Goal: Task Accomplishment & Management: Manage account settings

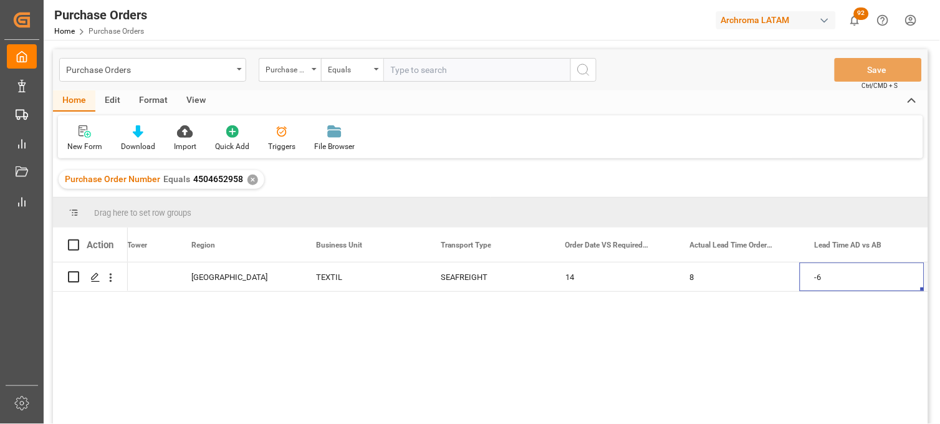
scroll to position [0, 2695]
click at [248, 179] on div "✕" at bounding box center [253, 180] width 11 height 11
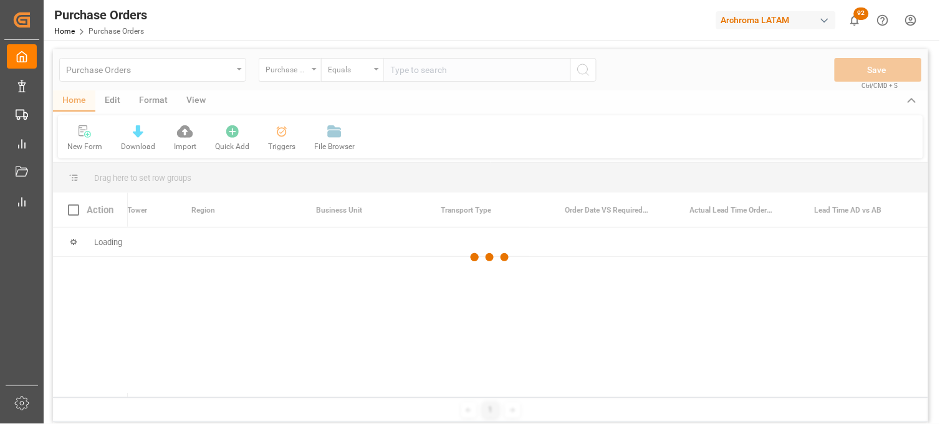
click at [407, 66] on div at bounding box center [490, 257] width 875 height 416
click at [400, 70] on div at bounding box center [490, 257] width 875 height 416
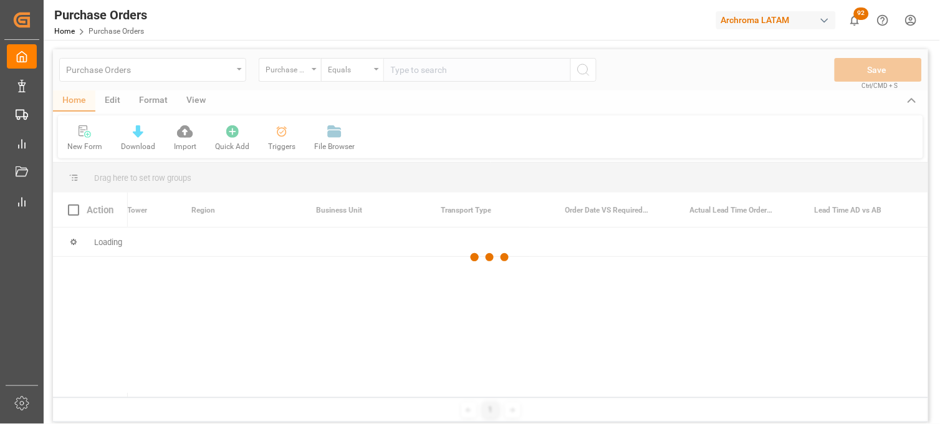
click at [400, 70] on div at bounding box center [490, 257] width 875 height 416
click at [401, 70] on div at bounding box center [490, 257] width 875 height 416
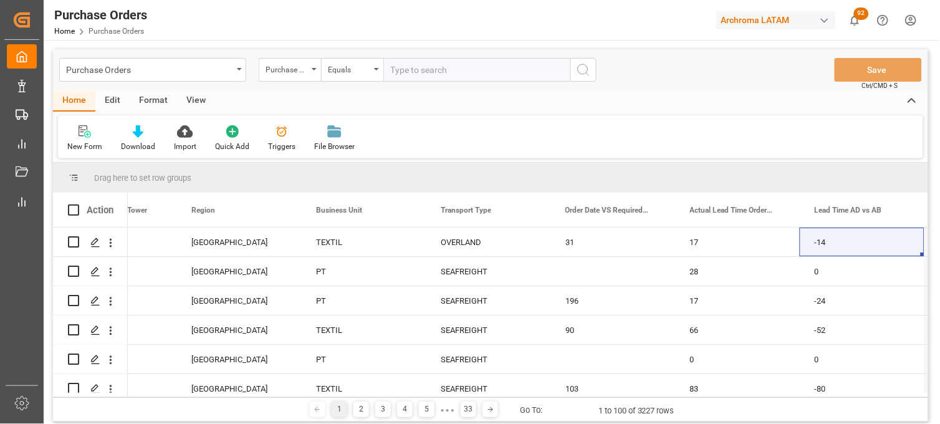
click at [401, 70] on input "text" at bounding box center [476, 70] width 187 height 24
paste input "4504650911"
type input "4504650911"
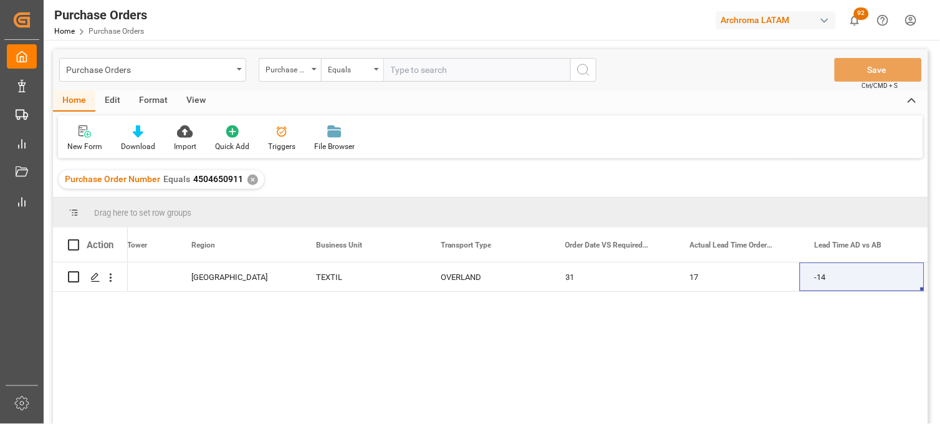
click at [887, 178] on div "Purchase Order Number Equals 4504650911 ✕" at bounding box center [490, 179] width 875 height 35
click at [160, 79] on div "Purchase Orders" at bounding box center [152, 70] width 187 height 24
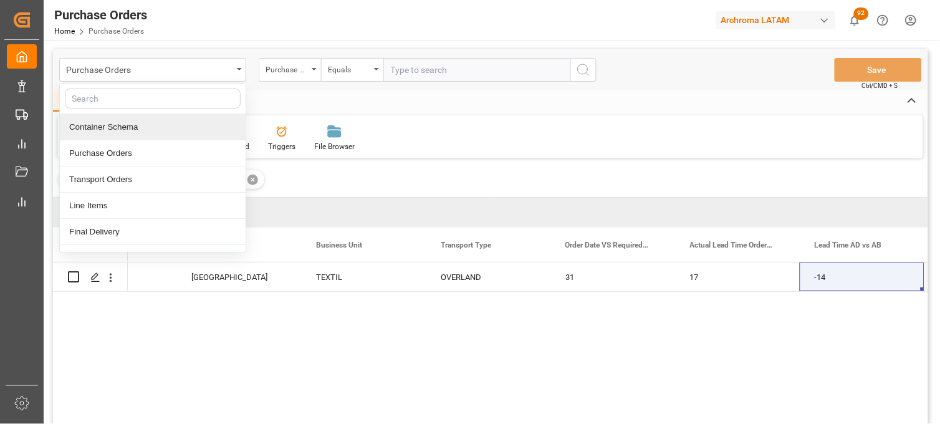
click at [128, 129] on div "Container Schema" at bounding box center [153, 127] width 186 height 26
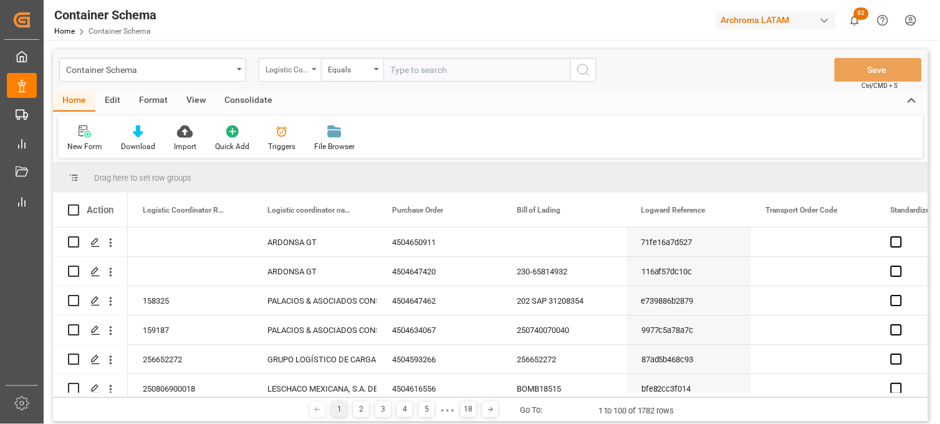
click at [307, 73] on div "Logistic Coordinator Reference Number" at bounding box center [287, 68] width 42 height 14
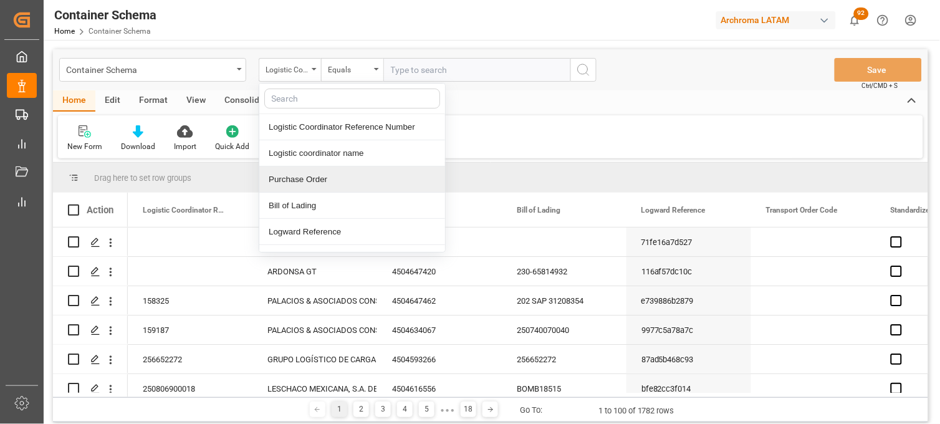
click at [306, 183] on div "Purchase Order" at bounding box center [352, 179] width 186 height 26
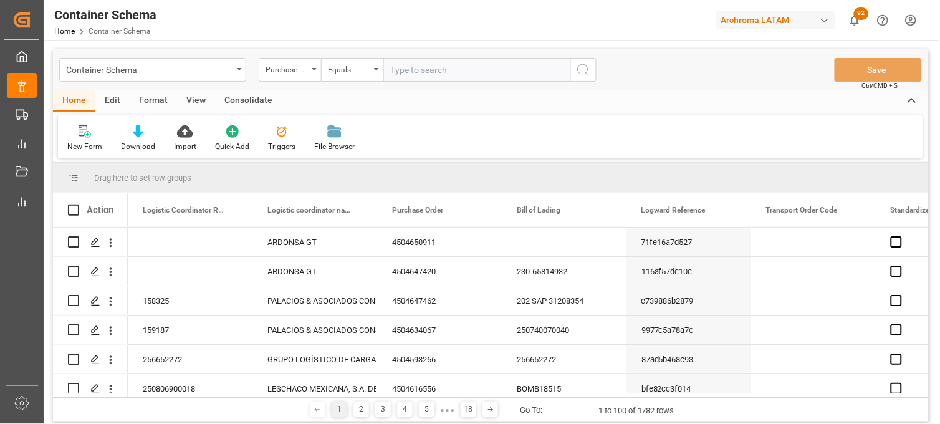
click at [398, 64] on input "text" at bounding box center [476, 70] width 187 height 24
paste input "4504640901"
type input "4504640901"
click at [584, 67] on icon "search button" at bounding box center [583, 69] width 15 height 15
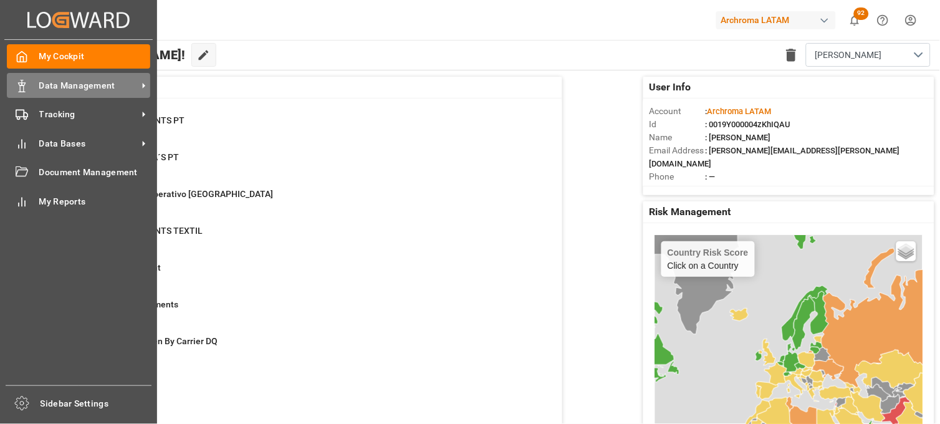
click at [39, 90] on span "Data Management" at bounding box center [88, 85] width 99 height 13
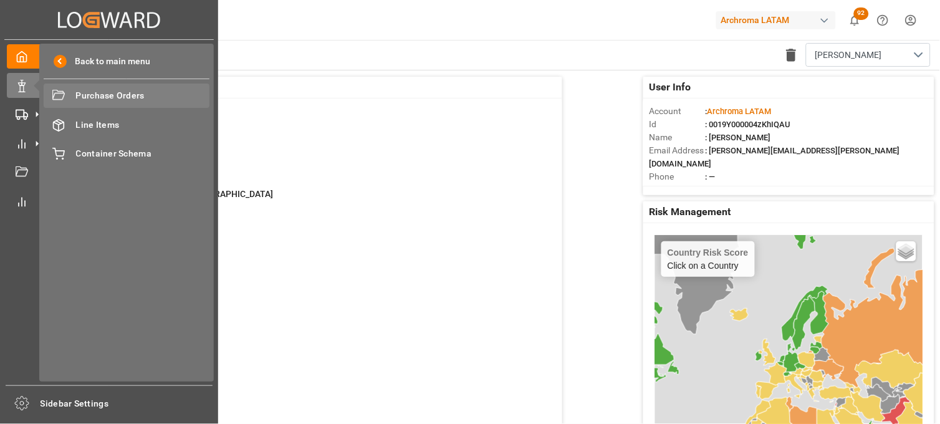
click at [83, 95] on span "Purchase Orders" at bounding box center [143, 95] width 134 height 13
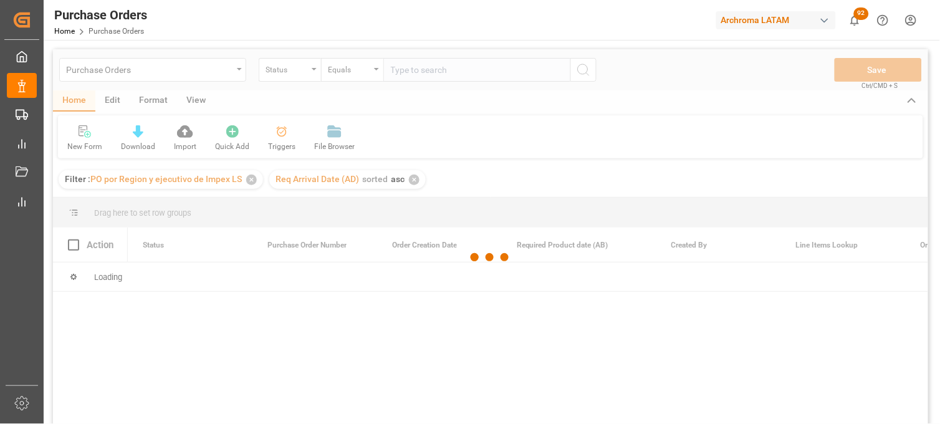
click at [301, 83] on div "Purchase Orders Status Equals Save Ctrl/CMD + S" at bounding box center [490, 69] width 875 height 41
click at [307, 72] on div at bounding box center [490, 257] width 875 height 416
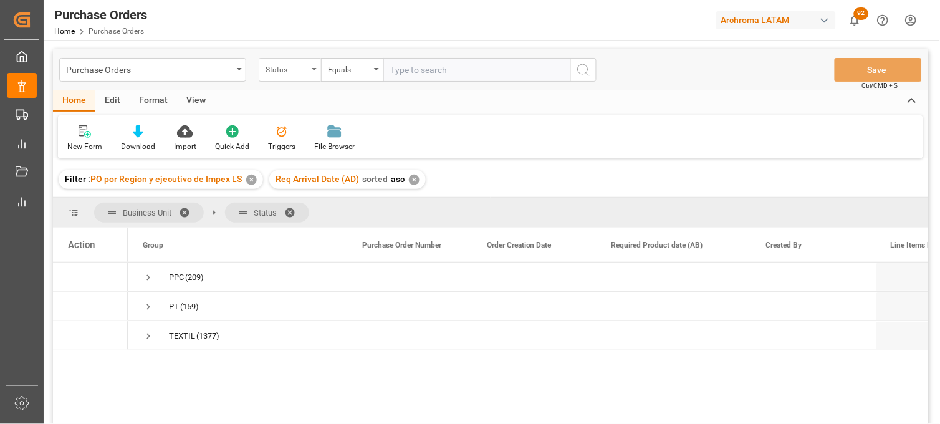
click at [307, 72] on div "Status" at bounding box center [287, 68] width 42 height 14
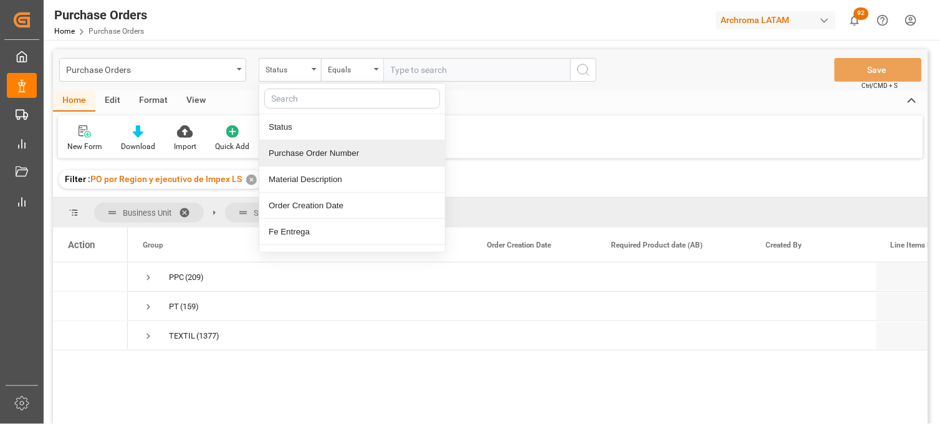
click at [307, 154] on div "Purchase Order Number" at bounding box center [352, 153] width 186 height 26
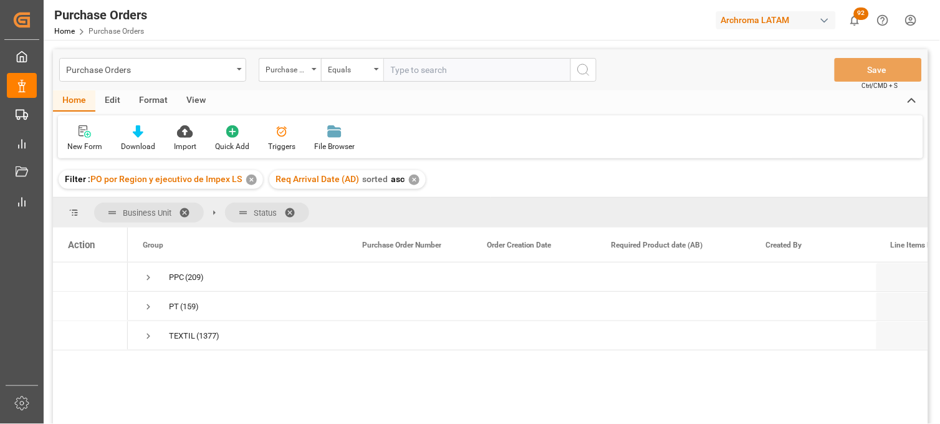
click at [413, 71] on input "text" at bounding box center [476, 70] width 187 height 24
paste input "4504640901"
type input "4504640901"
click at [151, 281] on span "Press SPACE to select this row." at bounding box center [148, 277] width 11 height 11
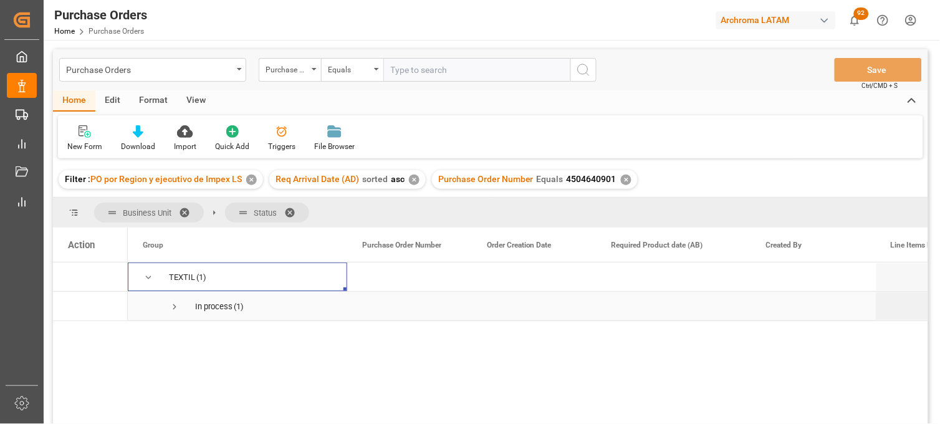
click at [169, 310] on span "Press SPACE to select this row." at bounding box center [174, 306] width 11 height 11
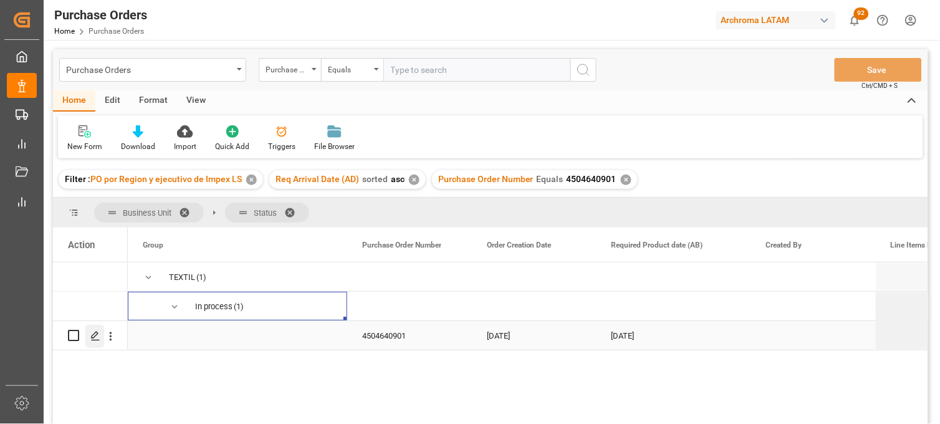
click at [95, 337] on icon "Press SPACE to select this row." at bounding box center [95, 336] width 10 height 10
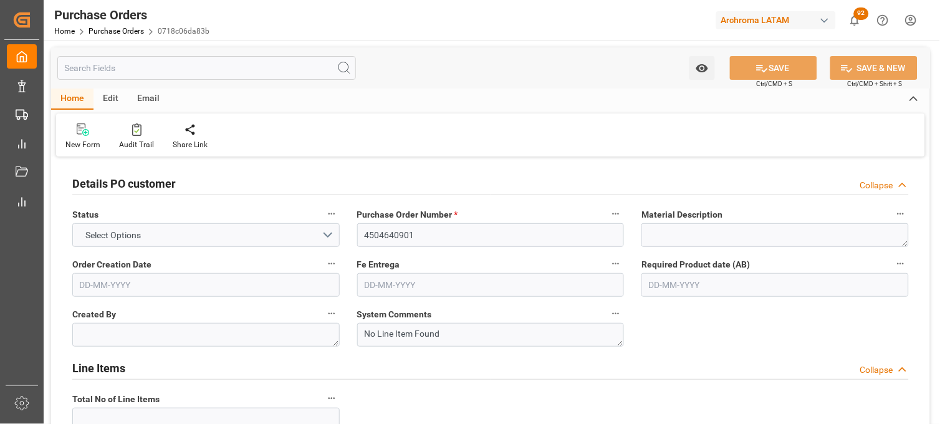
type input "1"
type input "08-07-2025"
type input "17-09-2025"
type input "15-09-2025"
type input "20-08-2025"
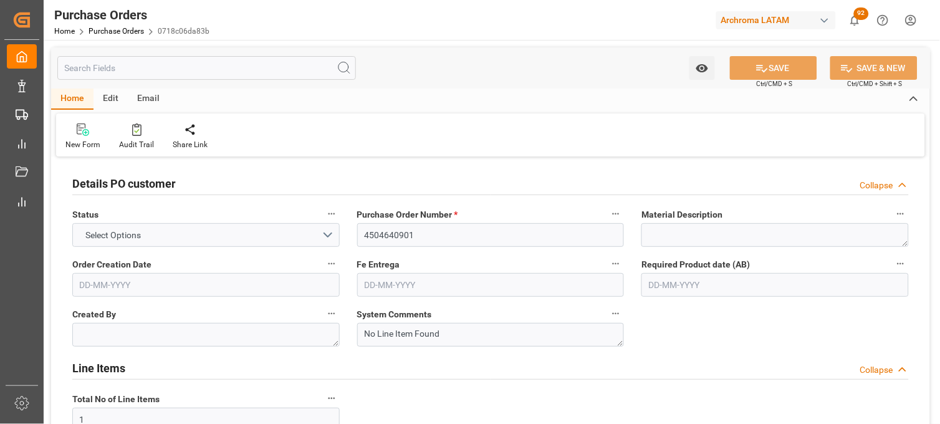
type input "03-09-2025"
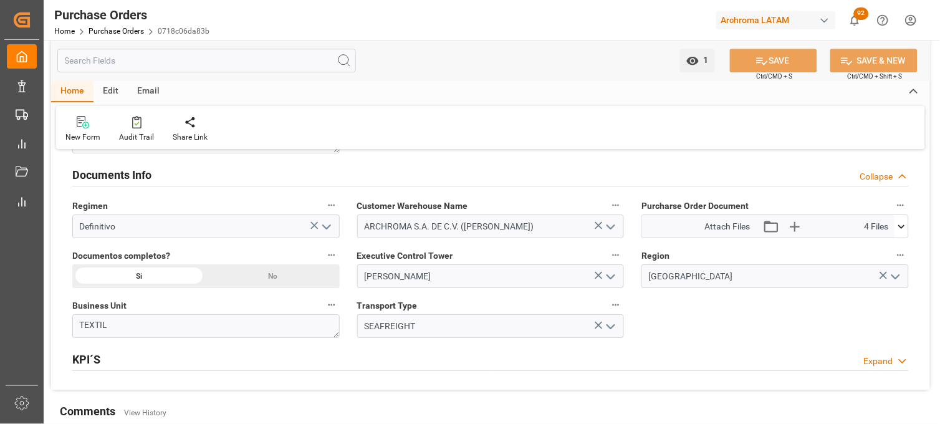
scroll to position [860, 0]
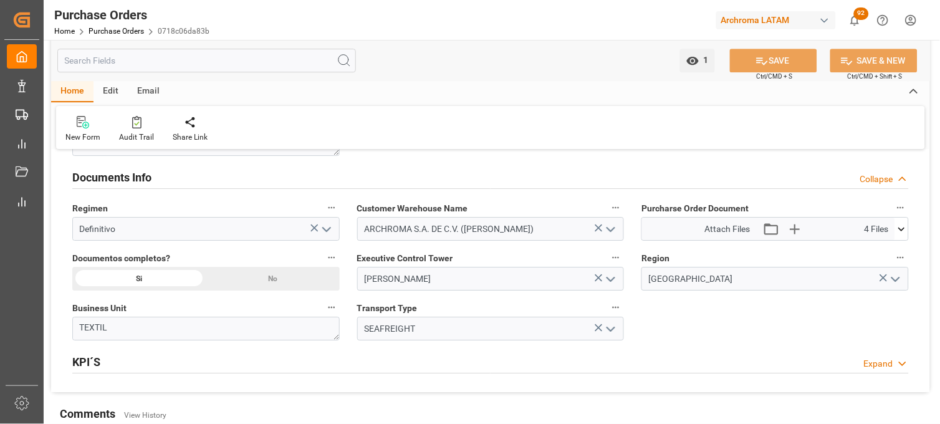
click at [905, 233] on icon at bounding box center [901, 229] width 13 height 13
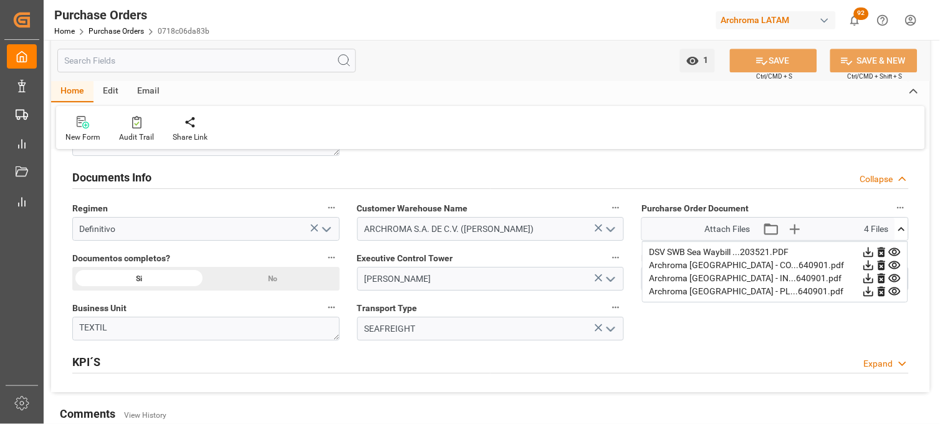
click at [875, 276] on icon at bounding box center [868, 278] width 13 height 13
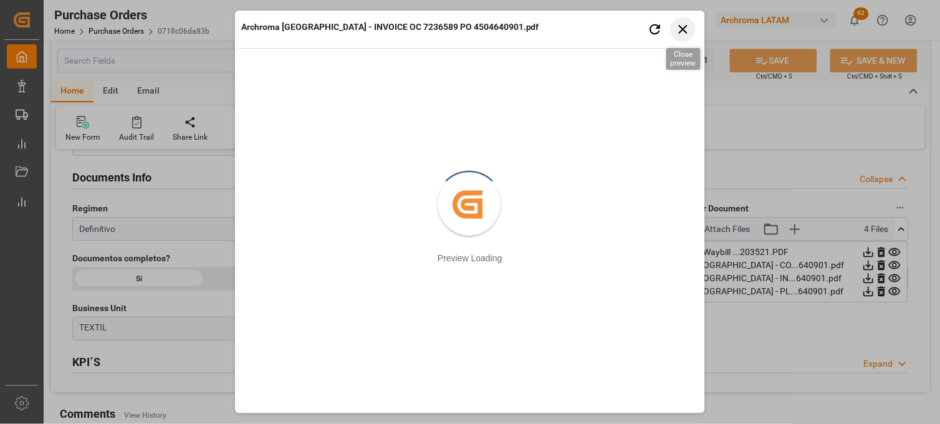
click at [688, 29] on icon "button" at bounding box center [684, 29] width 16 height 16
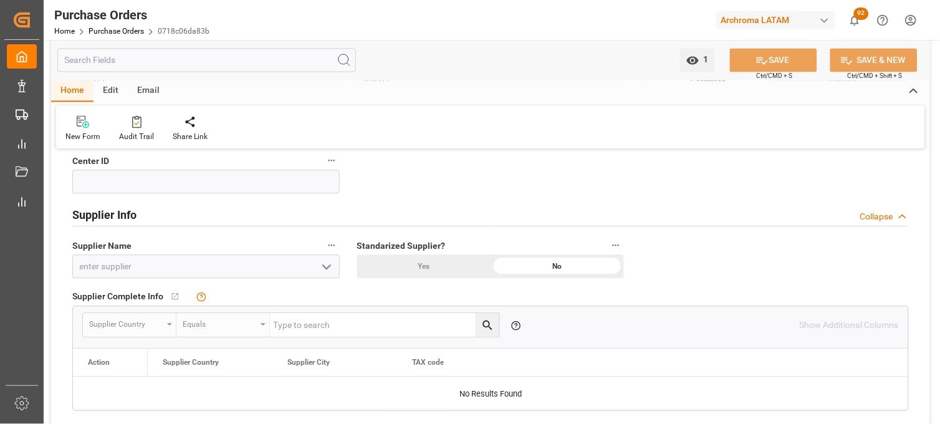
scroll to position [514, 0]
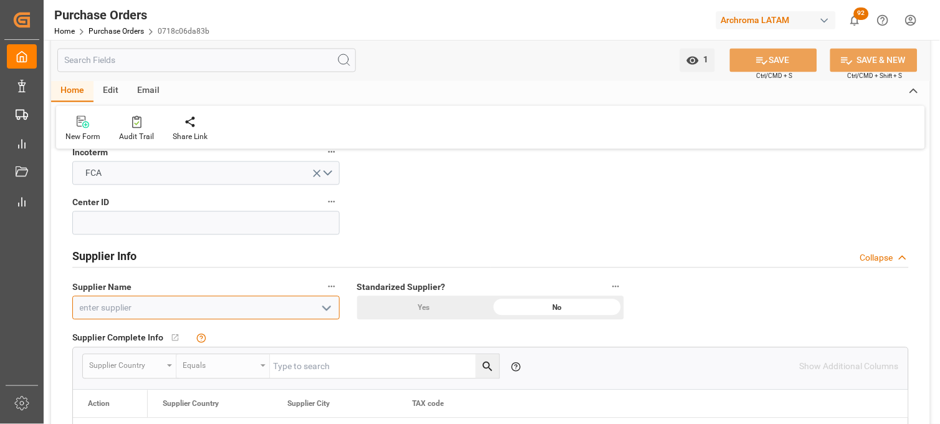
click at [95, 310] on input at bounding box center [205, 308] width 267 height 24
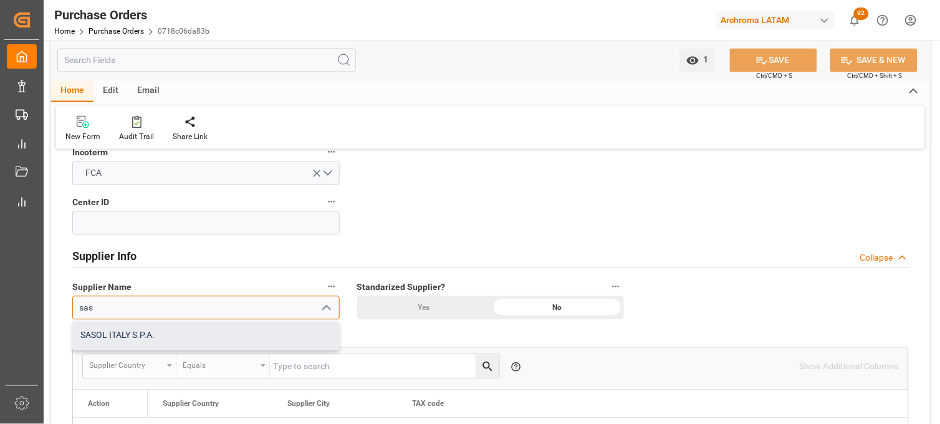
click at [109, 337] on div "SASOL ITALY S.P.A." at bounding box center [206, 336] width 266 height 28
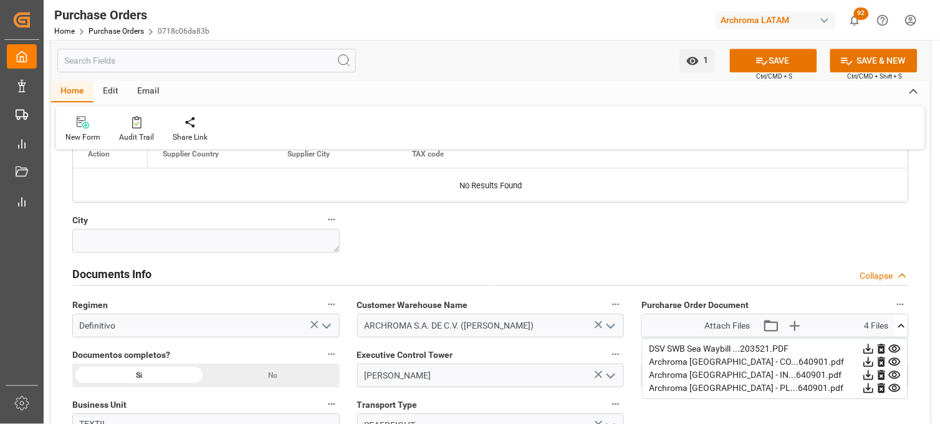
scroll to position [791, 0]
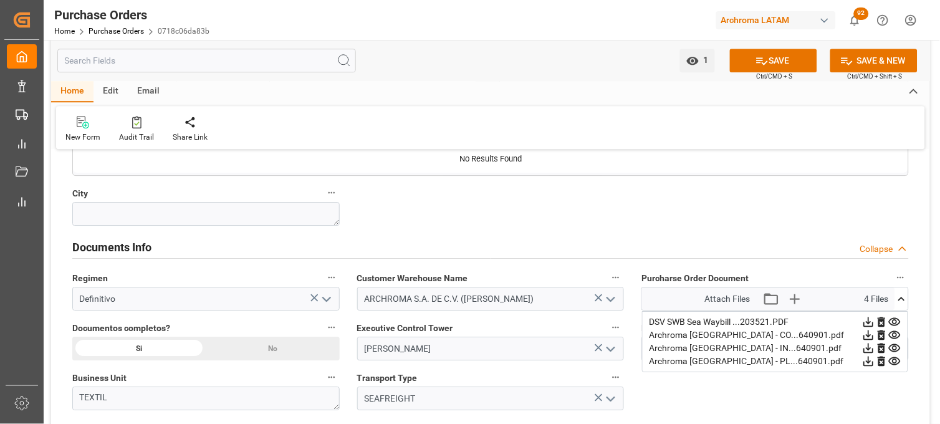
type input "SASOL ITALY S.P.A."
click at [875, 344] on icon at bounding box center [868, 348] width 13 height 13
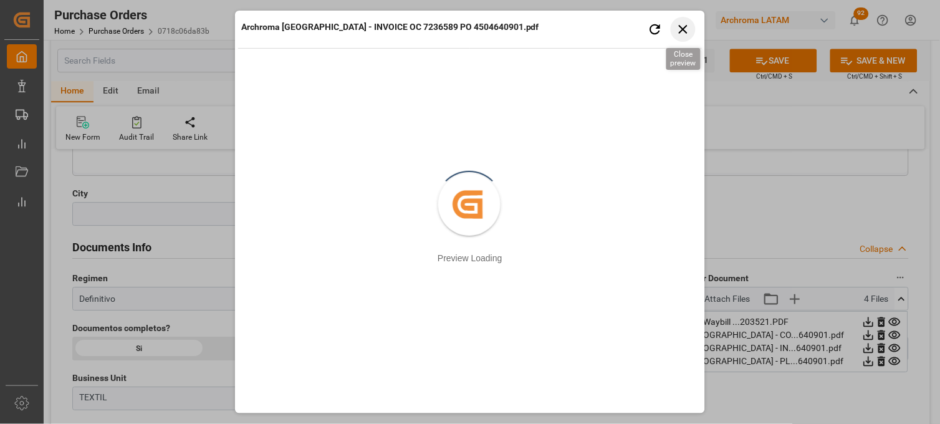
click at [690, 23] on icon "button" at bounding box center [684, 29] width 16 height 16
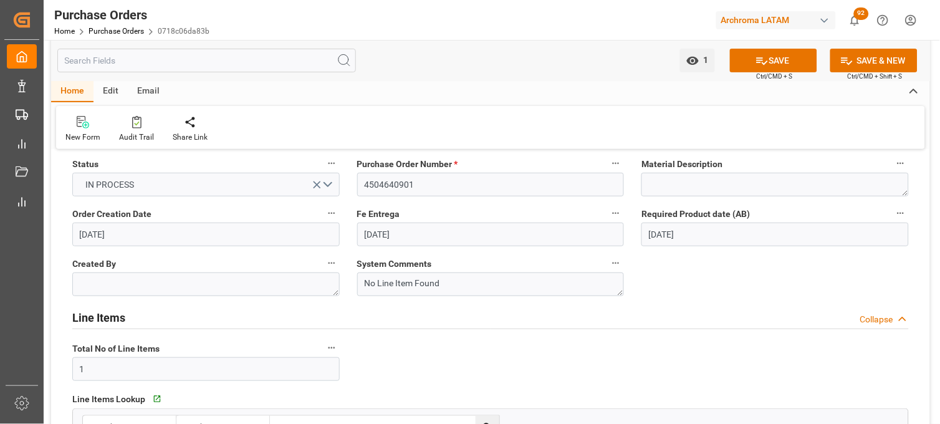
scroll to position [0, 0]
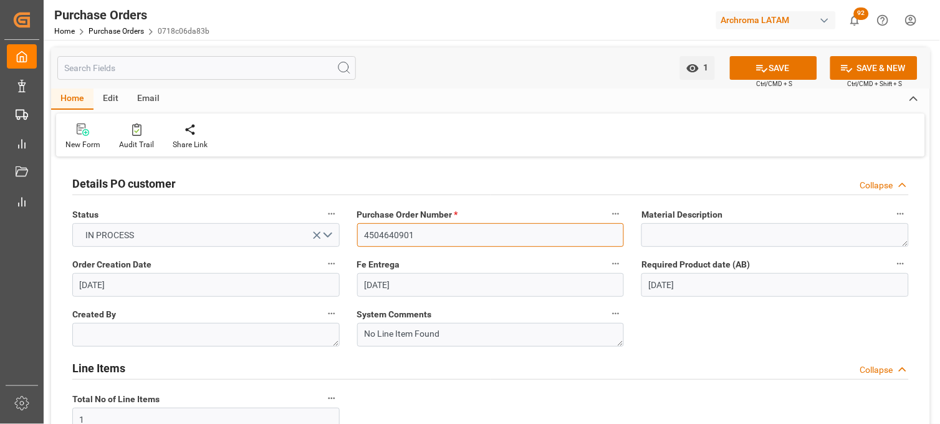
click at [378, 226] on input "4504640901" at bounding box center [490, 235] width 267 height 24
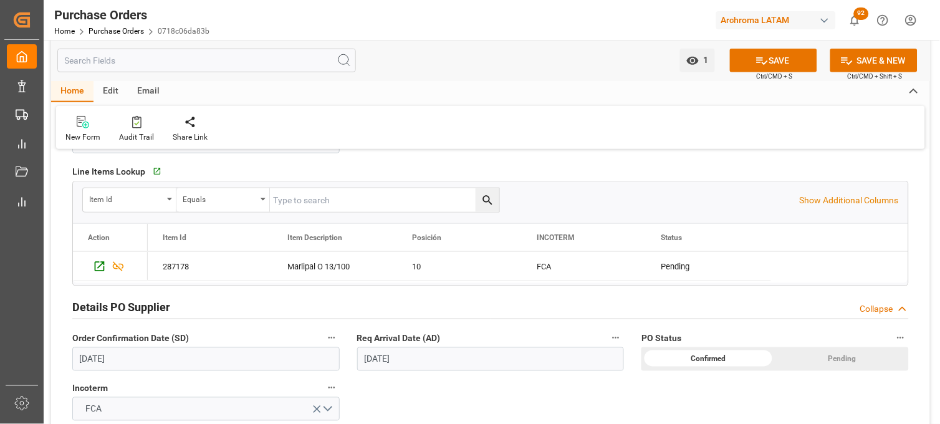
scroll to position [346, 0]
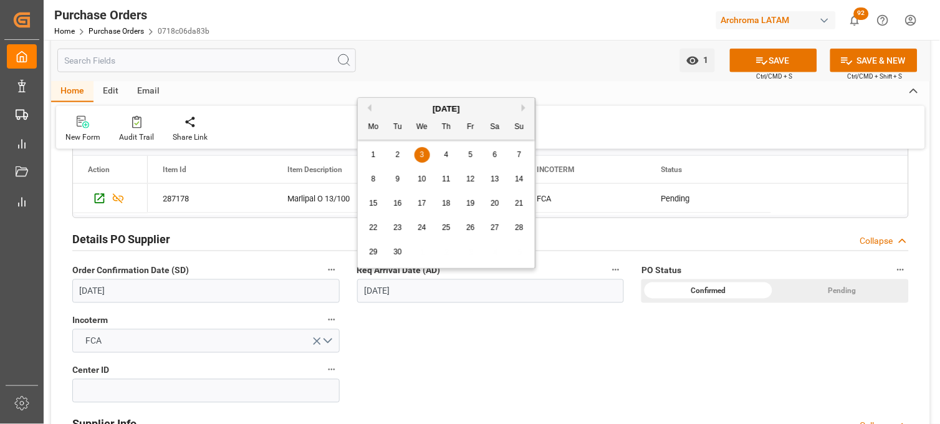
click at [367, 292] on input "[DATE]" at bounding box center [490, 291] width 267 height 24
click at [375, 154] on span "1" at bounding box center [374, 154] width 4 height 9
type input "[DATE]"
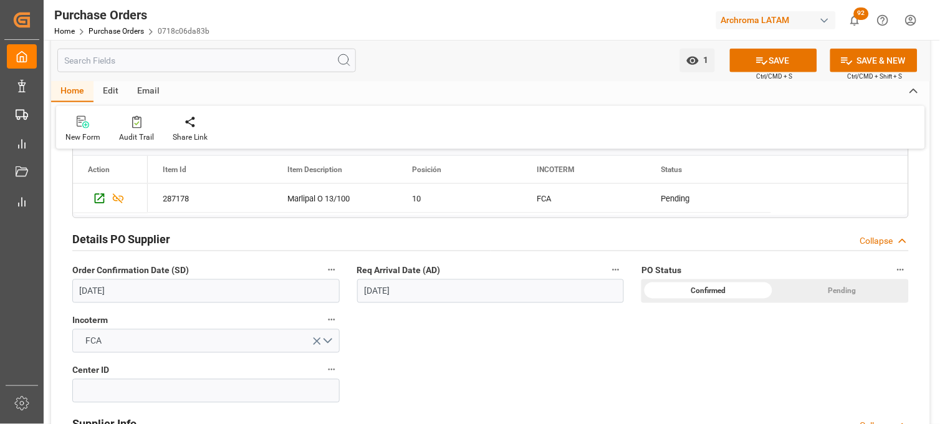
click at [456, 328] on div "Details PO customer Collapse Status IN PROCESS Purchase Order Number * 45046409…" at bounding box center [490, 360] width 879 height 1092
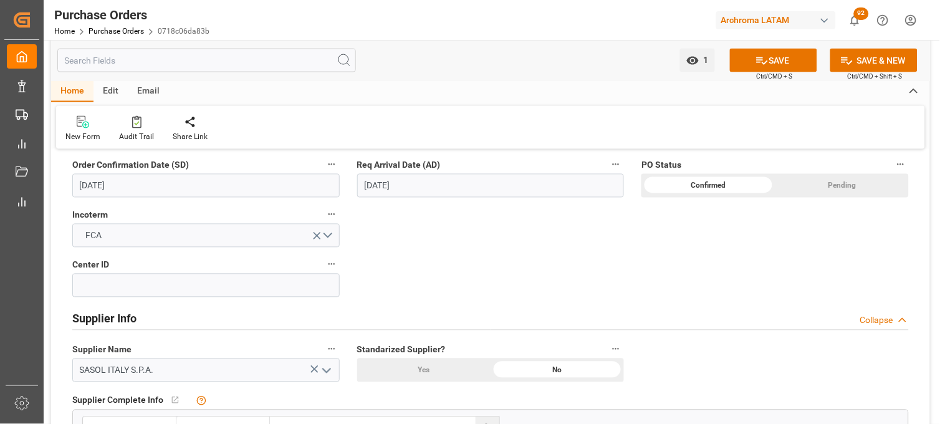
scroll to position [484, 0]
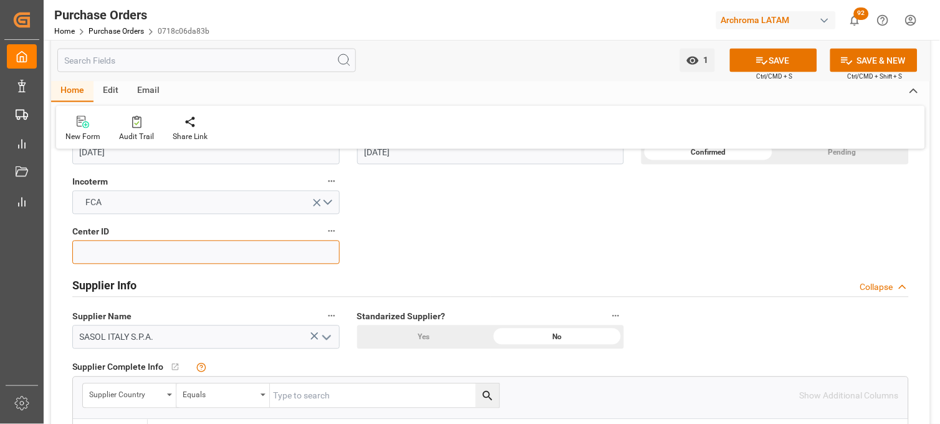
click at [326, 251] on input at bounding box center [205, 253] width 267 height 24
type input "4001"
click at [443, 227] on div "Details PO customer Collapse Status IN PROCESS Purchase Order Number * 45046409…" at bounding box center [490, 222] width 879 height 1092
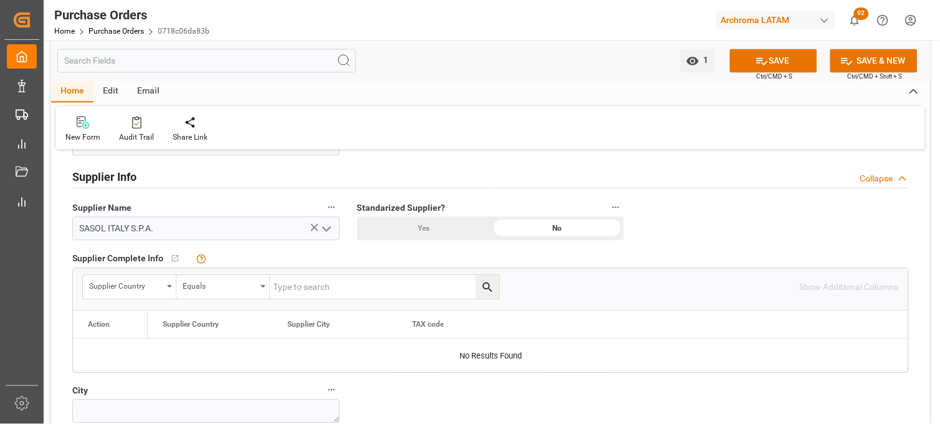
scroll to position [623, 0]
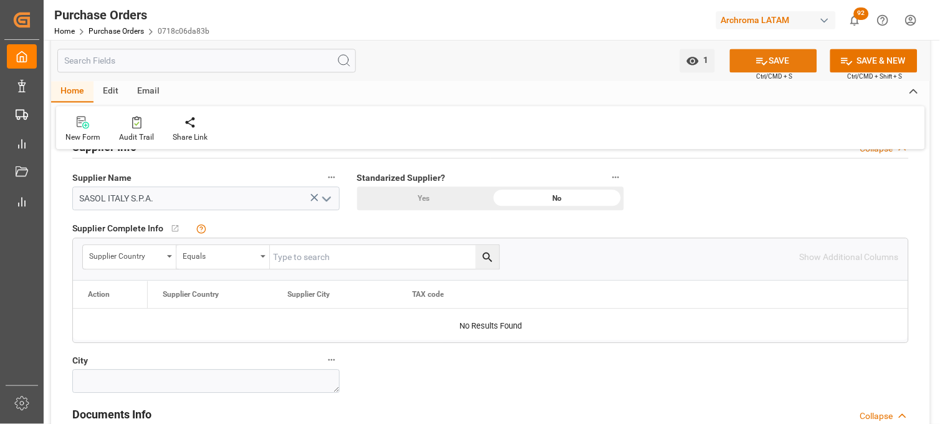
click at [743, 65] on button "SAVE" at bounding box center [773, 61] width 87 height 24
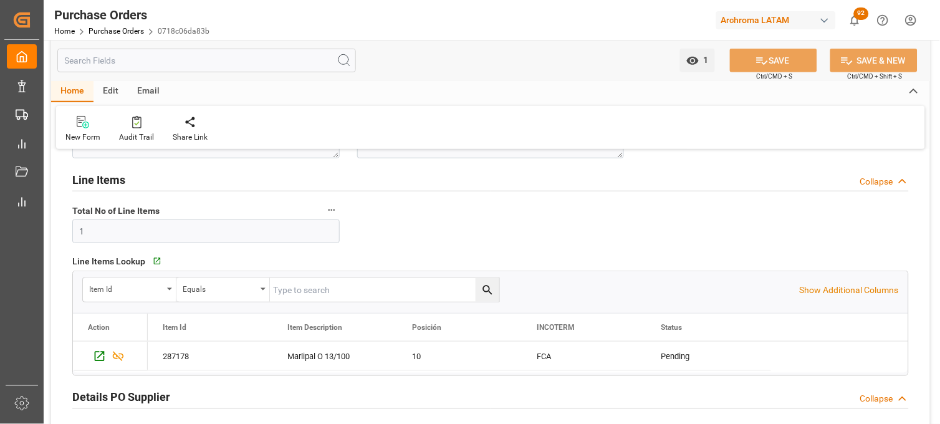
scroll to position [208, 0]
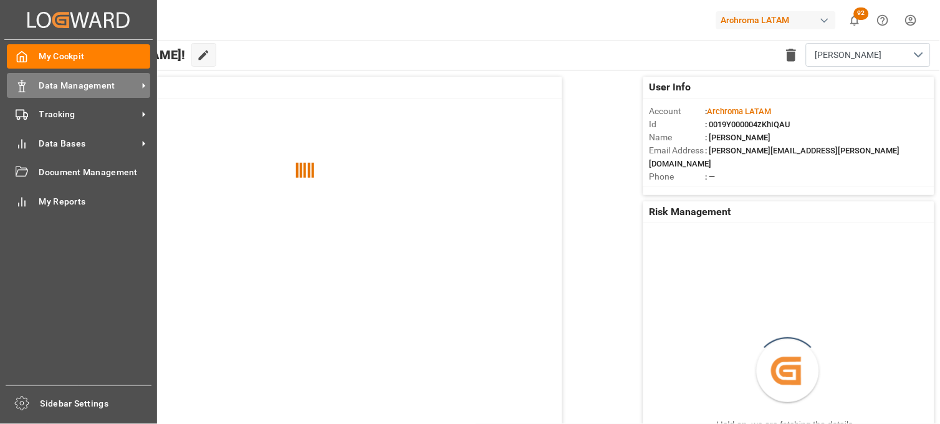
click at [65, 91] on span "Data Management" at bounding box center [88, 85] width 99 height 13
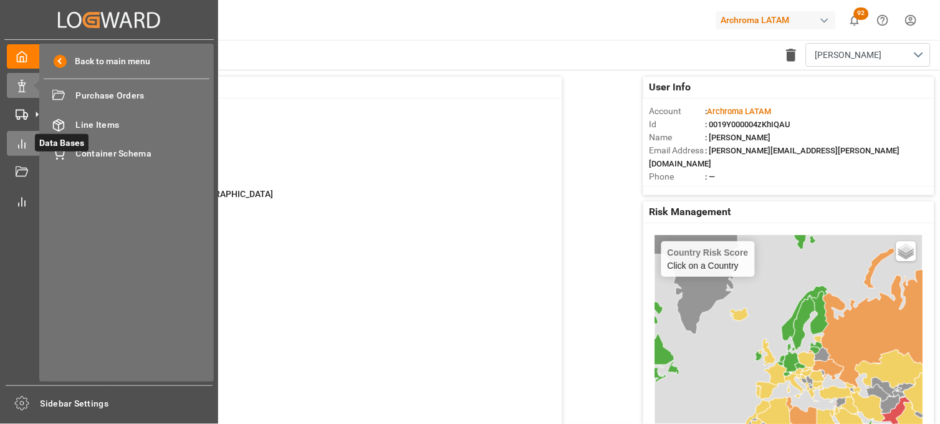
click at [27, 143] on icon at bounding box center [22, 144] width 12 height 12
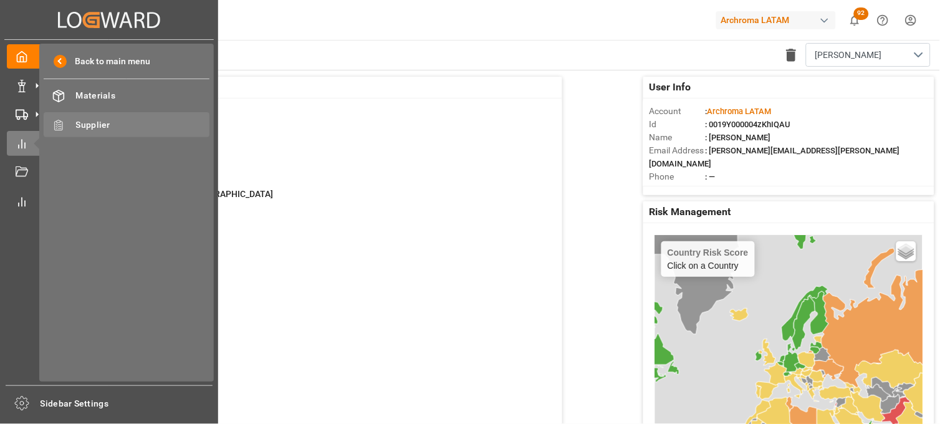
click at [94, 128] on span "Supplier" at bounding box center [143, 124] width 134 height 13
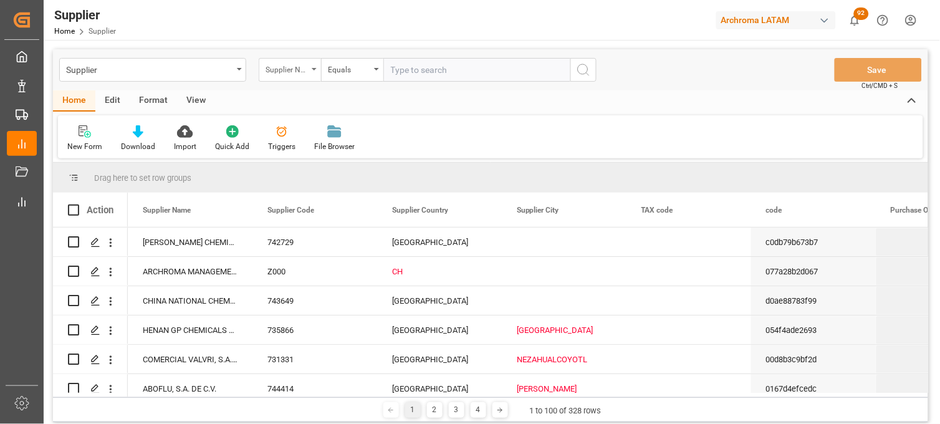
click at [288, 70] on div "Supplier Name" at bounding box center [287, 68] width 42 height 14
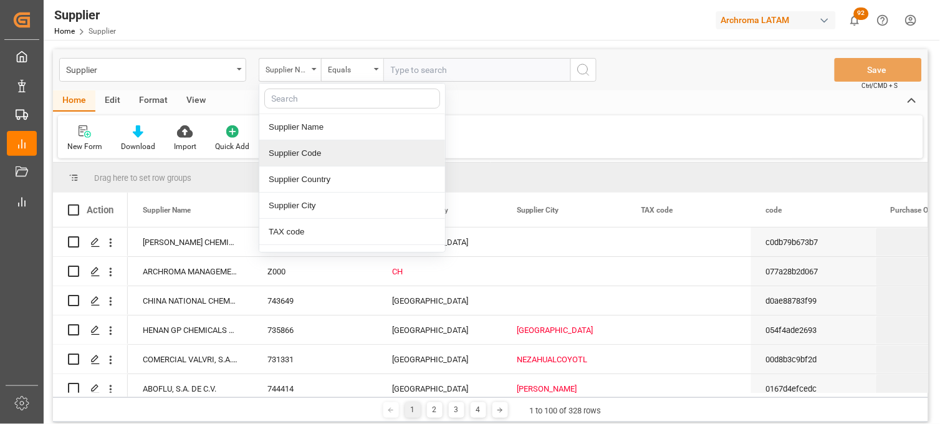
click at [306, 155] on div "Supplier Code" at bounding box center [352, 153] width 186 height 26
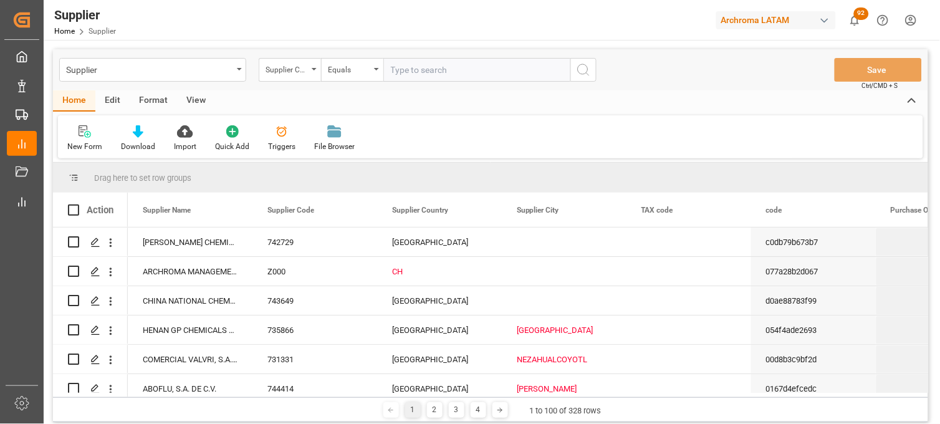
click at [408, 69] on input "text" at bounding box center [476, 70] width 187 height 24
type input "744702"
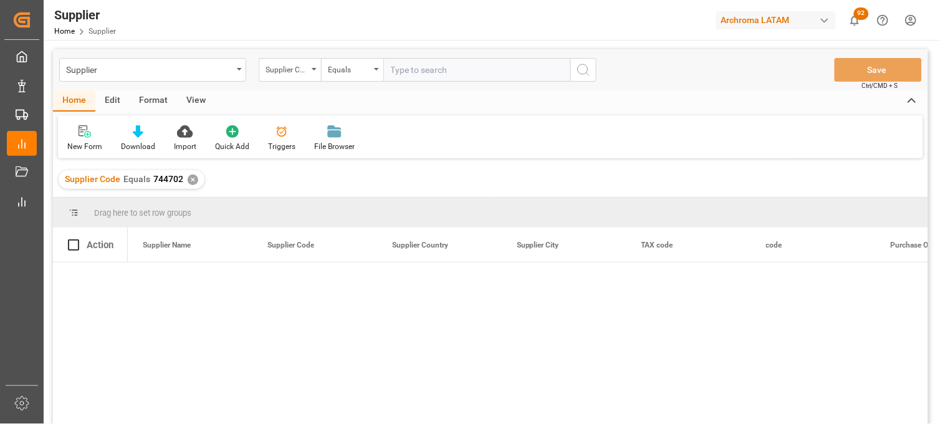
click at [420, 328] on div at bounding box center [528, 347] width 801 height 170
click at [92, 143] on div "New Form" at bounding box center [84, 146] width 35 height 11
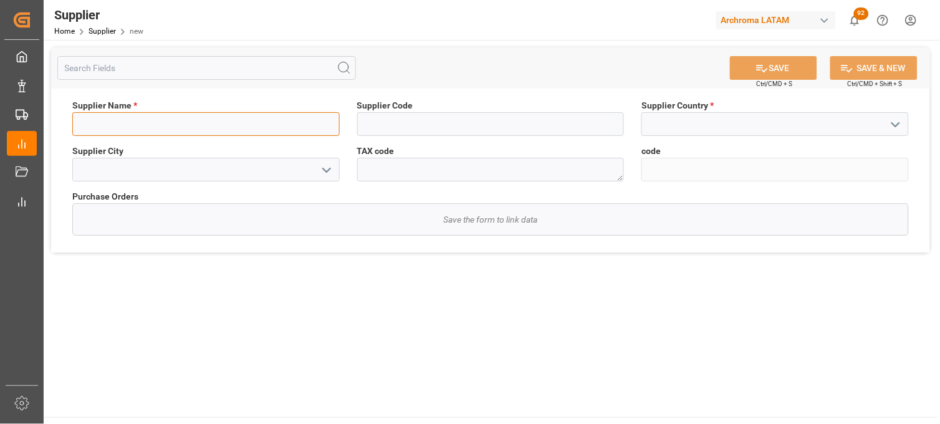
click at [320, 127] on input at bounding box center [205, 124] width 267 height 24
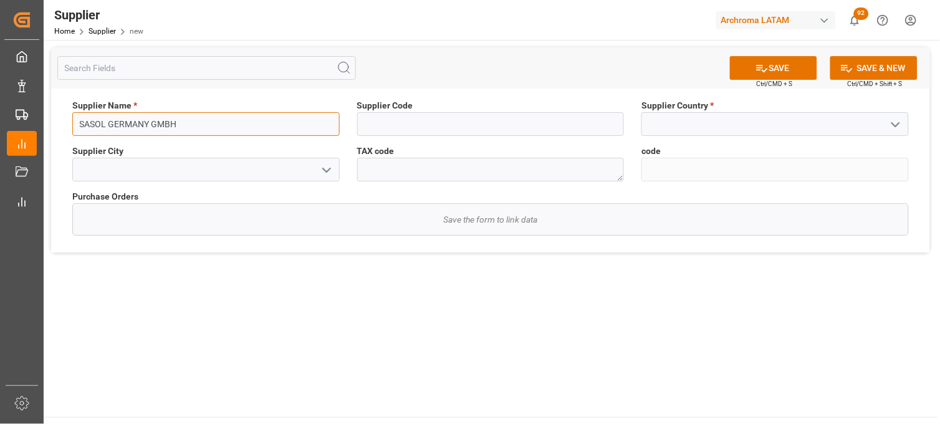
type input "SASOL GERMANY GMBH"
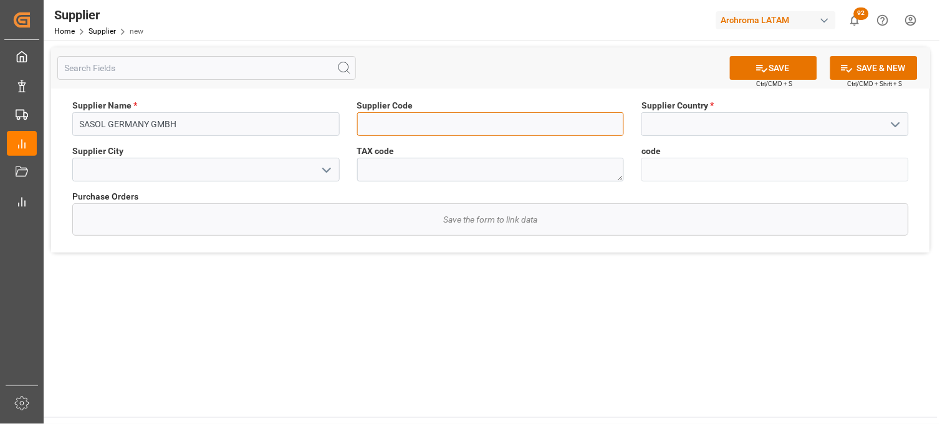
click at [406, 122] on input at bounding box center [490, 124] width 267 height 24
type input "744702"
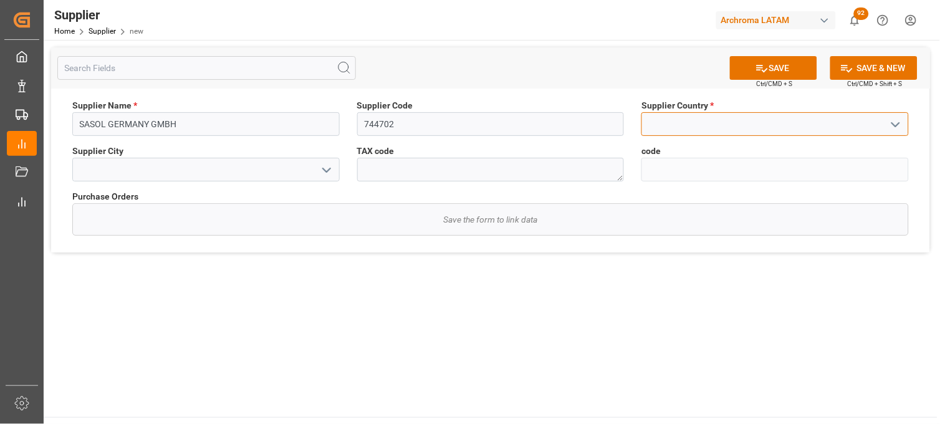
click at [680, 122] on input at bounding box center [775, 124] width 267 height 24
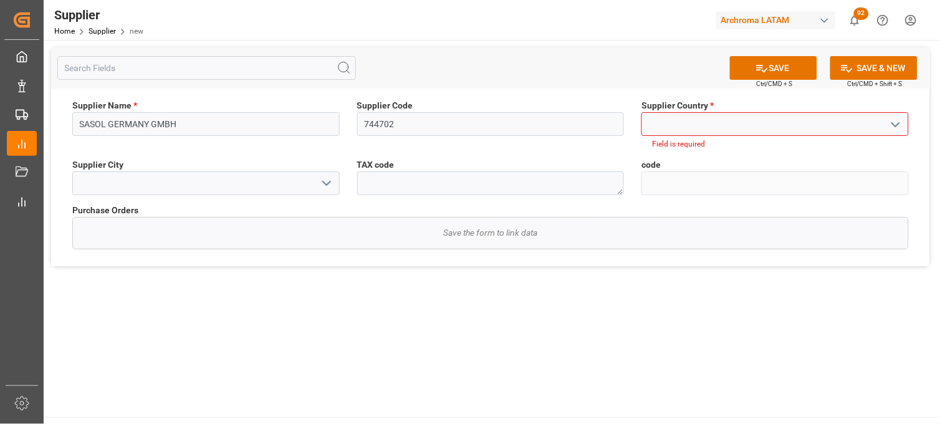
click at [899, 123] on polyline "open menu" at bounding box center [895, 125] width 7 height 4
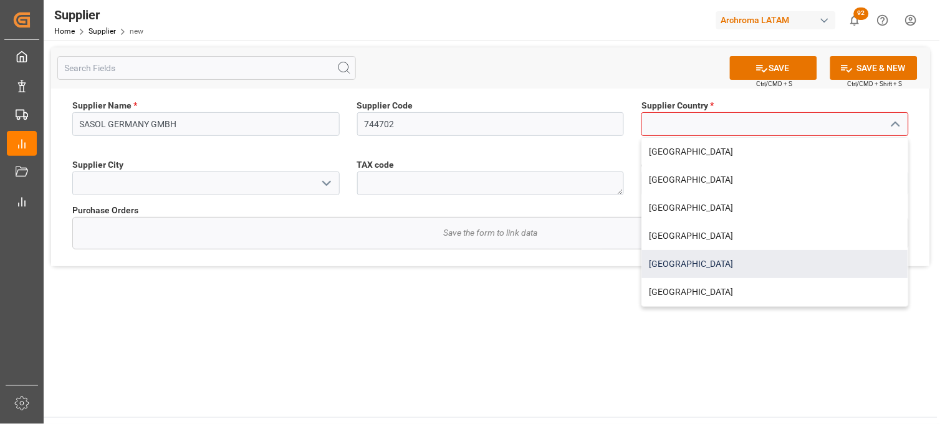
click at [702, 257] on div "Alemania" at bounding box center [775, 264] width 266 height 28
type input "Alemania"
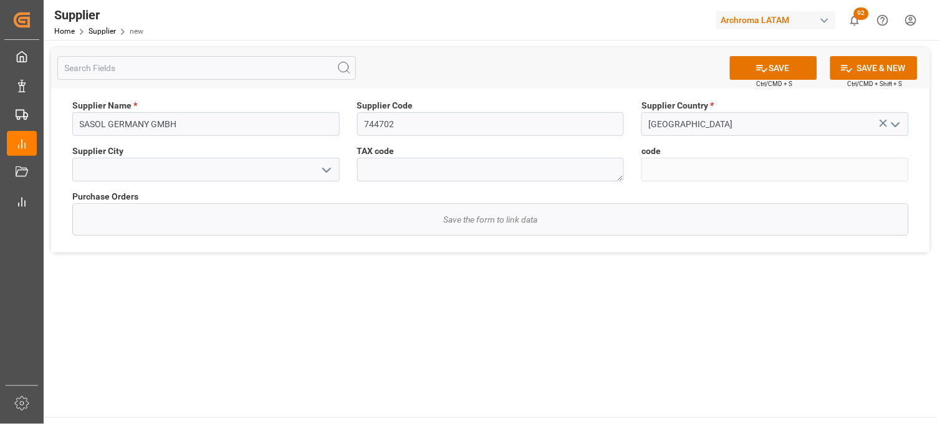
click at [321, 170] on icon "open menu" at bounding box center [326, 170] width 15 height 15
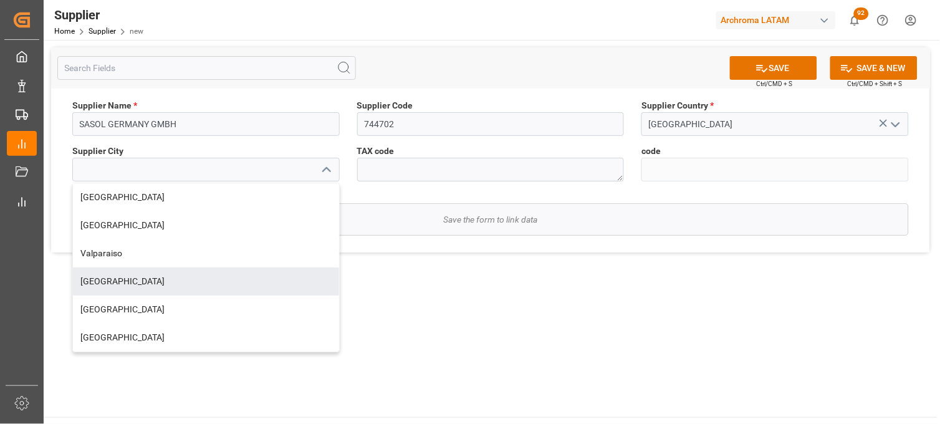
click at [511, 281] on main "SAVE Ctrl/CMD + S SAVE & NEW Ctrl/CMD + Shift + S Supplier Name * SASOL GERMANY…" at bounding box center [491, 228] width 894 height 377
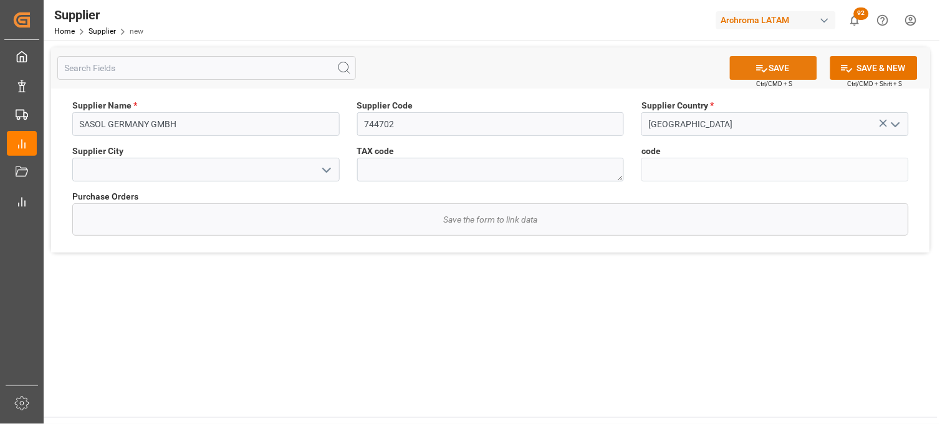
click at [766, 70] on icon at bounding box center [762, 68] width 13 height 13
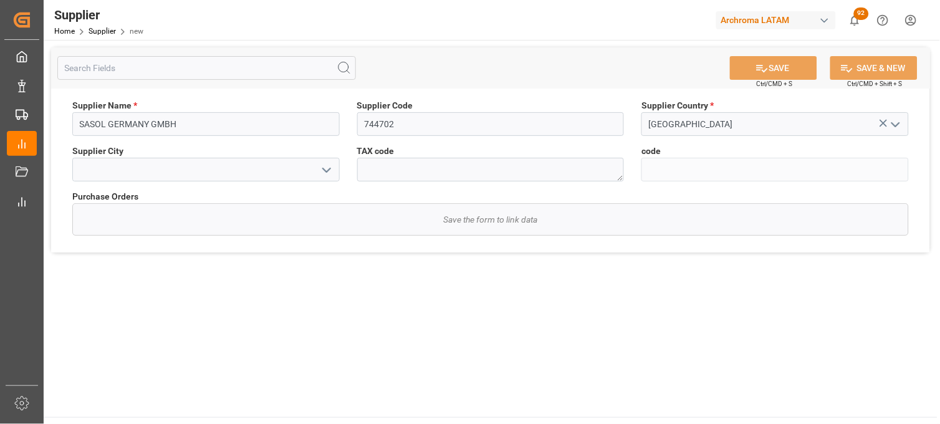
type input "eda01476b8fb"
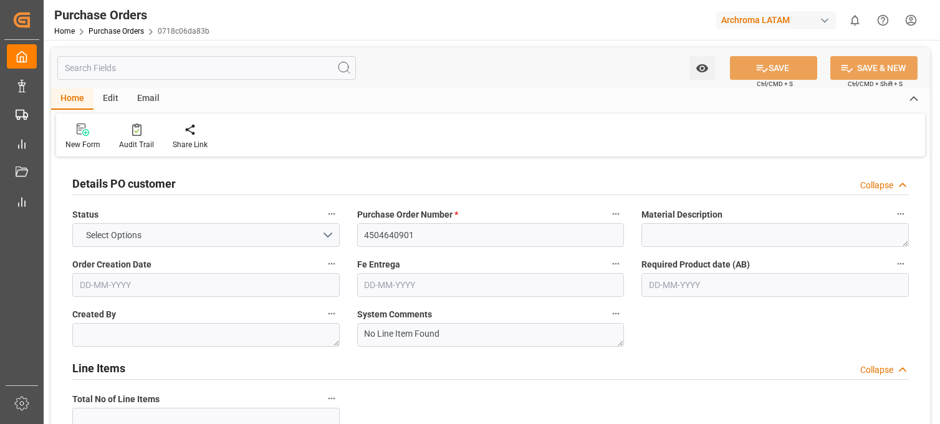
type input "1"
type input "[DATE]"
type input "15-09-2025"
type input "20-08-2025"
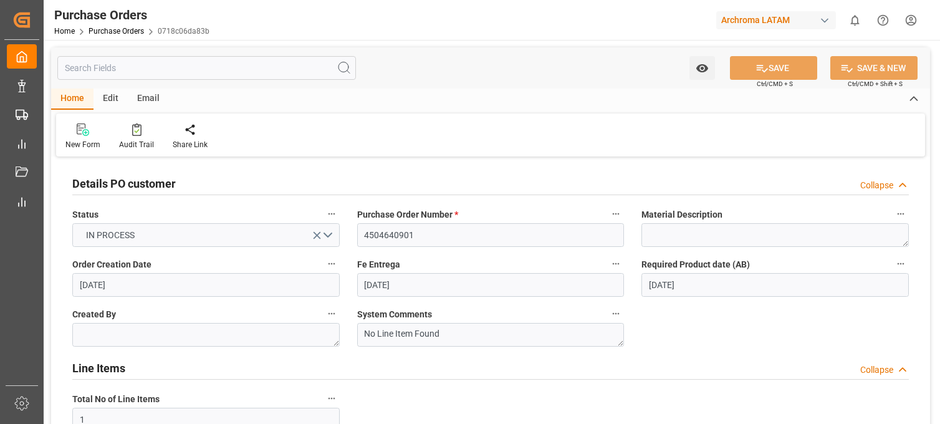
type input "01-09-2025"
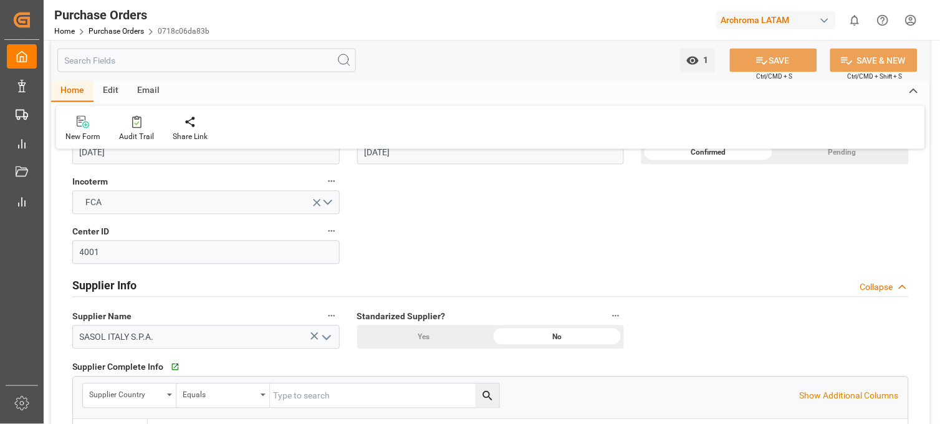
scroll to position [554, 0]
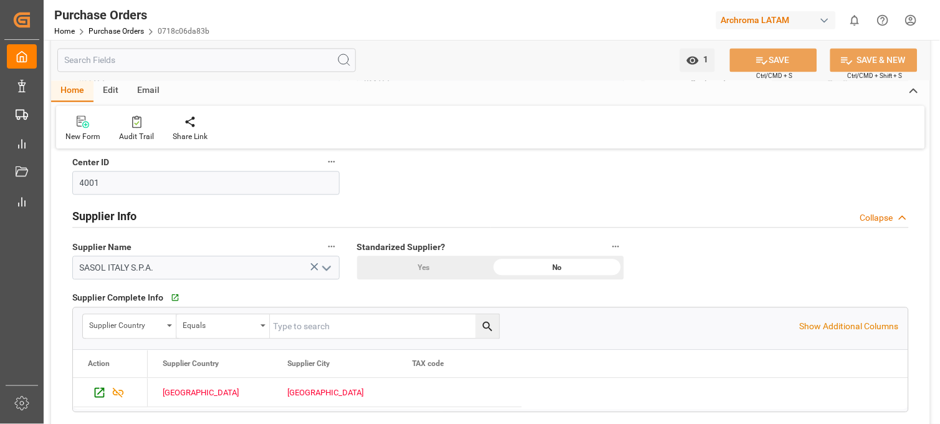
click at [316, 266] on button "open menu" at bounding box center [325, 268] width 19 height 19
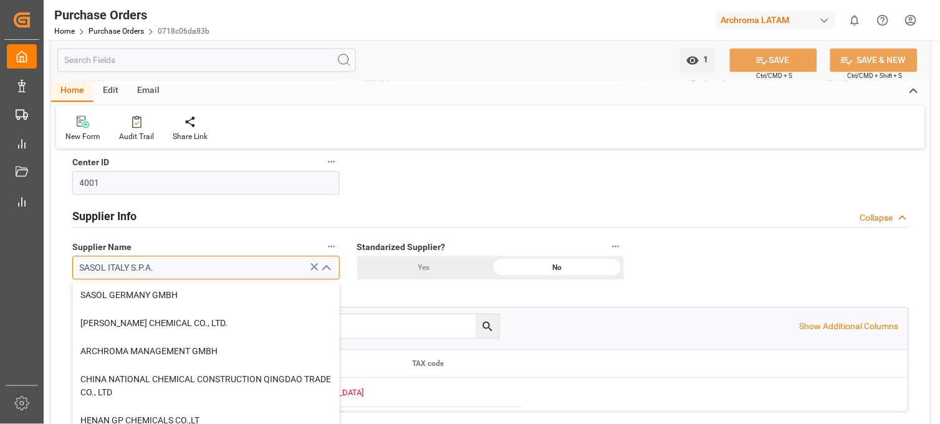
click at [271, 267] on input "SASOL ITALY S.P.A." at bounding box center [205, 268] width 267 height 24
click at [309, 266] on icon at bounding box center [314, 267] width 13 height 13
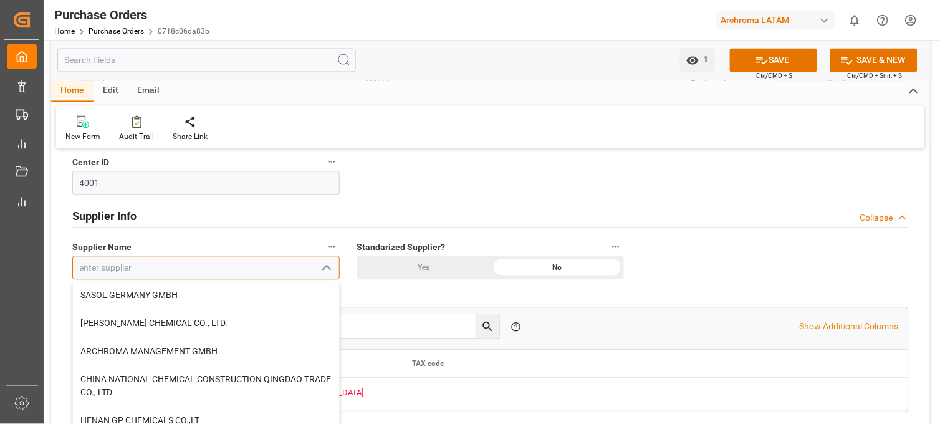
click at [297, 270] on input at bounding box center [205, 268] width 267 height 24
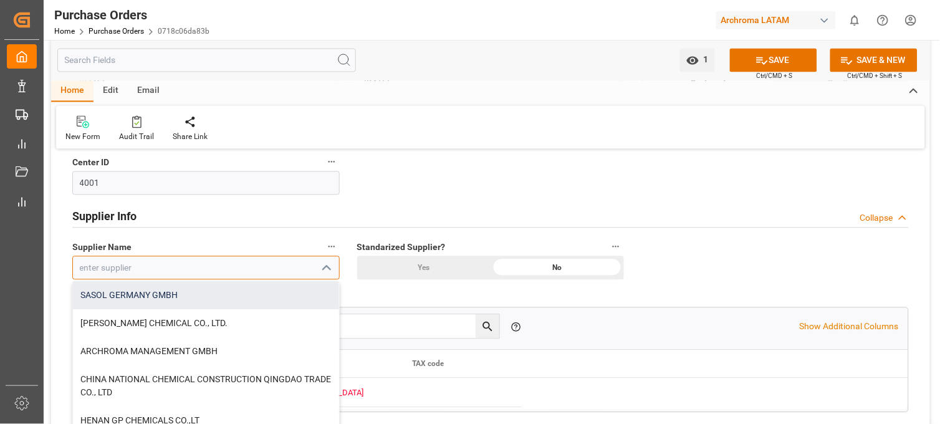
click at [266, 288] on div "SASOL GERMANY GMBH" at bounding box center [206, 296] width 266 height 28
type input "SASOL GERMANY GMBH"
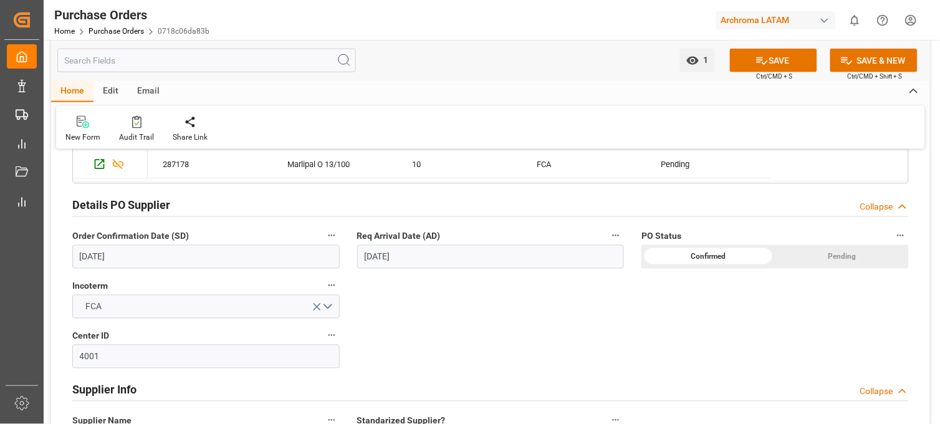
scroll to position [346, 0]
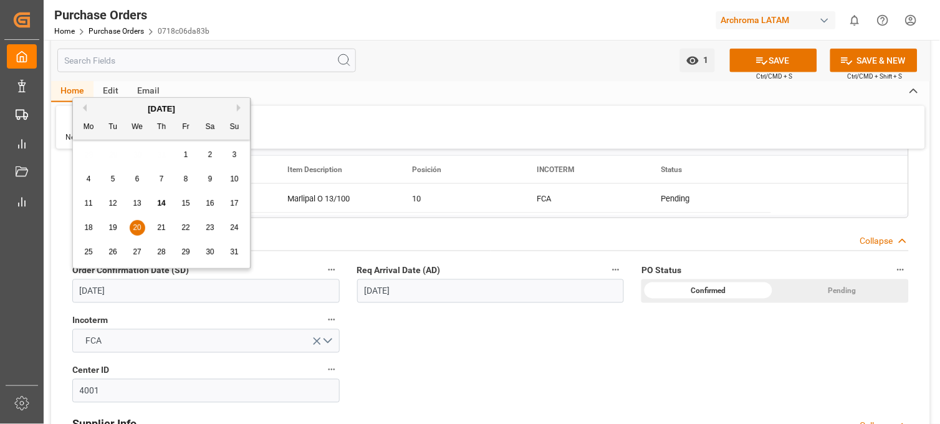
click at [89, 291] on input "20-08-2025" at bounding box center [205, 291] width 267 height 24
click at [114, 229] on span "19" at bounding box center [112, 227] width 8 height 9
type input "19-08-2025"
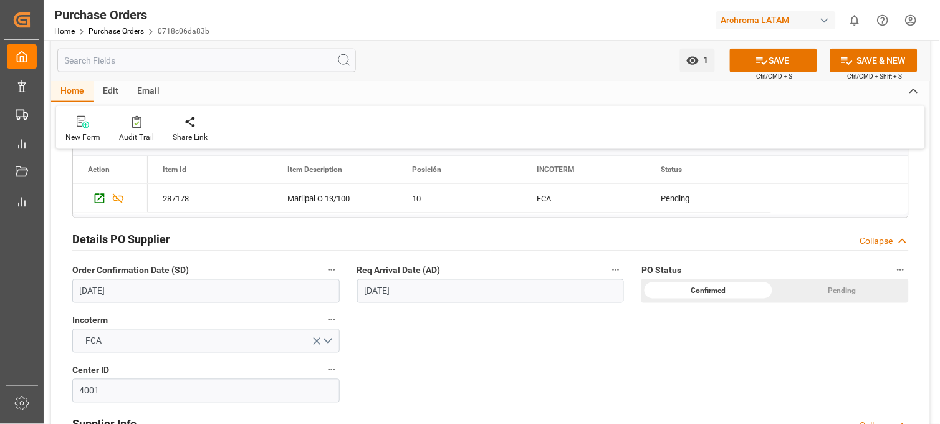
click at [429, 335] on div "Details PO customer Collapse Status IN PROCESS Purchase Order Number * 45046409…" at bounding box center [490, 360] width 879 height 1092
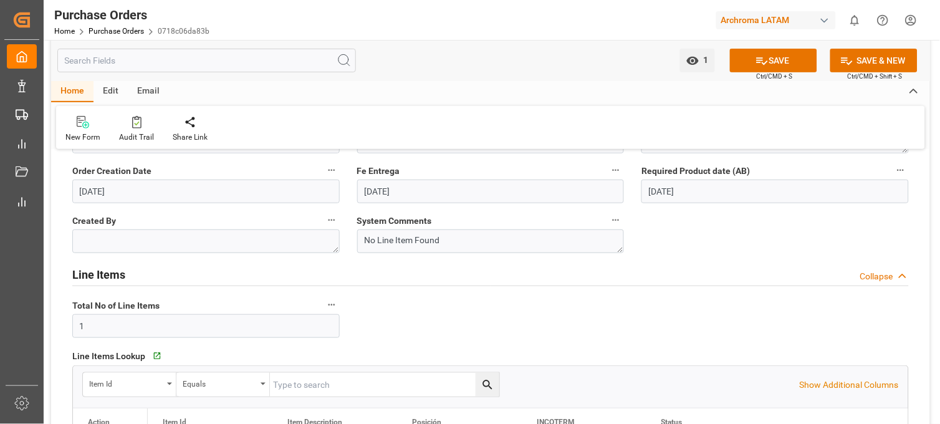
scroll to position [69, 0]
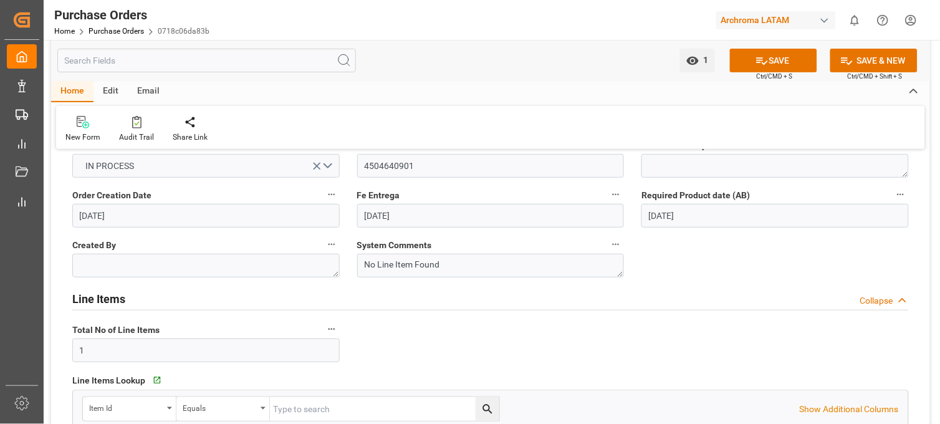
click at [372, 215] on input "17-09-2025" at bounding box center [490, 216] width 267 height 24
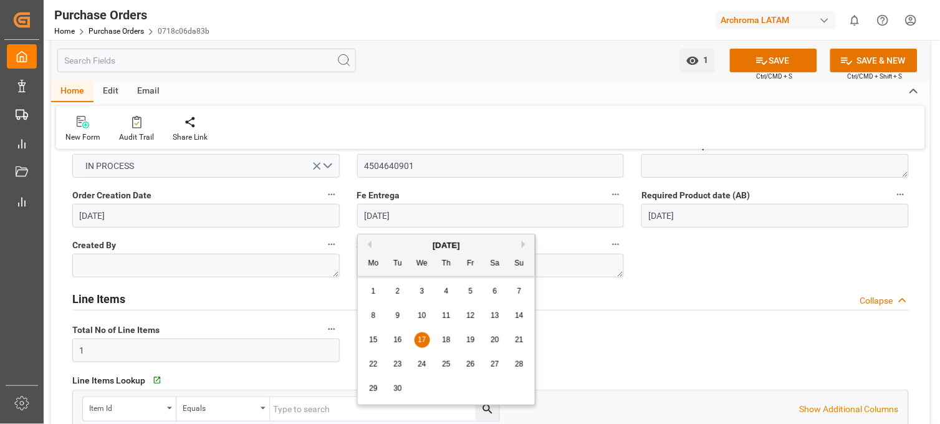
click at [418, 317] on span "10" at bounding box center [422, 315] width 8 height 9
type input "10-09-2025"
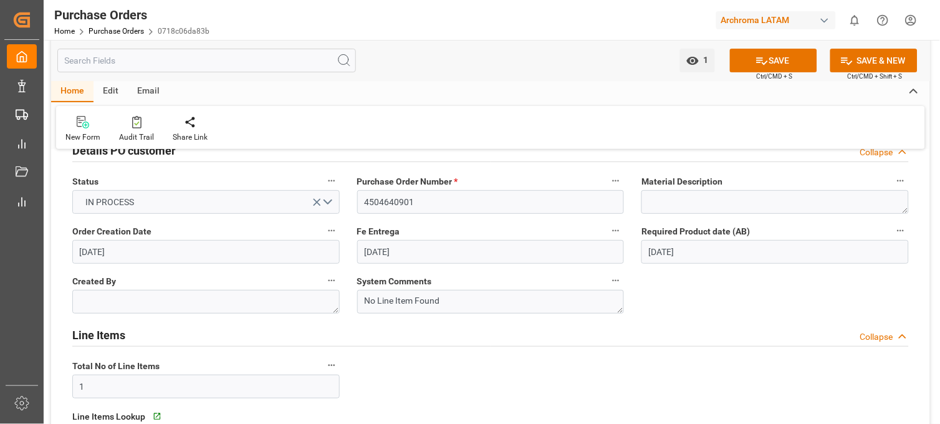
scroll to position [0, 0]
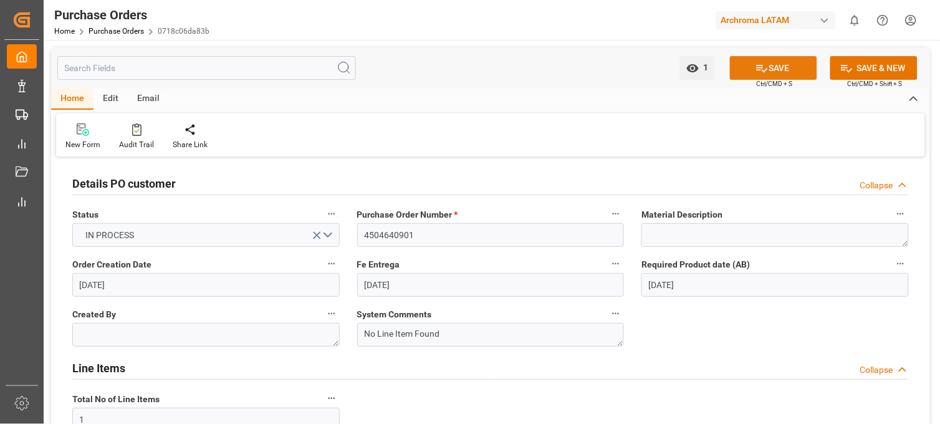
click at [757, 65] on icon at bounding box center [762, 68] width 13 height 13
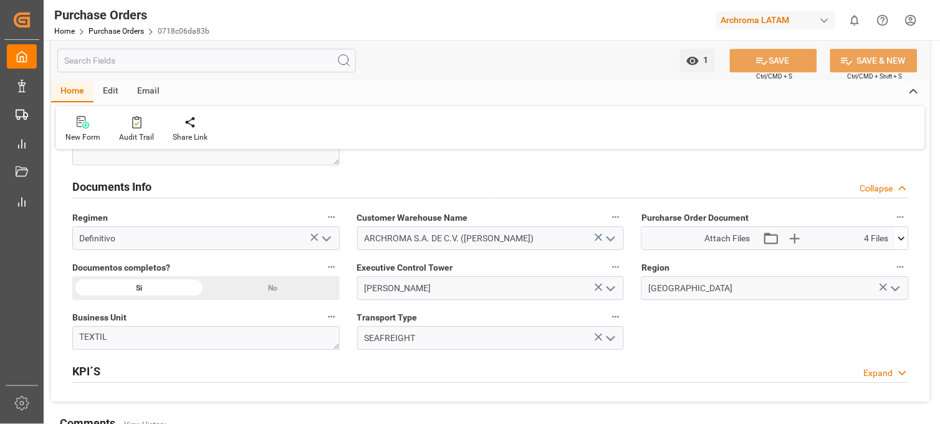
scroll to position [831, 0]
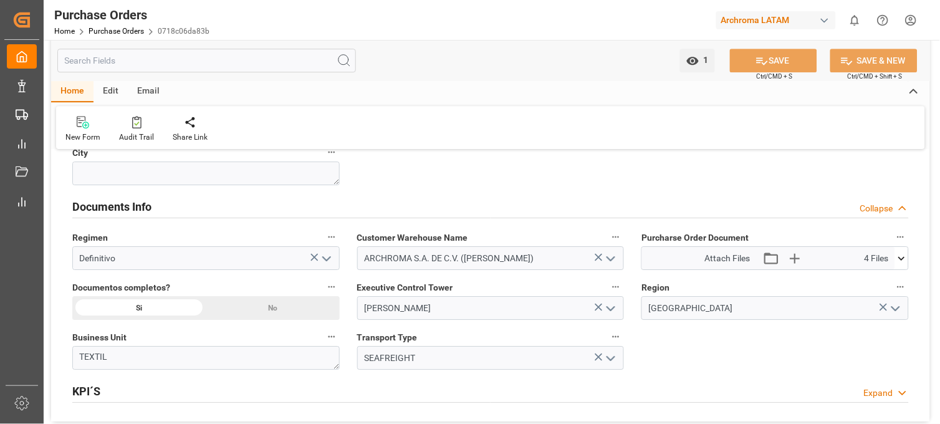
click at [905, 260] on icon at bounding box center [901, 258] width 13 height 13
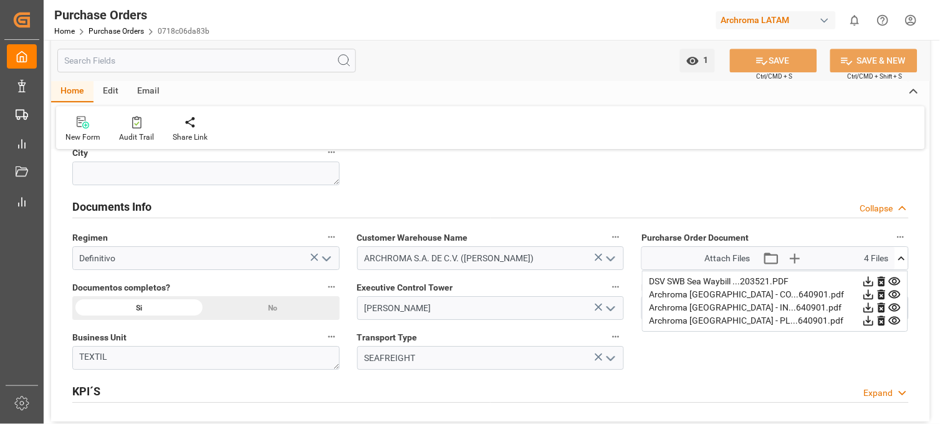
click at [875, 281] on icon at bounding box center [868, 281] width 13 height 13
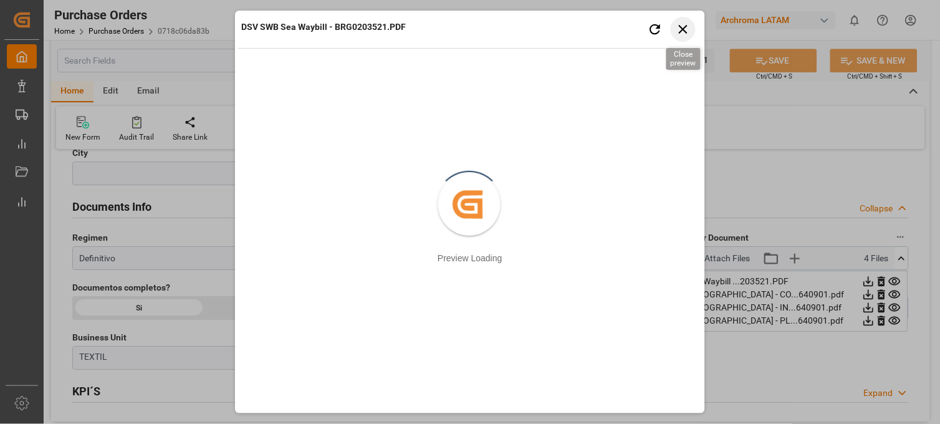
click at [676, 29] on icon "button" at bounding box center [684, 29] width 16 height 16
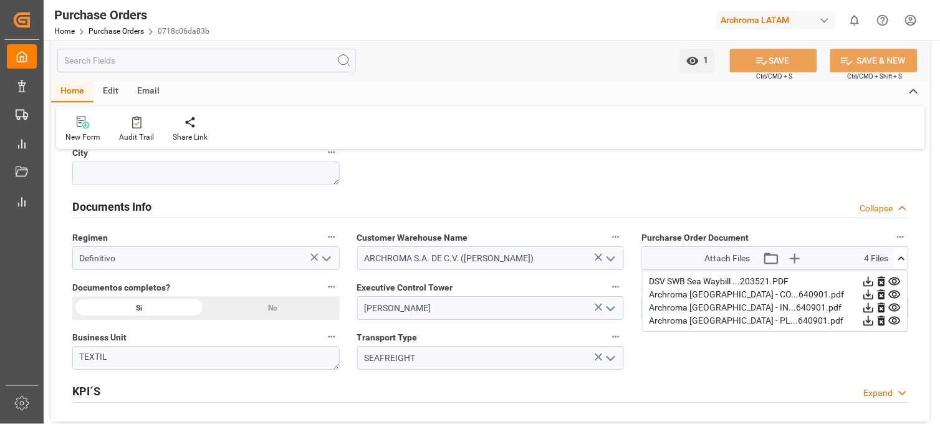
click at [874, 281] on icon at bounding box center [869, 282] width 10 height 10
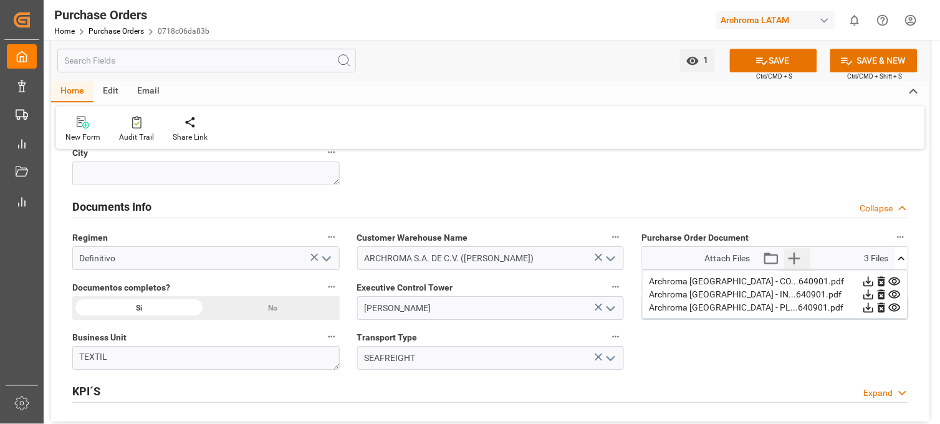
click at [791, 261] on icon "button" at bounding box center [794, 258] width 20 height 20
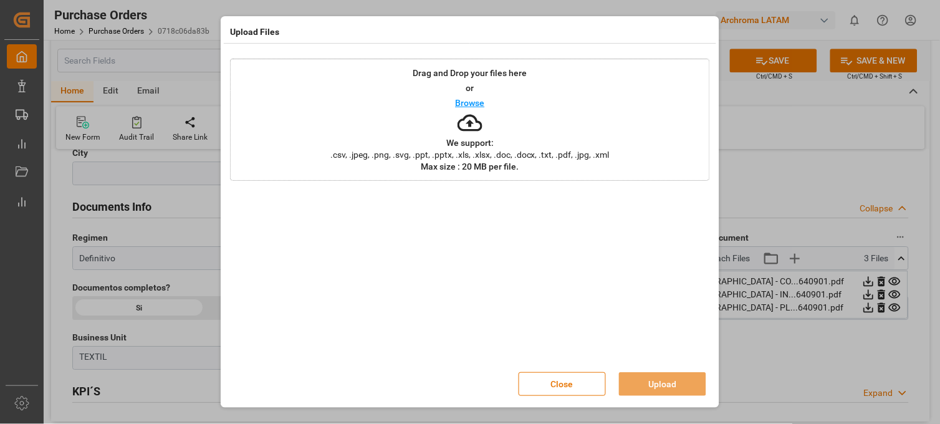
click at [465, 128] on icon at bounding box center [470, 122] width 25 height 25
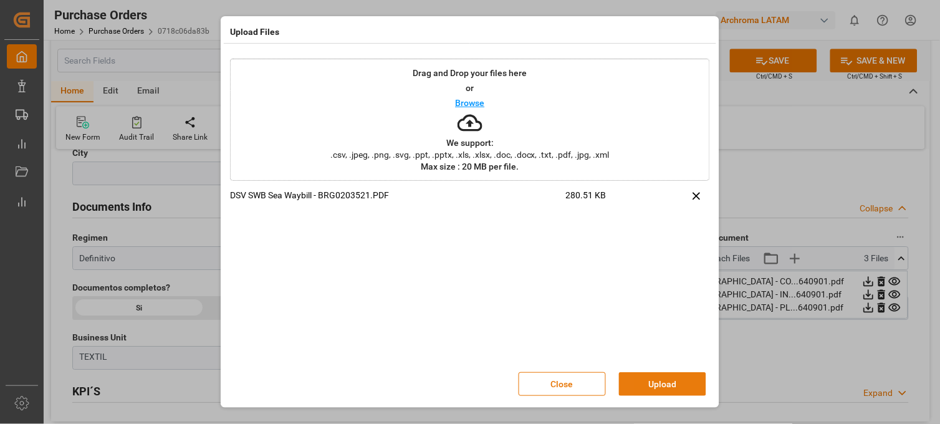
click at [653, 385] on button "Upload" at bounding box center [662, 384] width 87 height 24
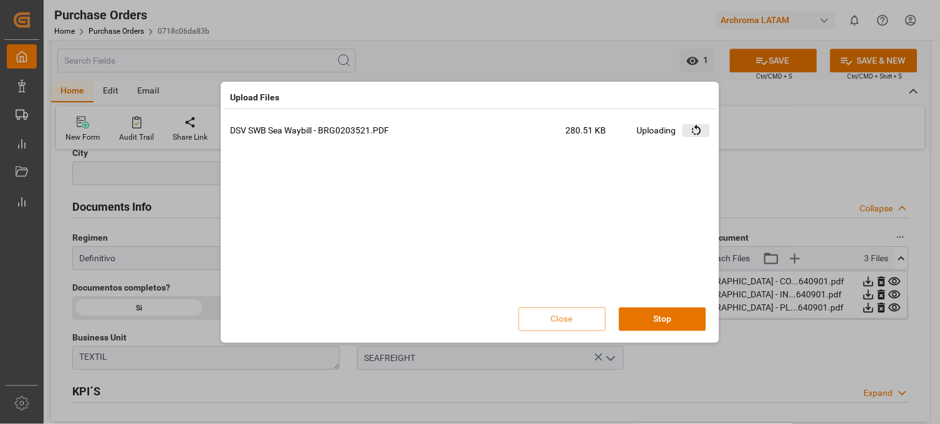
click at [695, 133] on icon at bounding box center [696, 130] width 13 height 13
click at [696, 134] on icon at bounding box center [696, 130] width 13 height 13
click at [655, 134] on div "Uploading" at bounding box center [656, 135] width 39 height 22
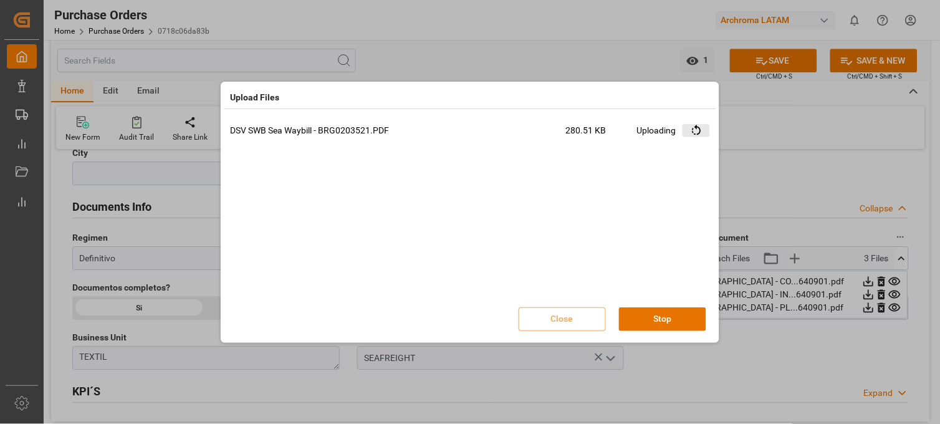
click at [694, 129] on icon at bounding box center [696, 130] width 13 height 13
click at [696, 127] on icon at bounding box center [696, 130] width 9 height 11
click at [657, 315] on button "Stop" at bounding box center [662, 319] width 87 height 24
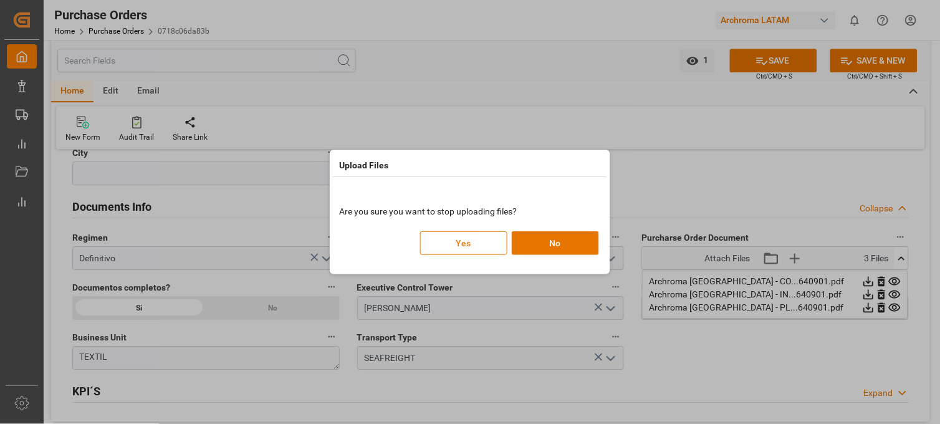
click at [484, 242] on button "Yes" at bounding box center [463, 243] width 87 height 24
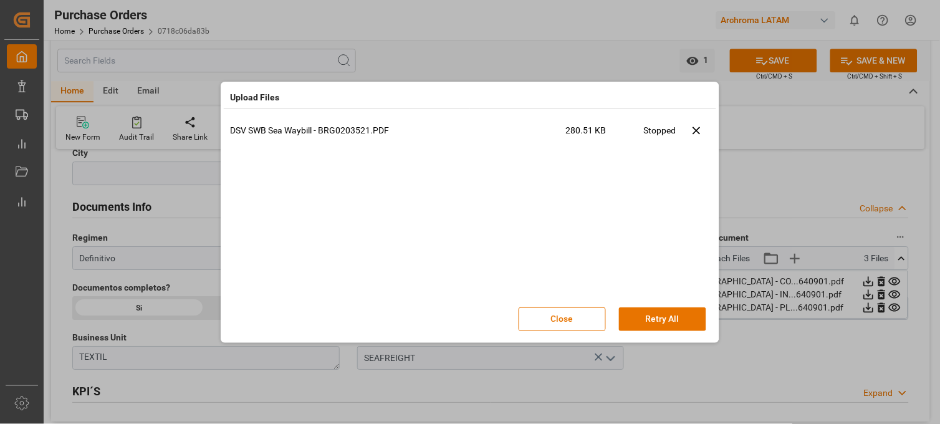
click at [663, 134] on div "Stopped" at bounding box center [660, 135] width 32 height 22
click at [695, 132] on icon at bounding box center [696, 130] width 7 height 7
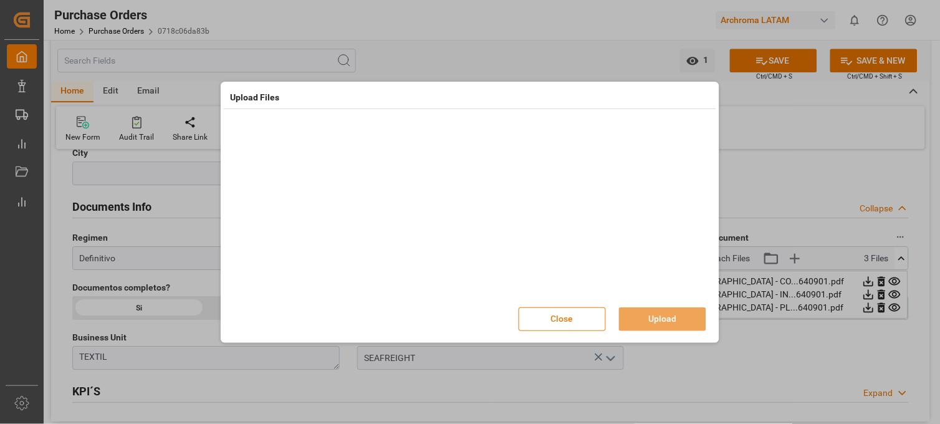
click at [562, 315] on button "Close" at bounding box center [562, 319] width 87 height 24
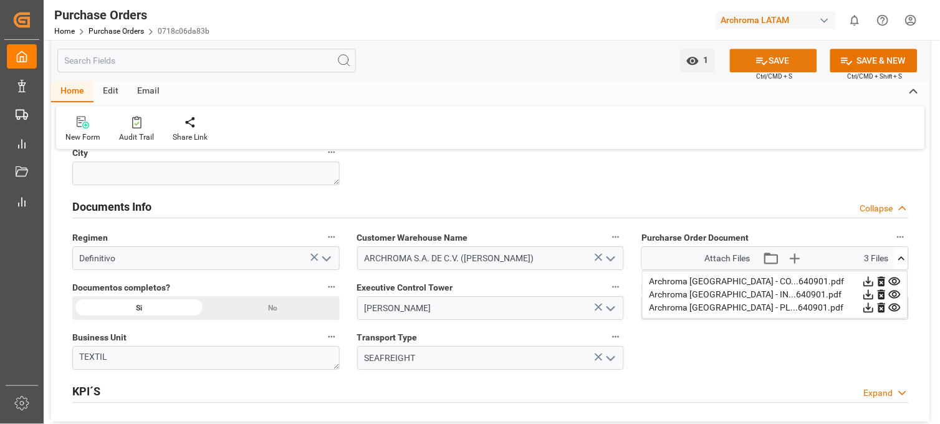
click at [764, 60] on icon at bounding box center [762, 60] width 13 height 13
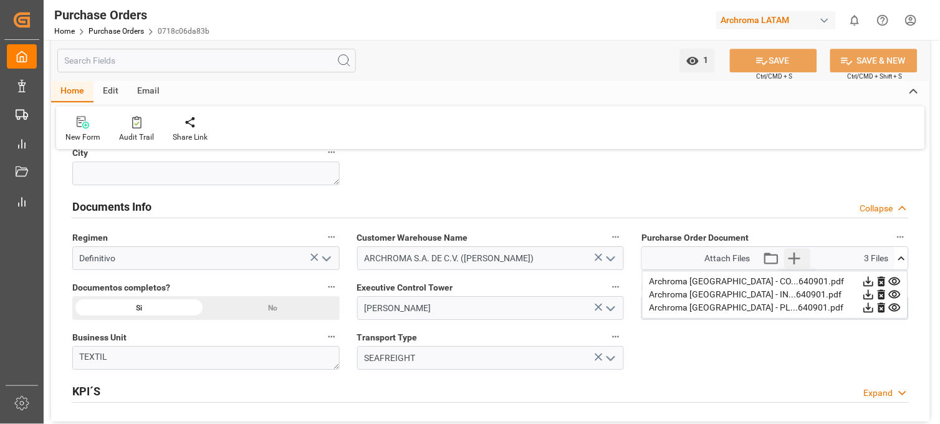
click at [796, 259] on icon "button" at bounding box center [794, 258] width 20 height 20
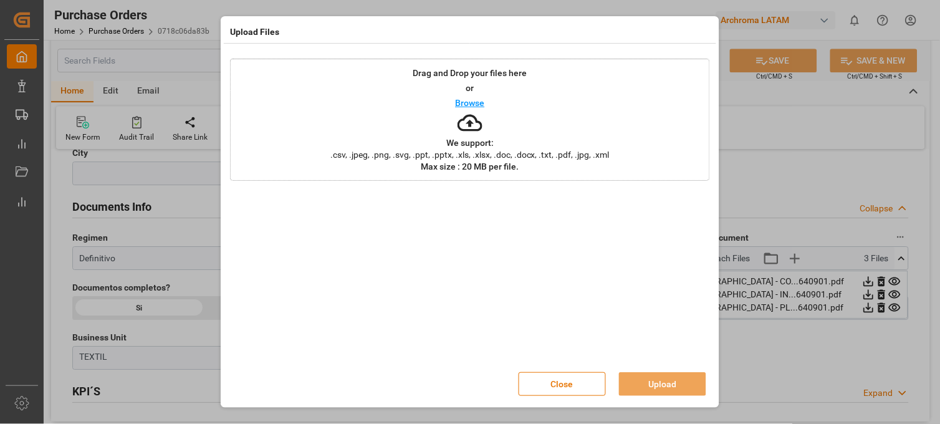
click at [488, 142] on p "We support:" at bounding box center [469, 142] width 47 height 9
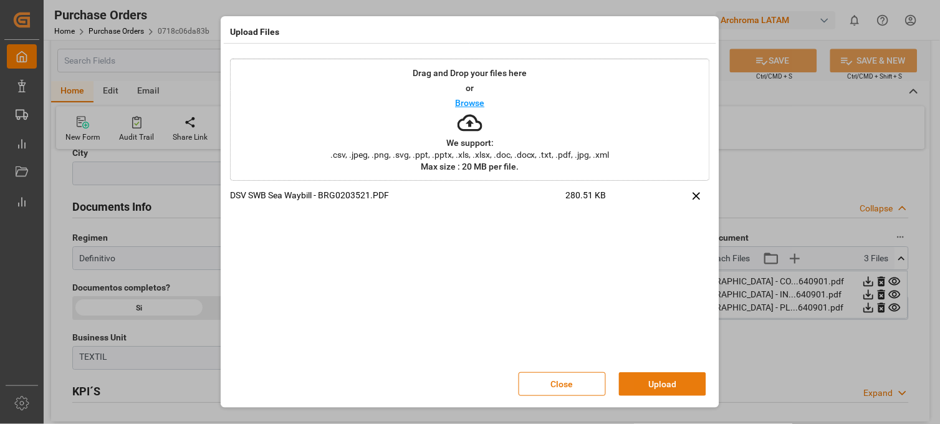
click at [664, 384] on button "Upload" at bounding box center [662, 384] width 87 height 24
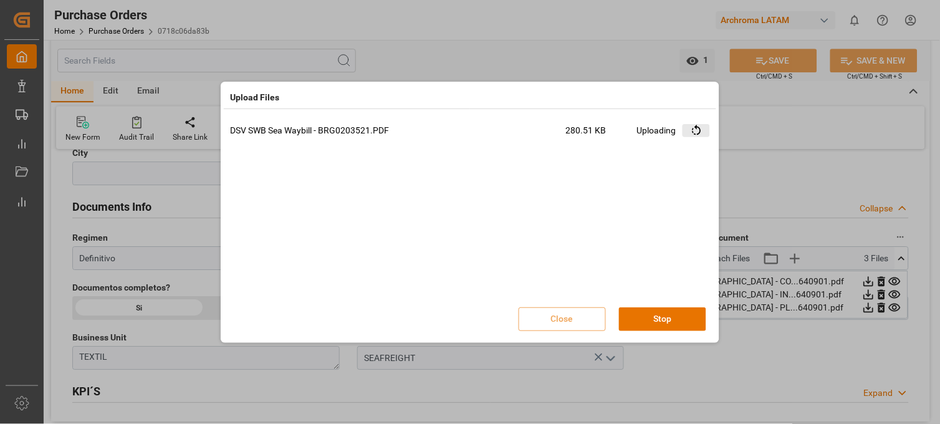
click at [699, 130] on icon at bounding box center [696, 130] width 13 height 13
click at [653, 153] on div "DSV SWB Sea Waybill - BRG0203521.PDF 280.51 KB Uploading" at bounding box center [470, 211] width 480 height 175
click at [693, 130] on icon at bounding box center [696, 130] width 13 height 13
click at [695, 132] on icon at bounding box center [696, 130] width 13 height 13
click at [696, 132] on icon at bounding box center [696, 130] width 13 height 13
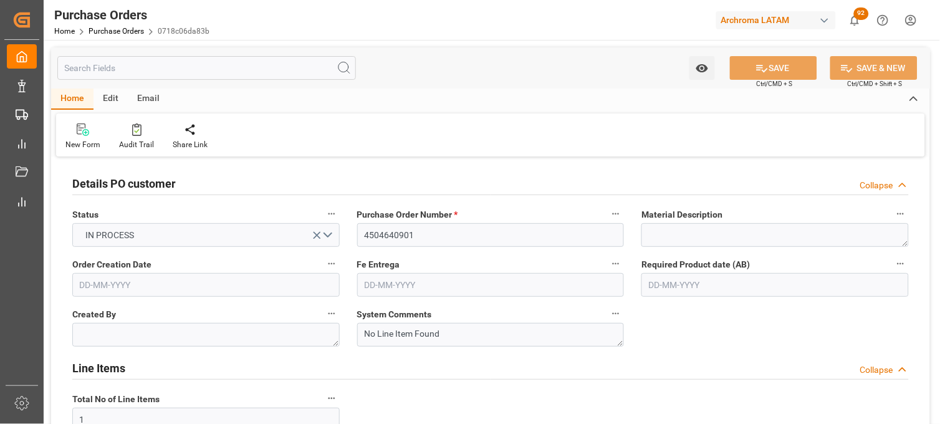
type input "[DATE]"
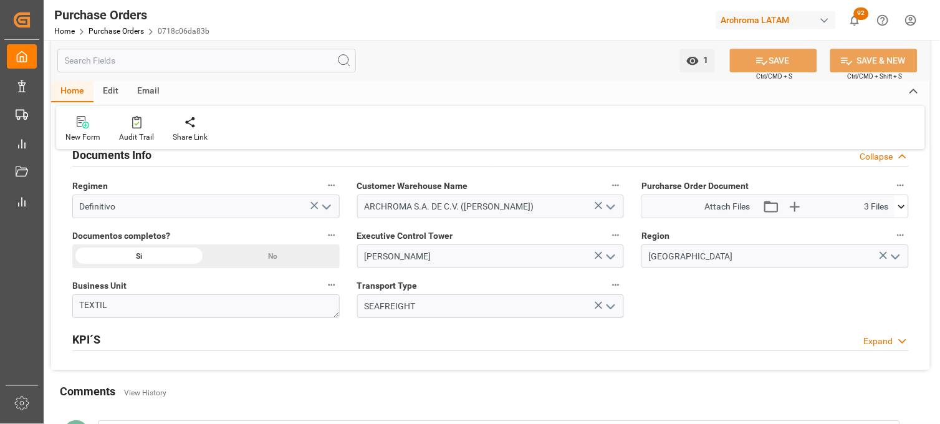
scroll to position [900, 0]
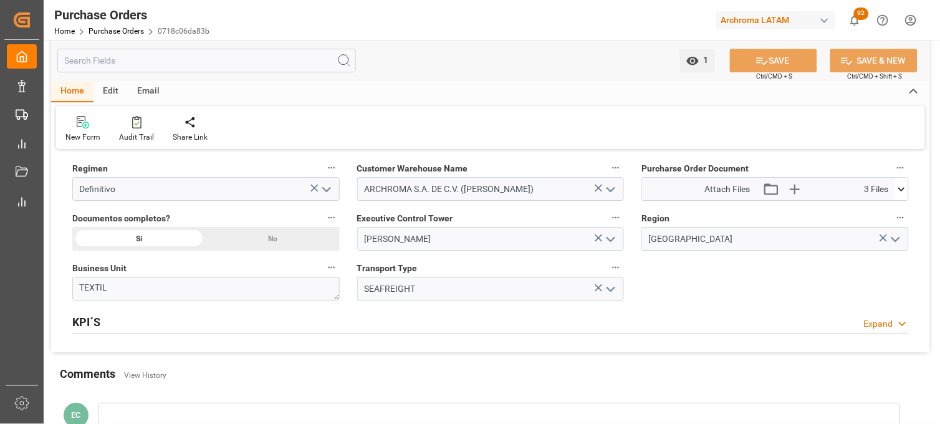
click at [902, 192] on icon at bounding box center [901, 189] width 13 height 13
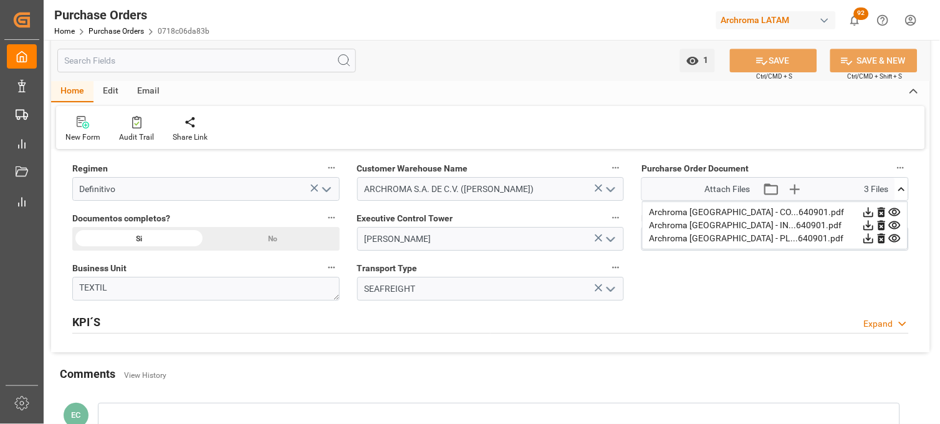
click at [838, 185] on div "Attach Files Attach existing file Upload new file 3 Files" at bounding box center [768, 189] width 253 height 22
click at [802, 189] on icon "button" at bounding box center [794, 189] width 20 height 20
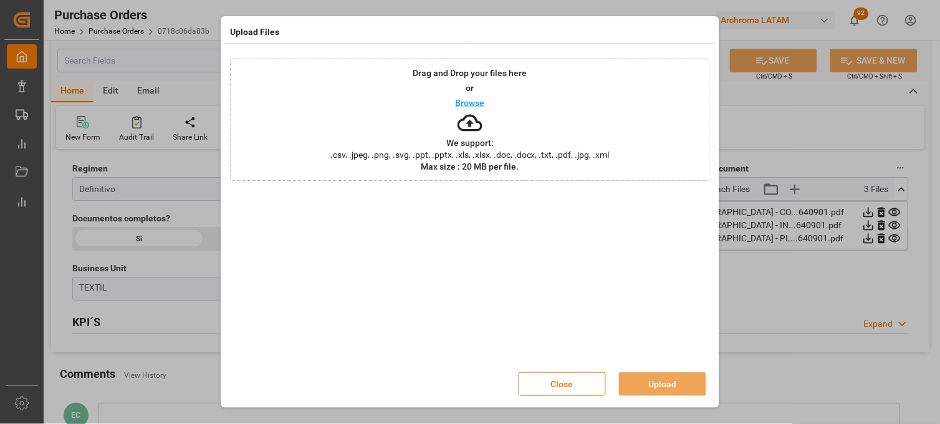
click at [471, 130] on icon at bounding box center [470, 122] width 25 height 17
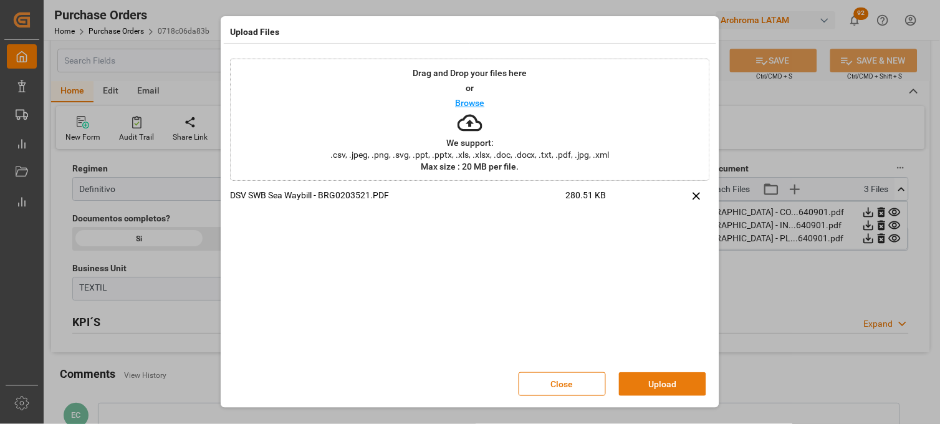
click at [657, 385] on button "Upload" at bounding box center [662, 384] width 87 height 24
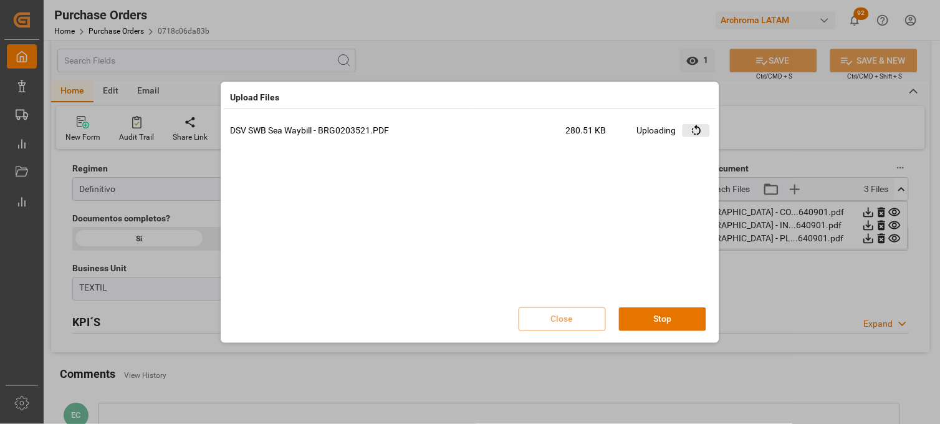
click at [696, 130] on icon at bounding box center [696, 130] width 13 height 13
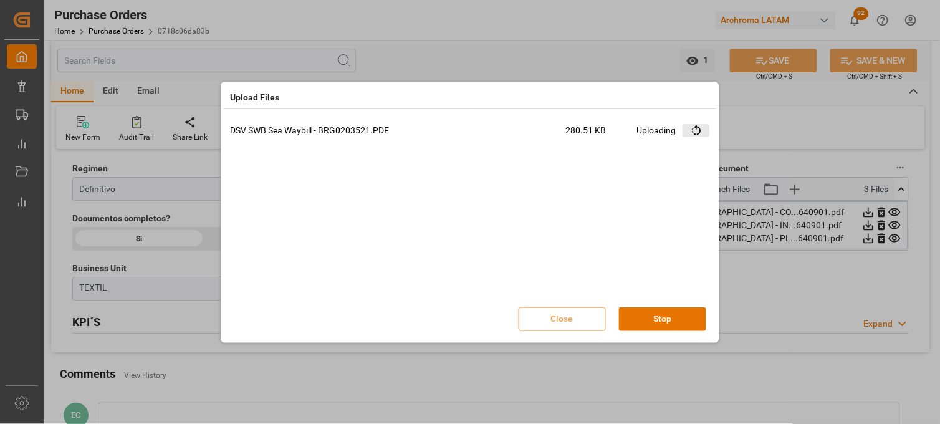
click at [696, 129] on icon at bounding box center [696, 130] width 13 height 13
click at [694, 127] on icon at bounding box center [696, 130] width 13 height 13
click at [691, 129] on BRG0203521\ "Retry" at bounding box center [683, 130] width 21 height 13
click at [691, 129] on icon at bounding box center [696, 130] width 13 height 13
click at [649, 322] on button "Stop" at bounding box center [662, 319] width 87 height 24
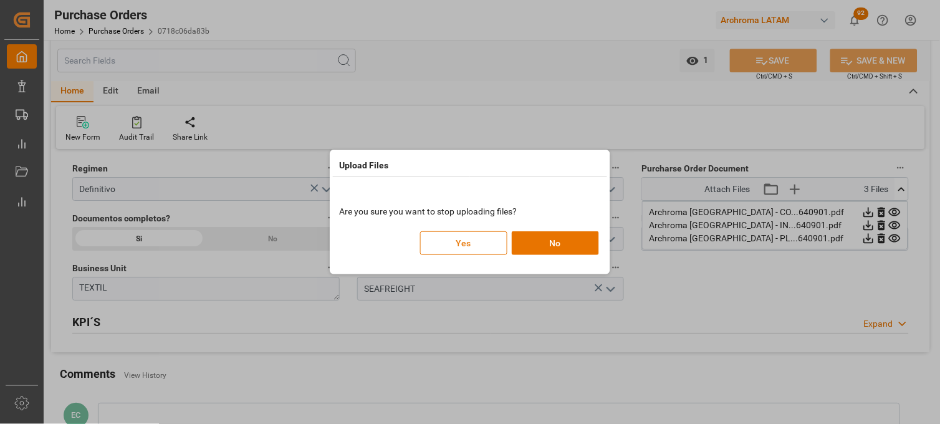
click at [489, 248] on button "Yes" at bounding box center [463, 243] width 87 height 24
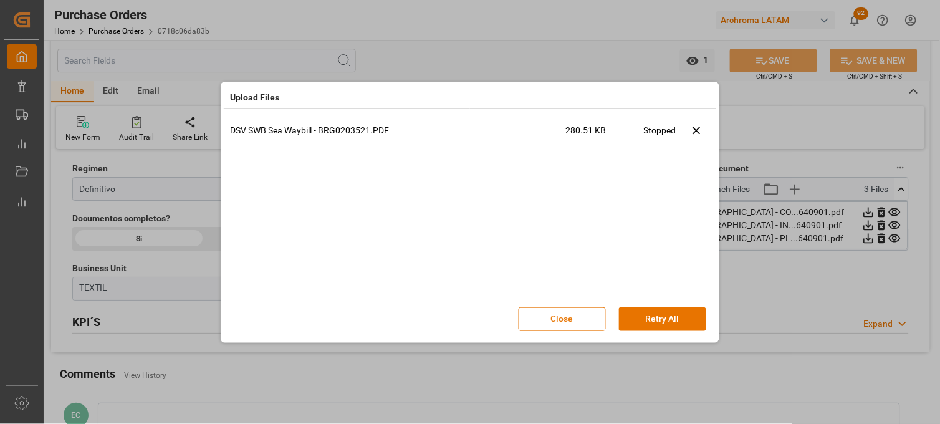
click at [577, 313] on button "Close" at bounding box center [562, 319] width 87 height 24
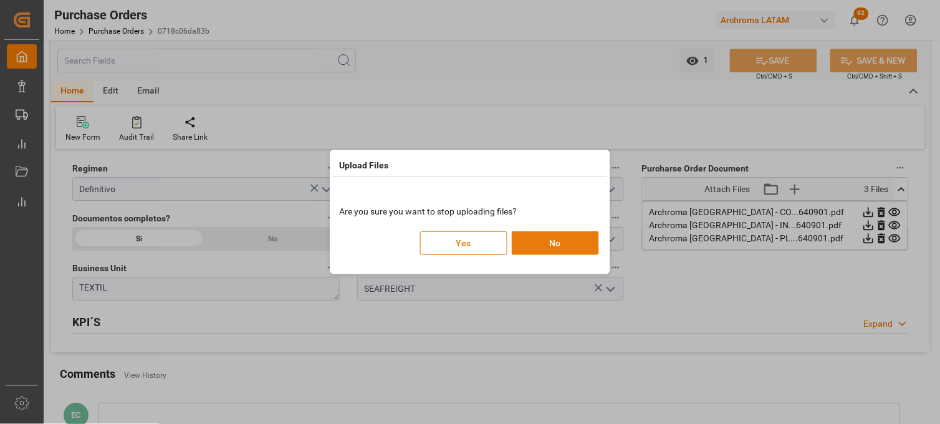
click at [531, 241] on button "No" at bounding box center [555, 243] width 87 height 24
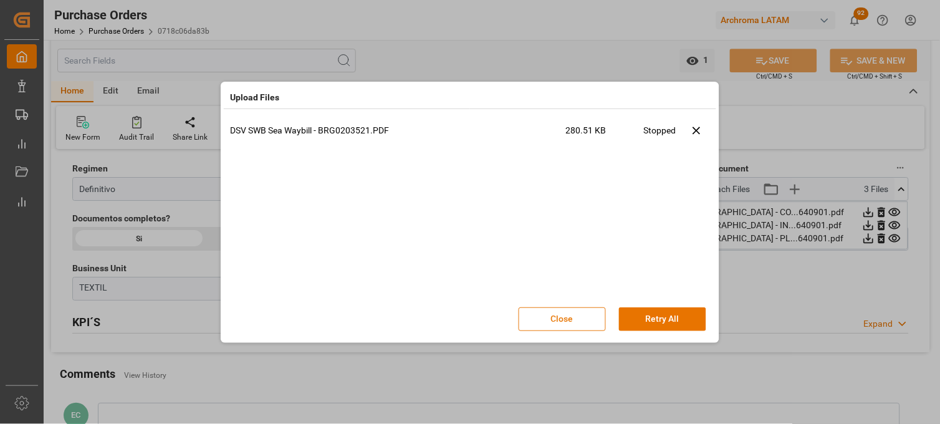
click at [570, 319] on button "Close" at bounding box center [562, 319] width 87 height 24
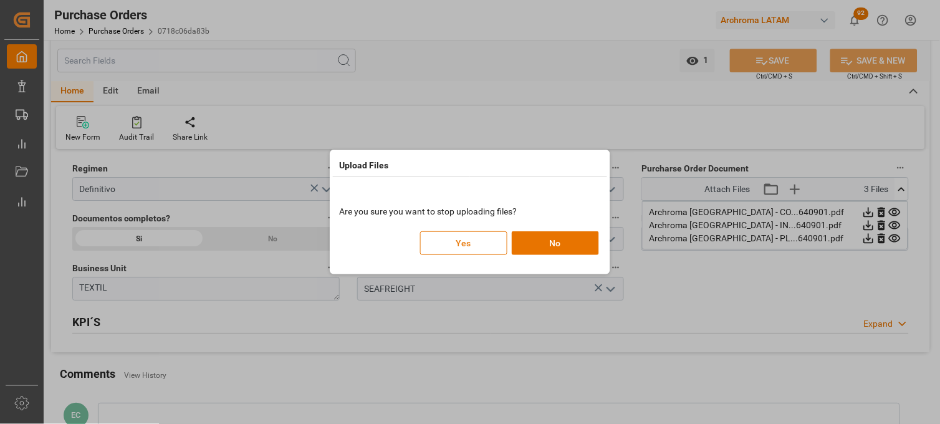
click at [463, 248] on button "Yes" at bounding box center [463, 243] width 87 height 24
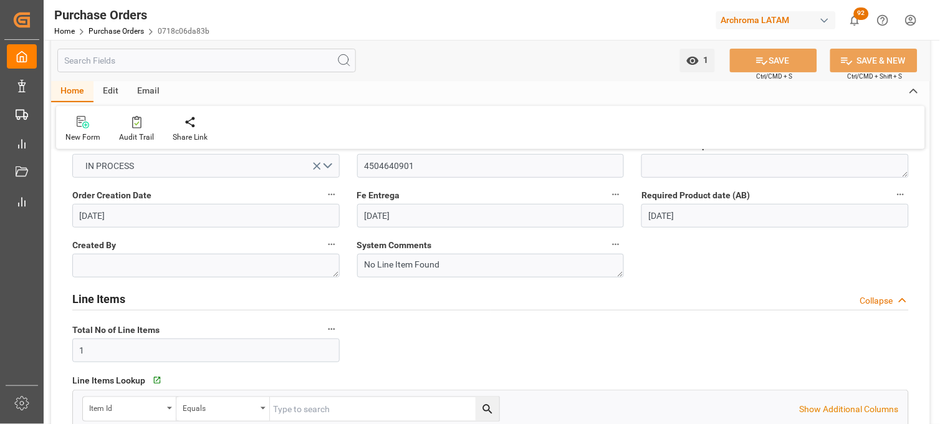
scroll to position [0, 0]
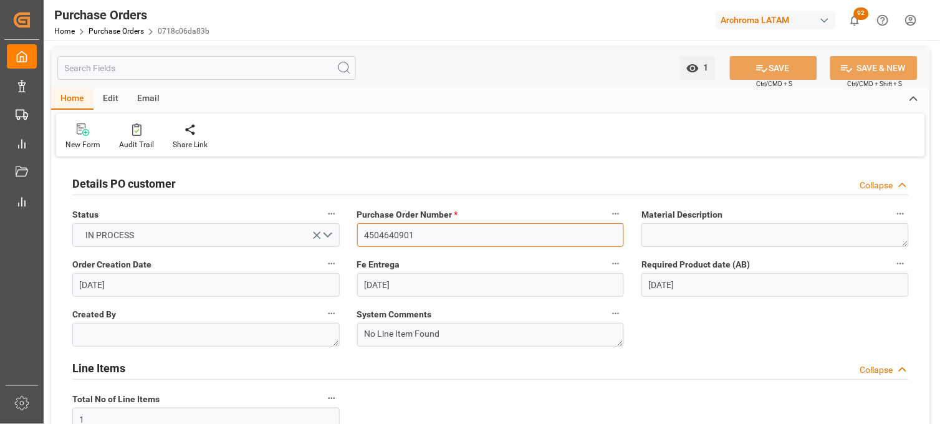
click at [390, 238] on input "4504640901" at bounding box center [490, 235] width 267 height 24
click at [117, 34] on link "Purchase Orders" at bounding box center [116, 31] width 55 height 9
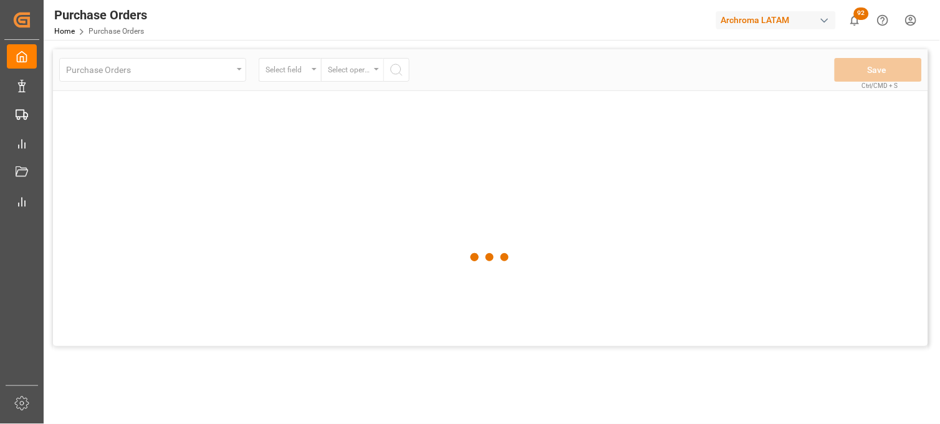
click at [345, 152] on div at bounding box center [490, 257] width 875 height 416
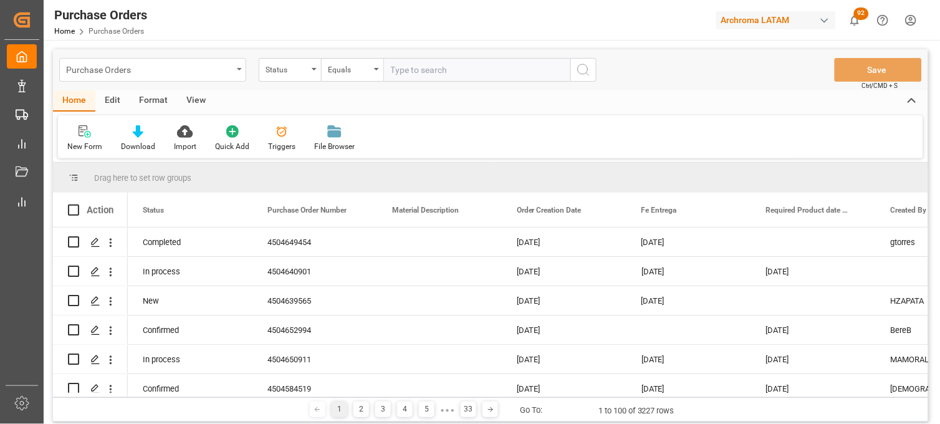
click at [221, 74] on div "Purchase Orders" at bounding box center [149, 69] width 166 height 16
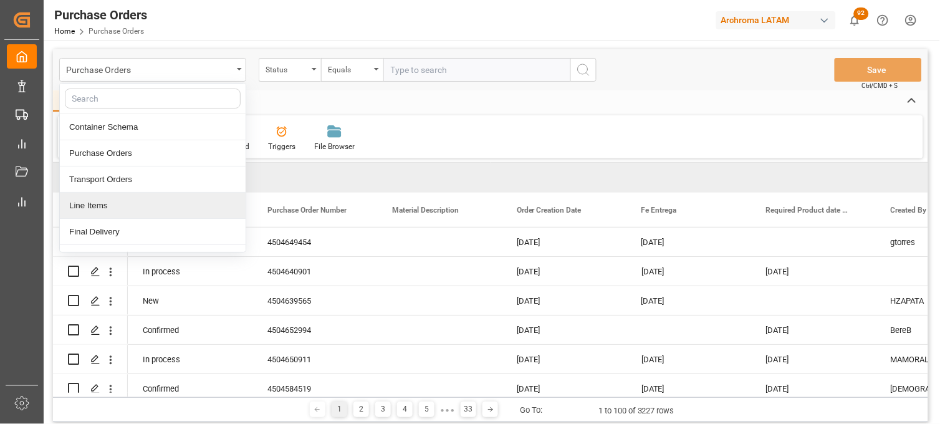
click at [167, 203] on div "Line Items" at bounding box center [153, 206] width 186 height 26
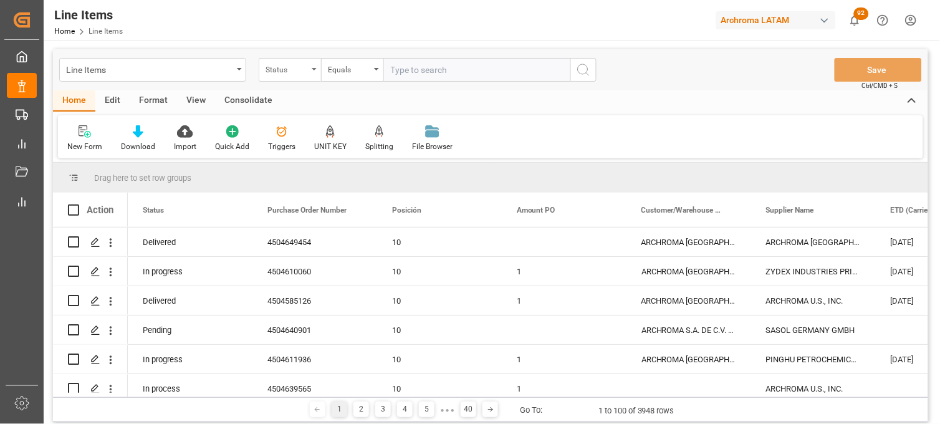
click at [307, 70] on div "Status" at bounding box center [287, 68] width 42 height 14
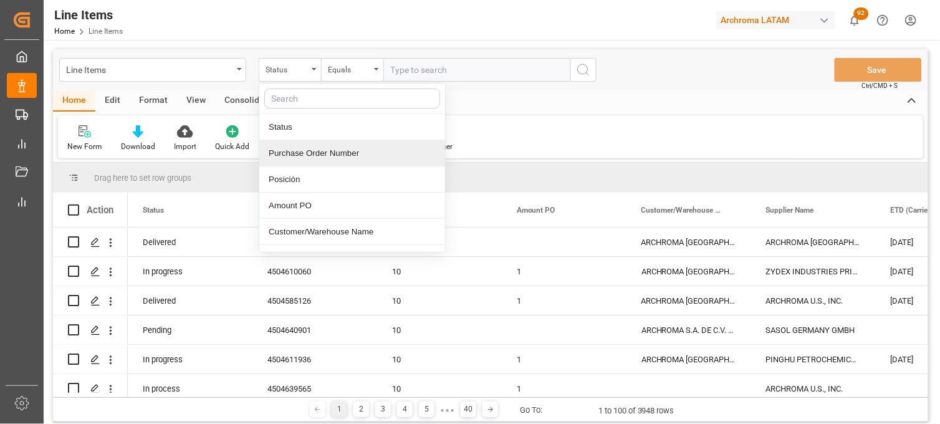
drag, startPoint x: 314, startPoint y: 152, endPoint x: 334, endPoint y: 125, distance: 33.4
click at [315, 152] on div "Purchase Order Number" at bounding box center [352, 153] width 186 height 26
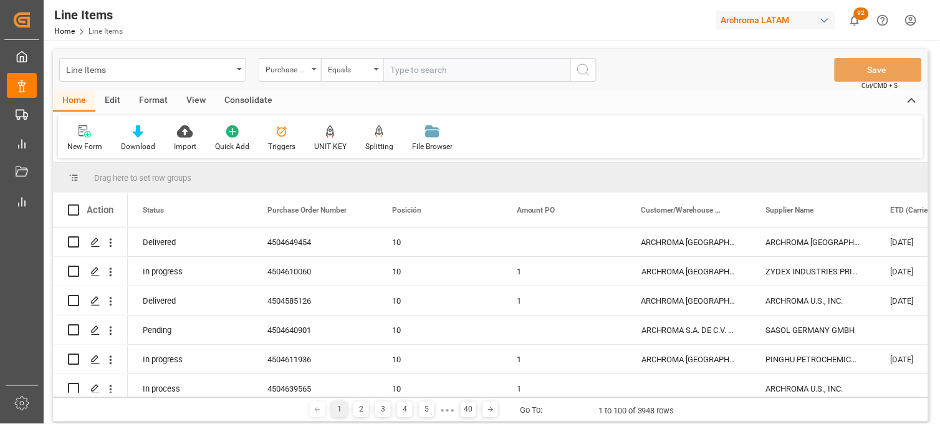
click at [406, 70] on input "text" at bounding box center [476, 70] width 187 height 24
paste input "4504640901"
type input "4504640901"
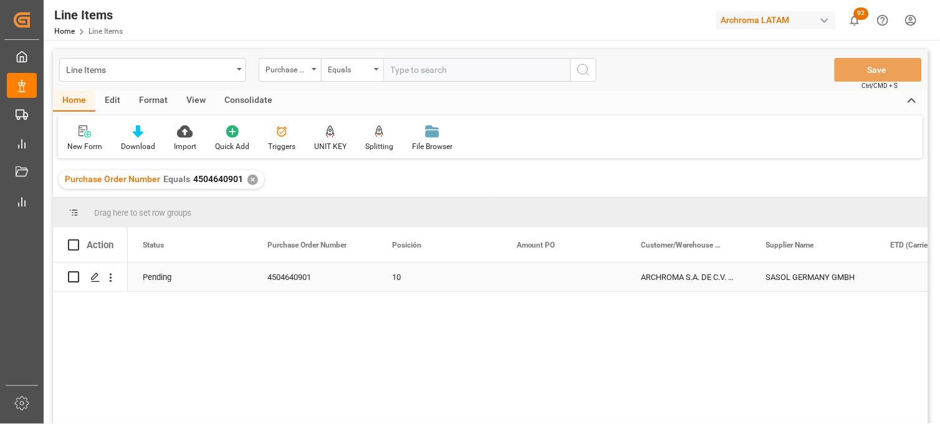
click at [690, 282] on div "ARCHROMA S.A. DE C.V. ([PERSON_NAME])" at bounding box center [689, 276] width 125 height 29
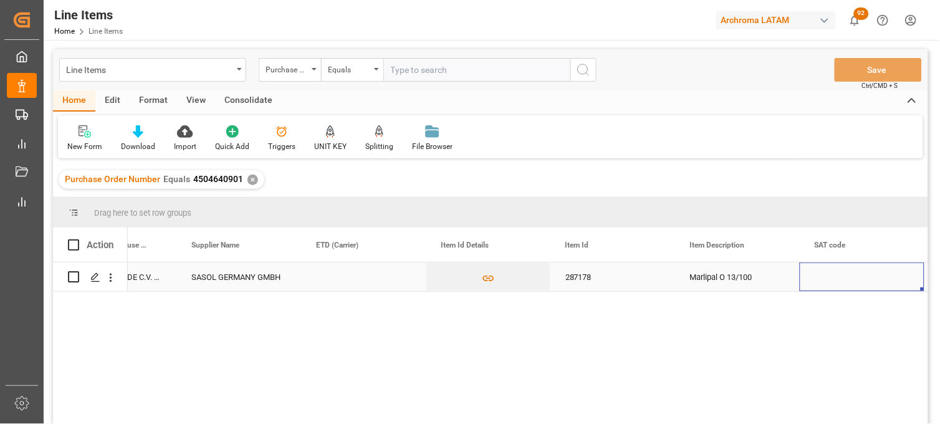
scroll to position [0, 700]
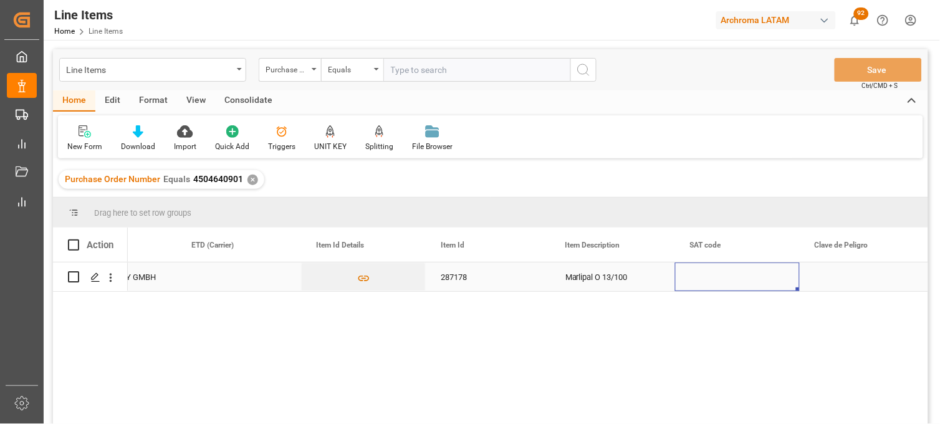
click at [705, 276] on div "Press SPACE to select this row." at bounding box center [737, 276] width 125 height 29
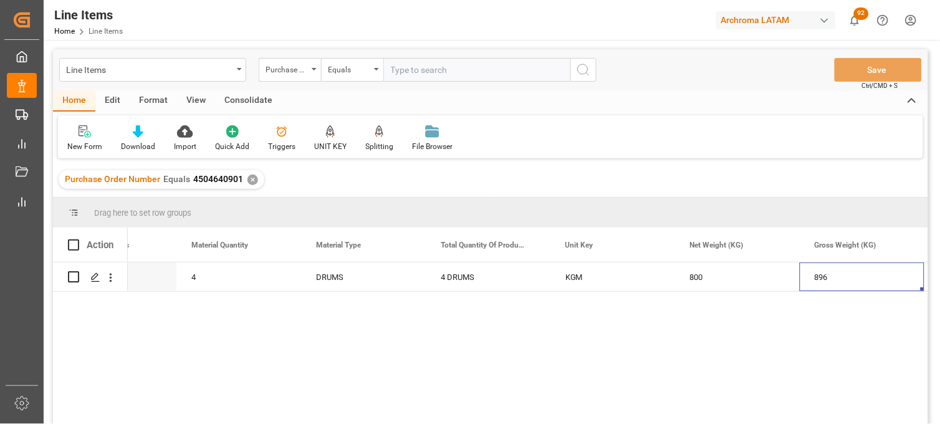
scroll to position [0, 0]
click at [585, 277] on div "ALTAMIRA" at bounding box center [613, 276] width 125 height 29
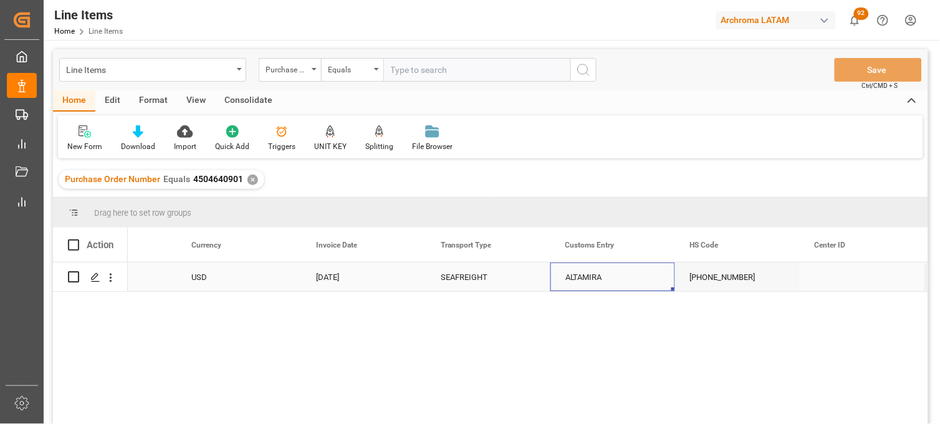
click at [585, 277] on div "ALTAMIRA" at bounding box center [613, 276] width 125 height 29
click at [585, 277] on input "ALTAMIRA" at bounding box center [612, 284] width 105 height 24
type input "[GEOGRAPHIC_DATA]"
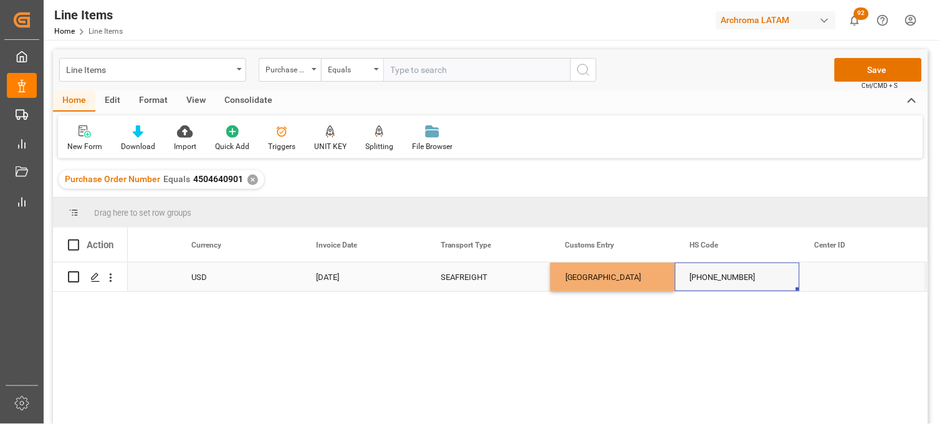
click at [718, 281] on div "3402.42.10.00" at bounding box center [737, 276] width 125 height 29
click at [855, 69] on button "Save" at bounding box center [878, 70] width 87 height 24
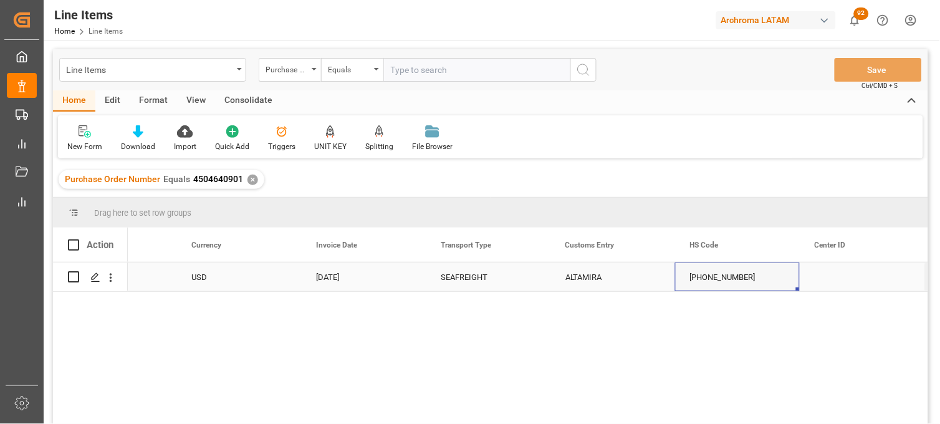
click at [580, 277] on div "ALTAMIRA" at bounding box center [613, 276] width 125 height 29
click at [95, 283] on div "Press SPACE to select this row." at bounding box center [94, 277] width 19 height 23
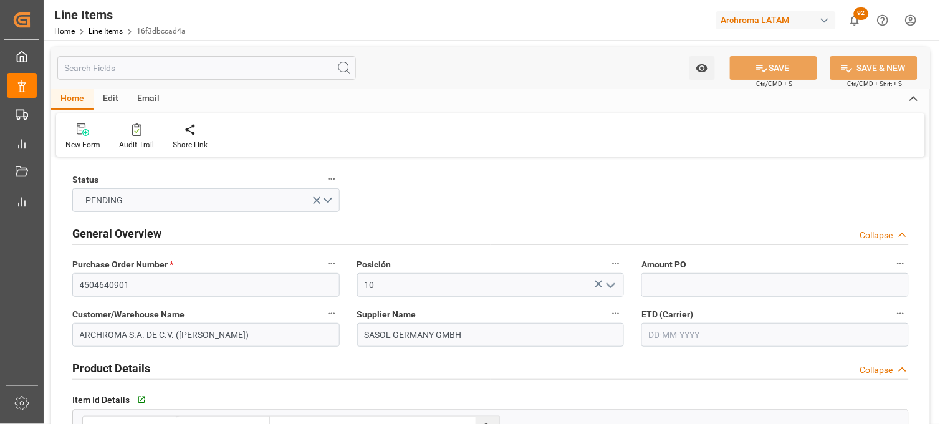
type input "4"
type input "800"
type input "896"
type input "1800"
type input "3402.42.10.00"
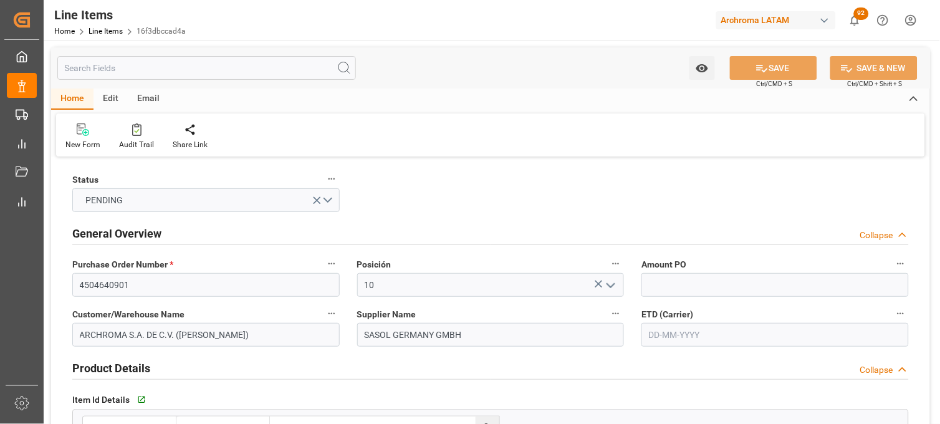
type input "07-08-2025"
type input "14-08-2025 20:27"
type input "08-08-2025 21:59"
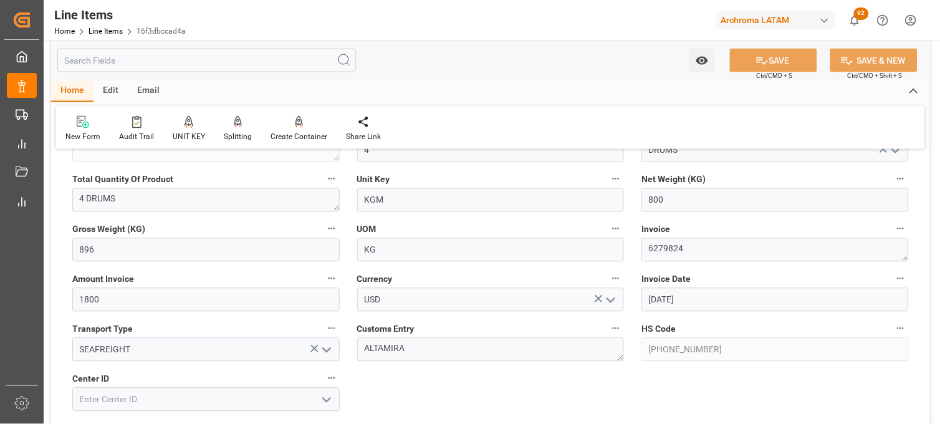
scroll to position [623, 0]
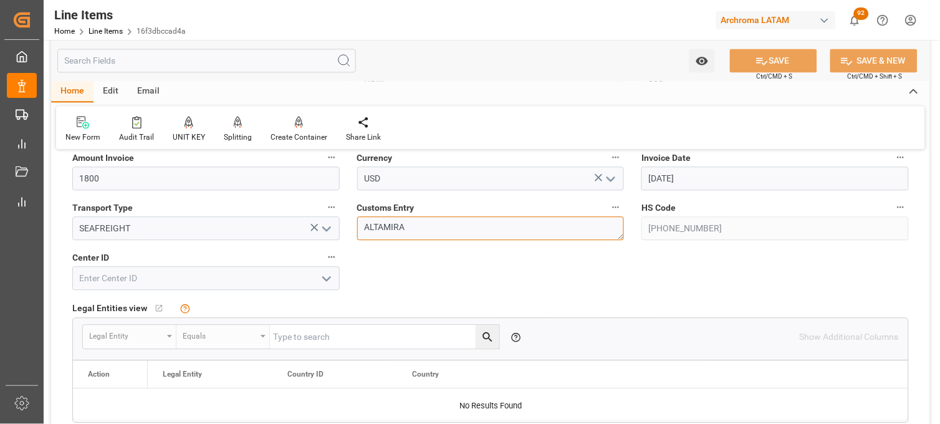
click at [383, 223] on textarea "ALTAMIRA" at bounding box center [490, 228] width 267 height 24
type textarea "C"
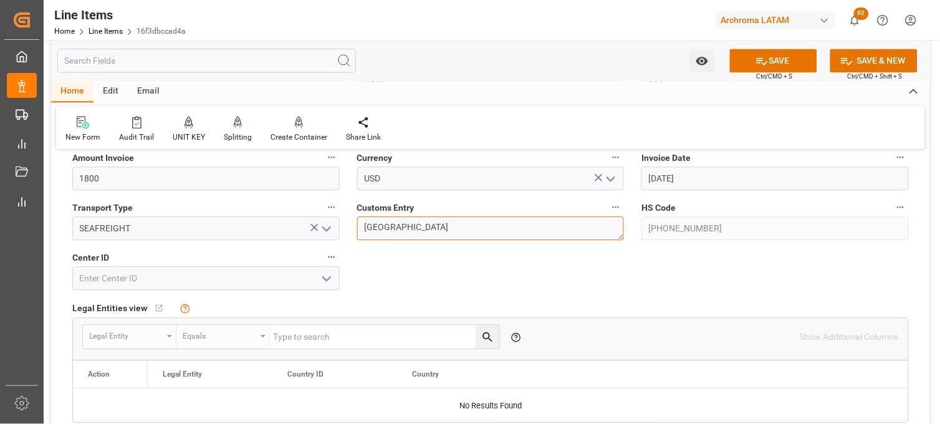
type textarea "VERACRUZ"
click at [751, 62] on button "SAVE" at bounding box center [773, 61] width 87 height 24
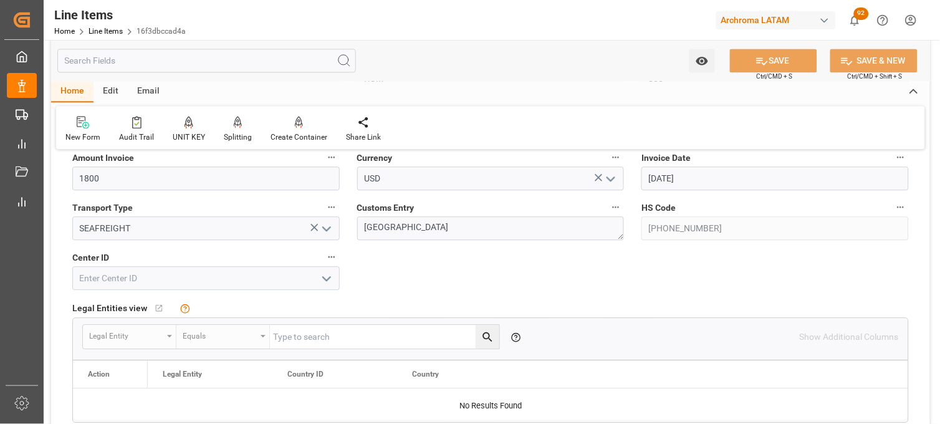
click at [327, 281] on icon "open menu" at bounding box center [326, 278] width 15 height 15
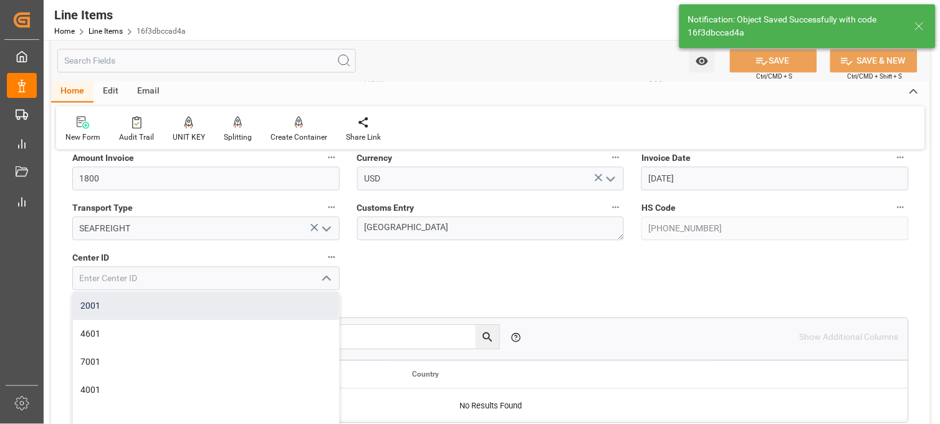
type input "14-08-2025 20:52"
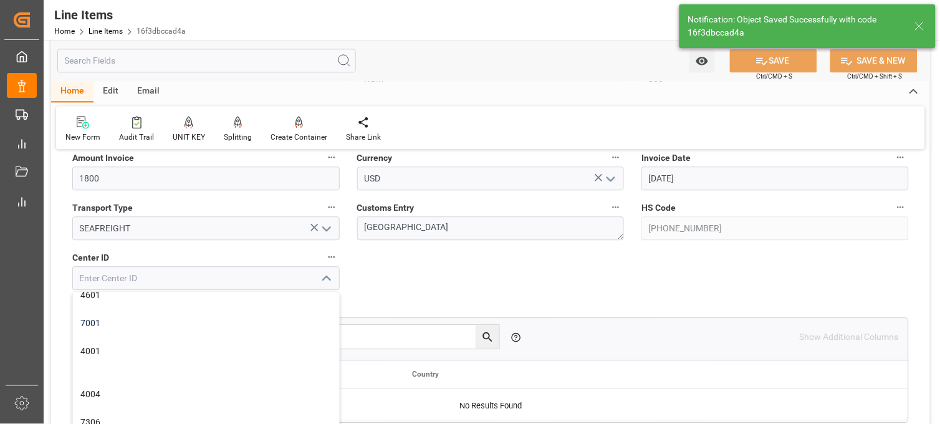
scroll to position [58, 0]
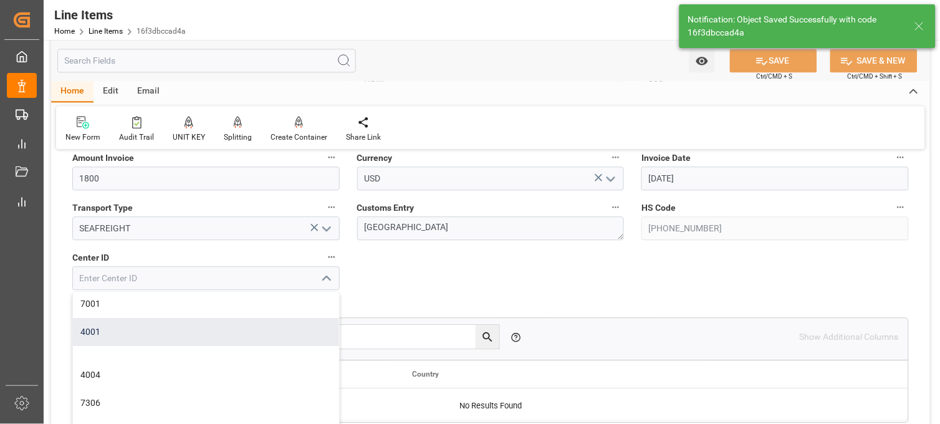
click at [233, 334] on div "4001" at bounding box center [206, 332] width 266 height 28
type input "4001"
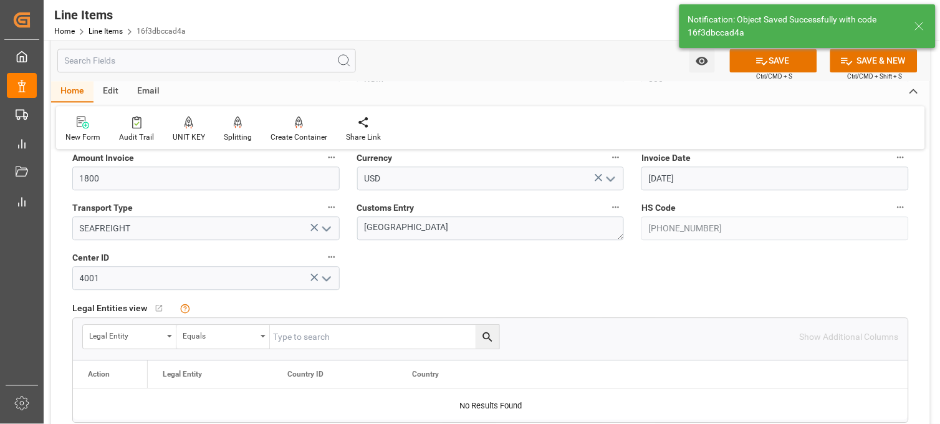
click at [433, 270] on div "Status PENDING General Overview Collapse Purchase Order Number * 4504640901 Pos…" at bounding box center [490, 148] width 879 height 1222
click at [779, 59] on button "SAVE" at bounding box center [773, 61] width 87 height 24
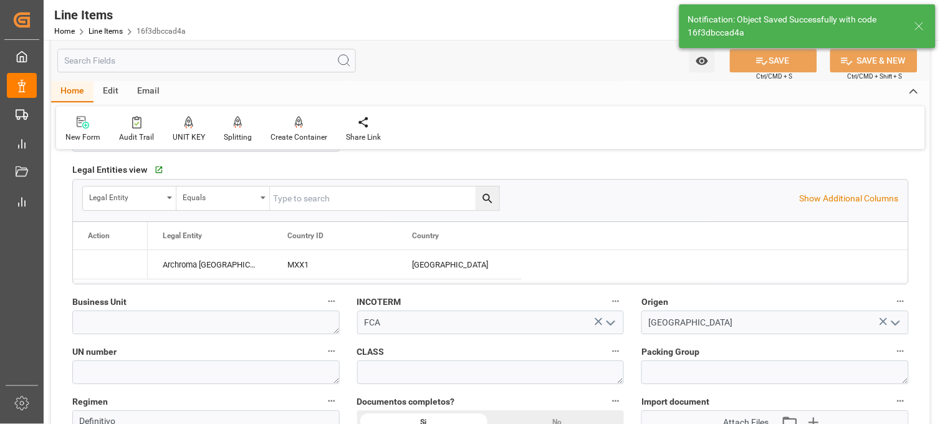
scroll to position [831, 0]
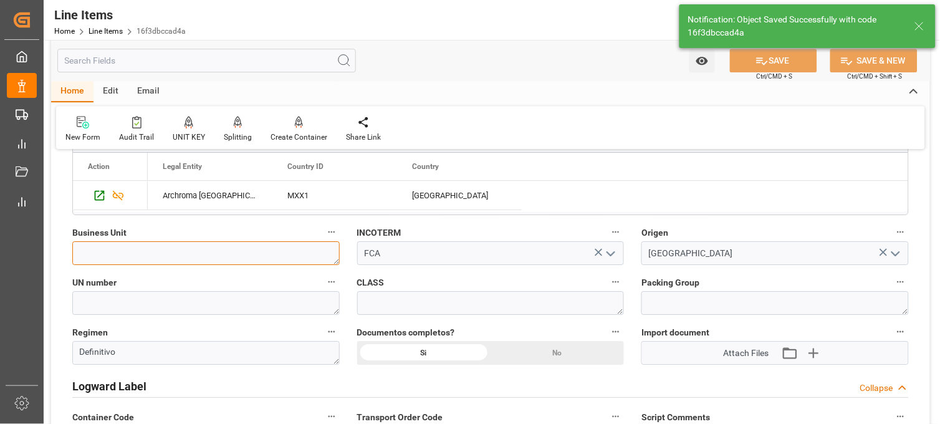
click at [123, 256] on textarea at bounding box center [205, 253] width 267 height 24
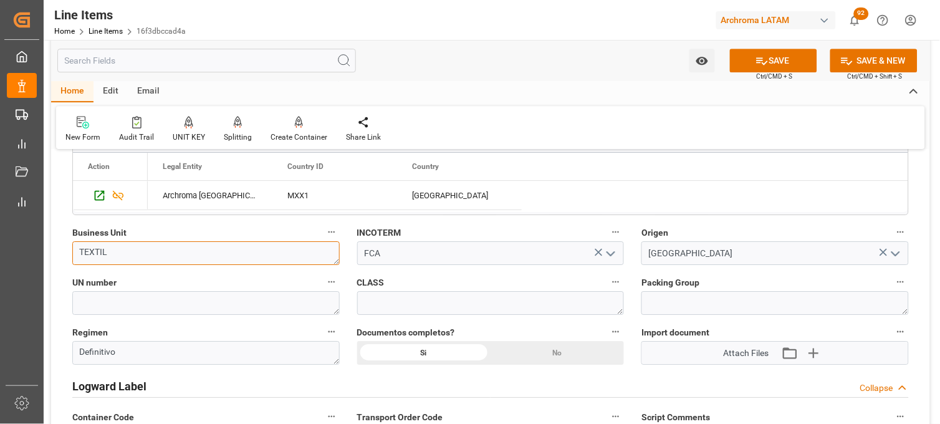
type textarea "TEXTIL"
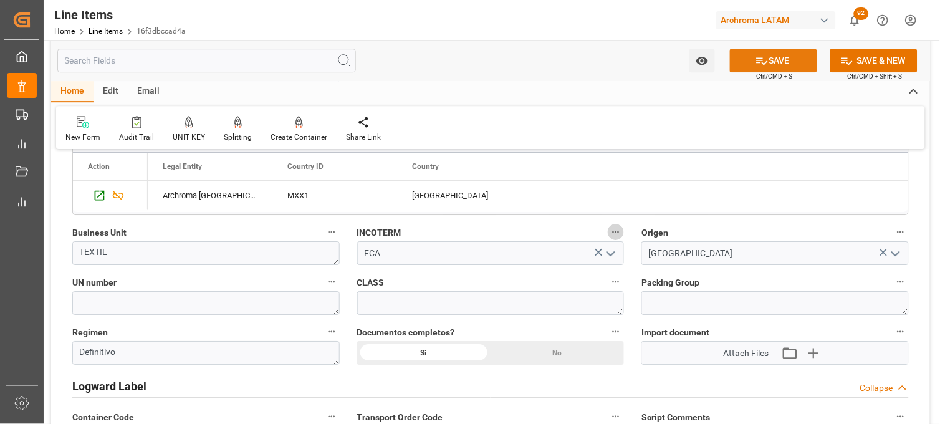
click at [767, 69] on button "SAVE" at bounding box center [773, 61] width 87 height 24
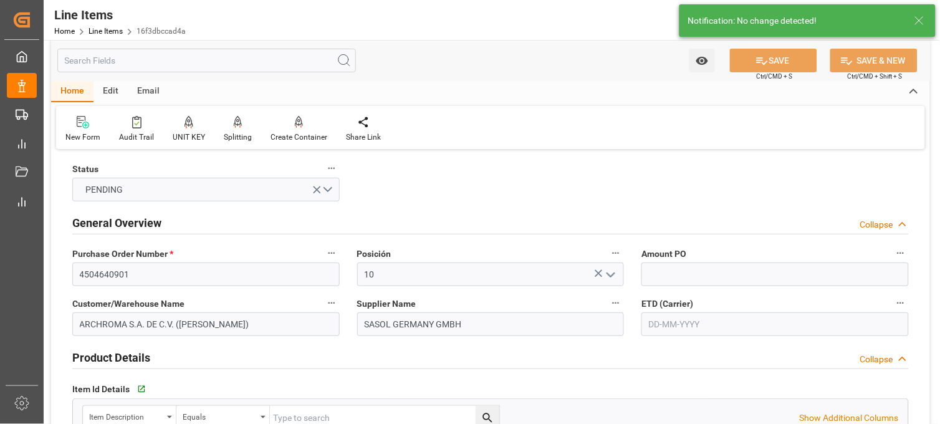
scroll to position [0, 0]
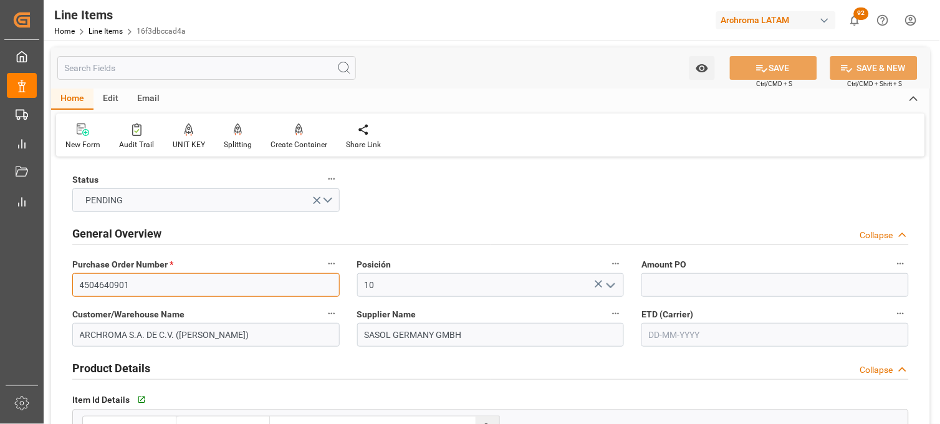
click at [113, 288] on input "4504640901" at bounding box center [205, 285] width 267 height 24
click at [89, 29] on link "Line Items" at bounding box center [106, 31] width 34 height 9
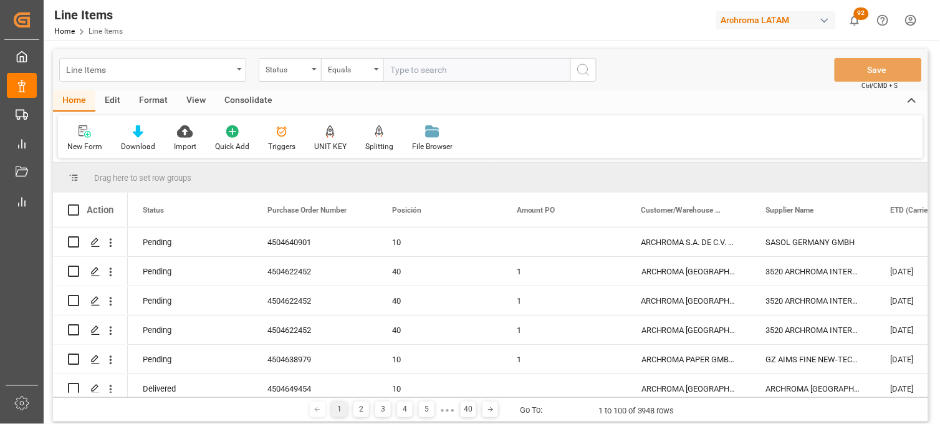
click at [235, 72] on div "Line Items" at bounding box center [152, 70] width 187 height 24
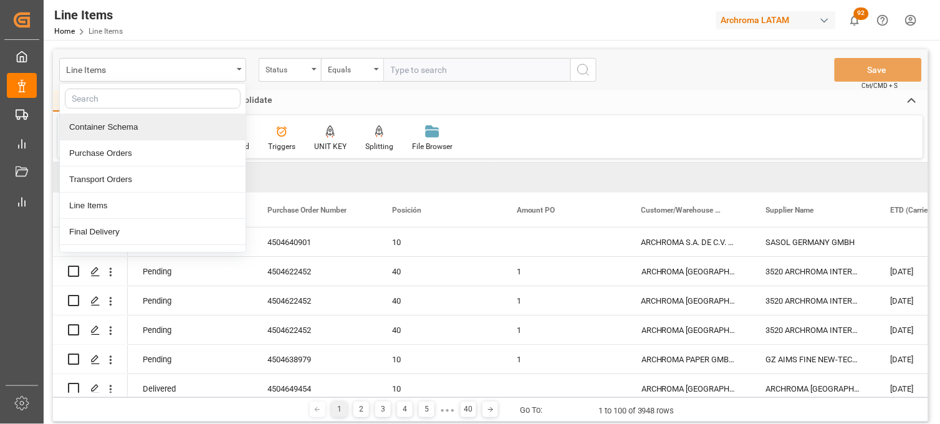
click at [192, 127] on div "Container Schema" at bounding box center [153, 127] width 186 height 26
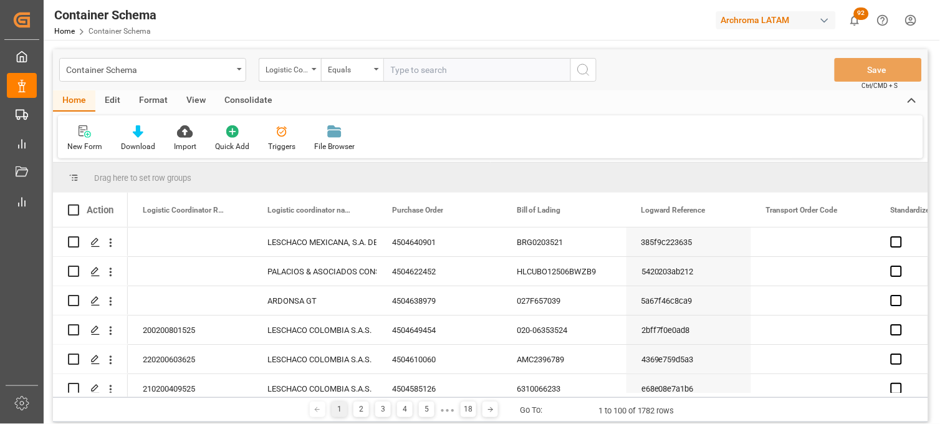
click at [312, 71] on div "Logistic Coordinator Reference Number" at bounding box center [290, 70] width 62 height 24
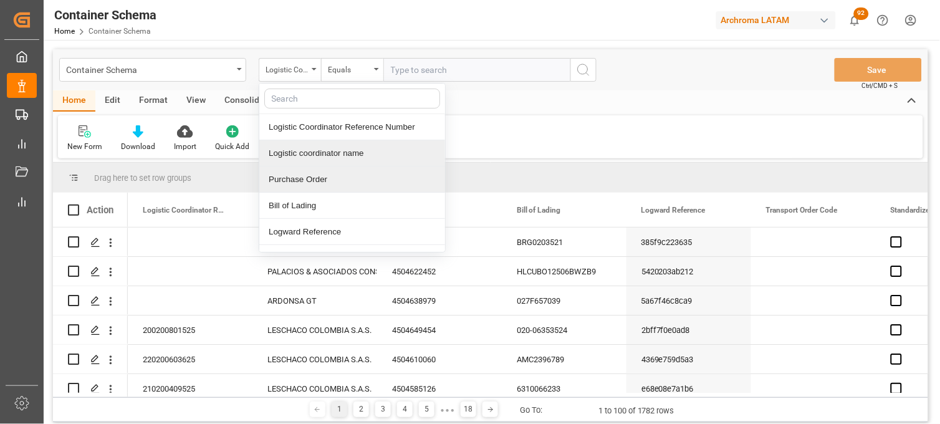
click at [302, 173] on div "Purchase Order" at bounding box center [352, 179] width 186 height 26
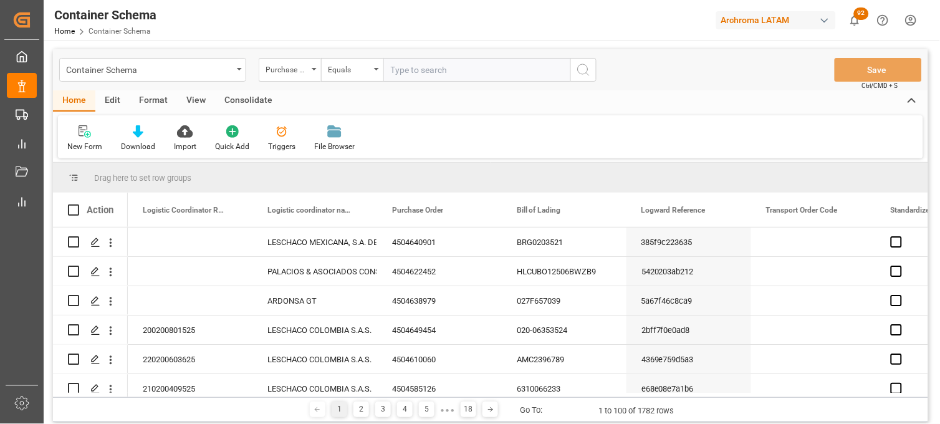
click at [397, 67] on input "text" at bounding box center [476, 70] width 187 height 24
paste input "4504640901"
type input "4504640901"
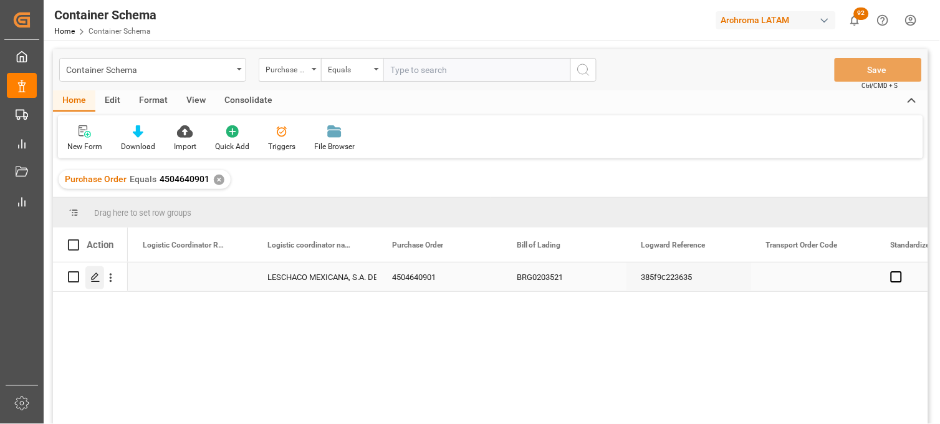
click at [101, 282] on div "Press SPACE to select this row." at bounding box center [94, 277] width 19 height 23
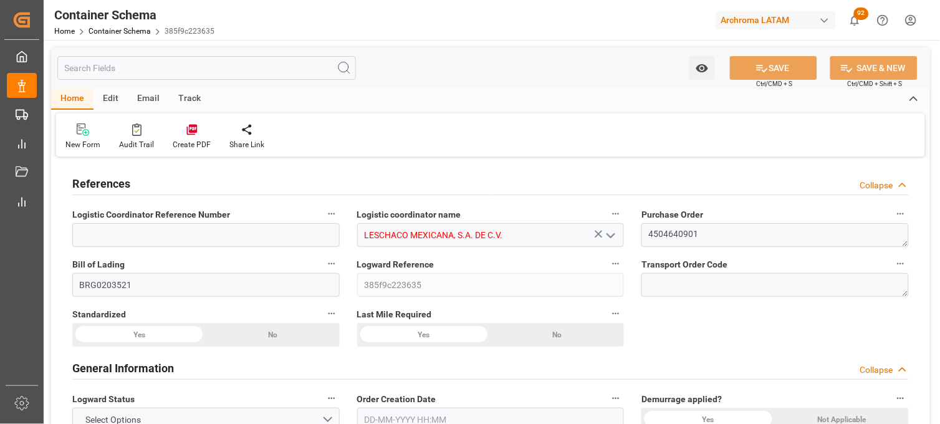
type input "0"
type input "7"
type input "1"
type input "4"
type input "800"
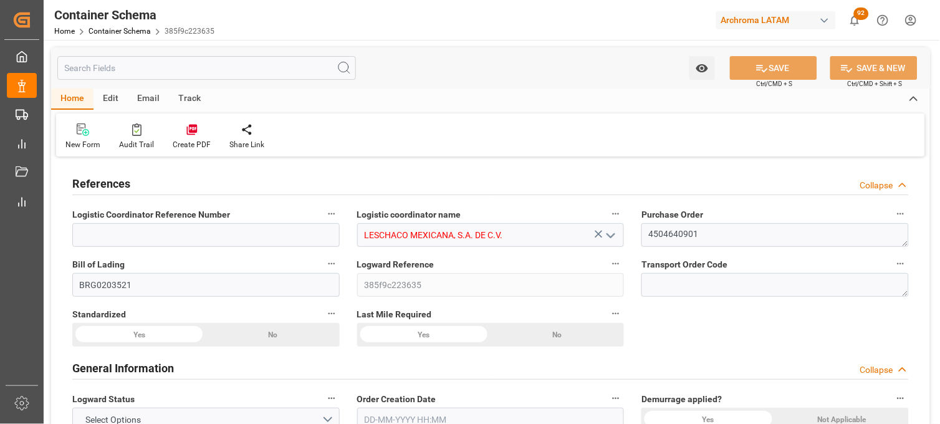
type input "896"
type input "Hapag Lloyd"
type input "Hapag Lloyd Aktiengesellschaft"
type input "DEBRV"
type input "MXATM"
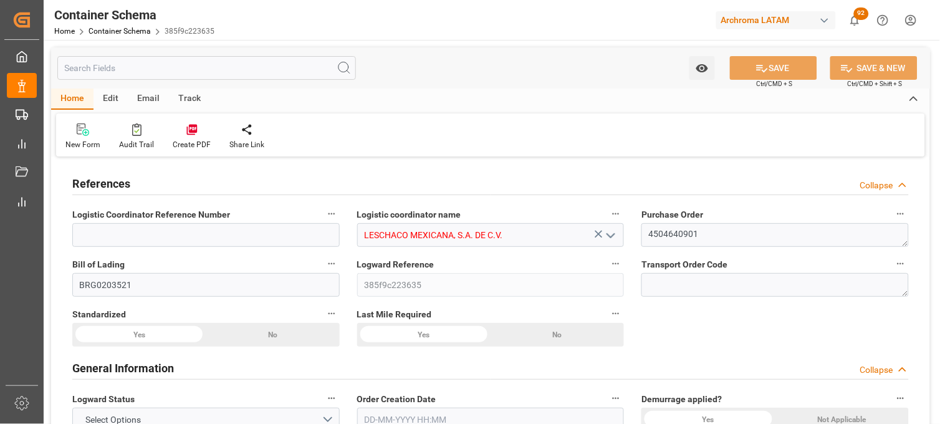
type input "MXATM"
type input "9231822"
type input "[DATE] 19:30"
type input "08-08-2025"
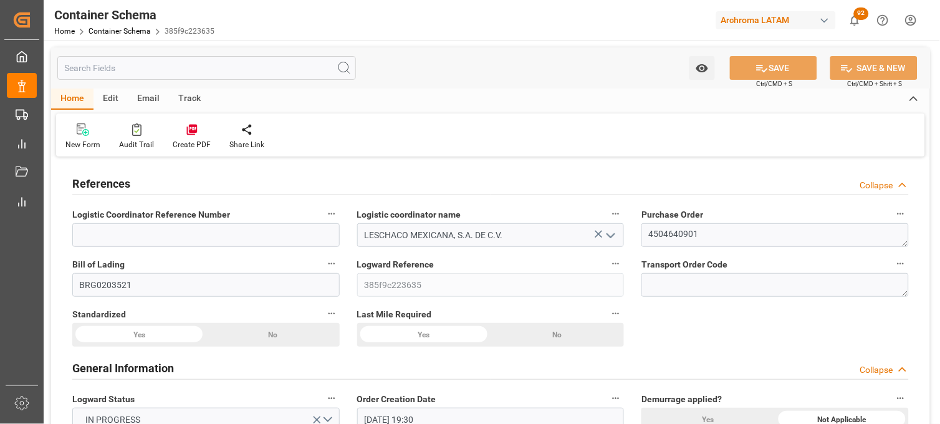
type input "11-08-2025"
type input "03-09-2025"
type input "[DATE] 19:45"
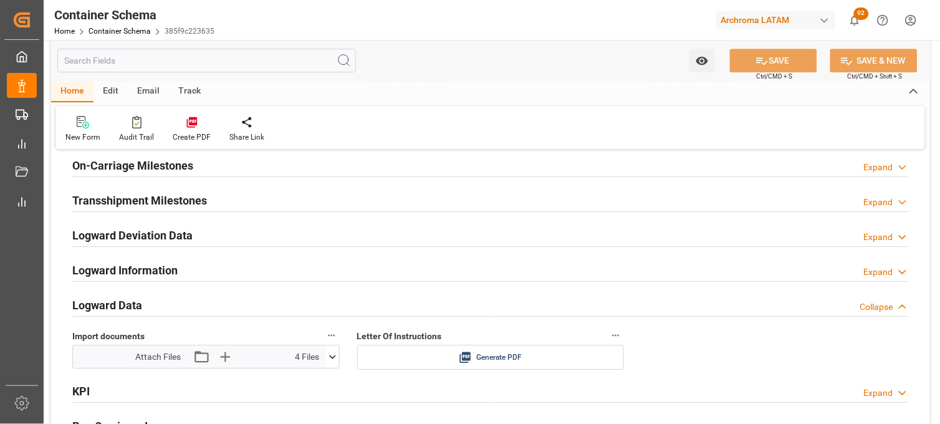
scroll to position [2009, 0]
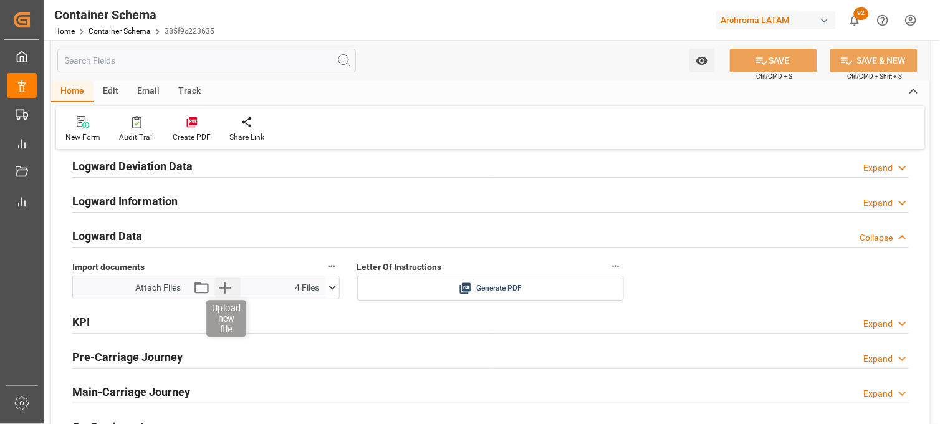
click at [223, 287] on icon "button" at bounding box center [225, 288] width 12 height 12
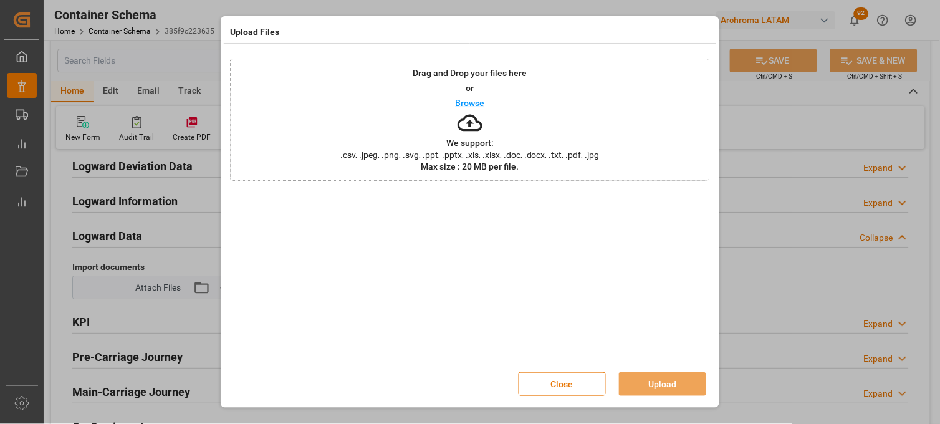
click at [449, 125] on div "Drag and Drop your files here or Browse We support: .csv, .jpeg, .png, .svg, .p…" at bounding box center [470, 120] width 480 height 122
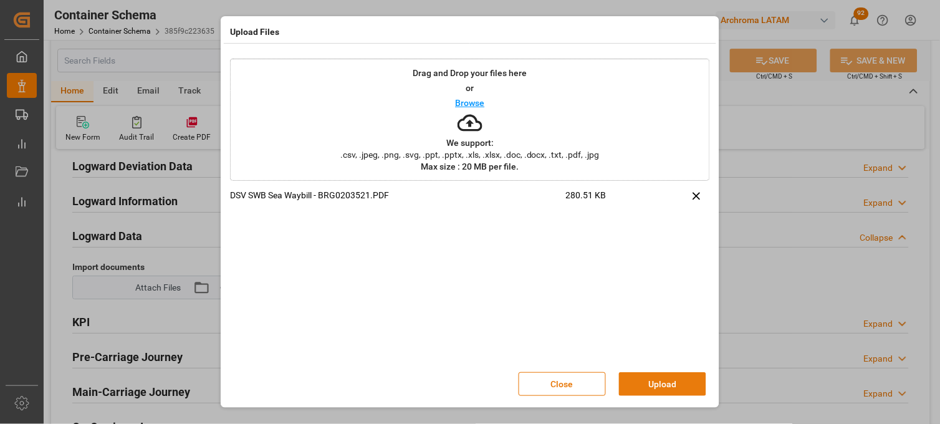
click at [657, 378] on button "Upload" at bounding box center [662, 384] width 87 height 24
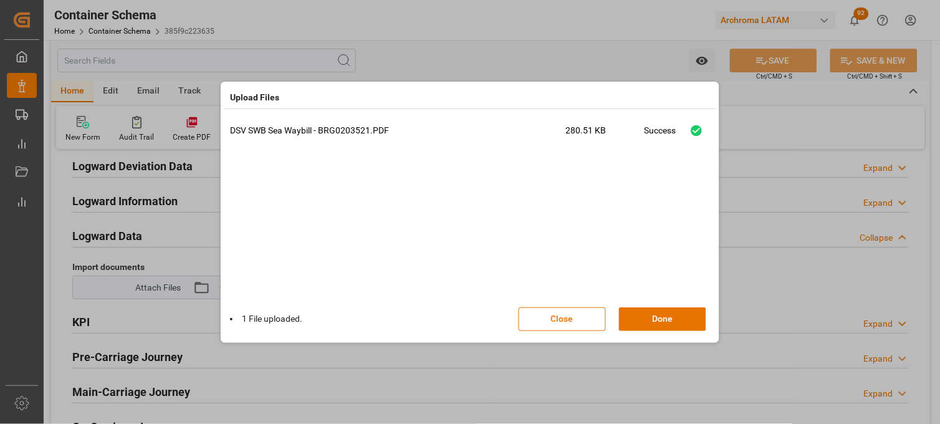
click at [666, 317] on button "Done" at bounding box center [662, 319] width 87 height 24
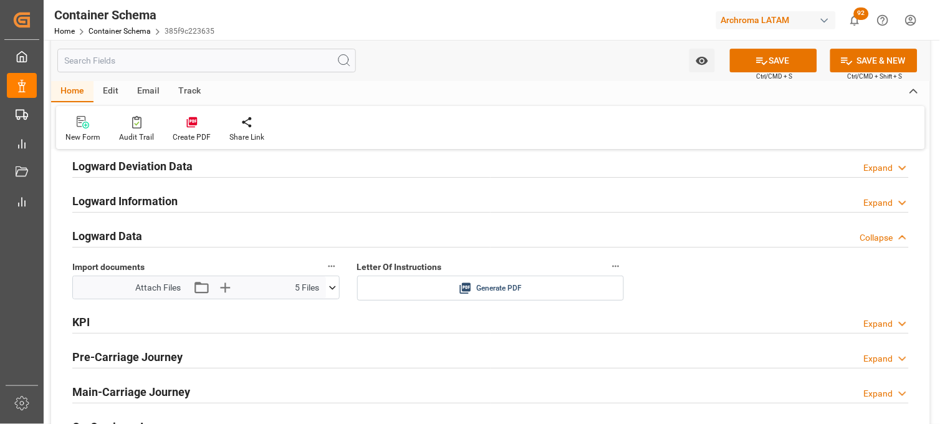
click at [333, 289] on icon at bounding box center [332, 287] width 13 height 13
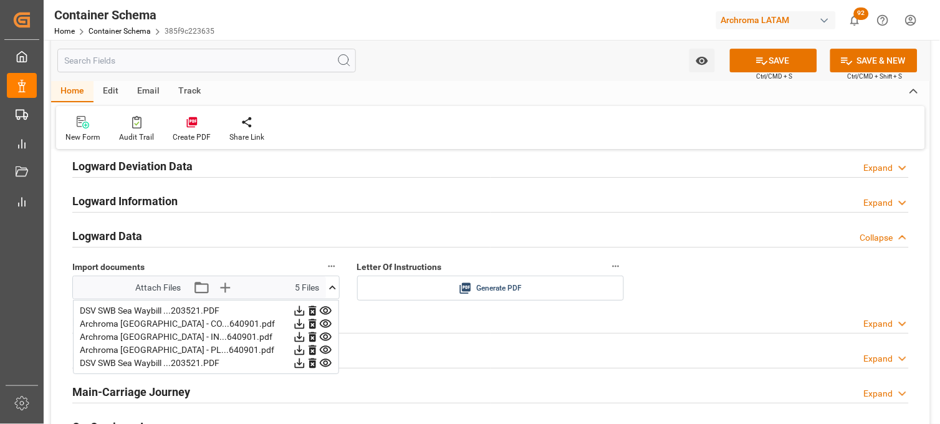
click at [306, 313] on icon at bounding box center [299, 310] width 13 height 13
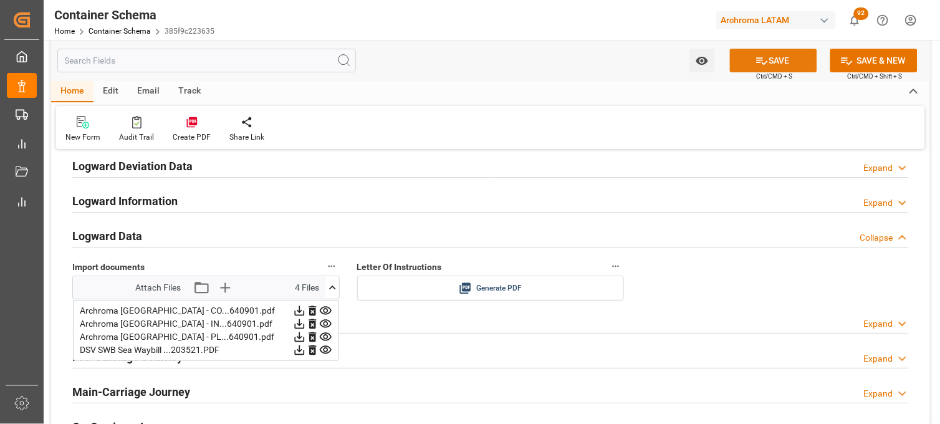
click at [777, 57] on button "SAVE" at bounding box center [773, 61] width 87 height 24
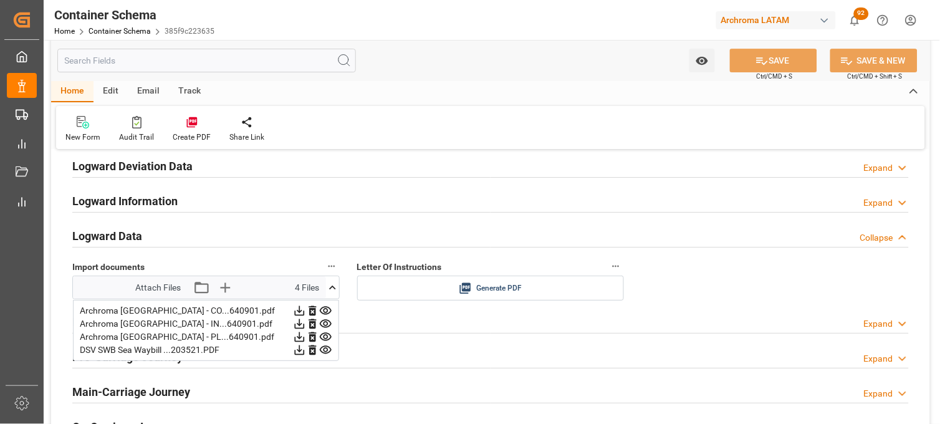
click at [306, 350] on icon at bounding box center [299, 350] width 13 height 13
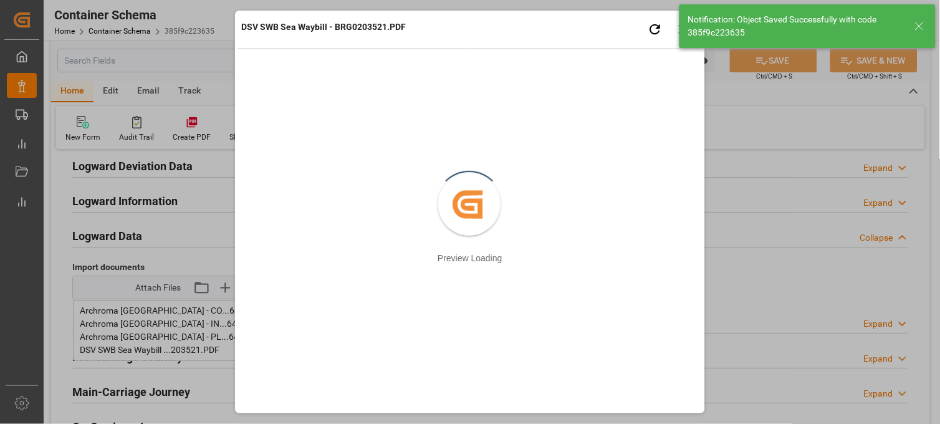
click at [915, 25] on icon at bounding box center [919, 26] width 15 height 15
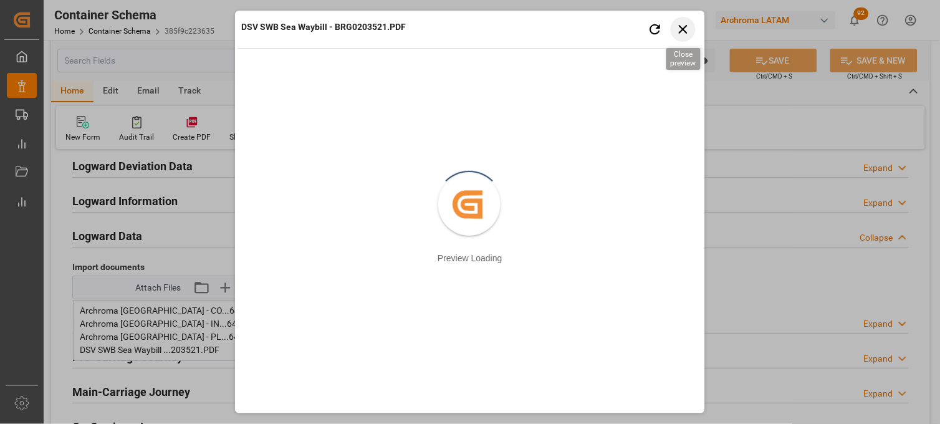
click at [680, 32] on icon "button" at bounding box center [683, 29] width 9 height 9
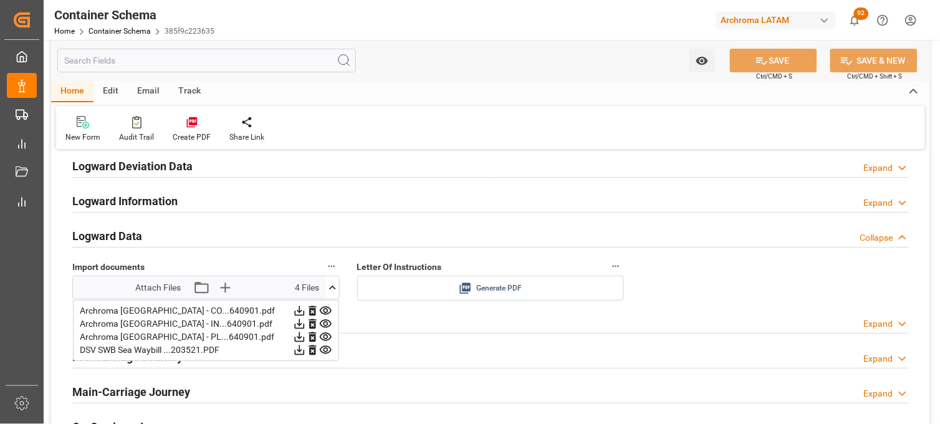
click at [464, 286] on icon at bounding box center [465, 288] width 13 height 13
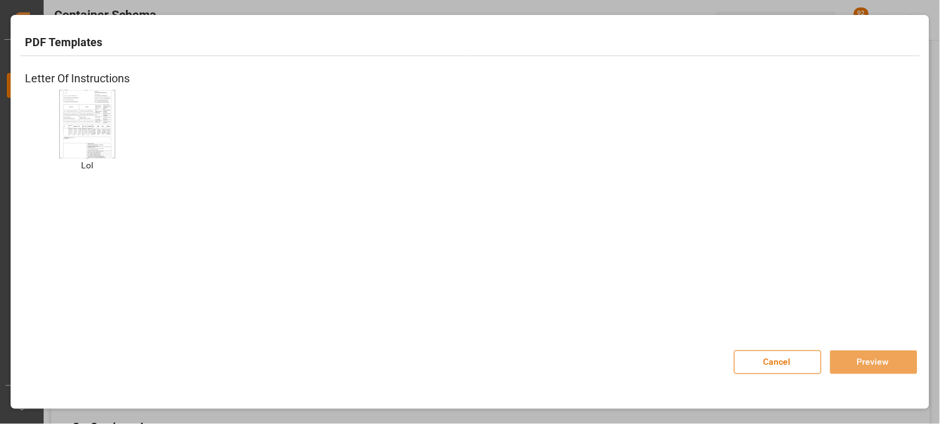
click at [99, 140] on img at bounding box center [87, 124] width 50 height 70
click at [79, 139] on img at bounding box center [87, 124] width 50 height 70
click at [857, 373] on button "Preview" at bounding box center [873, 362] width 87 height 24
click at [855, 365] on button "Preview" at bounding box center [873, 362] width 87 height 24
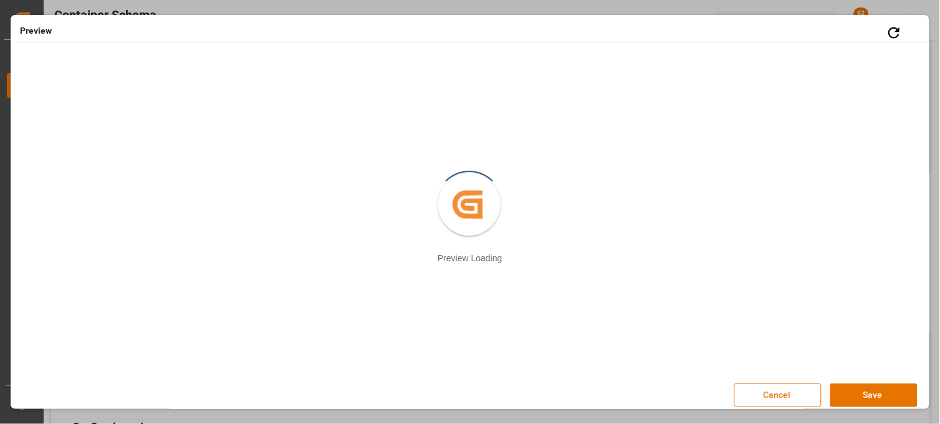
click at [774, 392] on button "Cancel" at bounding box center [777, 395] width 87 height 24
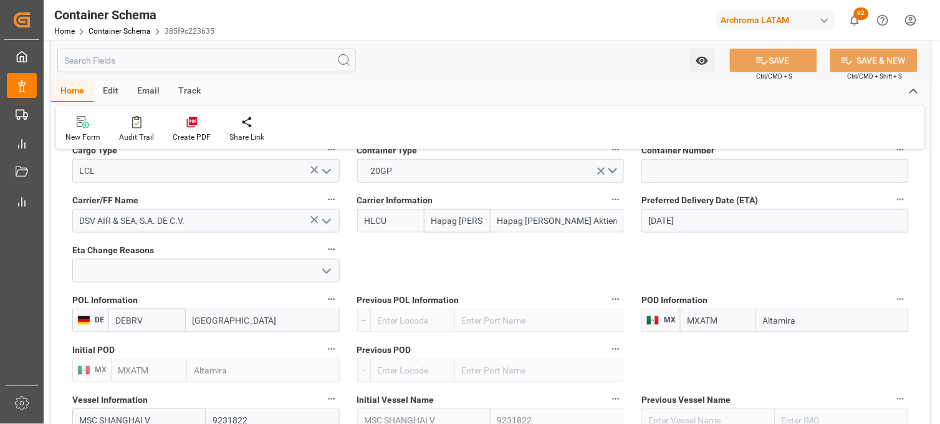
scroll to position [1177, 0]
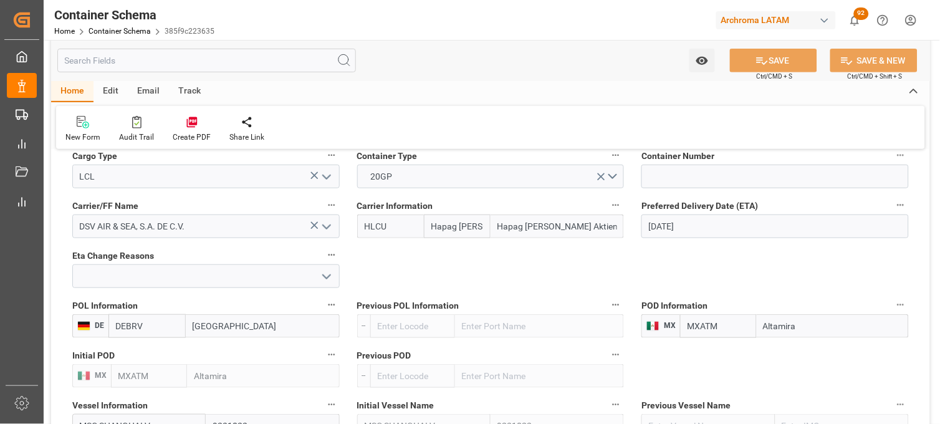
click at [463, 233] on input "Hapag Lloyd" at bounding box center [457, 226] width 67 height 24
drag, startPoint x: 433, startPoint y: 228, endPoint x: 517, endPoint y: 228, distance: 84.2
click at [517, 228] on div "HLCU Hapag Lloyd Hapag Lloyd Aktiengesellschaft" at bounding box center [490, 226] width 267 height 24
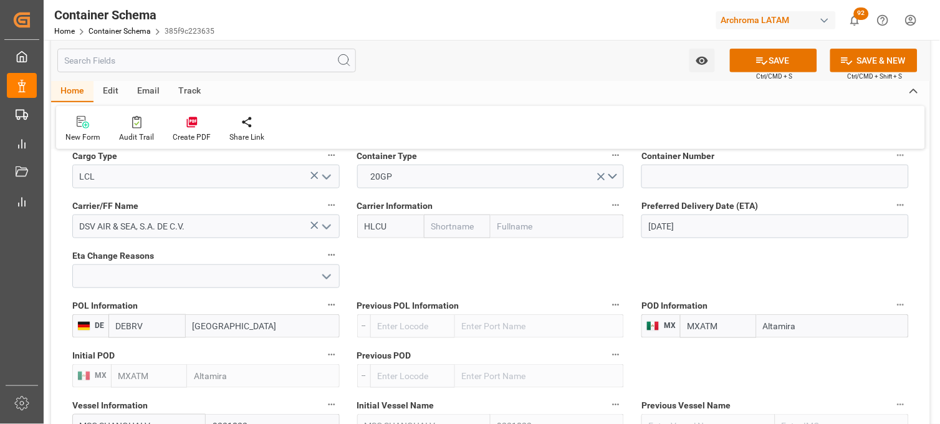
click at [322, 220] on div "References Collapse Logistic Coordinator Reference Number Logistic coordinator …" at bounding box center [490, 135] width 879 height 2305
type input "HLCU"
drag, startPoint x: 449, startPoint y: 225, endPoint x: 421, endPoint y: 226, distance: 28.1
click at [421, 226] on div "HLCU DSV" at bounding box center [490, 226] width 267 height 24
type input "MSC"
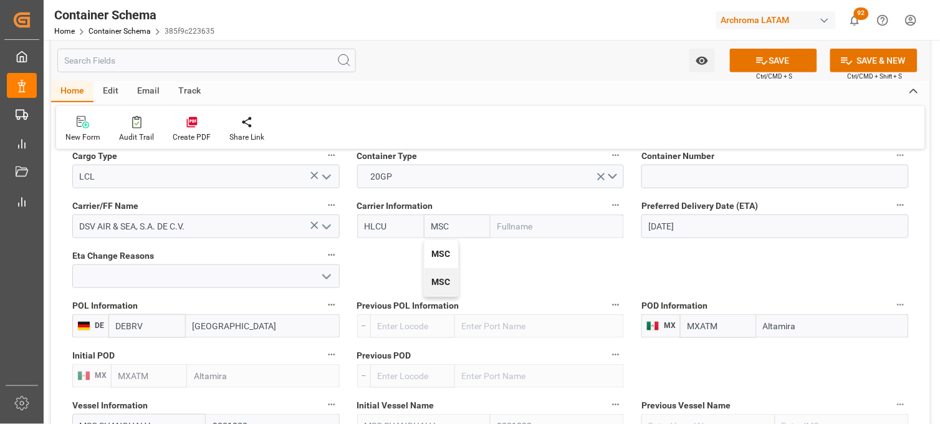
click at [444, 252] on b "MSC" at bounding box center [441, 254] width 19 height 10
type input "MSCU"
type input "Mediterranean Shipping Company"
type input "MSC"
click at [653, 225] on input "03-09-2025" at bounding box center [775, 226] width 267 height 24
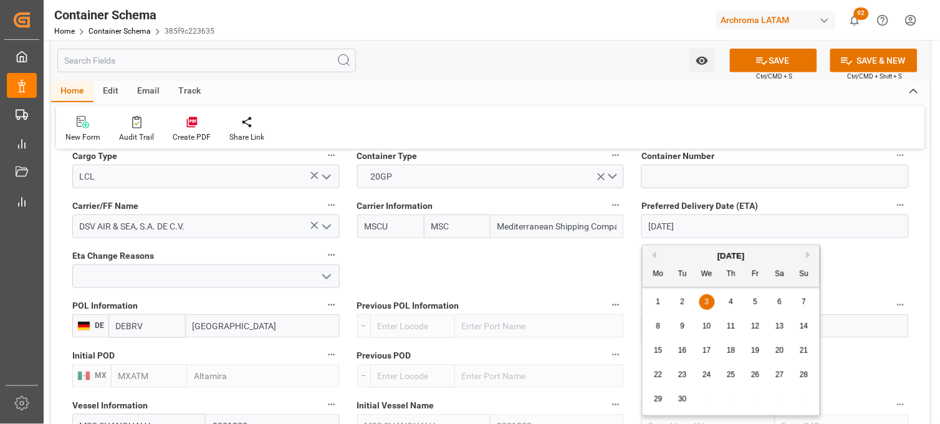
click at [663, 301] on div "1" at bounding box center [659, 302] width 16 height 15
type input "[DATE]"
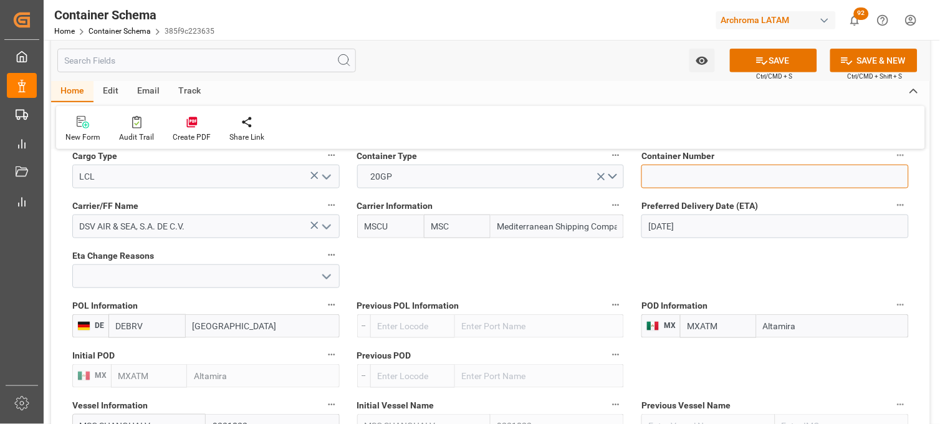
click at [665, 181] on input at bounding box center [775, 177] width 267 height 24
paste input "TCNU2015284"
type input "TCNU2015284"
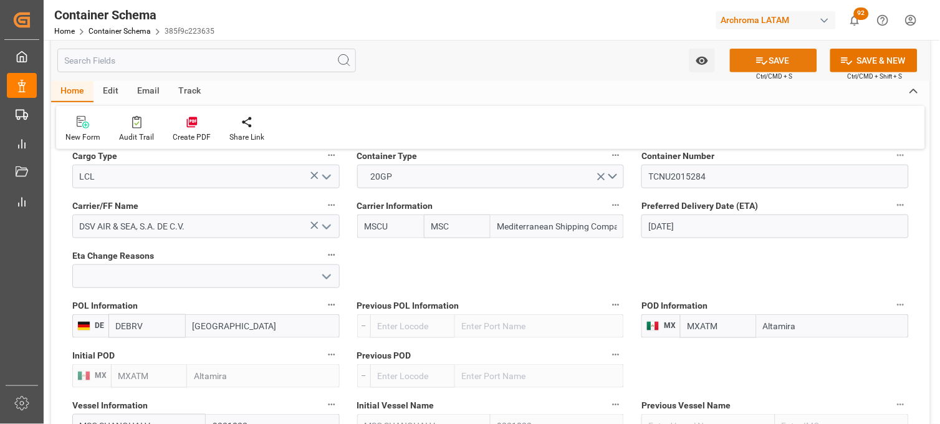
click at [756, 64] on icon at bounding box center [762, 60] width 13 height 13
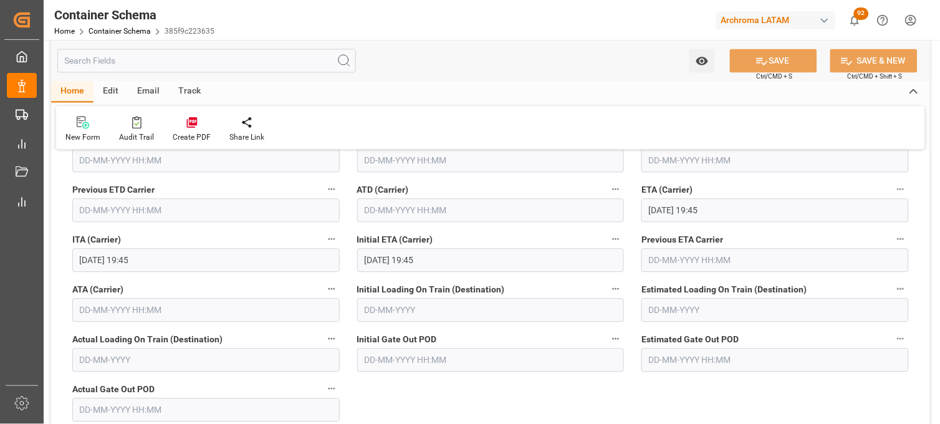
scroll to position [1593, 0]
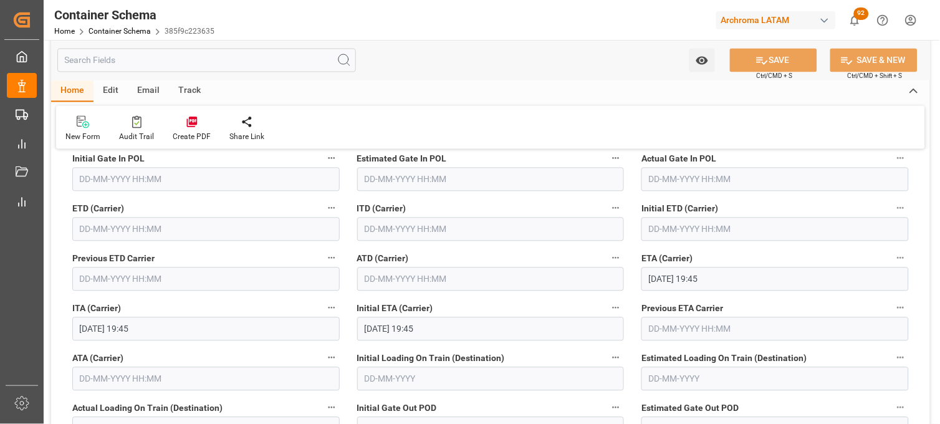
click at [95, 229] on input "text" at bounding box center [205, 230] width 267 height 24
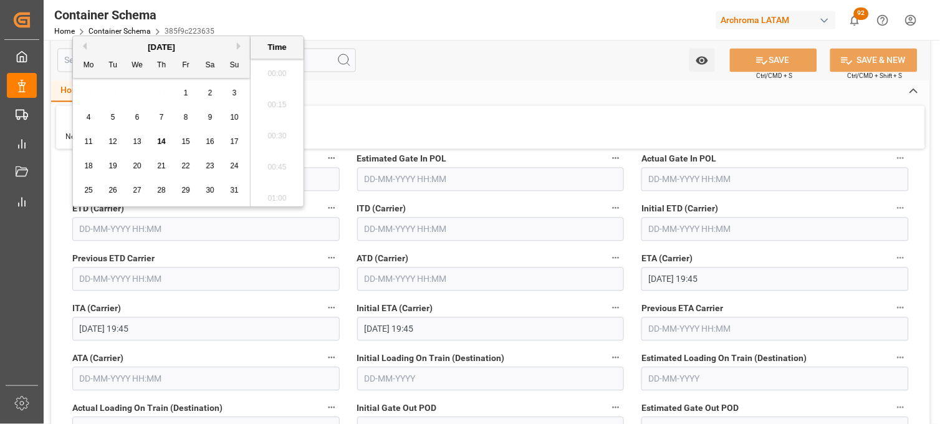
scroll to position [1843, 0]
click at [110, 163] on span "19" at bounding box center [112, 165] width 8 height 9
type input "[DATE] 00:00"
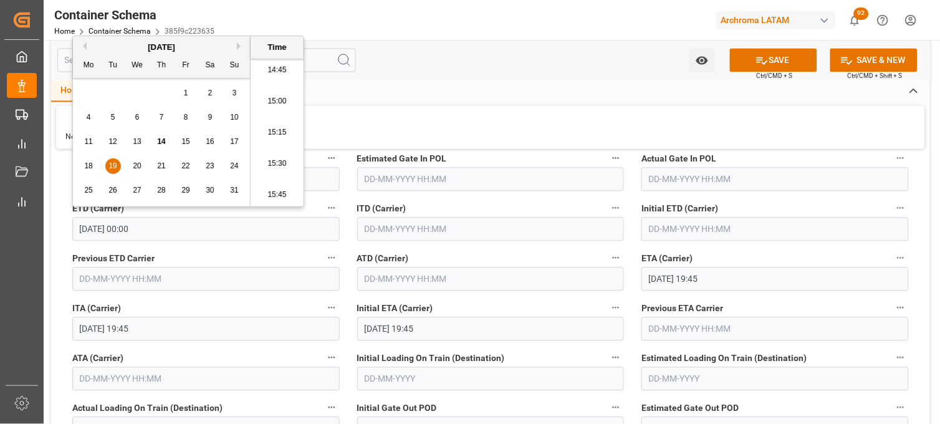
click at [353, 254] on div "ATD (Carrier)" at bounding box center [491, 271] width 285 height 50
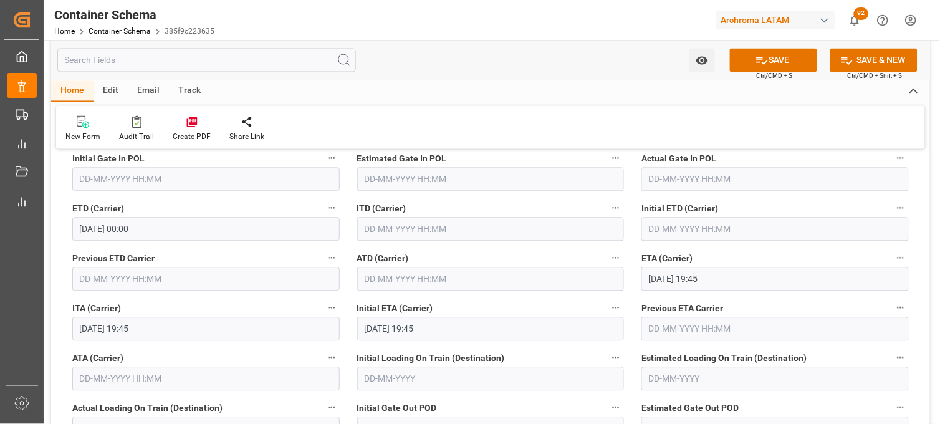
click at [656, 277] on input "[DATE] 19:45" at bounding box center [775, 279] width 267 height 24
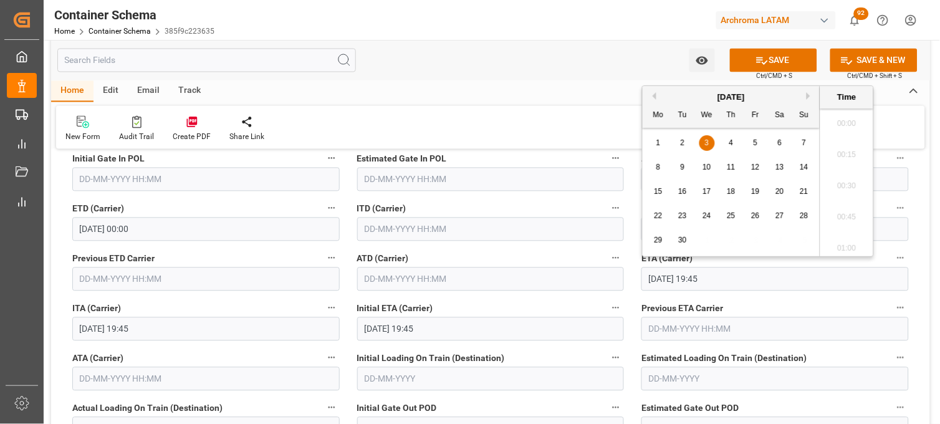
scroll to position [2404, 0]
click at [663, 144] on div "1" at bounding box center [659, 143] width 16 height 15
type input "01-09-2025 19:45"
click at [844, 178] on li "19:45" at bounding box center [846, 182] width 53 height 31
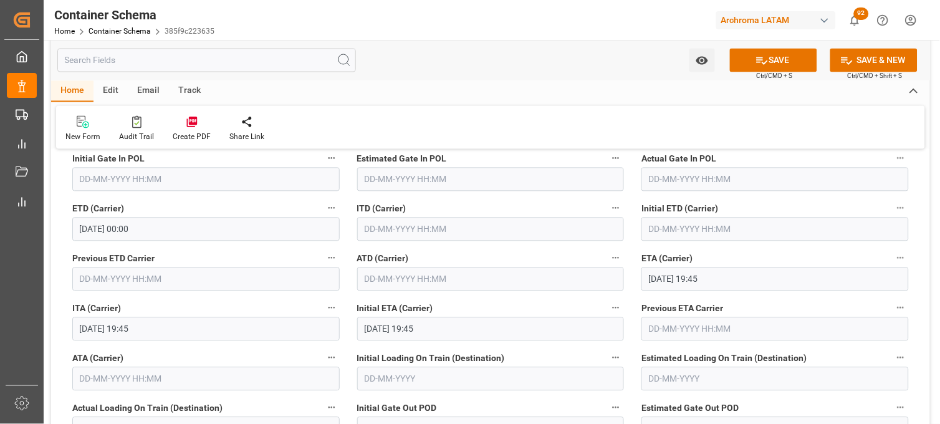
drag, startPoint x: 772, startPoint y: 67, endPoint x: 767, endPoint y: 101, distance: 33.9
click at [771, 67] on button "SAVE" at bounding box center [773, 61] width 87 height 24
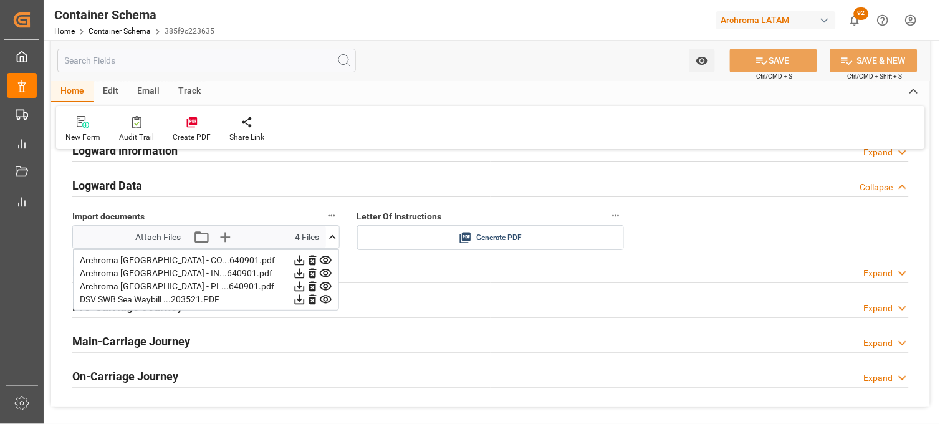
scroll to position [2078, 0]
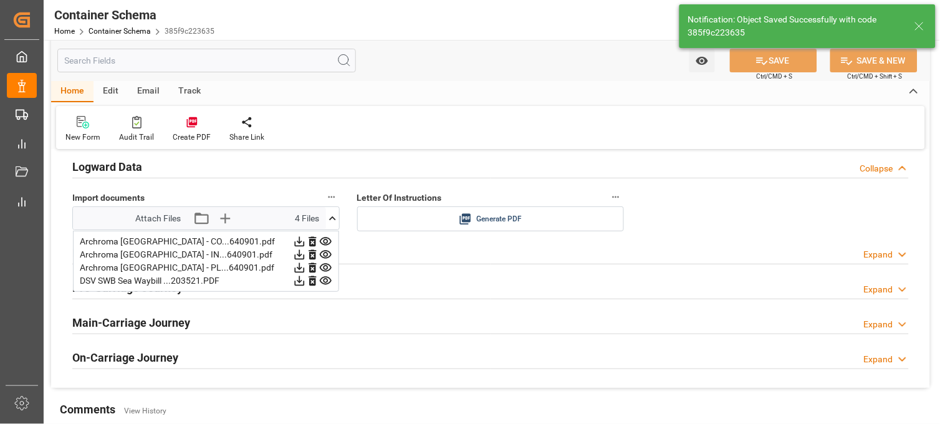
type input "[DATE] 00:00"
type input "03-09-2025 00:00"
click at [332, 219] on icon at bounding box center [332, 218] width 13 height 13
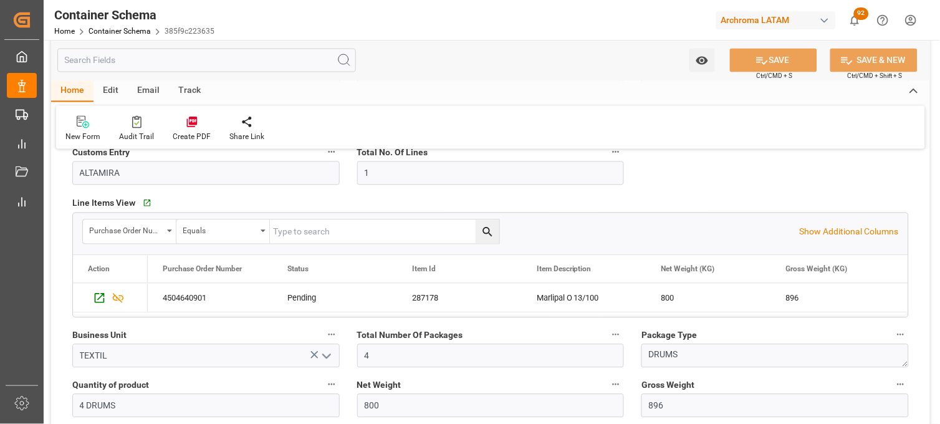
scroll to position [554, 0]
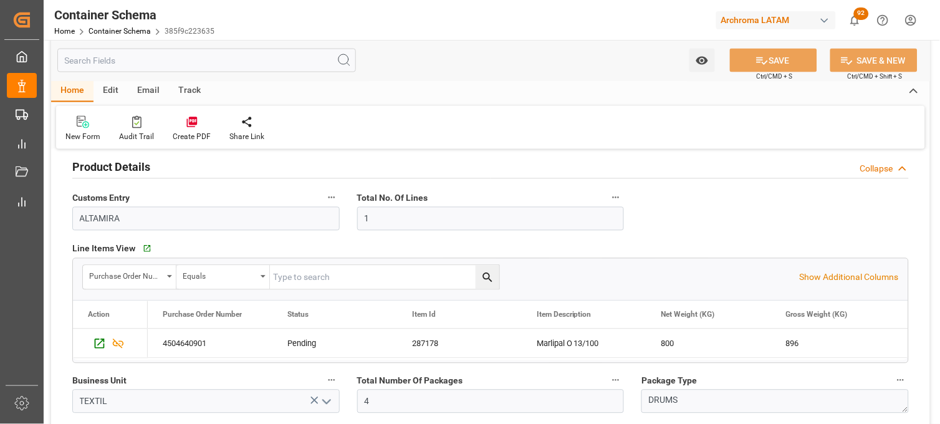
scroll to position [484, 0]
drag, startPoint x: 97, startPoint y: 217, endPoint x: 78, endPoint y: 217, distance: 19.3
click at [78, 217] on input "ALTAMIRA" at bounding box center [205, 220] width 267 height 24
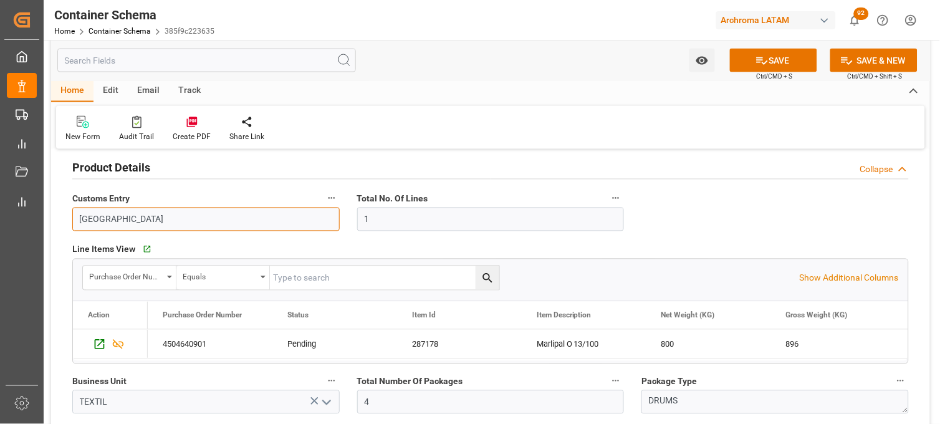
type input "VERACRUZ"
click at [748, 56] on button "SAVE" at bounding box center [773, 61] width 87 height 24
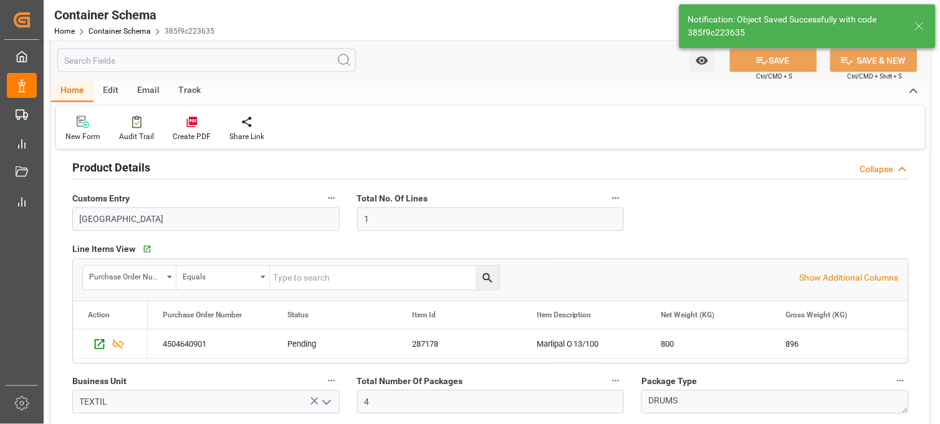
type input "ALTAMIRA"
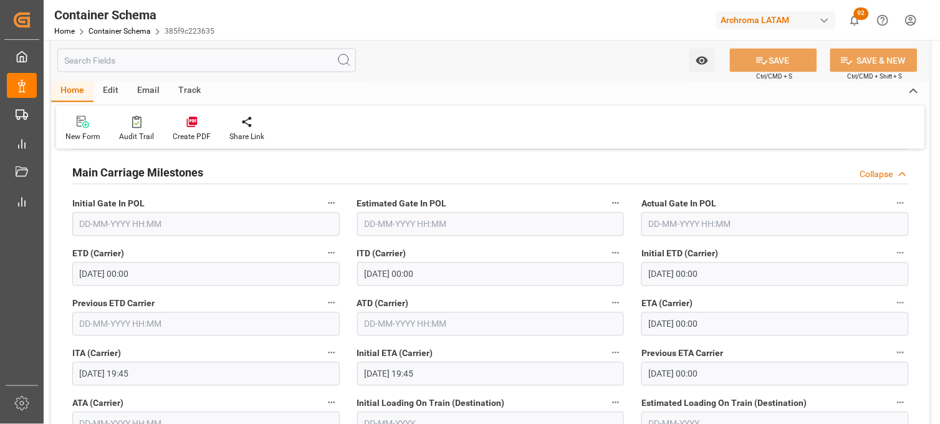
scroll to position [1524, 0]
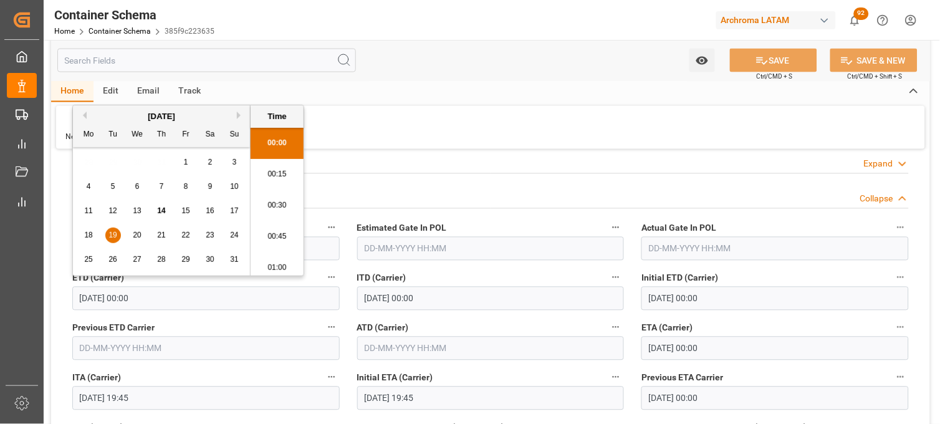
click at [104, 298] on input "[DATE] 00:00" at bounding box center [205, 299] width 267 height 24
click at [110, 234] on span "19" at bounding box center [112, 235] width 8 height 9
click at [92, 234] on span "18" at bounding box center [88, 235] width 8 height 9
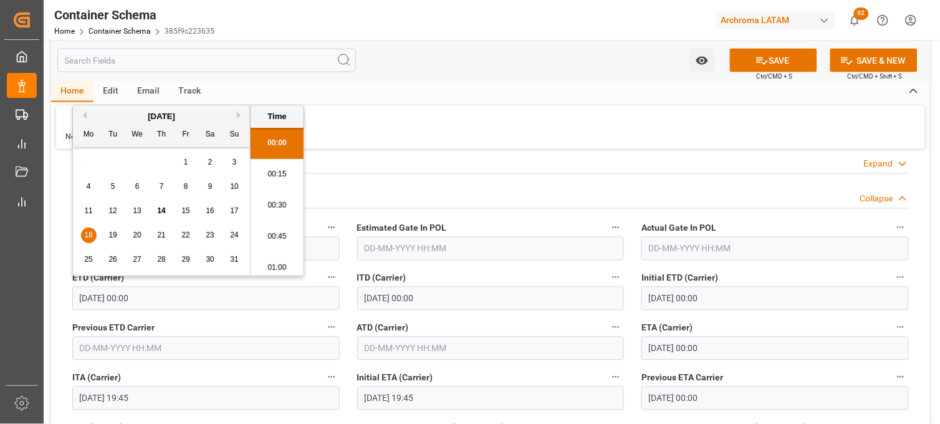
click at [271, 181] on li "00:15" at bounding box center [277, 174] width 53 height 31
type input "[DATE] 00:15"
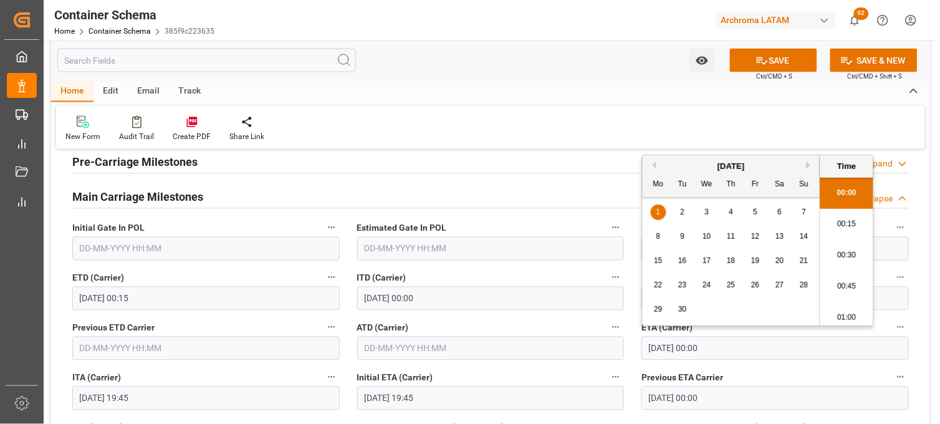
click at [651, 349] on input "[DATE] 00:00" at bounding box center [775, 349] width 267 height 24
click at [657, 211] on span "1" at bounding box center [658, 212] width 4 height 9
click at [681, 213] on span "2" at bounding box center [683, 212] width 4 height 9
click at [835, 254] on li "00:30" at bounding box center [846, 255] width 53 height 31
type input "02-09-2025 00:30"
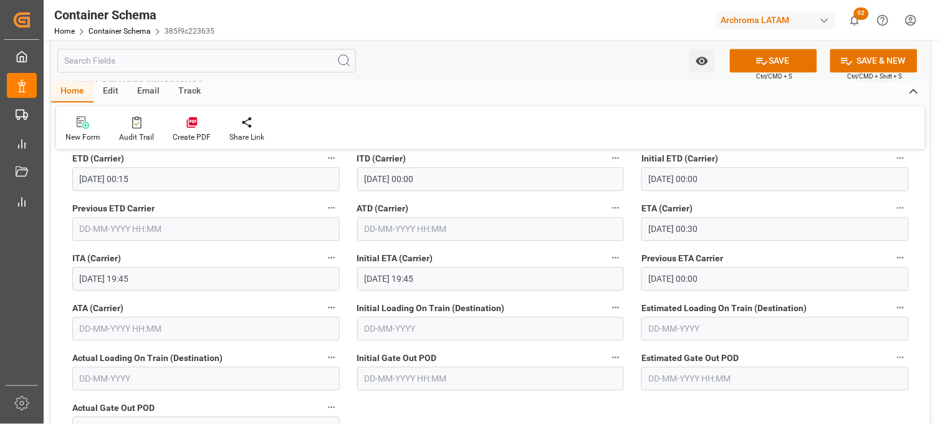
scroll to position [1731, 0]
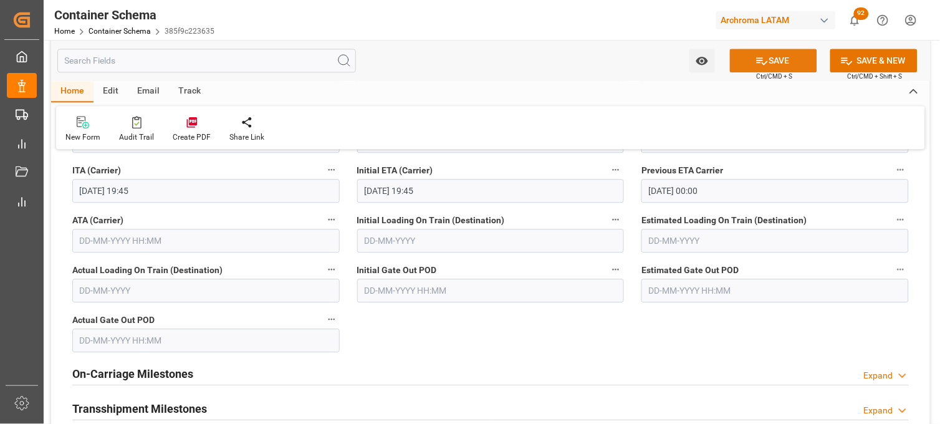
click at [757, 62] on icon at bounding box center [762, 60] width 11 height 7
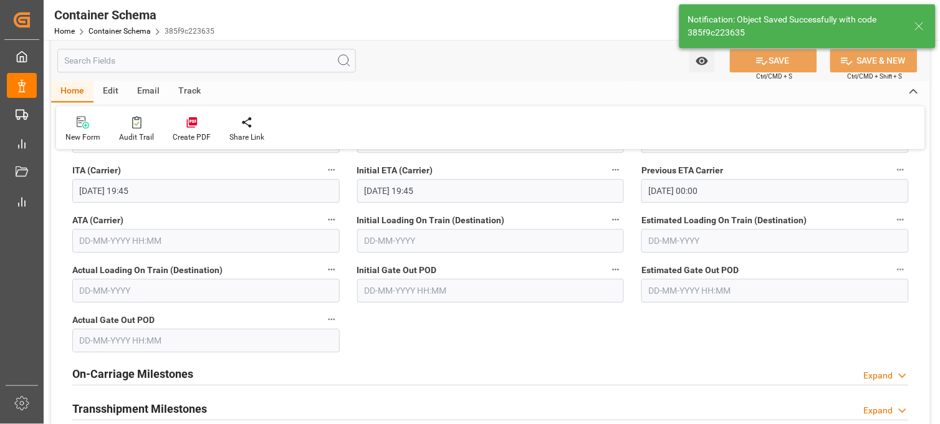
type input "[DATE] 00:00"
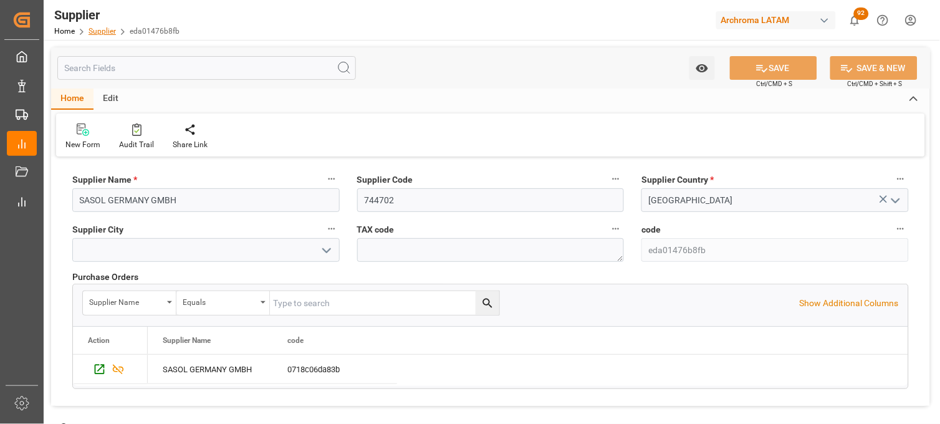
click at [103, 33] on link "Supplier" at bounding box center [102, 31] width 27 height 9
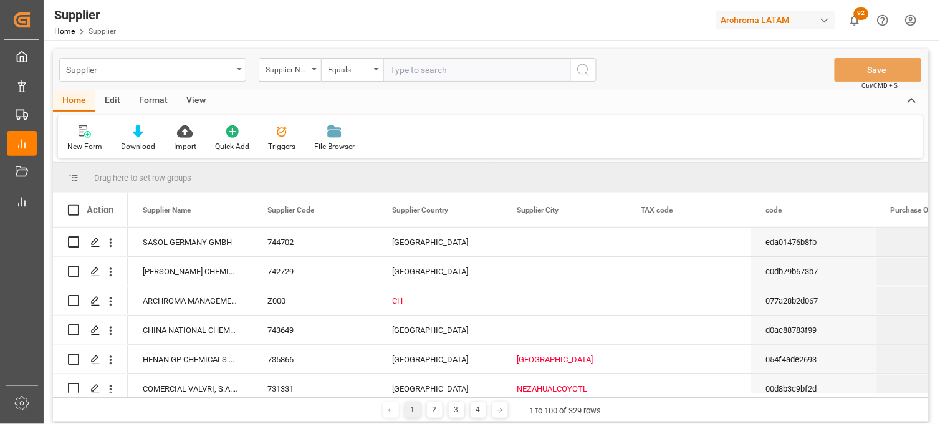
click at [234, 74] on div "Supplier" at bounding box center [152, 70] width 187 height 24
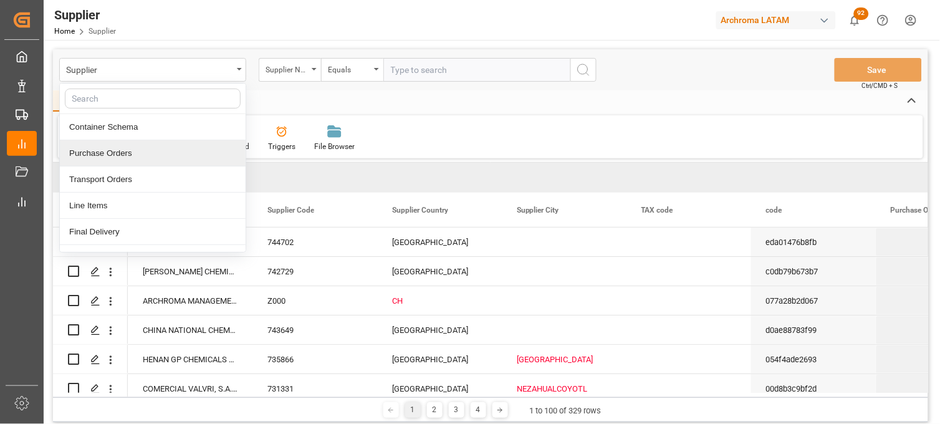
click at [134, 151] on div "Purchase Orders" at bounding box center [153, 153] width 186 height 26
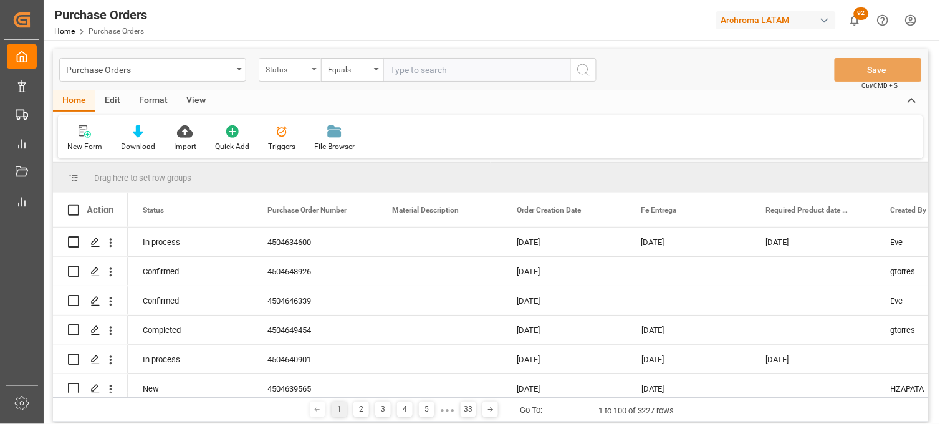
click at [290, 73] on div "Status" at bounding box center [287, 68] width 42 height 14
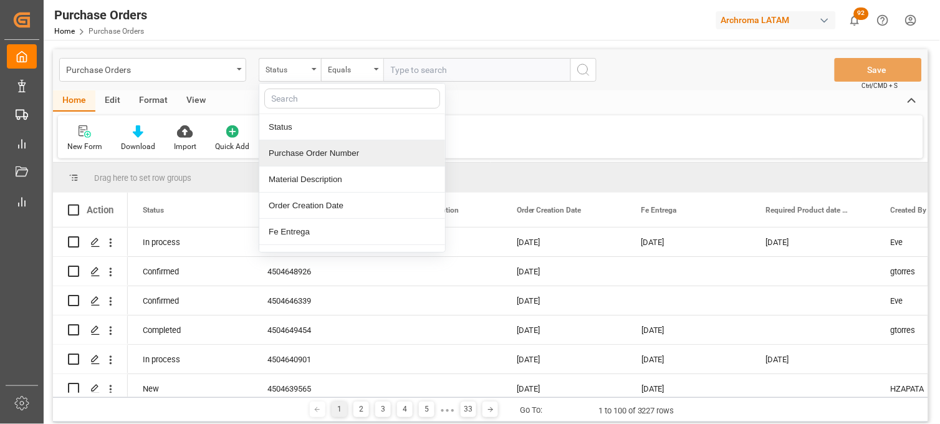
click at [309, 150] on div "Purchase Order Number" at bounding box center [352, 153] width 186 height 26
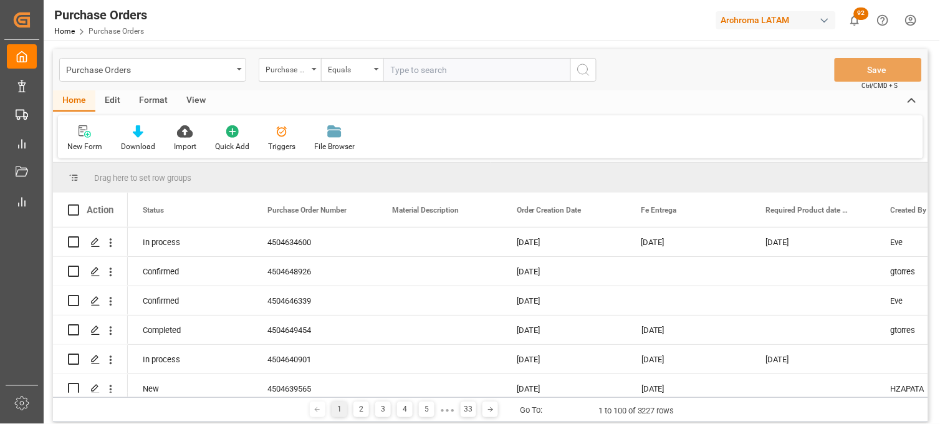
click at [425, 61] on input "text" at bounding box center [476, 70] width 187 height 24
paste input "4504640901"
type input "4504640901"
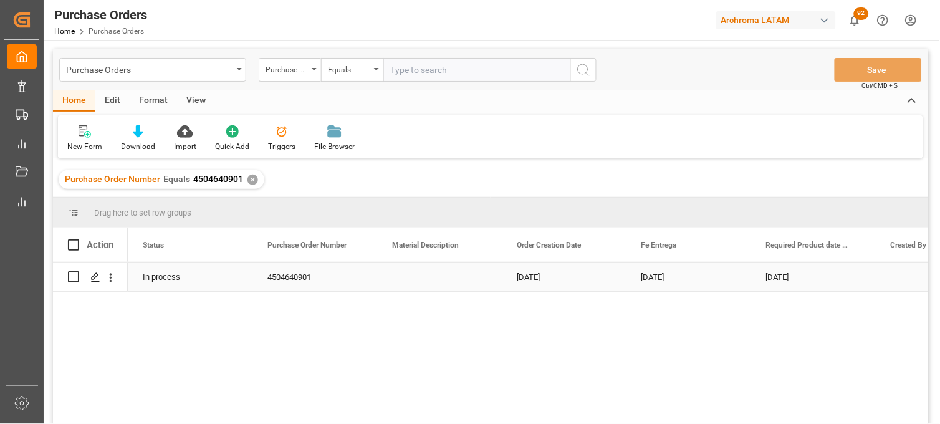
click at [544, 281] on div "[DATE]" at bounding box center [564, 276] width 125 height 29
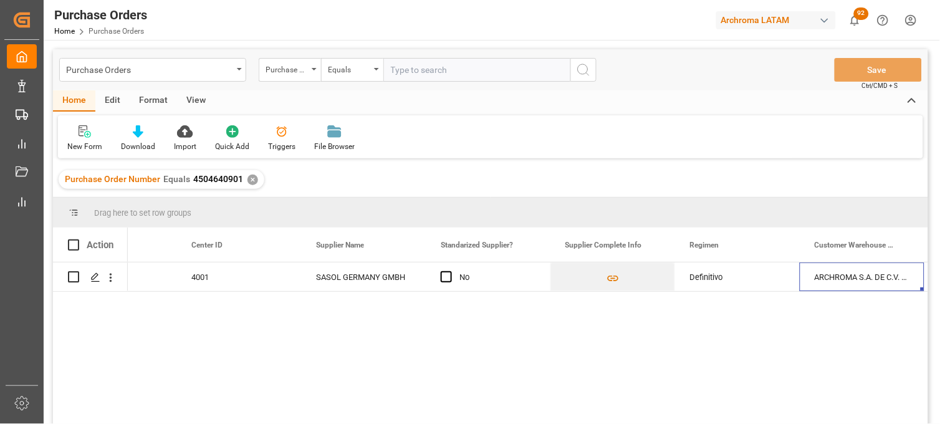
scroll to position [0, 1822]
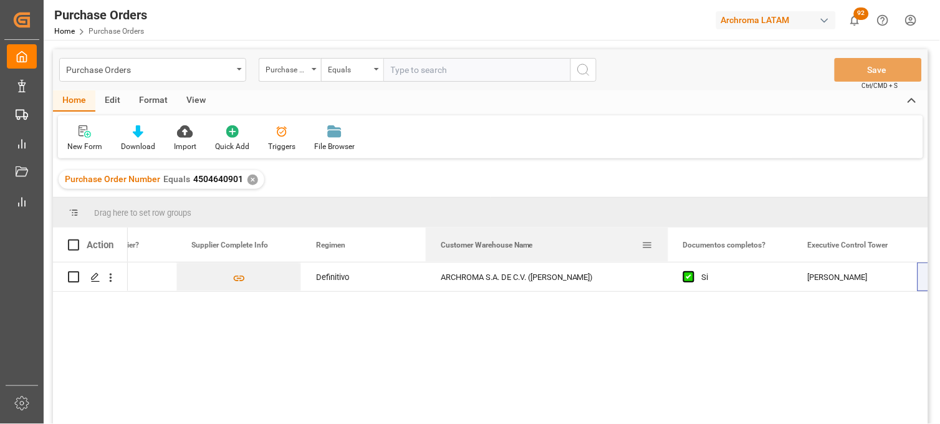
drag, startPoint x: 549, startPoint y: 234, endPoint x: 672, endPoint y: 234, distance: 122.8
click at [671, 234] on div at bounding box center [668, 245] width 5 height 34
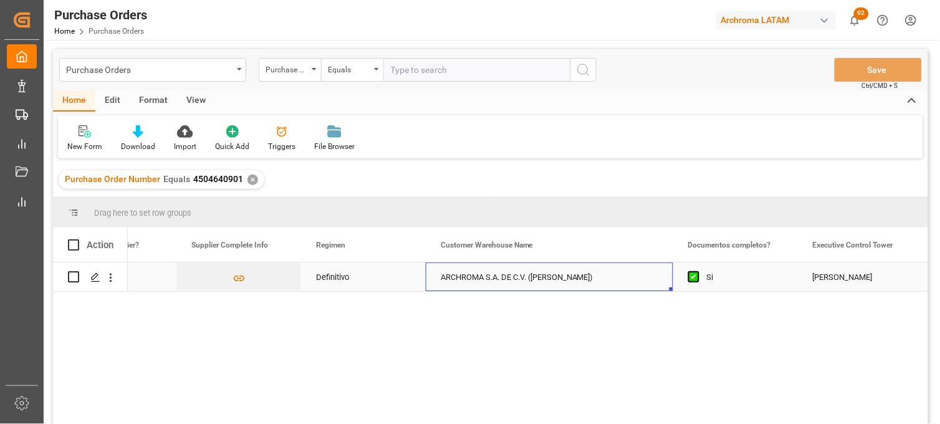
click at [487, 281] on div "ARCHROMA S.A. DE C.V. ([PERSON_NAME])" at bounding box center [550, 276] width 248 height 29
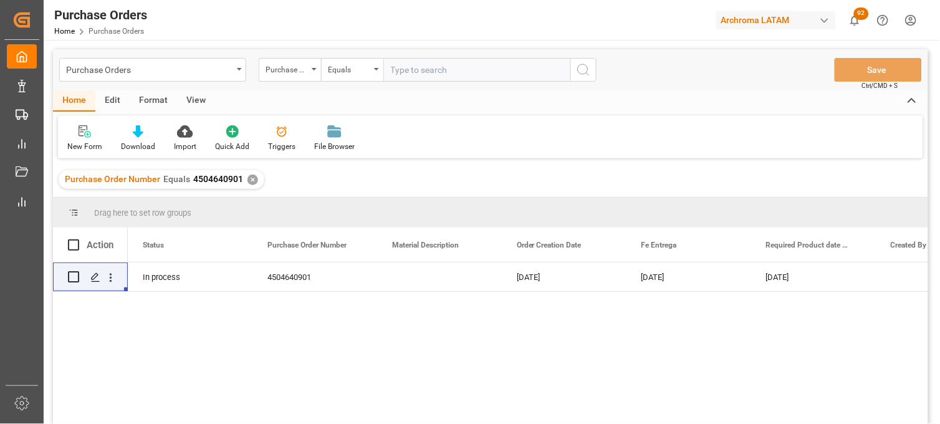
click at [865, 334] on div "No Line Item Found 15-09-2025 10-09-2025 08-07-2025 4504640901 In process" at bounding box center [528, 347] width 801 height 170
click at [622, 339] on div "No Line Item Found 15-09-2025 10-09-2025 08-07-2025 4504640901 In process" at bounding box center [528, 347] width 801 height 170
click at [544, 281] on div "[DATE]" at bounding box center [564, 276] width 125 height 29
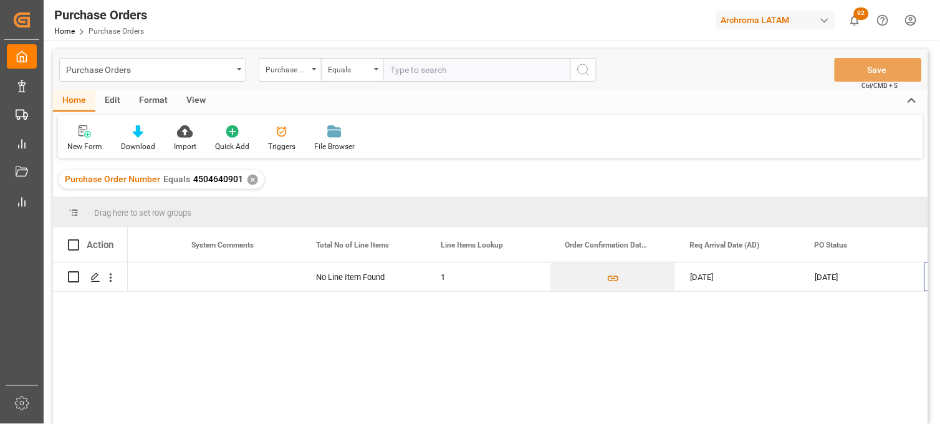
scroll to position [0, 824]
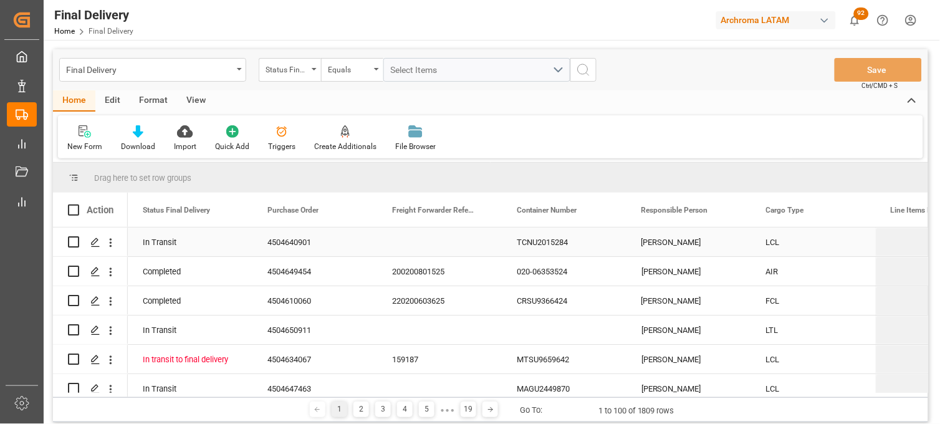
click at [526, 240] on div "TCNU2015284" at bounding box center [564, 242] width 125 height 29
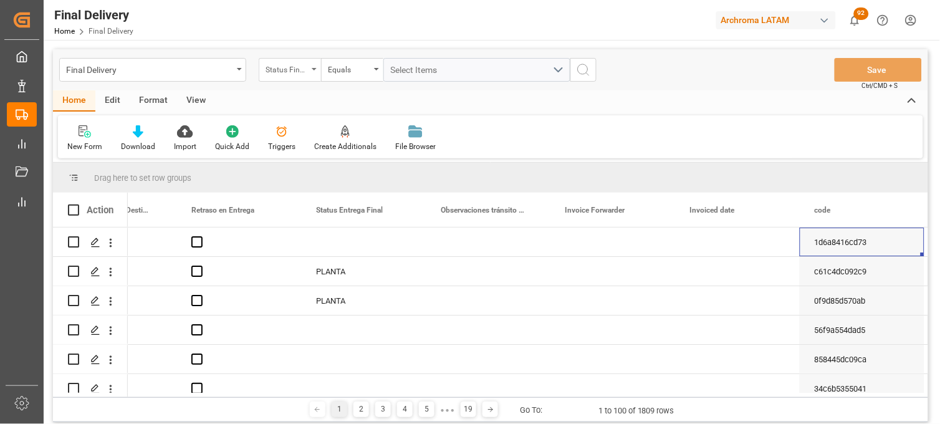
click at [301, 73] on div "Status Final Delivery" at bounding box center [287, 68] width 42 height 14
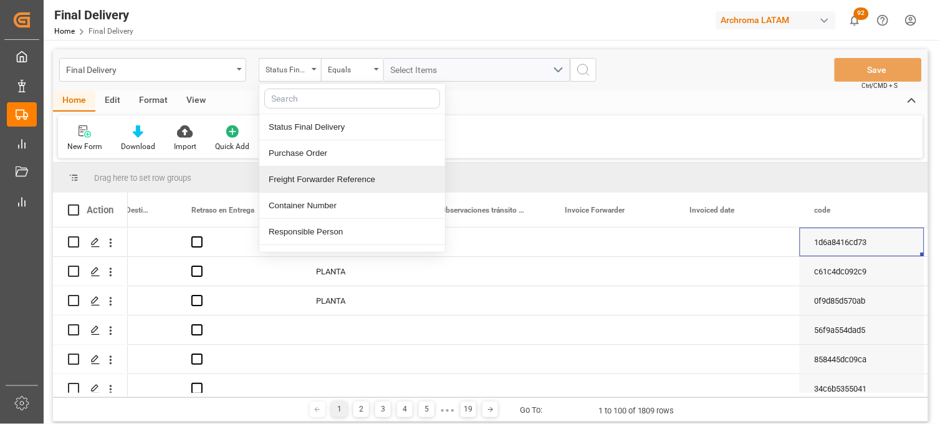
click at [330, 178] on div "Freight Forwarder Reference" at bounding box center [352, 179] width 186 height 26
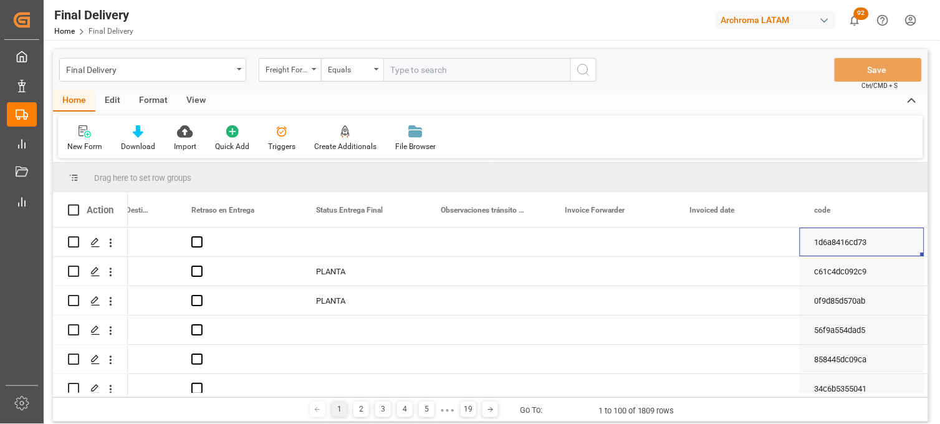
click at [409, 70] on input "text" at bounding box center [476, 70] width 187 height 24
type input "250815080047"
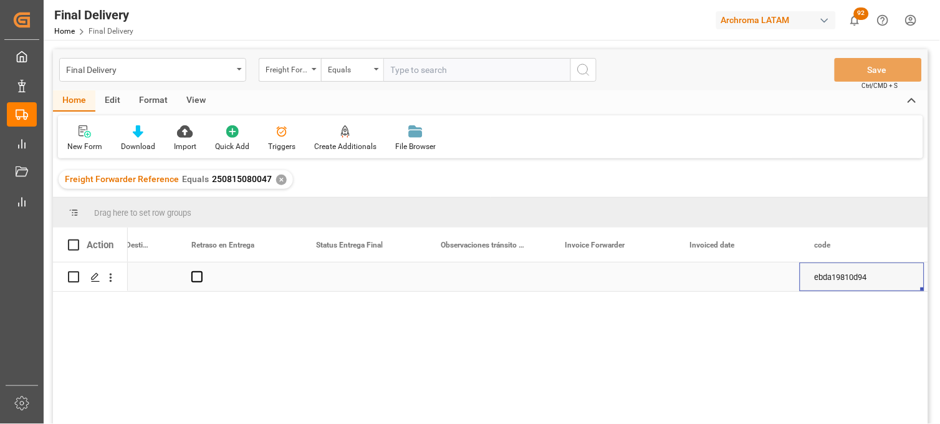
click at [351, 281] on div "Press SPACE to select this row." at bounding box center [363, 276] width 125 height 29
click at [339, 286] on div "Press SPACE to select this row." at bounding box center [363, 276] width 125 height 29
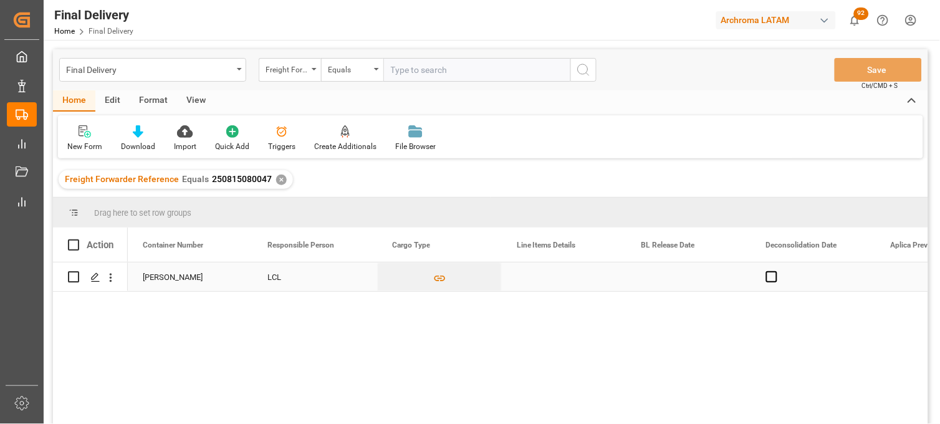
scroll to position [0, 374]
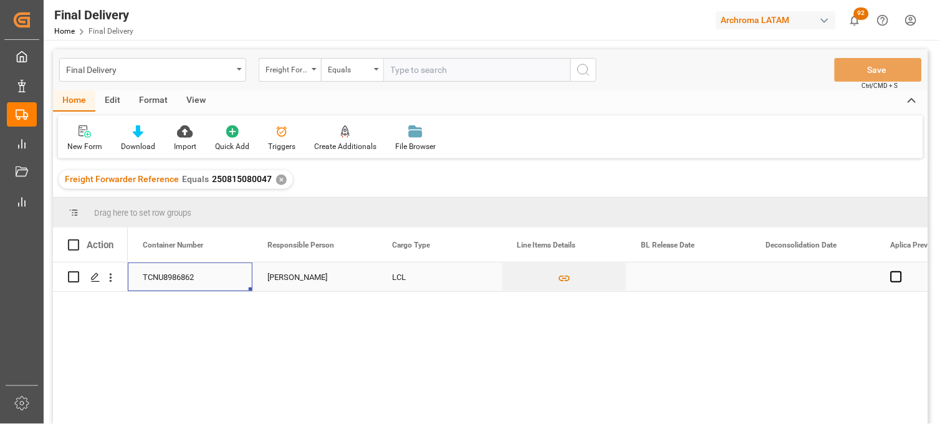
click at [667, 281] on div "Press SPACE to select this row." at bounding box center [689, 276] width 125 height 29
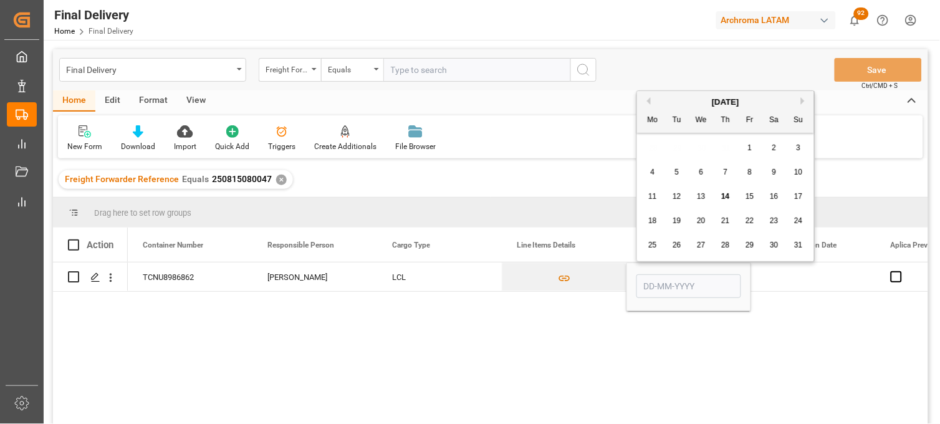
click at [725, 196] on span "14" at bounding box center [725, 196] width 8 height 9
type input "[DATE]"
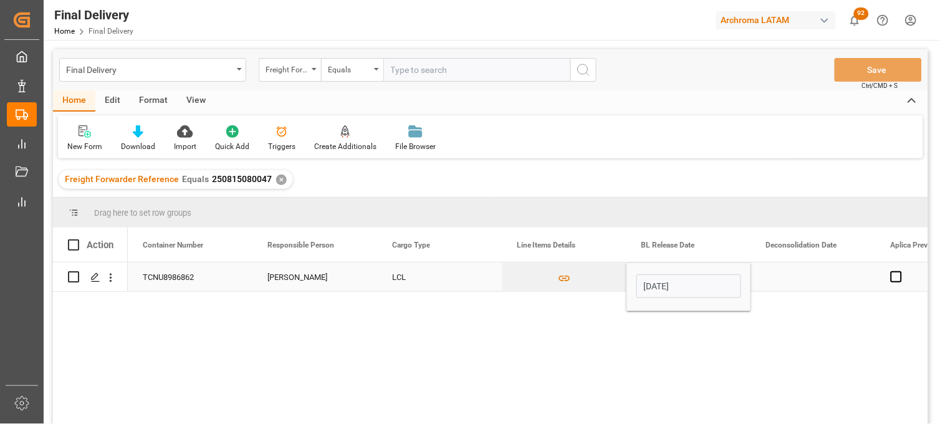
click at [789, 276] on div "Press SPACE to select this row." at bounding box center [813, 276] width 125 height 29
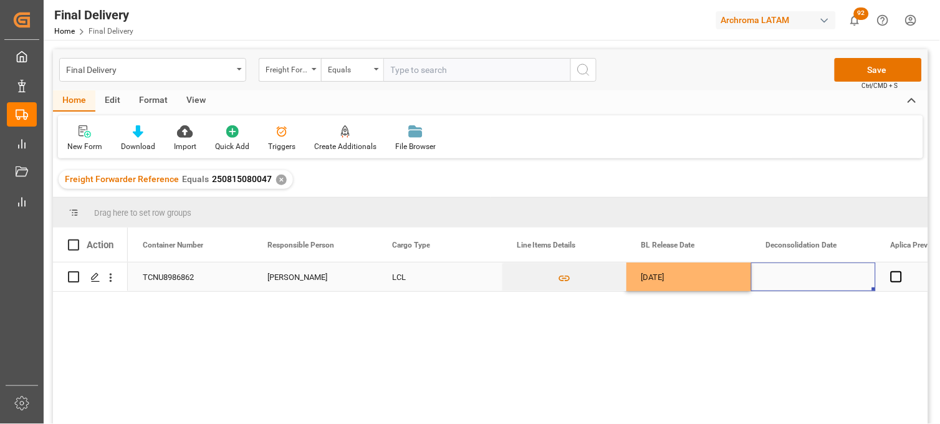
click at [796, 282] on div "Press SPACE to select this row." at bounding box center [813, 276] width 125 height 29
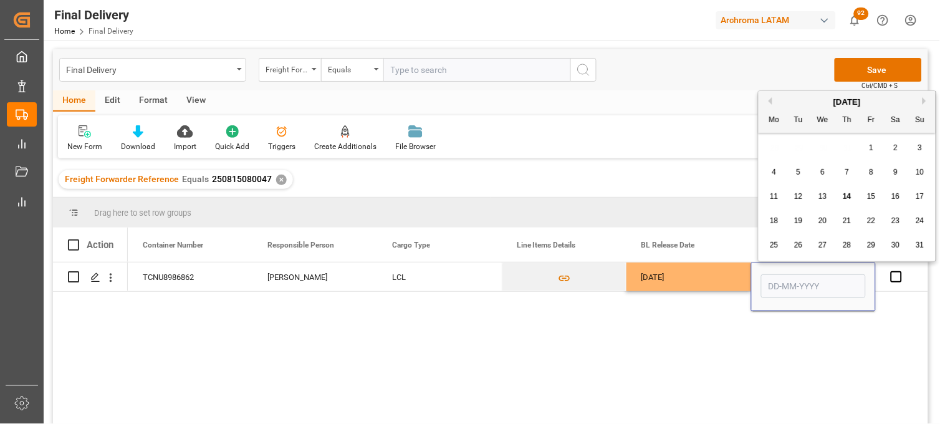
click at [775, 194] on span "11" at bounding box center [774, 196] width 8 height 9
type input "[DATE]"
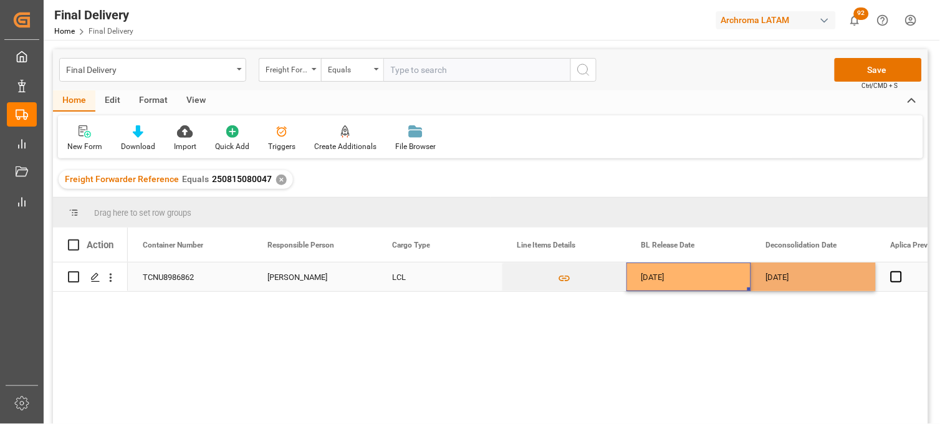
click at [671, 276] on div "[DATE]" at bounding box center [689, 276] width 125 height 29
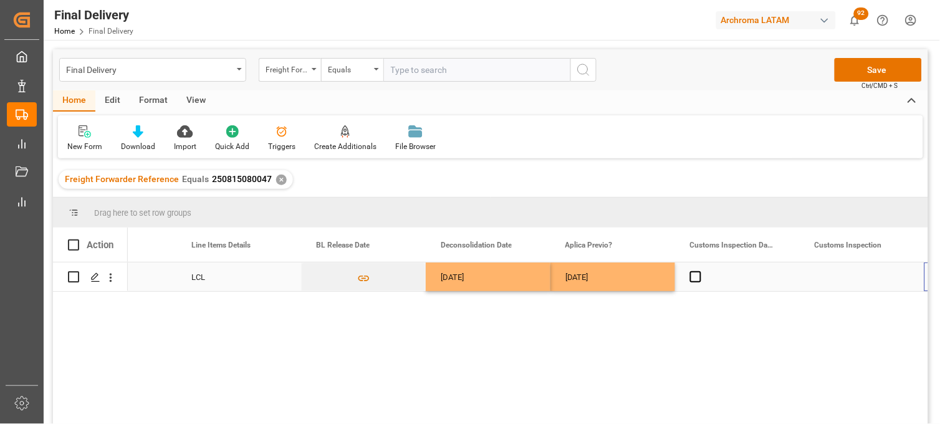
scroll to position [0, 700]
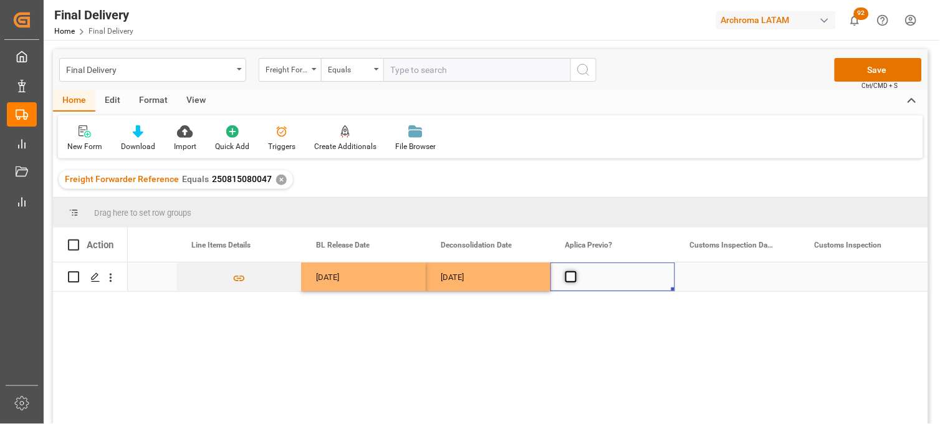
click at [566, 278] on span "Press SPACE to select this row." at bounding box center [570, 276] width 11 height 11
click at [575, 271] on input "Press SPACE to select this row." at bounding box center [575, 271] width 0 height 0
click at [719, 276] on div "Press SPACE to select this row." at bounding box center [737, 276] width 125 height 29
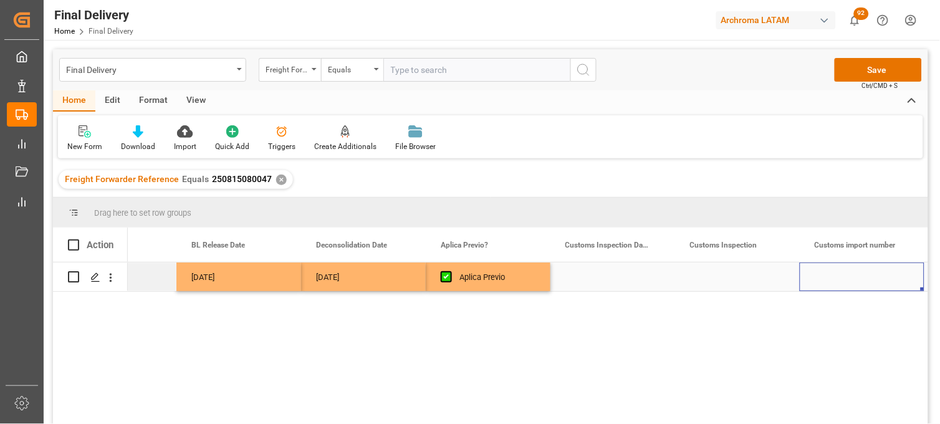
scroll to position [0, 949]
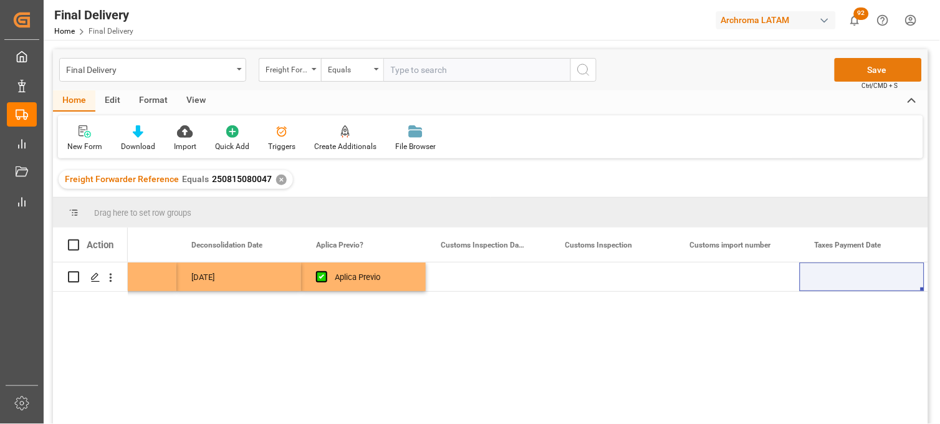
click at [850, 73] on button "Save" at bounding box center [878, 70] width 87 height 24
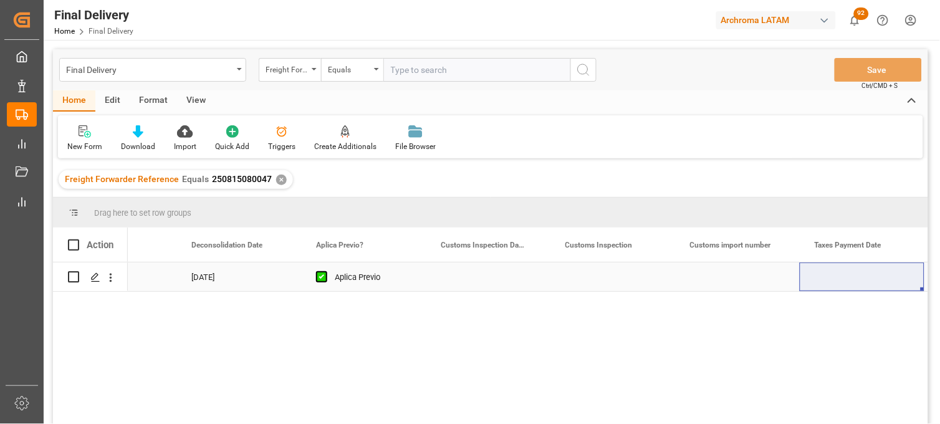
click at [463, 279] on div "Press SPACE to select this row." at bounding box center [488, 276] width 125 height 29
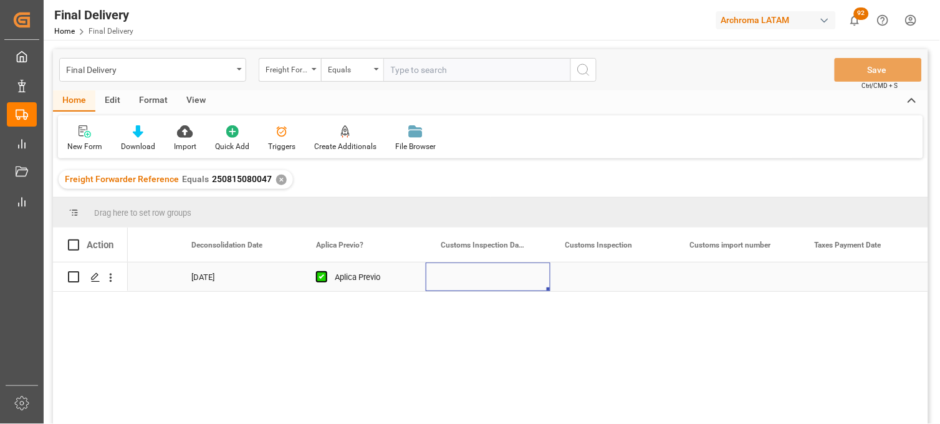
click at [463, 279] on div "Press SPACE to select this row." at bounding box center [488, 276] width 125 height 29
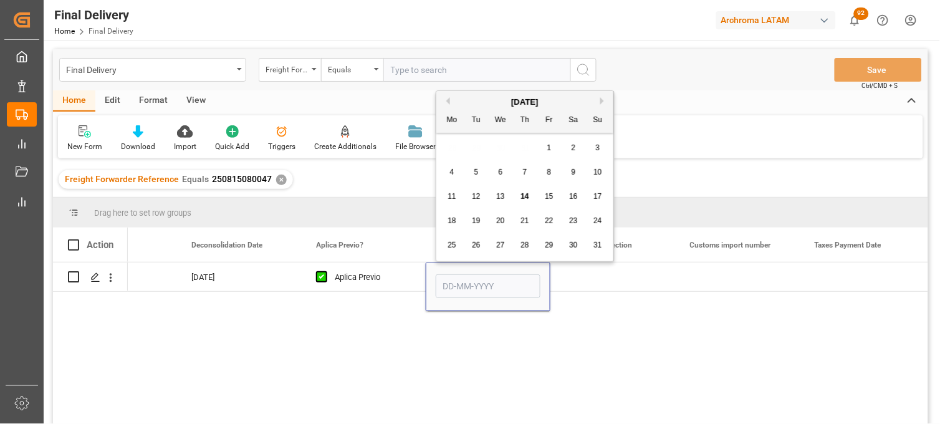
click at [569, 200] on span "16" at bounding box center [573, 196] width 8 height 9
type input "16-08-2025"
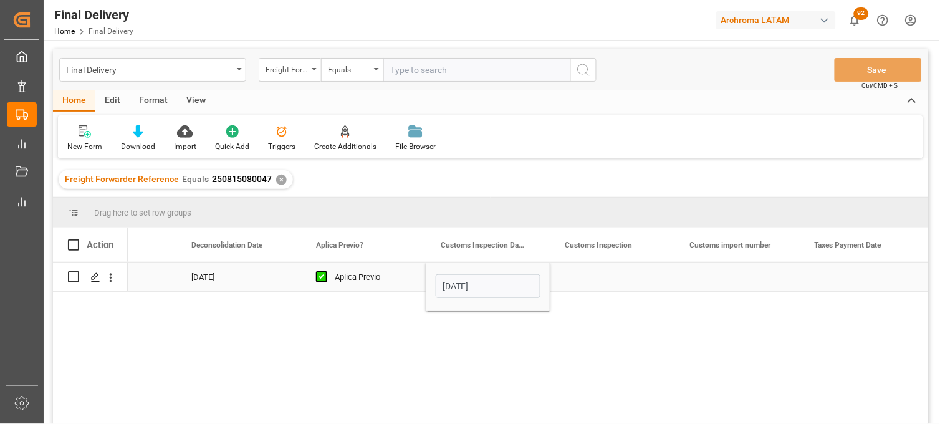
click at [587, 281] on div "Press SPACE to select this row." at bounding box center [613, 276] width 125 height 29
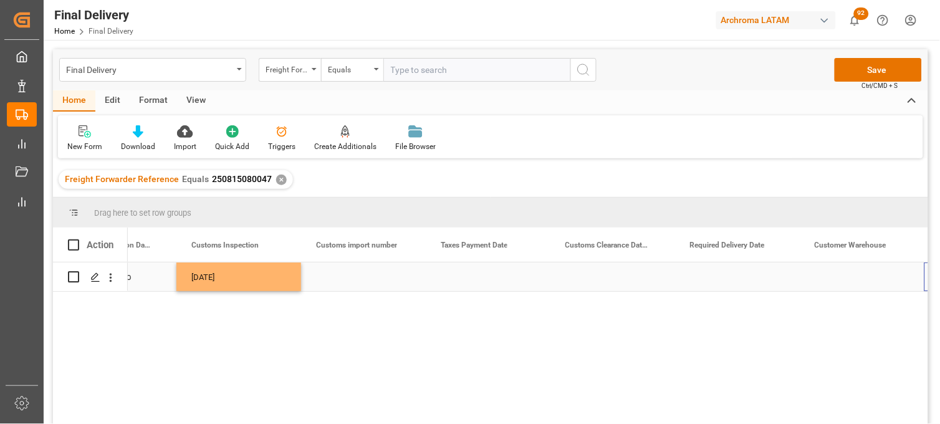
scroll to position [0, 1323]
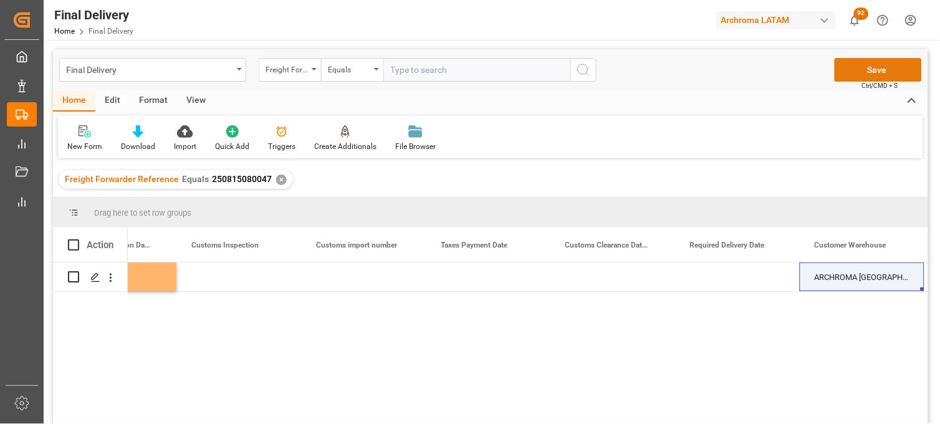
click at [857, 70] on button "Save" at bounding box center [878, 70] width 87 height 24
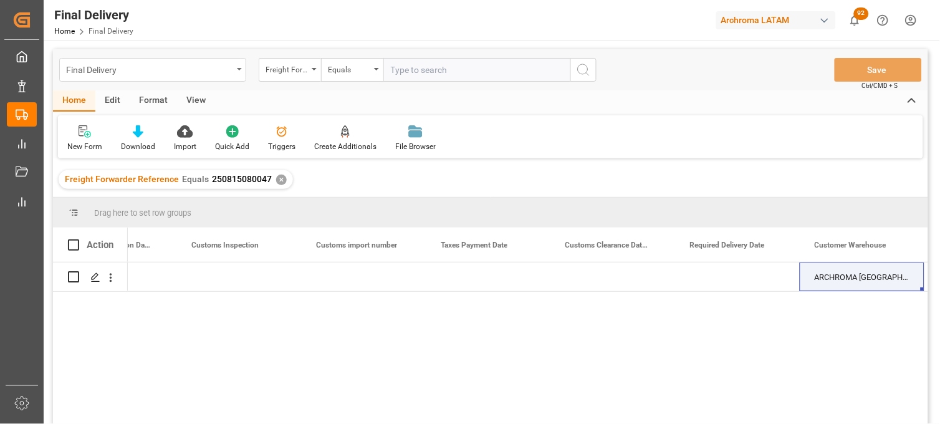
click at [156, 66] on div "Final Delivery" at bounding box center [149, 69] width 166 height 16
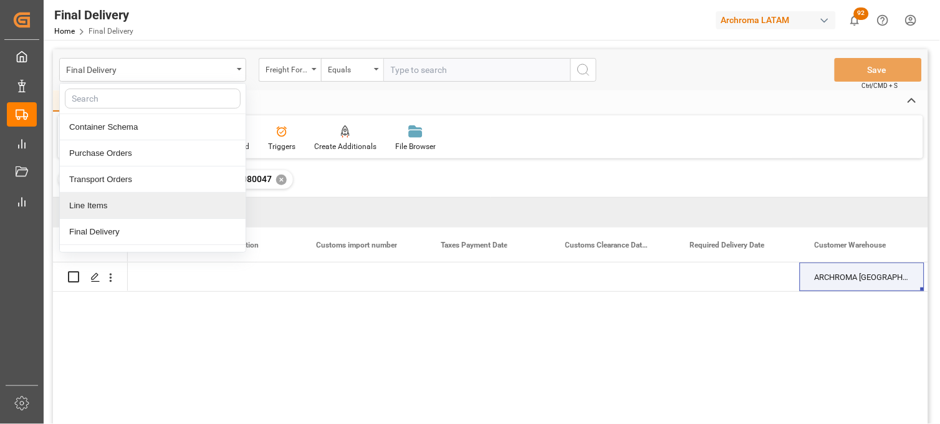
click at [107, 209] on div "Line Items" at bounding box center [153, 206] width 186 height 26
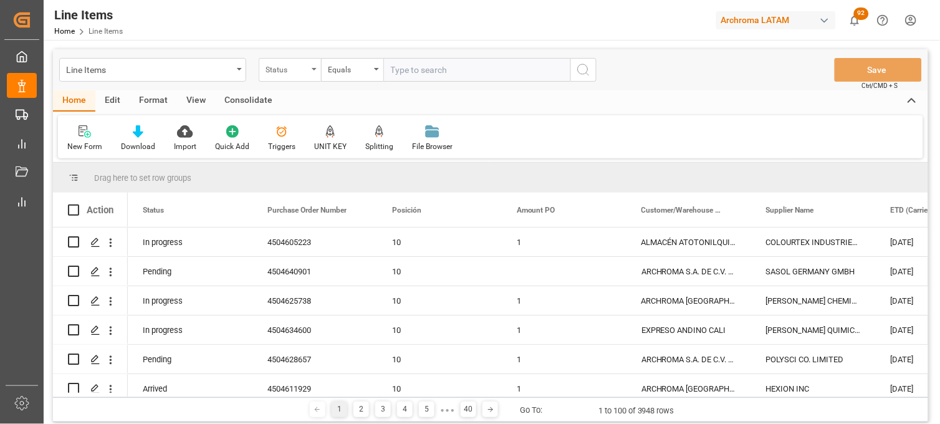
click at [302, 72] on div "Status" at bounding box center [287, 68] width 42 height 14
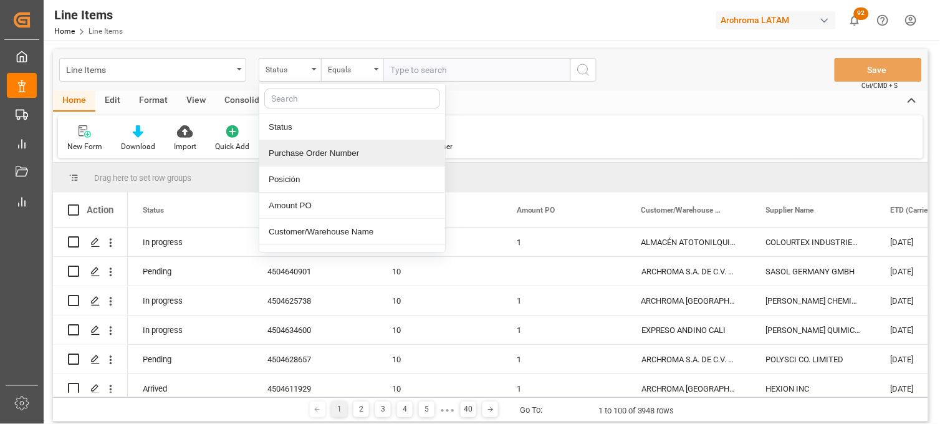
click at [287, 157] on div "Purchase Order Number" at bounding box center [352, 153] width 186 height 26
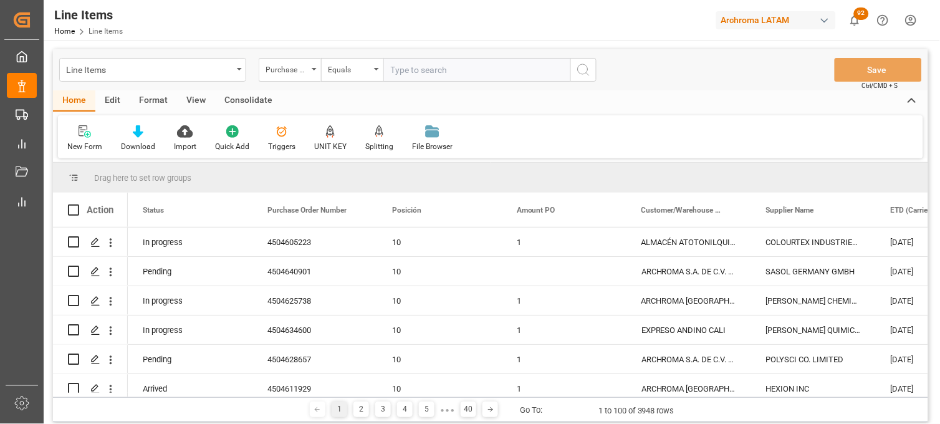
click at [401, 71] on input "text" at bounding box center [476, 70] width 187 height 24
paste input "4504640901"
type input "4504640901"
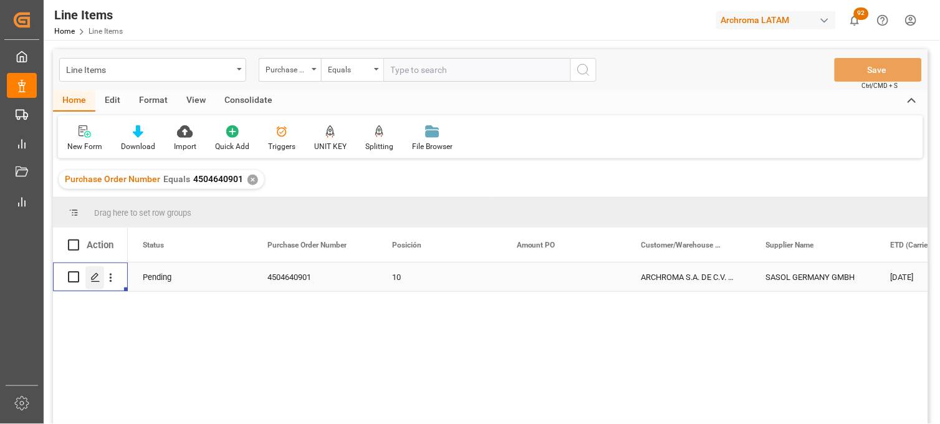
click at [90, 275] on icon "Press SPACE to select this row." at bounding box center [95, 277] width 10 height 10
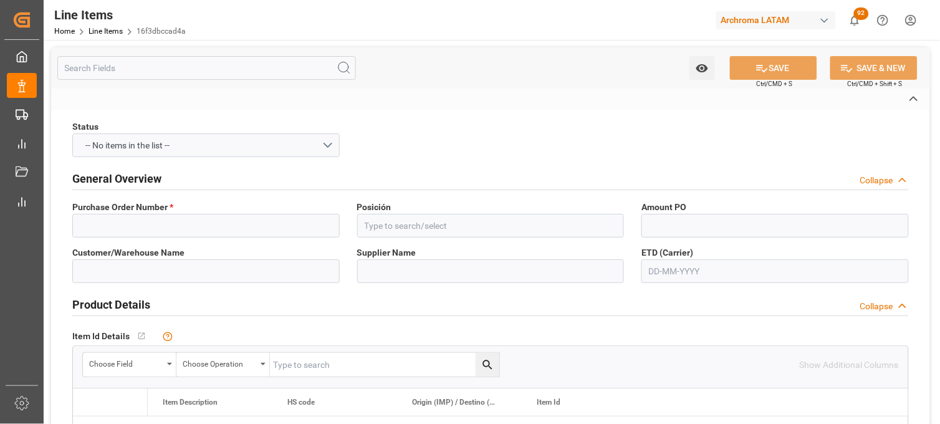
type input "4504640901"
type input "10"
type input "ARCHROMA S.A. DE C.V. ([PERSON_NAME])"
type input "SASOL GERMANY GMBH"
type input "287178"
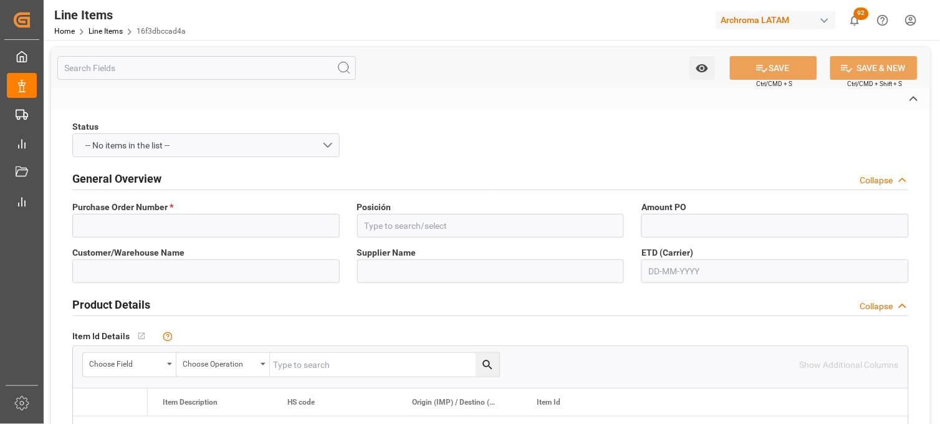
type textarea "Marlipal O 13/100"
type input "DRUMS"
type textarea "4 DRUMS"
type input "KGM"
type input "KG"
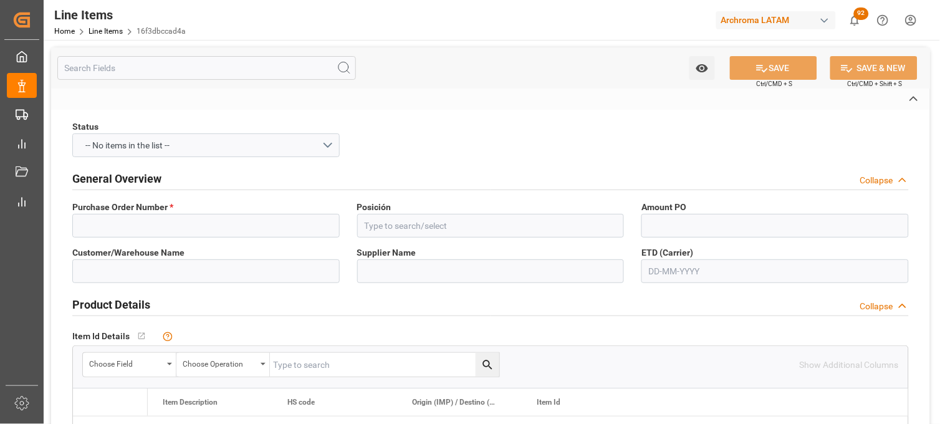
type textarea "6279824"
type input "USD"
type input "SEAFREIGHT"
type textarea "[GEOGRAPHIC_DATA]"
type input "4001"
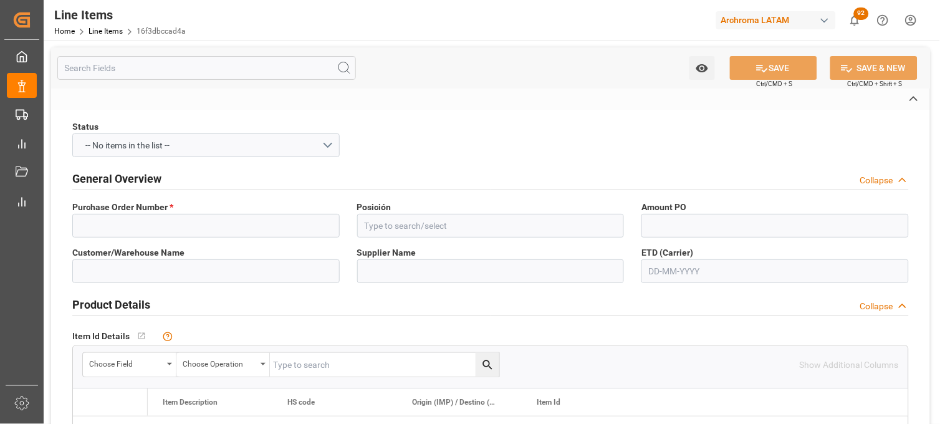
type input "FCA"
type input "ALEMANIA"
type textarea "Definitivo"
type input "385f9c223635"
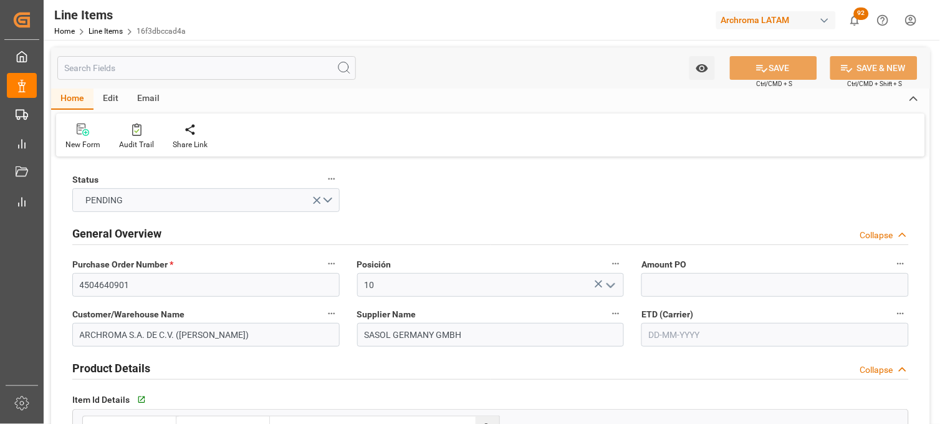
type input "4"
type input "800"
type input "896"
type input "1800"
type input "3402.42.10.00"
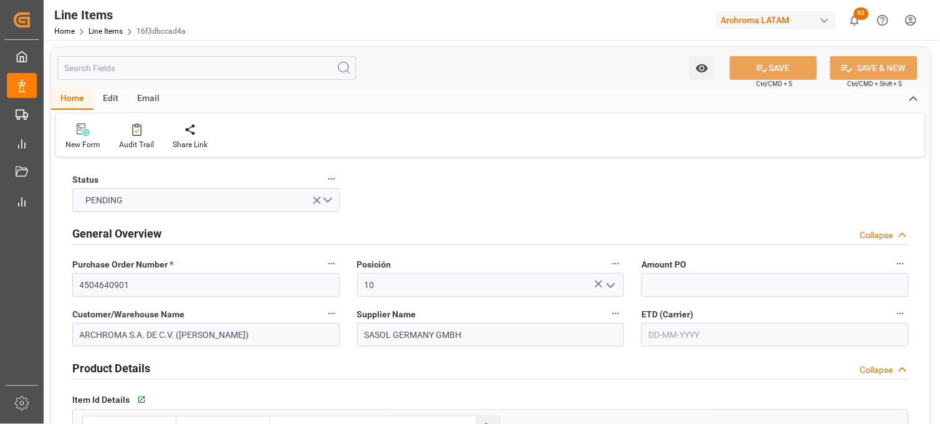
type input "19-08-2025"
type input "07-08-2025"
type input "14-08-2025 21:50"
type input "08-08-2025 21:59"
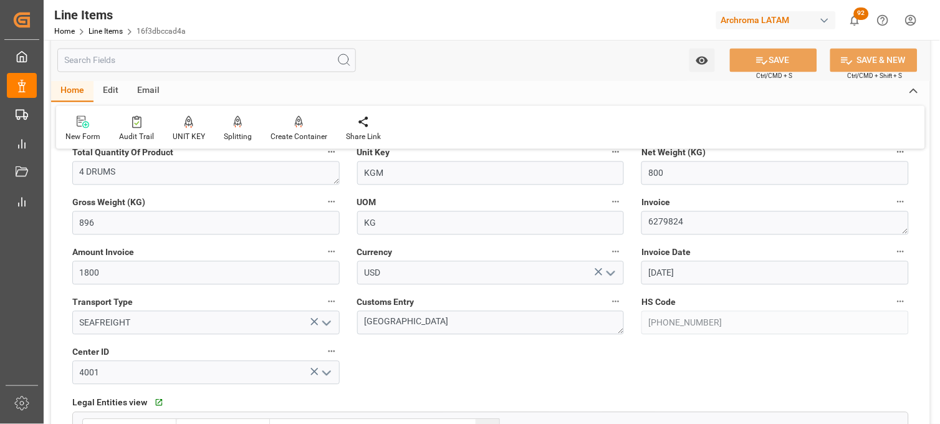
scroll to position [554, 0]
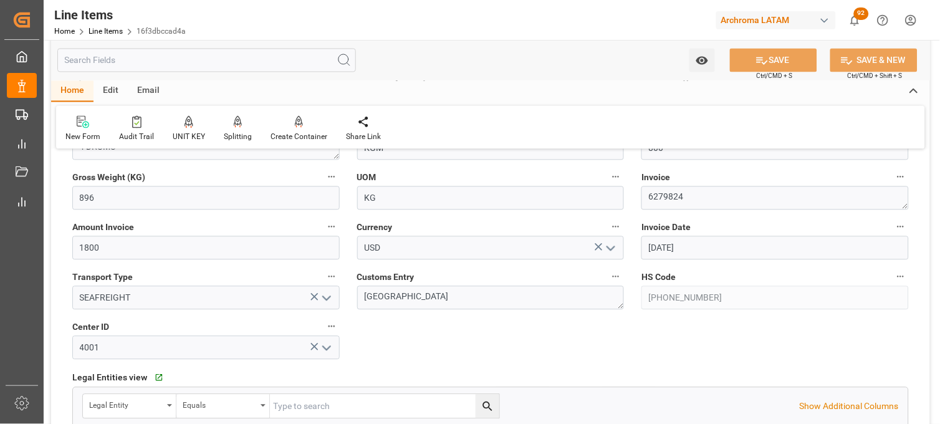
click at [384, 272] on span "Customs Entry" at bounding box center [385, 277] width 57 height 13
click at [608, 272] on button "Customs Entry" at bounding box center [616, 277] width 16 height 16
click at [381, 294] on div at bounding box center [470, 212] width 940 height 424
click at [381, 294] on body "Created by potrace 1.15, written by Peter Selinger 2001-2017 Created by potrace…" at bounding box center [470, 212] width 940 height 424
click at [370, 298] on textarea "[GEOGRAPHIC_DATA]" at bounding box center [490, 298] width 267 height 24
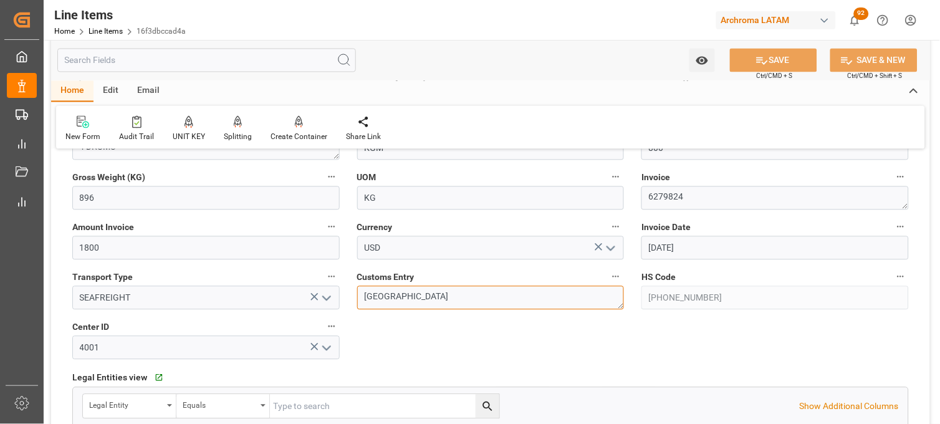
click at [370, 298] on textarea "[GEOGRAPHIC_DATA]" at bounding box center [490, 298] width 267 height 24
click at [421, 294] on textarea "[GEOGRAPHIC_DATA]" at bounding box center [490, 298] width 267 height 24
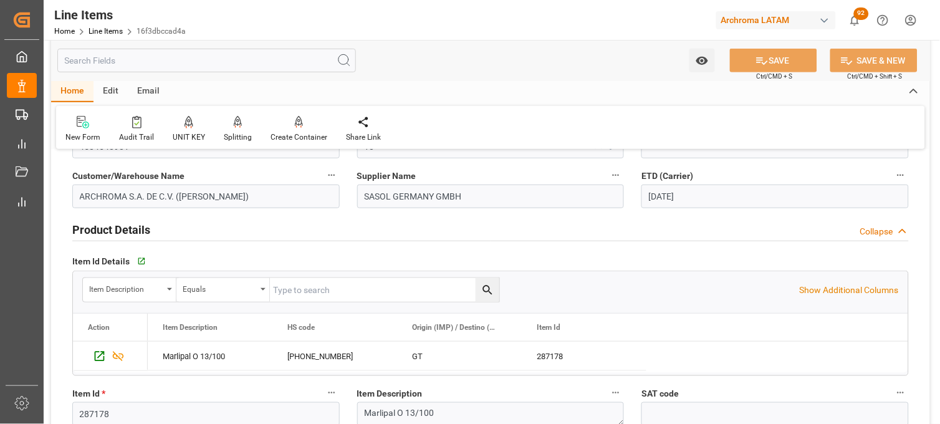
scroll to position [0, 0]
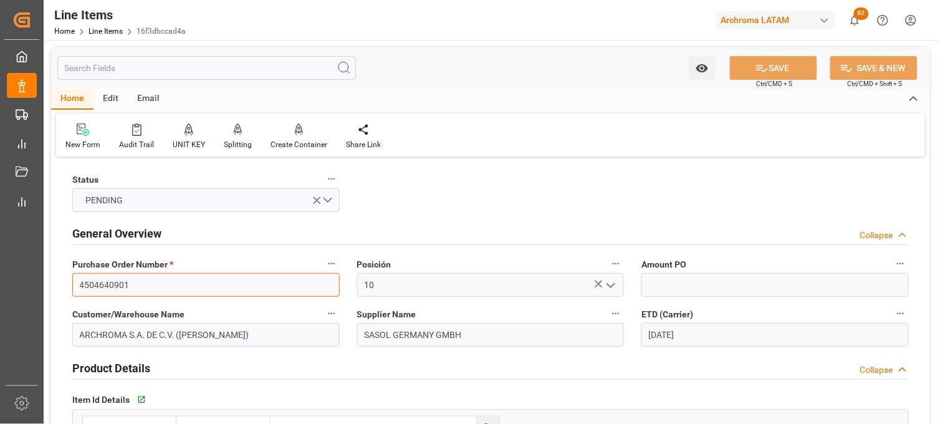
click at [101, 286] on input "4504640901" at bounding box center [205, 285] width 267 height 24
click at [104, 31] on link "Line Items" at bounding box center [106, 31] width 34 height 9
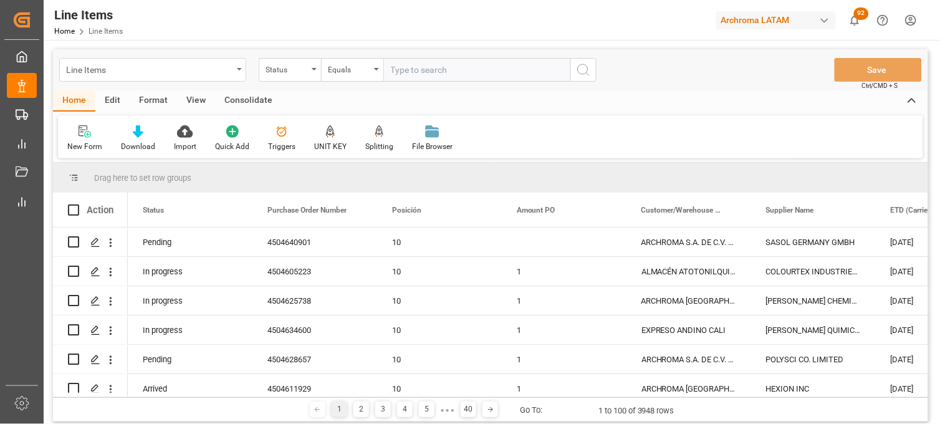
click at [238, 59] on div "Line Items" at bounding box center [152, 70] width 187 height 24
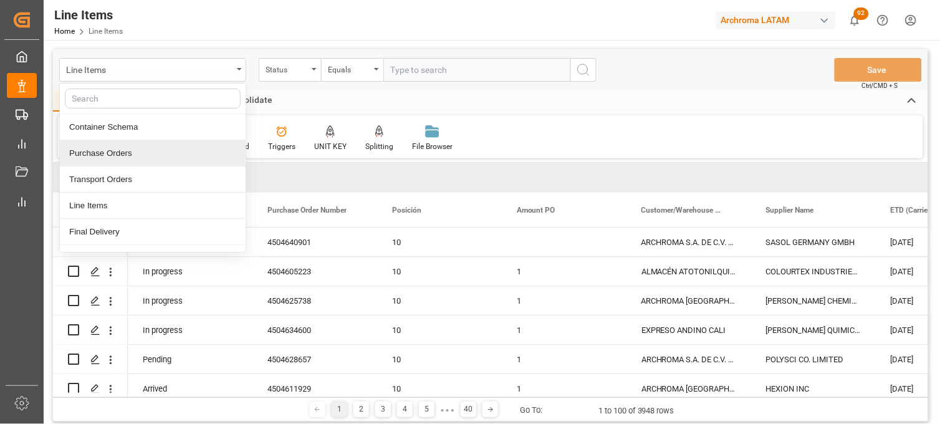
click at [136, 150] on div "Purchase Orders" at bounding box center [153, 153] width 186 height 26
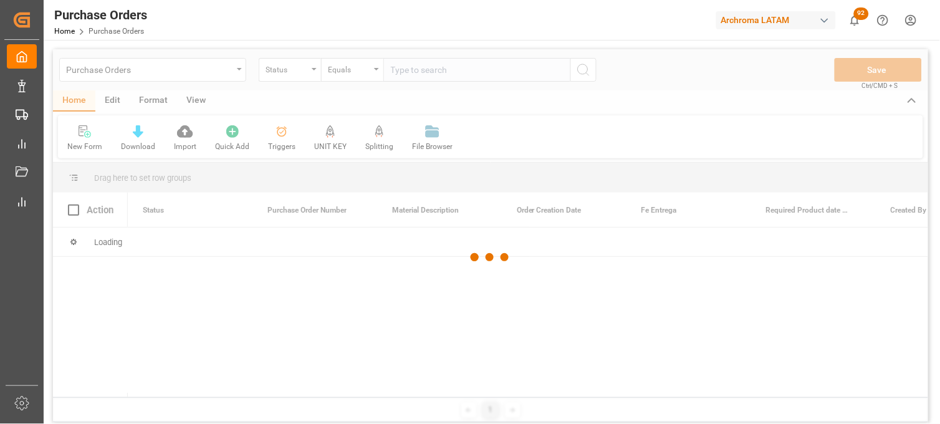
click at [315, 78] on div at bounding box center [490, 257] width 875 height 416
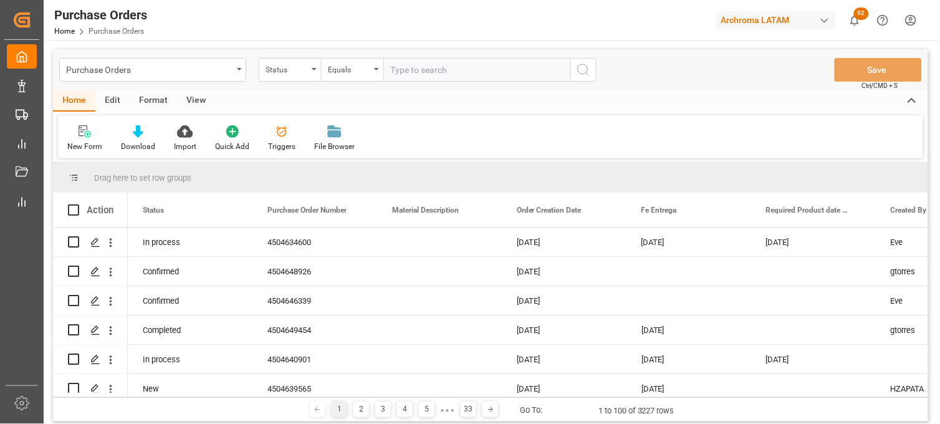
click at [315, 78] on div "Status" at bounding box center [290, 70] width 62 height 24
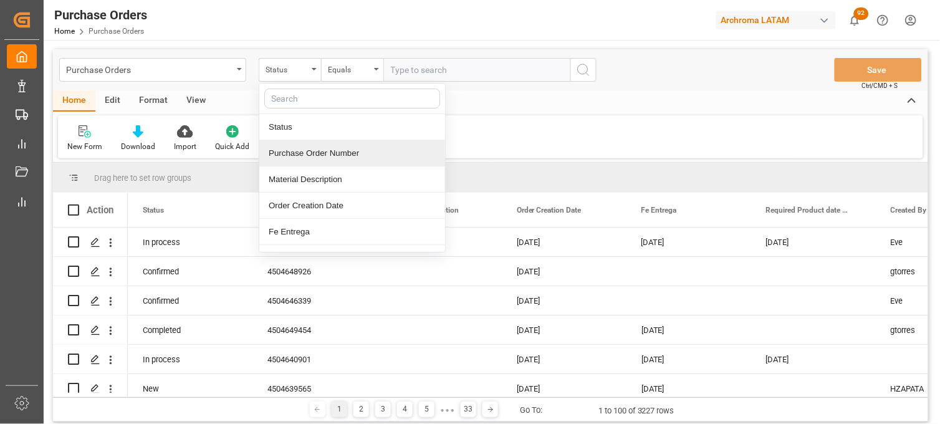
click at [296, 154] on div "Purchase Order Number" at bounding box center [352, 153] width 186 height 26
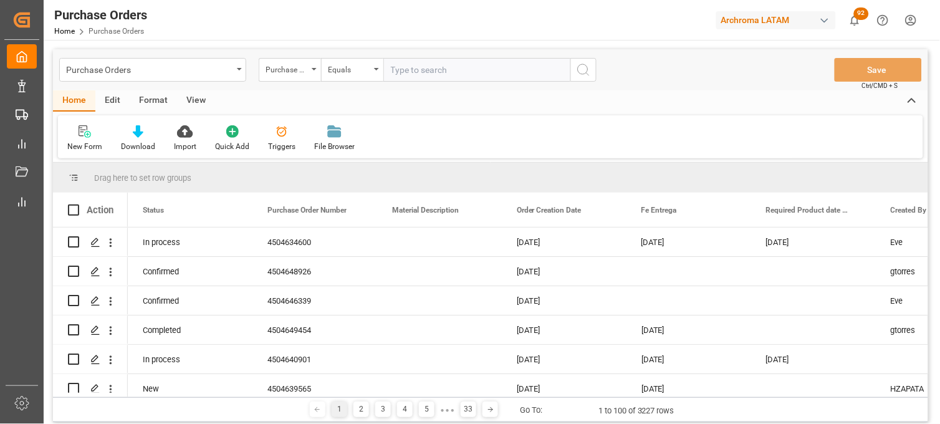
click at [404, 78] on input "text" at bounding box center [476, 70] width 187 height 24
paste input "4504640901"
type input "4504640901"
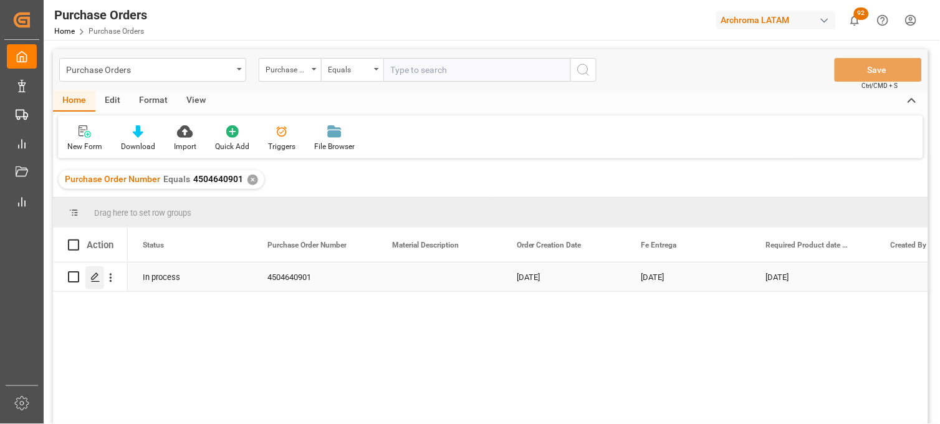
click at [97, 278] on icon "Press SPACE to select this row." at bounding box center [95, 277] width 10 height 10
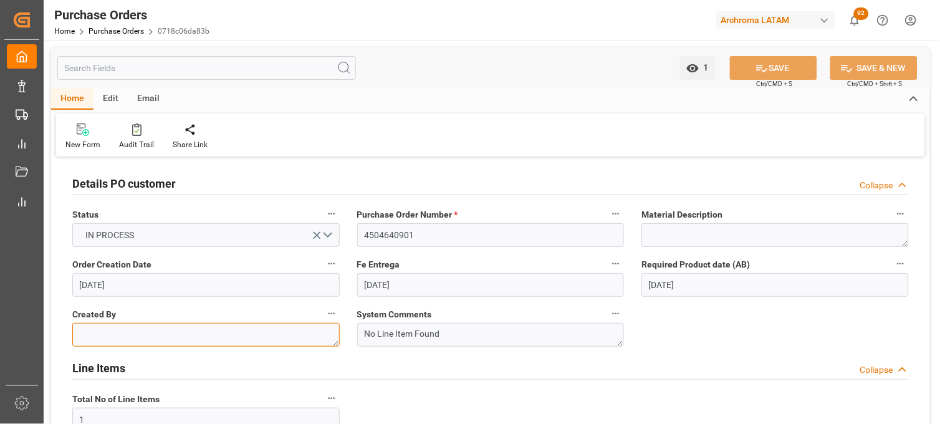
click at [108, 332] on textarea at bounding box center [205, 335] width 267 height 24
click at [178, 332] on textarea at bounding box center [205, 335] width 267 height 24
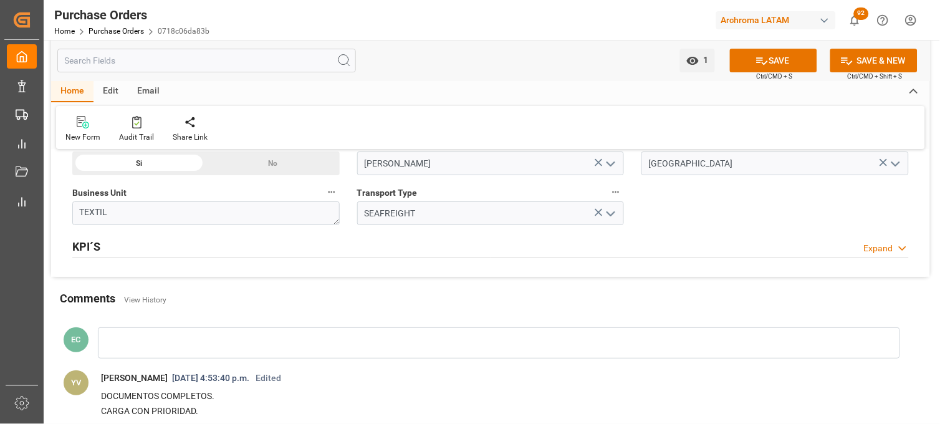
scroll to position [762, 0]
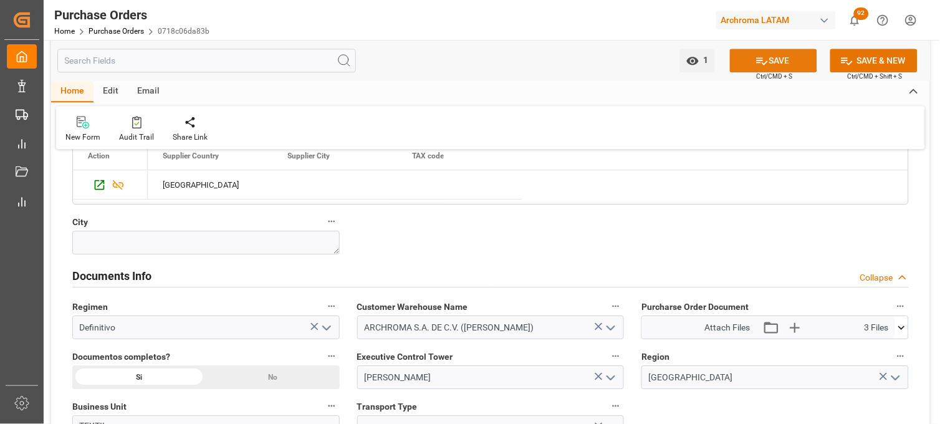
type textarea "VGUERRERO"
click at [784, 64] on button "SAVE" at bounding box center [773, 61] width 87 height 24
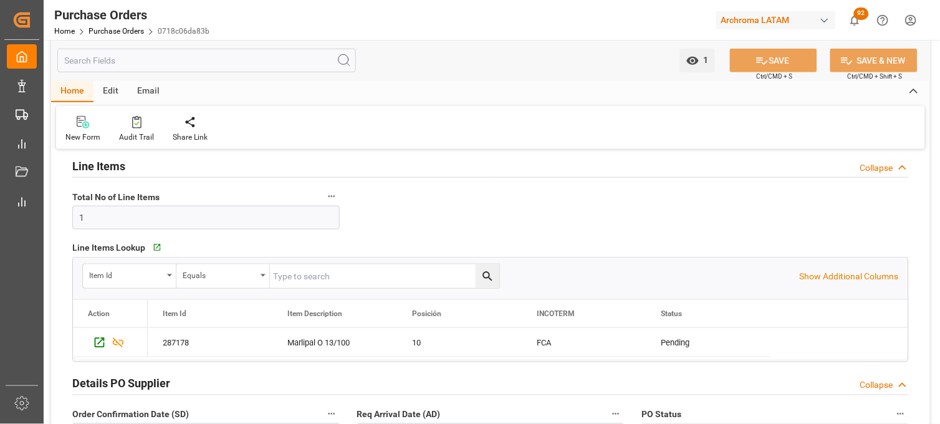
scroll to position [0, 0]
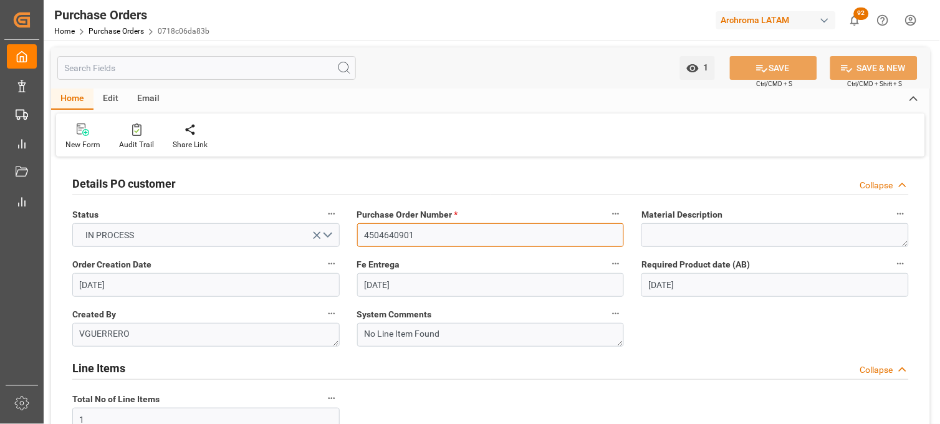
click at [393, 234] on input "4504640901" at bounding box center [490, 235] width 267 height 24
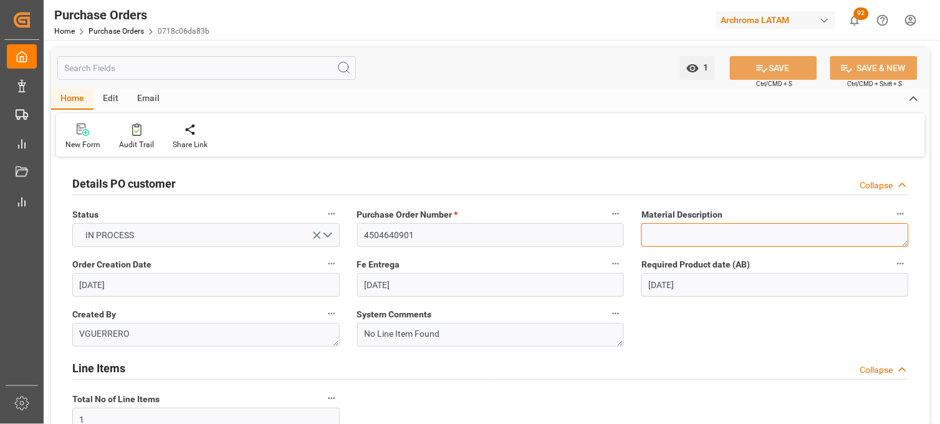
click at [672, 240] on textarea at bounding box center [775, 235] width 267 height 24
paste textarea "Marlipal O 13/100"
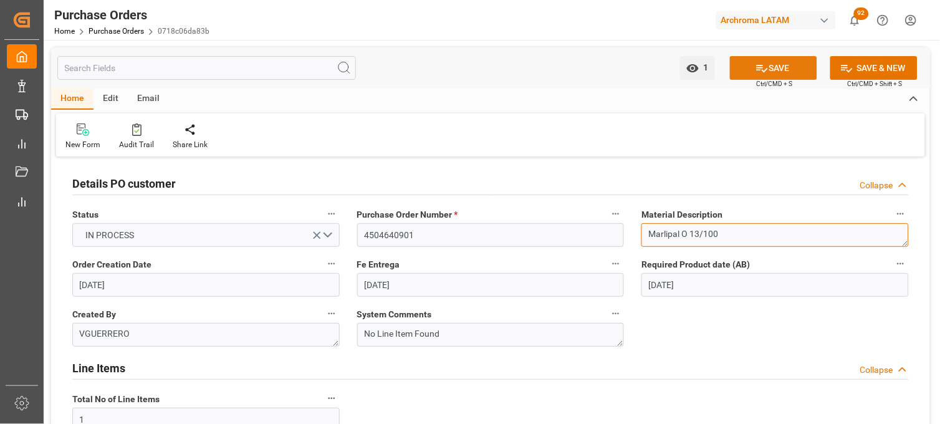
type textarea "Marlipal O 13/100"
click at [764, 69] on icon at bounding box center [762, 68] width 13 height 13
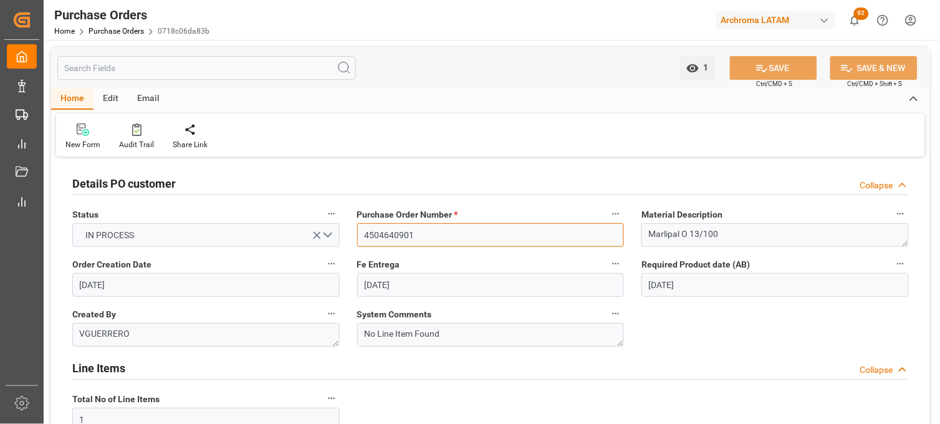
click at [392, 234] on input "4504640901" at bounding box center [490, 235] width 267 height 24
click at [121, 29] on link "Purchase Orders" at bounding box center [116, 31] width 55 height 9
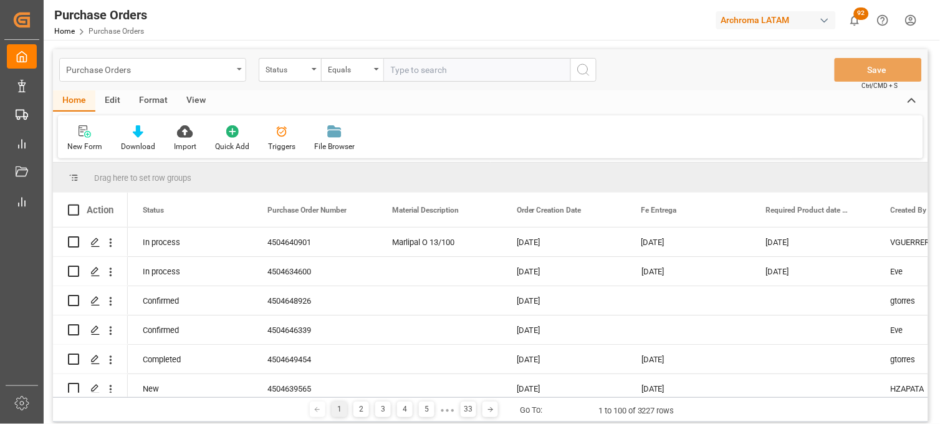
click at [238, 67] on div "Purchase Orders" at bounding box center [152, 70] width 187 height 24
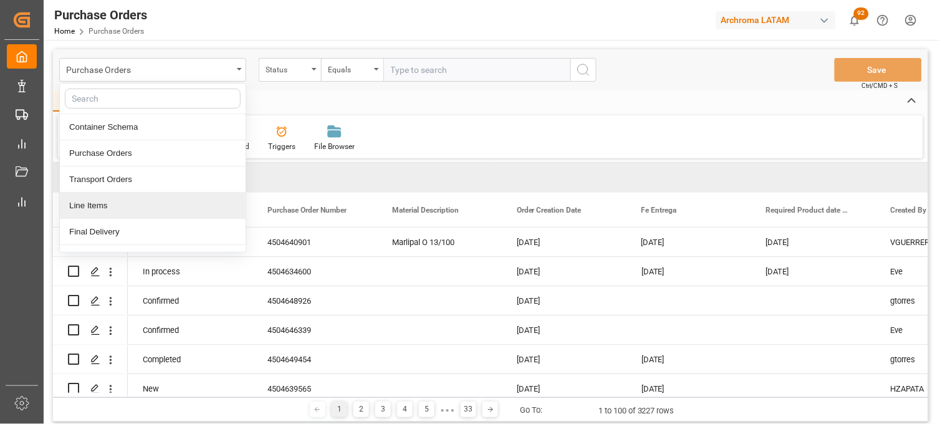
click at [137, 208] on div "Line Items" at bounding box center [153, 206] width 186 height 26
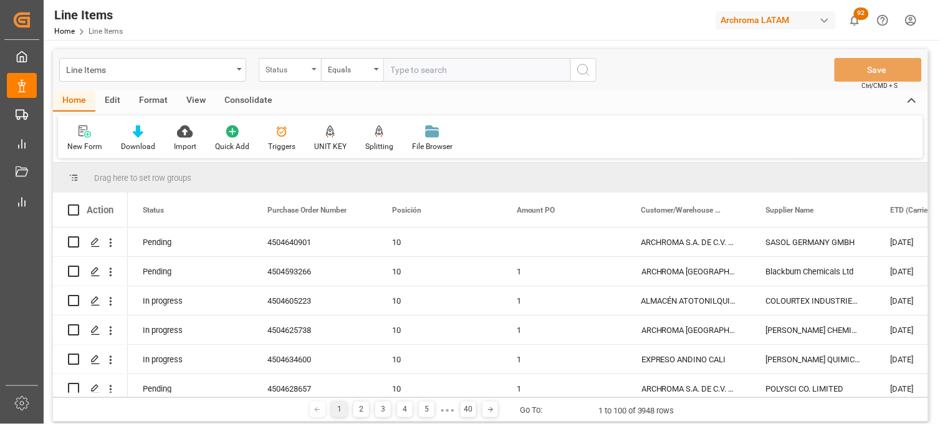
click at [312, 72] on div "Status" at bounding box center [290, 70] width 62 height 24
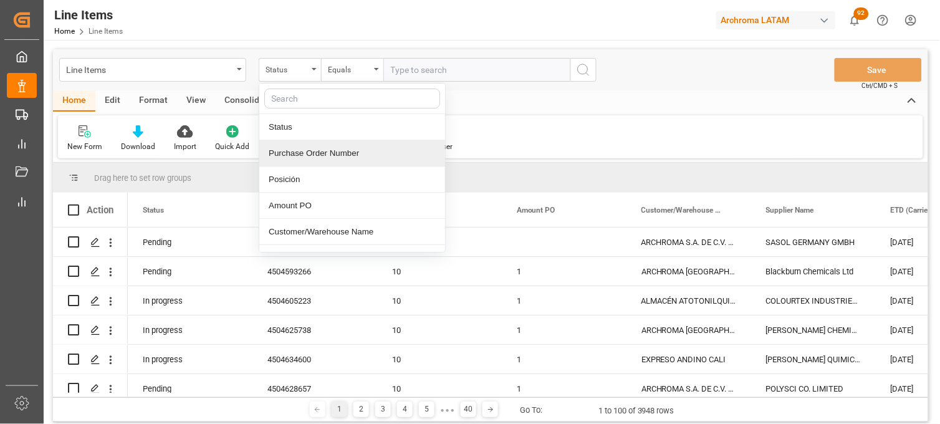
click at [319, 151] on div "Purchase Order Number" at bounding box center [352, 153] width 186 height 26
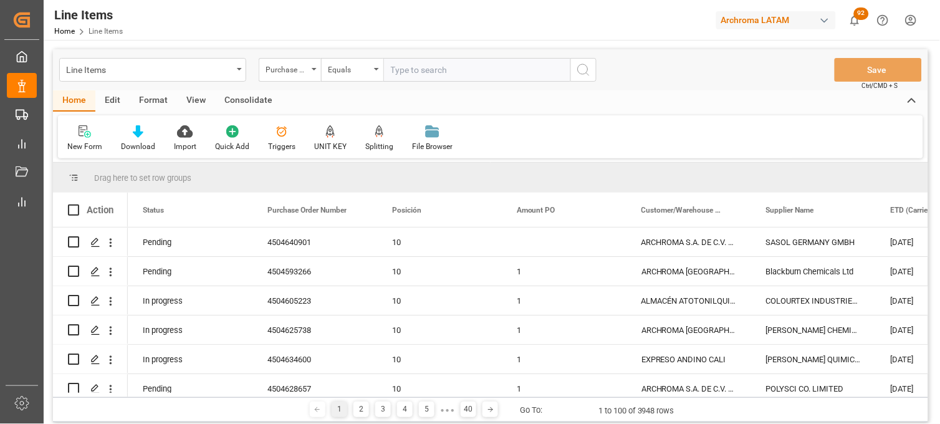
click at [425, 70] on input "text" at bounding box center [476, 70] width 187 height 24
paste input "4504640901"
type input "4504640901"
click at [586, 70] on icon "search button" at bounding box center [583, 69] width 15 height 15
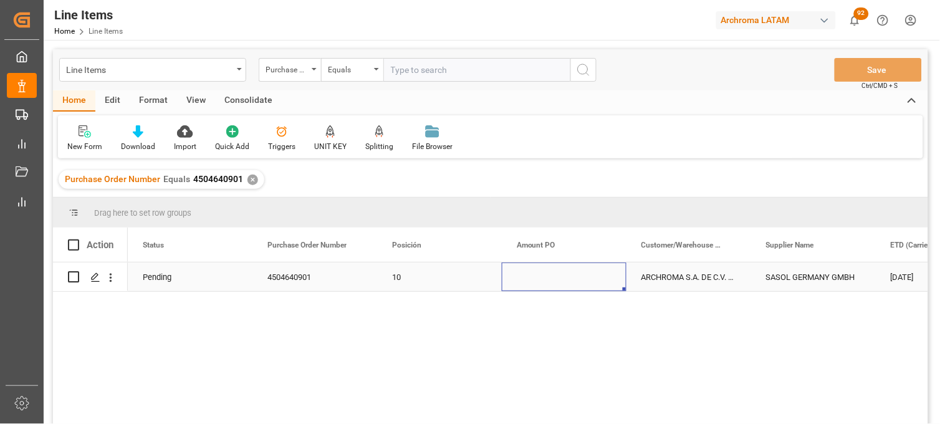
click at [534, 276] on div "Press SPACE to select this row." at bounding box center [564, 276] width 125 height 29
click at [94, 279] on icon "Press SPACE to select this row." at bounding box center [95, 277] width 10 height 10
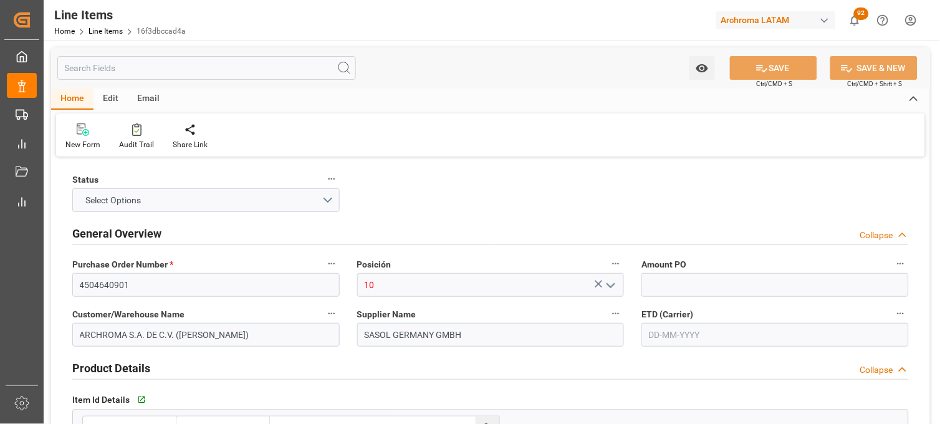
type input "4"
type input "800"
type input "896"
type input "1800"
type input "3402.42.10.00"
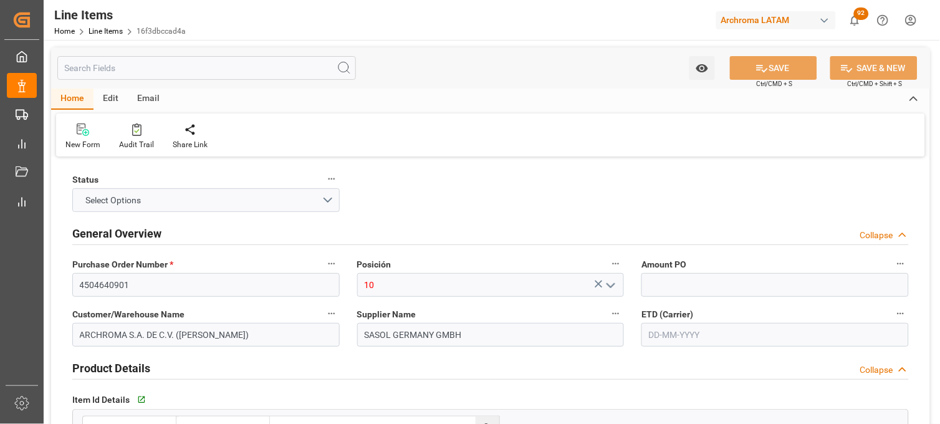
type input "19-08-2025"
type input "07-08-2025"
type input "14-08-2025 22:14"
type input "08-08-2025 21:59"
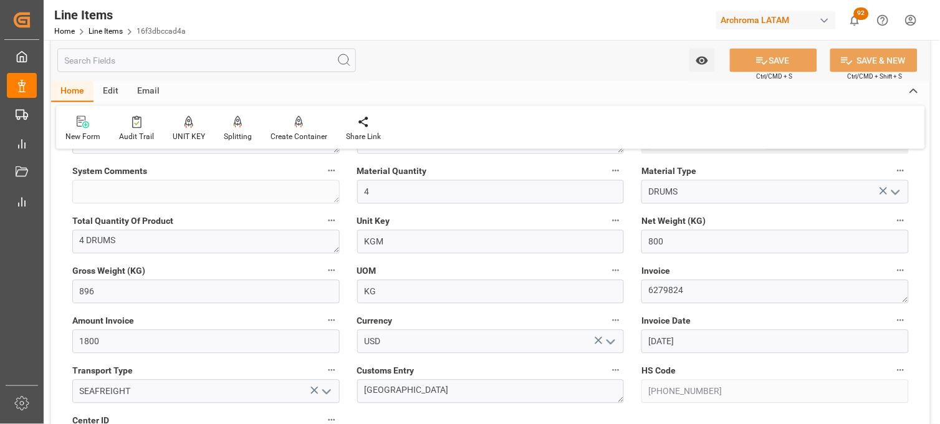
scroll to position [484, 0]
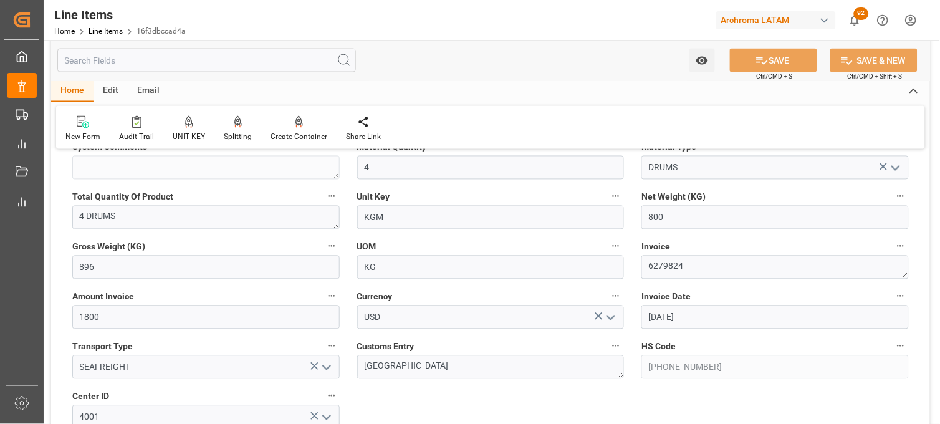
click at [412, 352] on span "Customs Entry" at bounding box center [385, 346] width 57 height 13
click at [608, 352] on button "Customs Entry" at bounding box center [616, 346] width 16 height 16
click at [395, 370] on div at bounding box center [470, 212] width 940 height 424
click at [391, 366] on textarea "[GEOGRAPHIC_DATA]" at bounding box center [490, 367] width 267 height 24
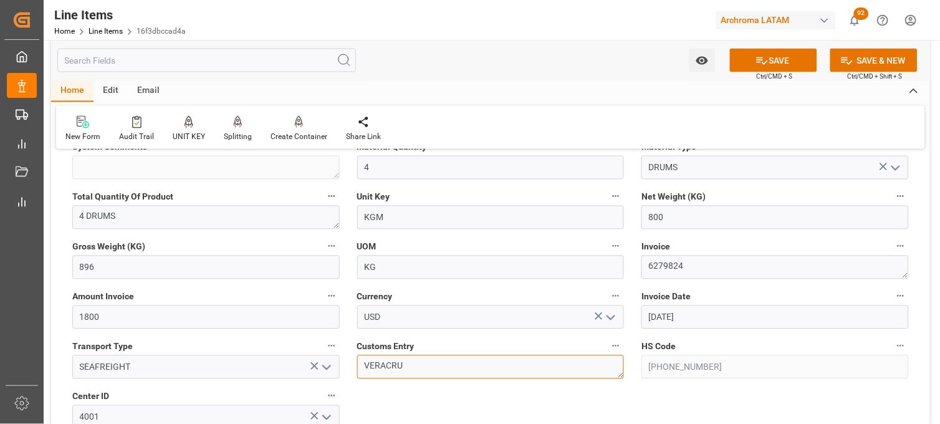
type textarea "[GEOGRAPHIC_DATA]"
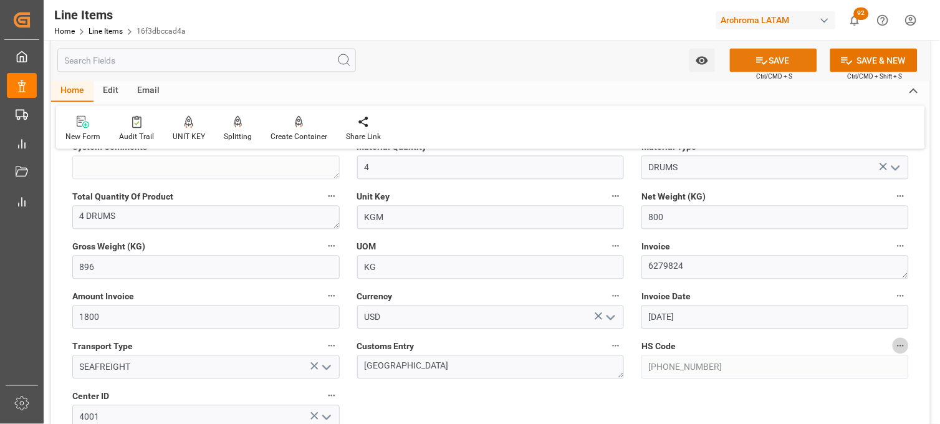
click at [744, 63] on button "SAVE" at bounding box center [773, 61] width 87 height 24
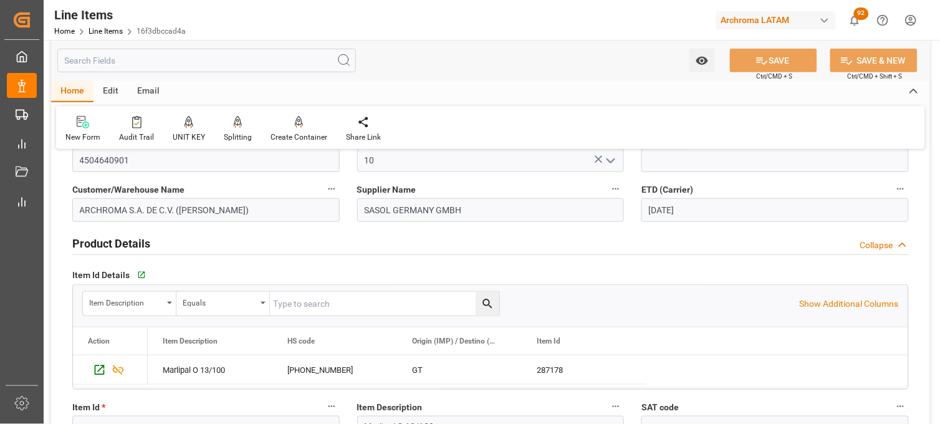
scroll to position [69, 0]
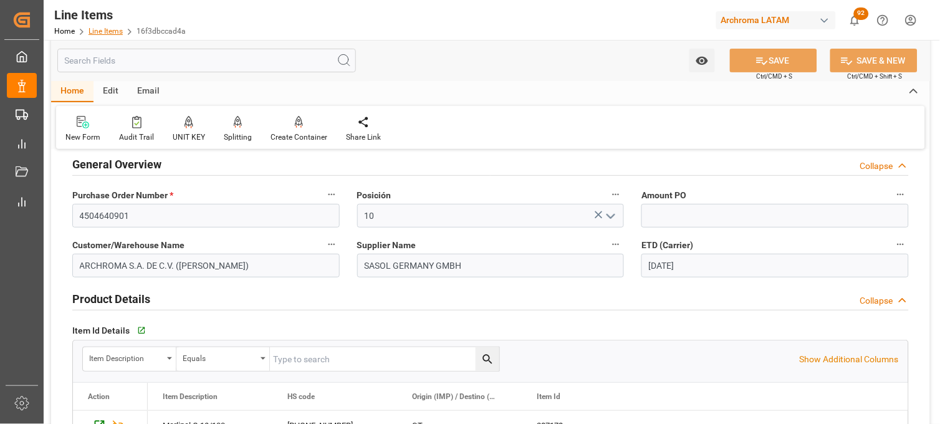
click at [98, 29] on link "Line Items" at bounding box center [106, 31] width 34 height 9
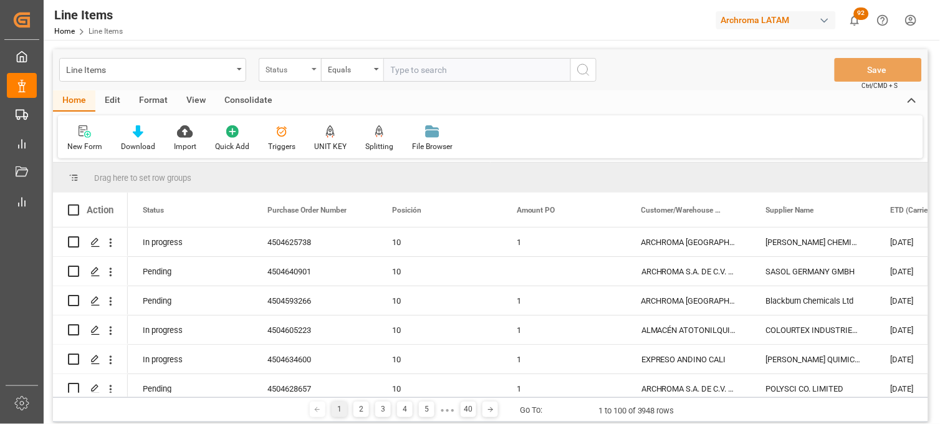
click at [297, 71] on div "Status" at bounding box center [287, 68] width 42 height 14
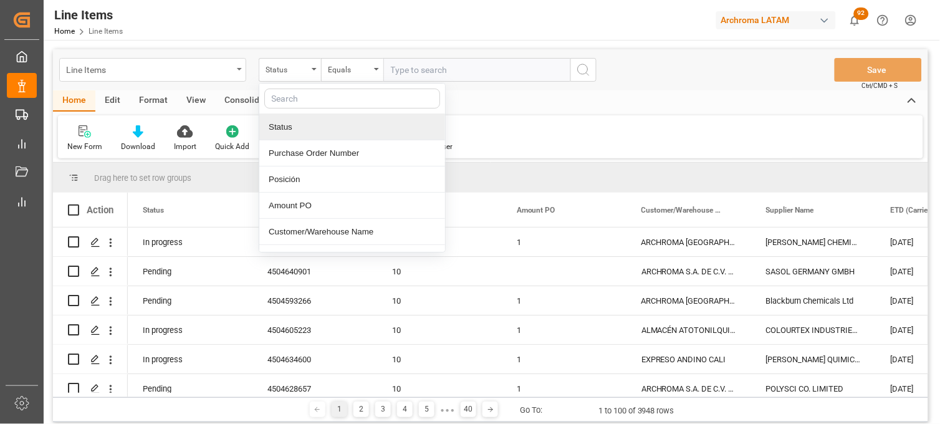
click at [228, 70] on div "Line Items" at bounding box center [149, 69] width 166 height 16
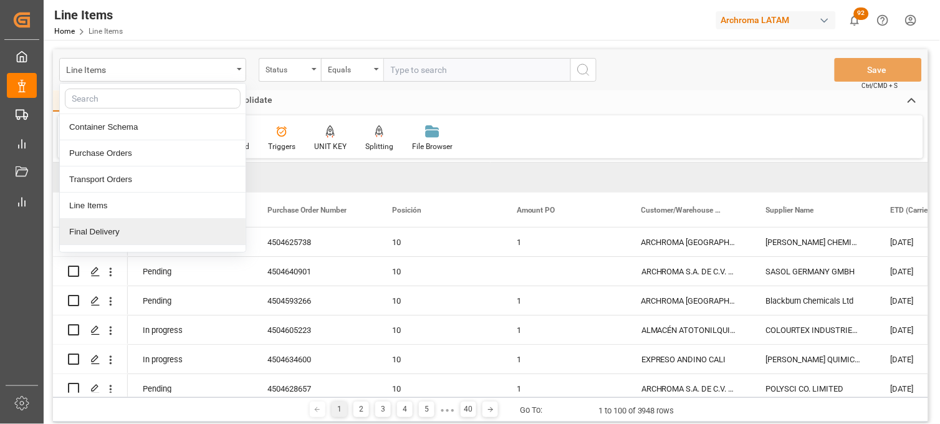
click at [144, 231] on div "Final Delivery" at bounding box center [153, 232] width 186 height 26
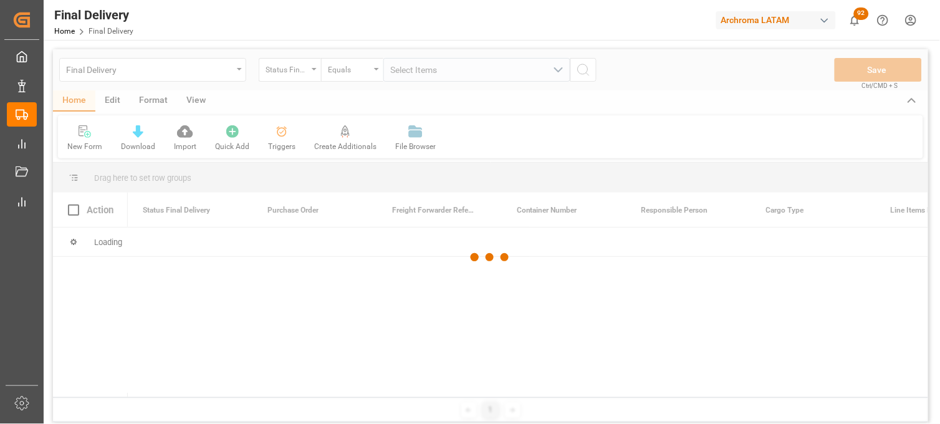
click at [319, 67] on div at bounding box center [490, 257] width 875 height 416
click at [310, 75] on div at bounding box center [490, 257] width 875 height 416
click at [312, 72] on div "Status Final Delivery" at bounding box center [290, 70] width 62 height 24
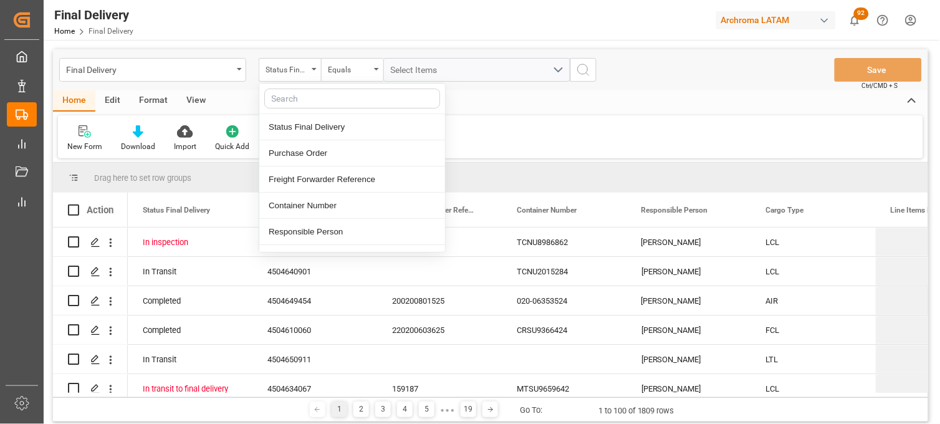
click at [312, 72] on div "Status Final Delivery" at bounding box center [290, 70] width 62 height 24
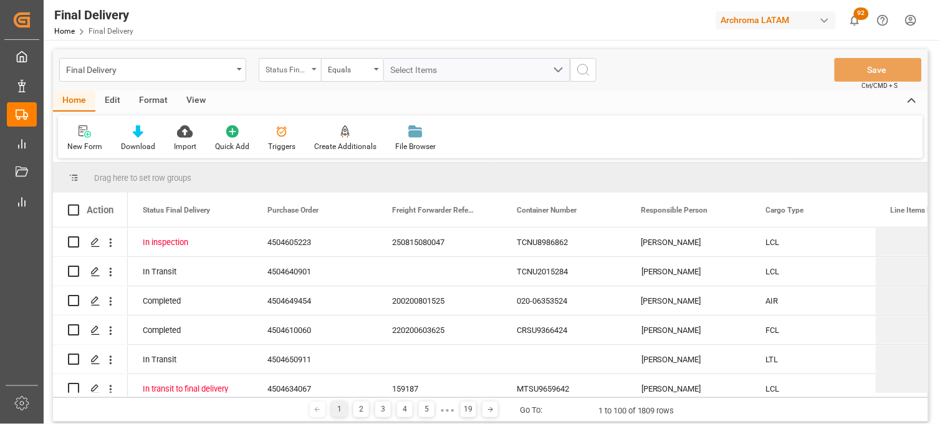
click at [313, 72] on div "Status Final Delivery" at bounding box center [290, 70] width 62 height 24
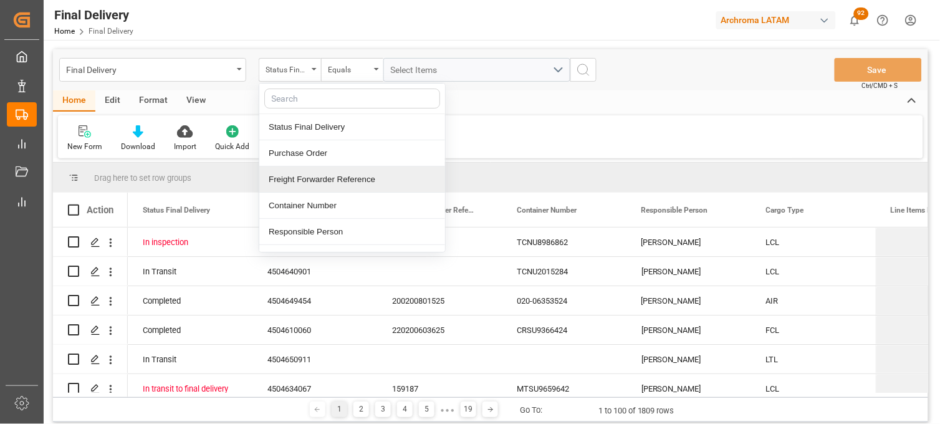
click at [329, 177] on div "Freight Forwarder Reference" at bounding box center [352, 179] width 186 height 26
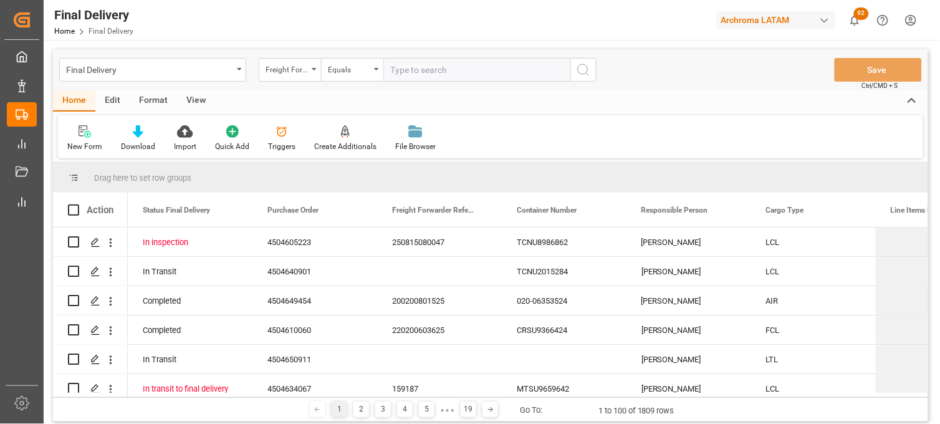
click at [393, 76] on input "text" at bounding box center [476, 70] width 187 height 24
type input "250806900303"
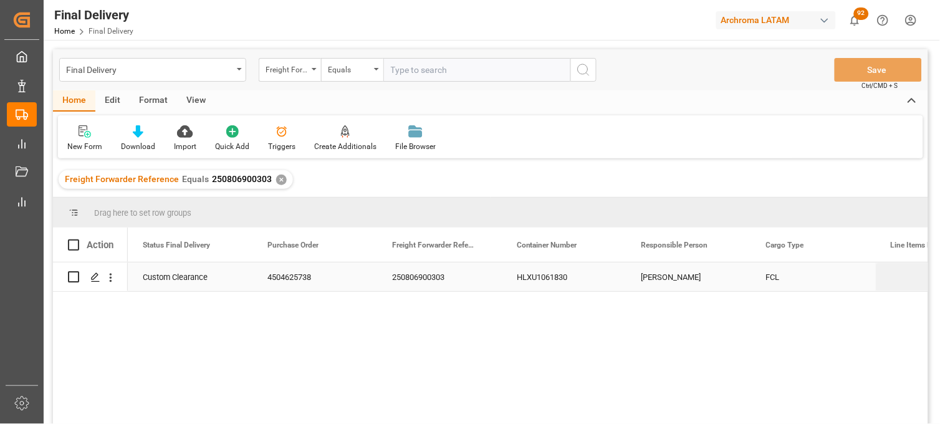
click at [660, 277] on div "Perla Sánchez" at bounding box center [689, 276] width 125 height 29
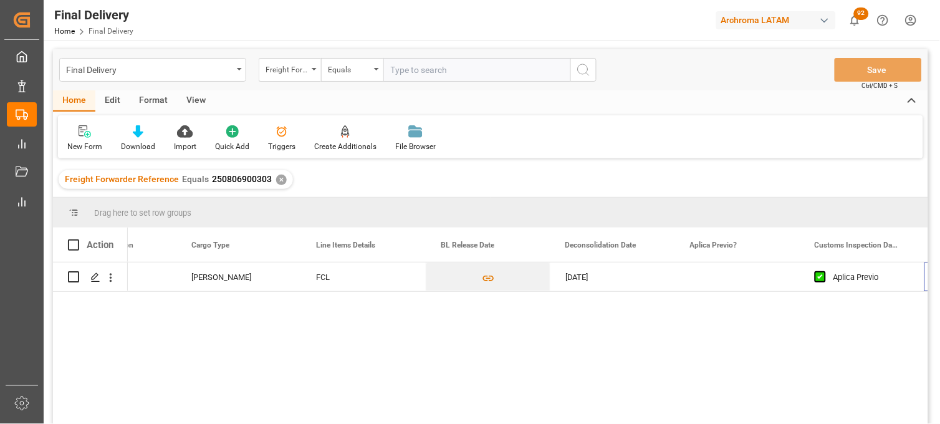
scroll to position [0, 575]
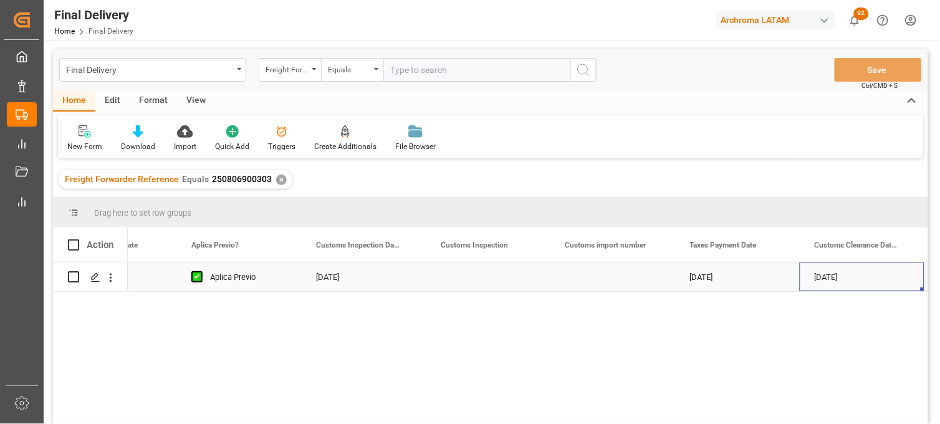
click at [595, 279] on div "Press SPACE to select this row." at bounding box center [613, 276] width 125 height 29
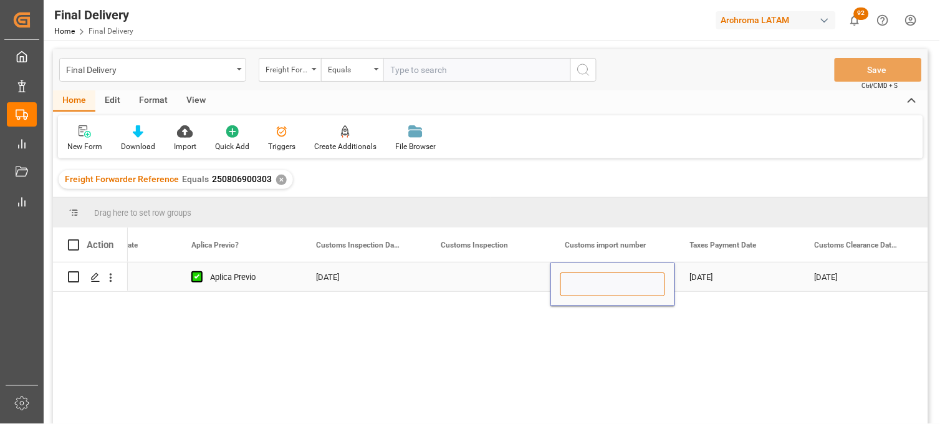
click at [595, 279] on input "Press SPACE to select this row." at bounding box center [612, 284] width 105 height 24
paste input "5006028"
type input "25 43 3108 5006028"
click at [708, 273] on div "13-08-2025" at bounding box center [737, 276] width 125 height 29
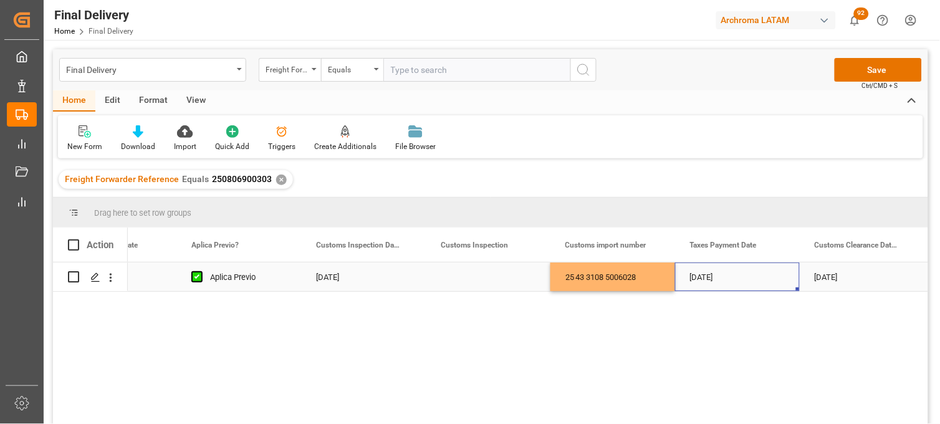
click at [486, 281] on div "Press SPACE to select this row." at bounding box center [488, 276] width 125 height 29
click at [568, 277] on div "25 43 3108 5006028" at bounding box center [613, 276] width 125 height 29
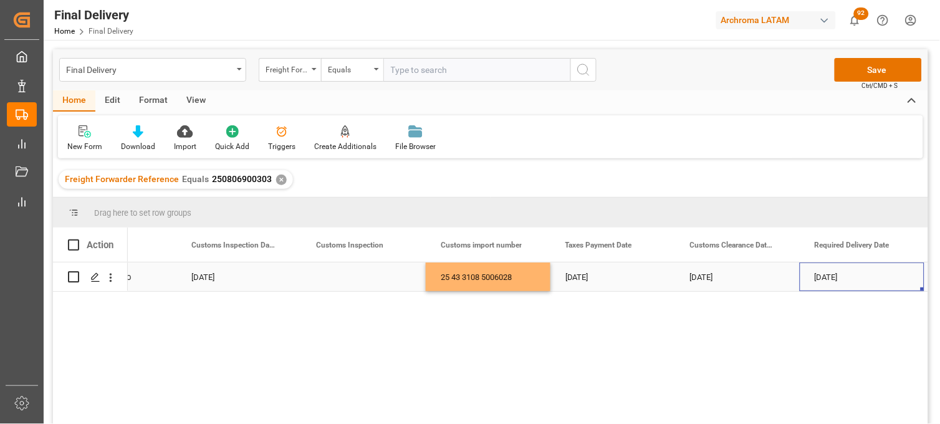
scroll to position [0, 1323]
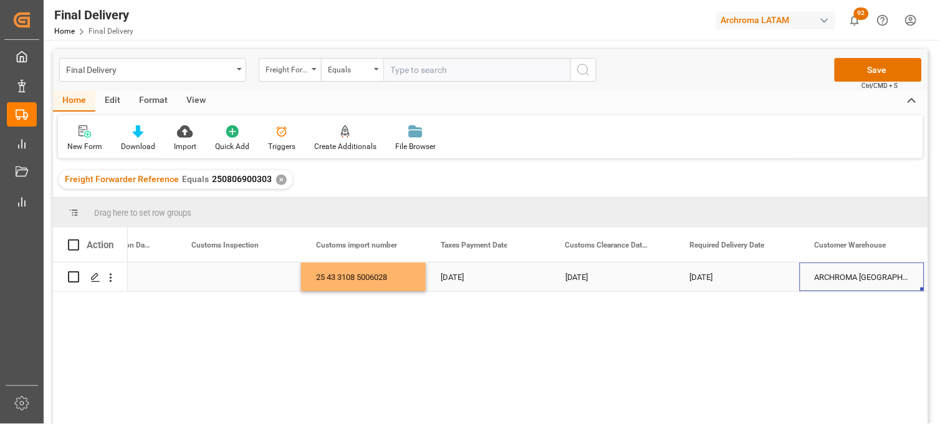
click at [719, 270] on div "19-08-2025" at bounding box center [737, 276] width 125 height 29
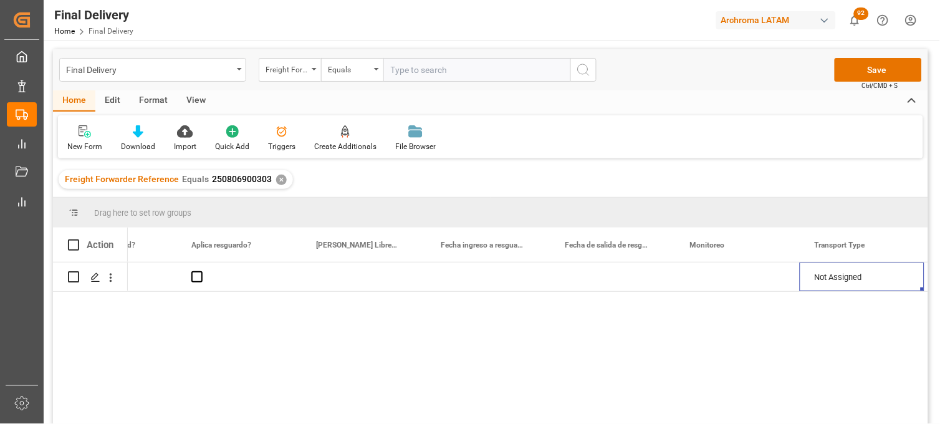
scroll to position [0, 2695]
click at [581, 277] on div "Press SPACE to select this row." at bounding box center [613, 276] width 125 height 29
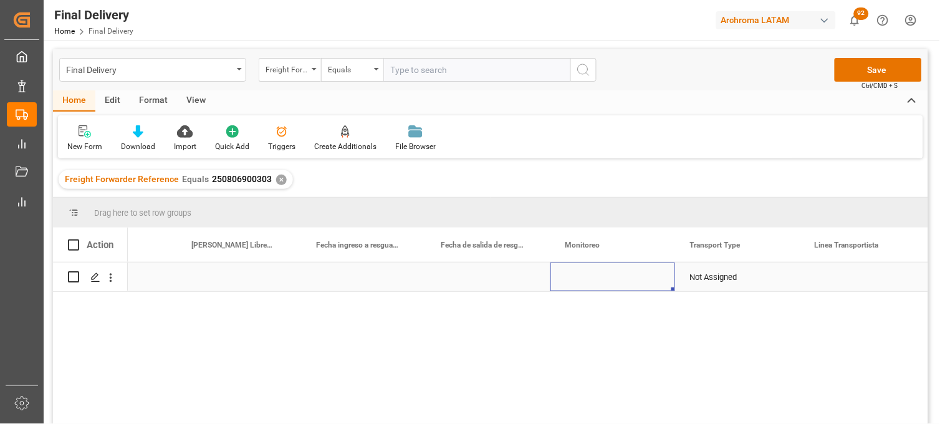
click at [581, 277] on div "Press SPACE to select this row." at bounding box center [613, 276] width 125 height 29
click at [581, 277] on input "Press SPACE to select this row." at bounding box center [612, 284] width 105 height 24
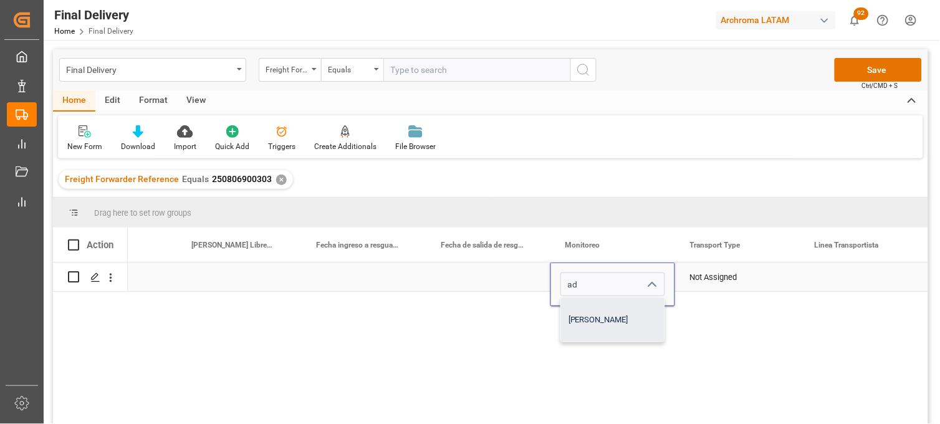
click at [591, 313] on div "Adrian Monroy" at bounding box center [612, 320] width 103 height 44
type input "Adrian Monroy"
click at [698, 276] on div "Not Assigned" at bounding box center [737, 277] width 95 height 29
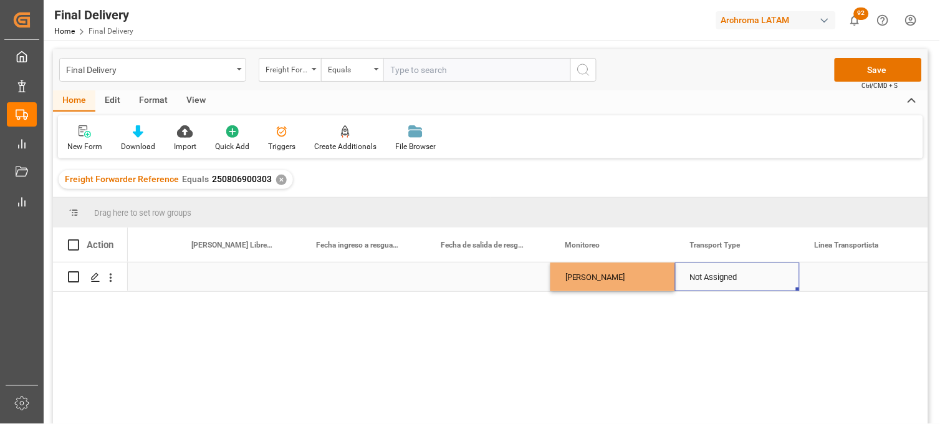
click at [698, 276] on div "Not Assigned" at bounding box center [737, 277] width 95 height 29
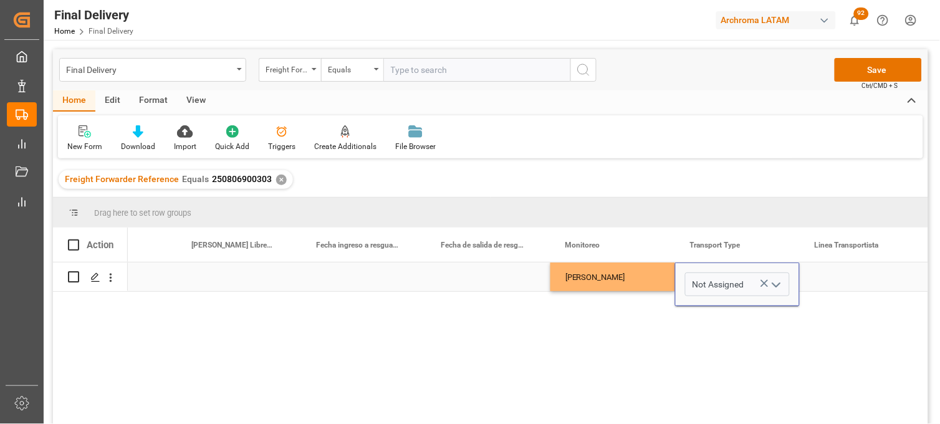
click at [762, 285] on icon "Press SPACE to select this row." at bounding box center [764, 283] width 7 height 7
click at [736, 285] on input "Press SPACE to select this row." at bounding box center [737, 284] width 105 height 24
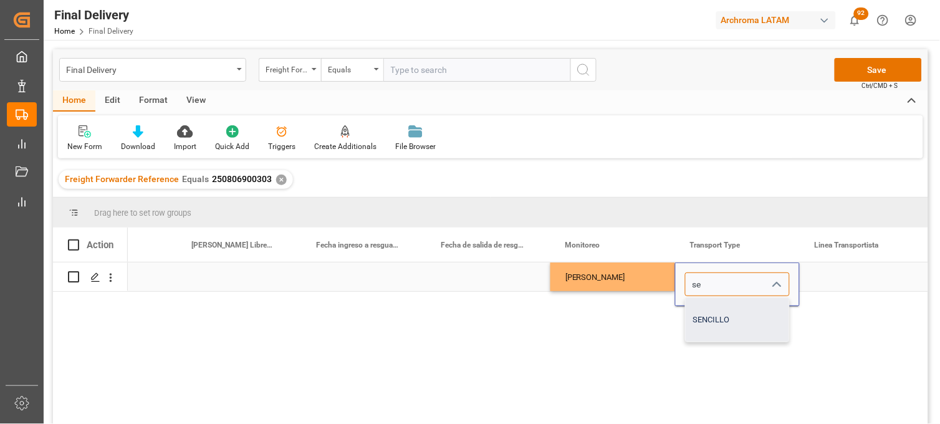
click at [734, 326] on div "SENCILLO" at bounding box center [737, 320] width 103 height 44
type input "SENCILLO"
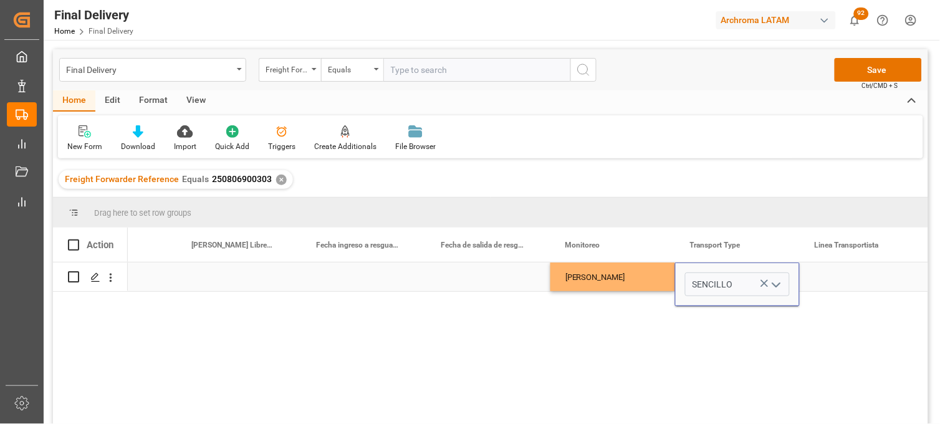
click at [830, 266] on div "Press SPACE to select this row." at bounding box center [862, 276] width 125 height 29
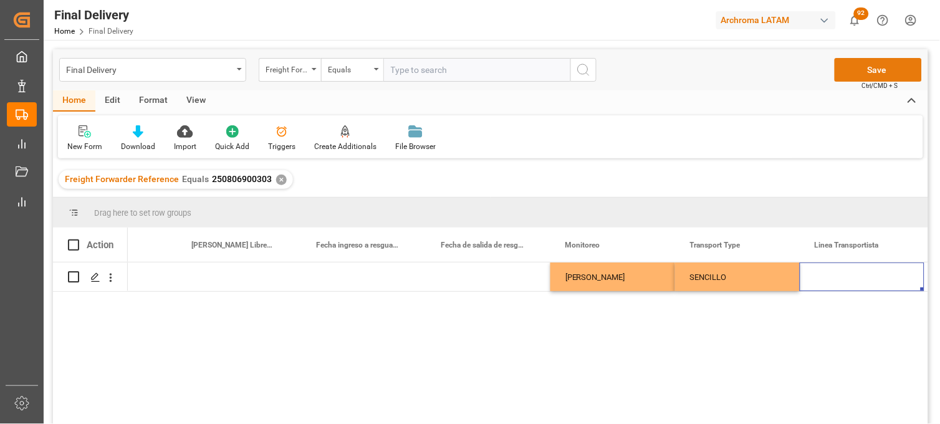
click at [854, 75] on button "Save" at bounding box center [878, 70] width 87 height 24
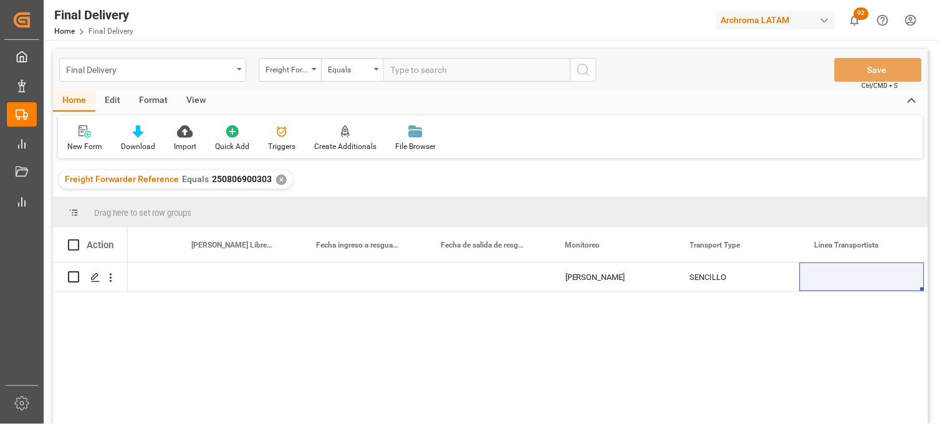
click at [238, 67] on div "Final Delivery" at bounding box center [152, 70] width 187 height 24
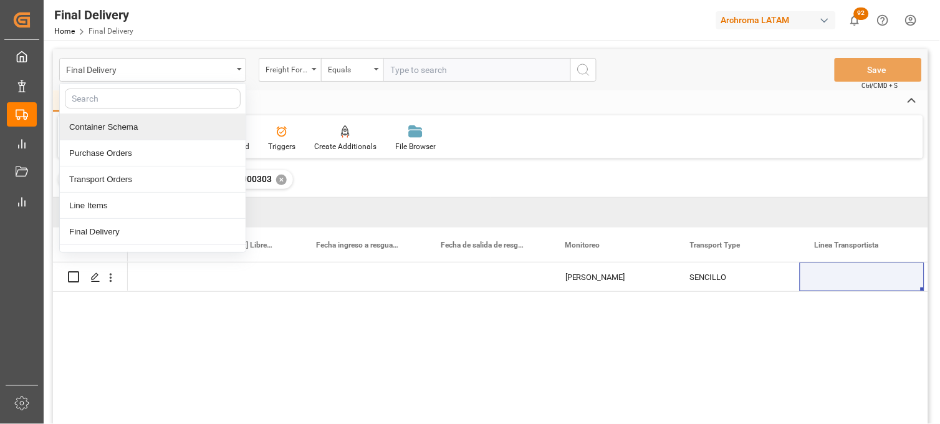
click at [110, 129] on div "Container Schema" at bounding box center [153, 127] width 186 height 26
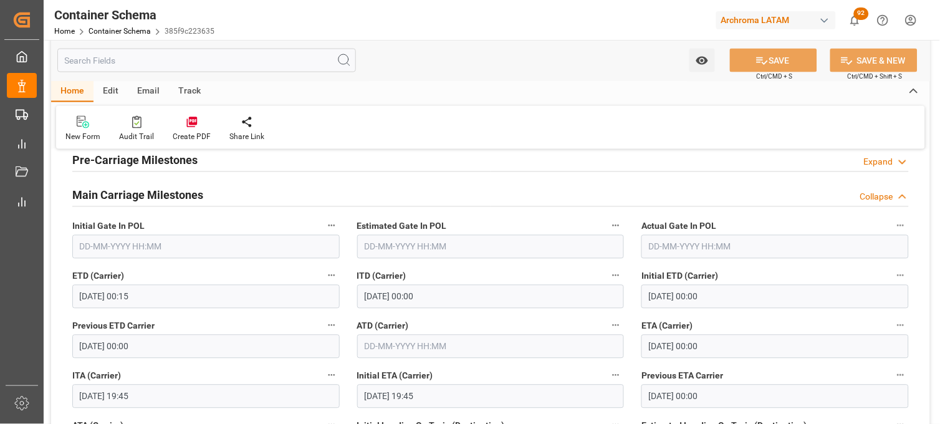
scroll to position [1524, 0]
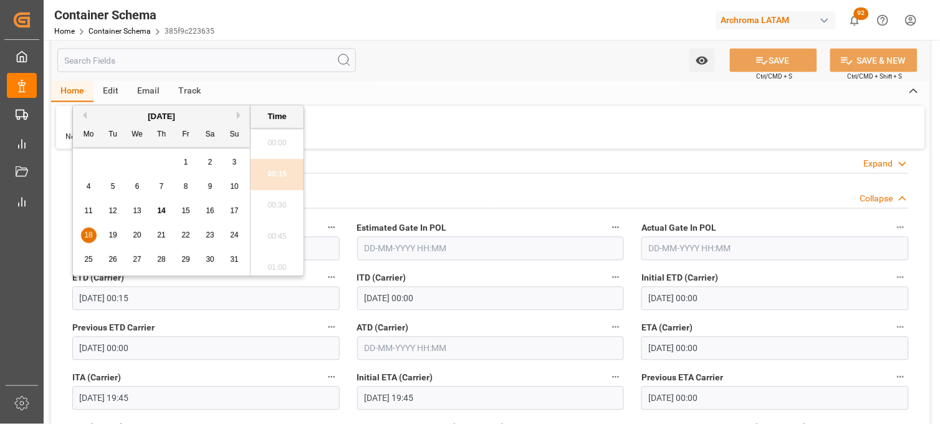
drag, startPoint x: 158, startPoint y: 300, endPoint x: 67, endPoint y: 302, distance: 91.0
click at [67, 302] on div "ETD (Carrier) [DATE] 00:15" at bounding box center [206, 290] width 285 height 50
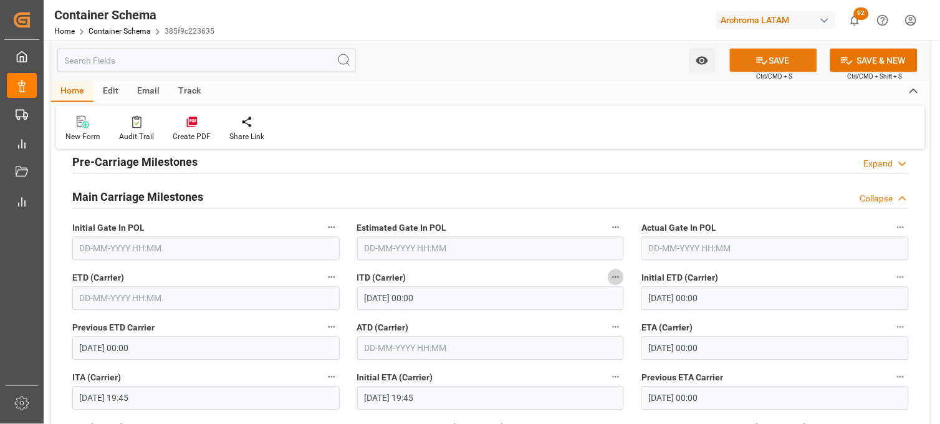
click at [763, 50] on button "SAVE" at bounding box center [773, 61] width 87 height 24
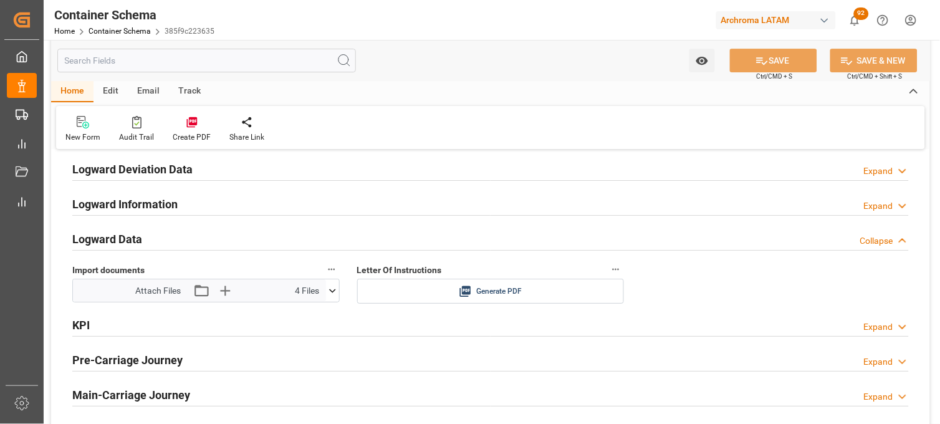
scroll to position [2009, 0]
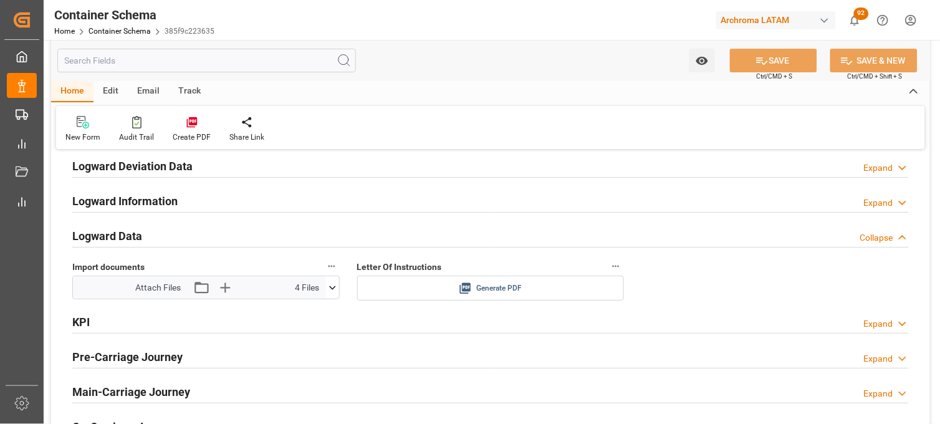
click at [474, 290] on div "Generate PDF" at bounding box center [491, 289] width 249 height 16
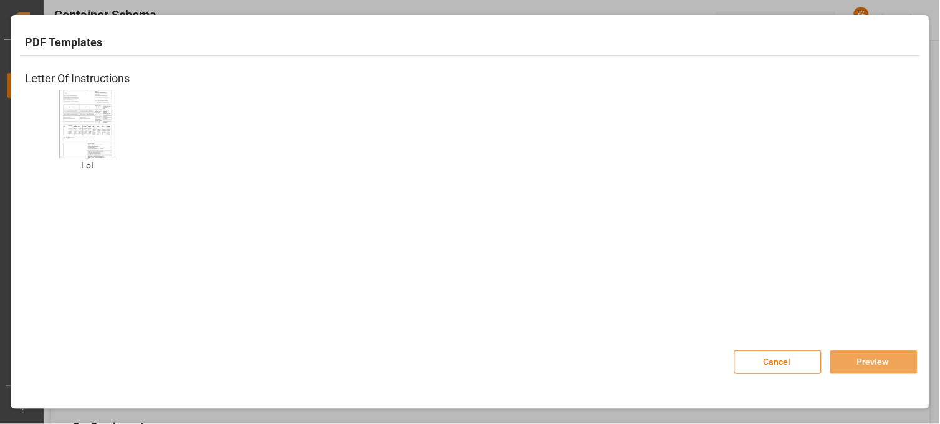
click at [96, 129] on img at bounding box center [87, 124] width 50 height 70
click at [854, 364] on button "Preview" at bounding box center [873, 362] width 87 height 24
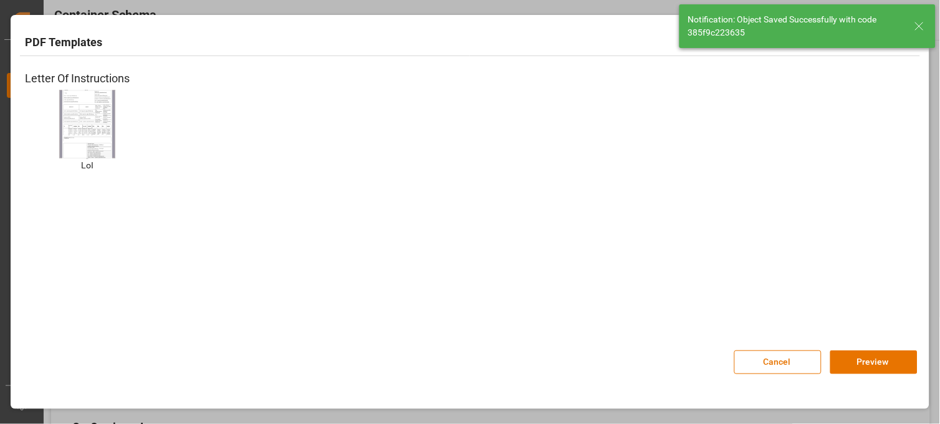
type input "[DATE] 00:15"
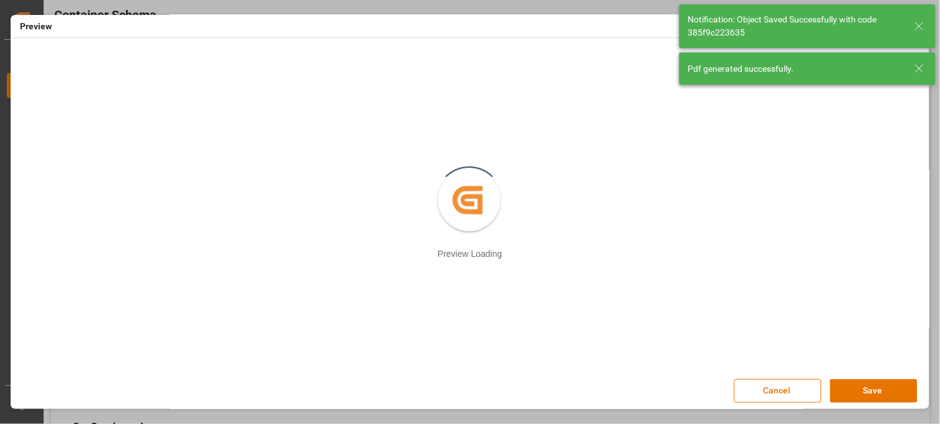
scroll to position [6, 0]
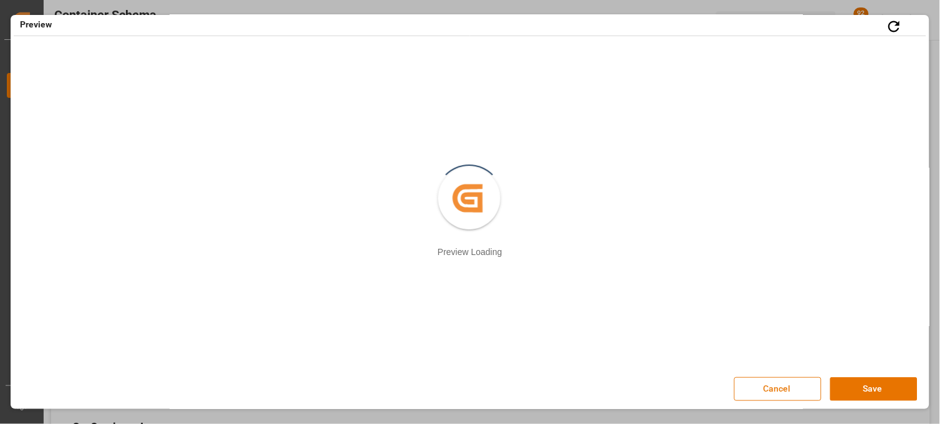
click at [767, 387] on button "Cancel" at bounding box center [777, 389] width 87 height 24
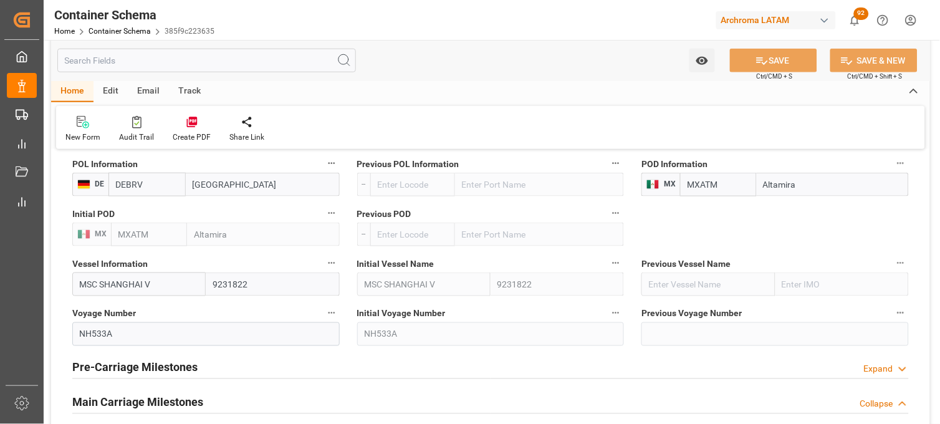
scroll to position [1316, 0]
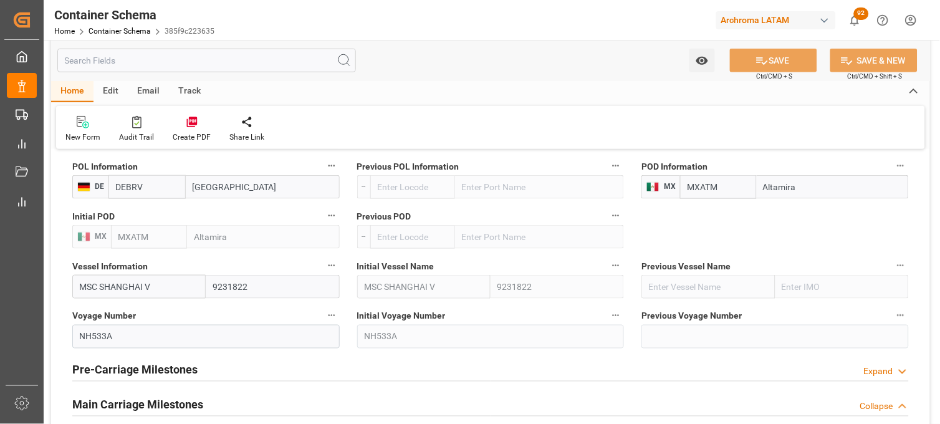
drag, startPoint x: 804, startPoint y: 188, endPoint x: 682, endPoint y: 185, distance: 122.2
click at [682, 185] on div "MXATM Altamira" at bounding box center [794, 187] width 229 height 24
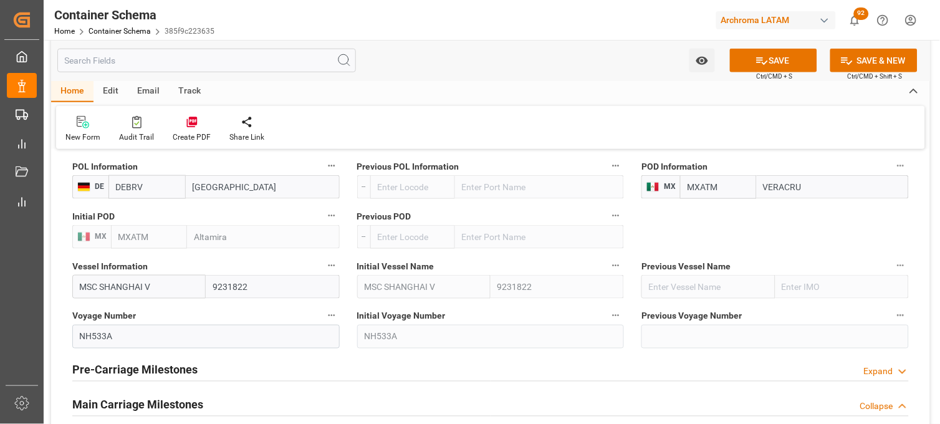
type input "[GEOGRAPHIC_DATA]"
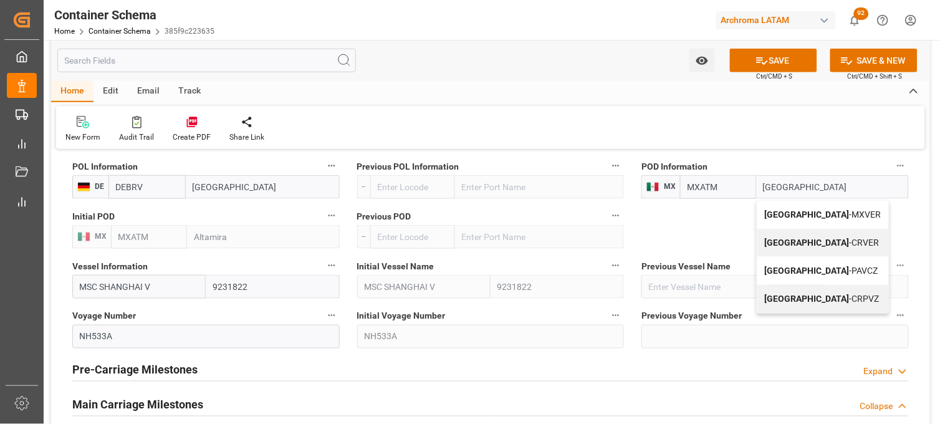
click at [789, 219] on div "Veracruz - MXVER" at bounding box center [823, 215] width 132 height 28
type input "MXVER"
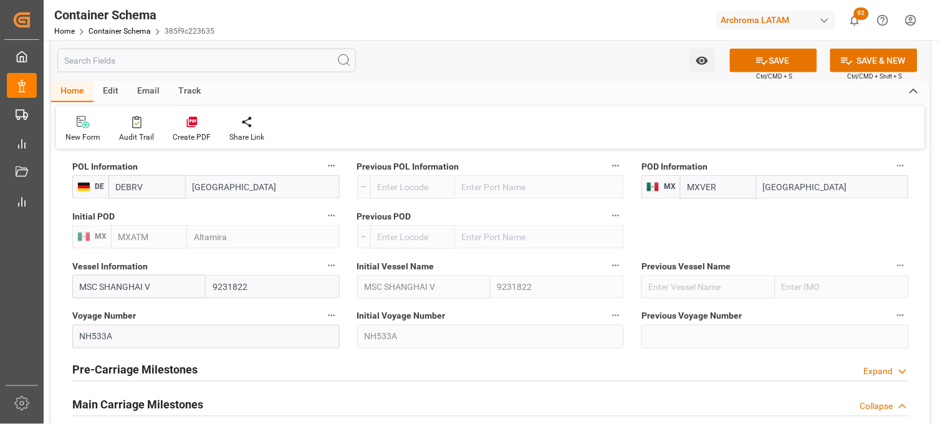
type input "[GEOGRAPHIC_DATA]"
click at [751, 54] on button "SAVE" at bounding box center [773, 61] width 87 height 24
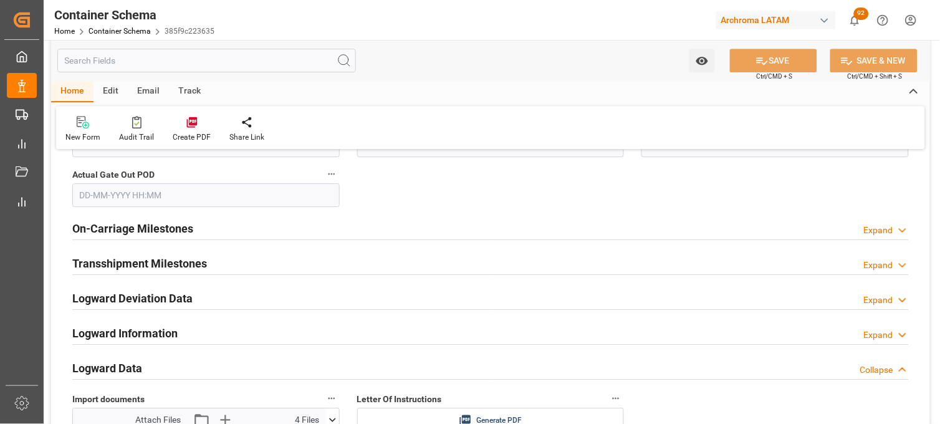
scroll to position [2009, 0]
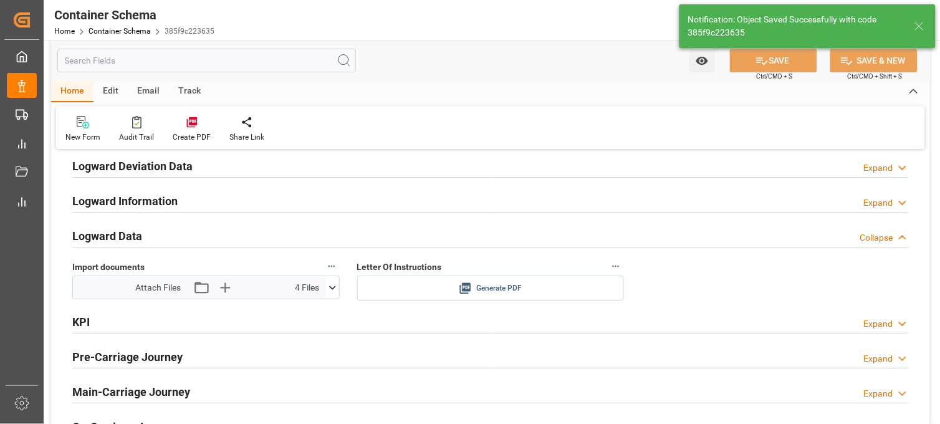
type input "MXATM"
type input "Altamira"
click at [463, 283] on icon at bounding box center [465, 288] width 11 height 11
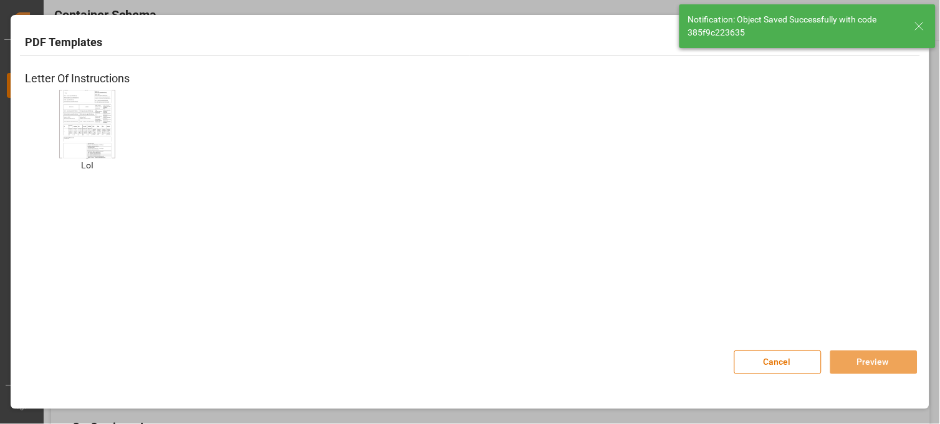
click at [79, 113] on img at bounding box center [87, 124] width 50 height 70
click at [877, 360] on button "Preview" at bounding box center [873, 362] width 87 height 24
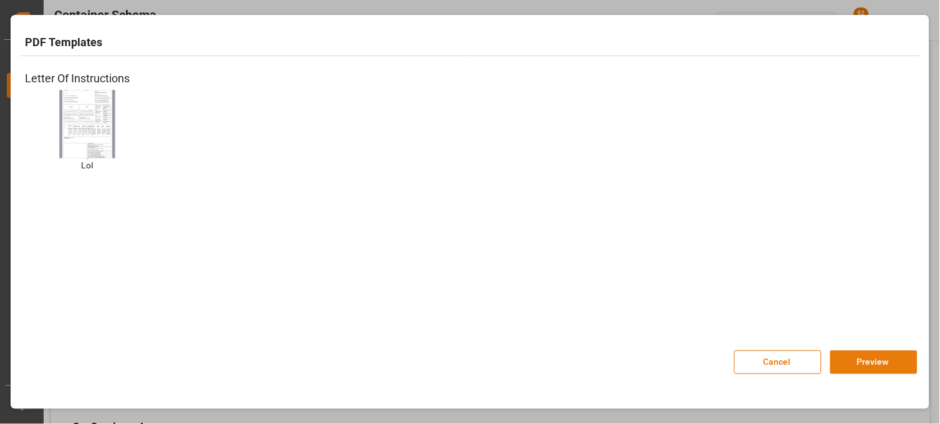
click at [873, 358] on button "Preview" at bounding box center [873, 362] width 87 height 24
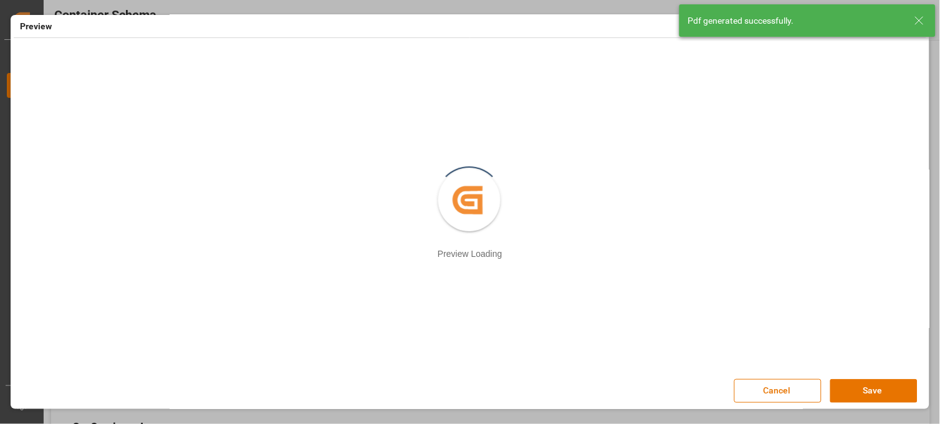
scroll to position [6, 0]
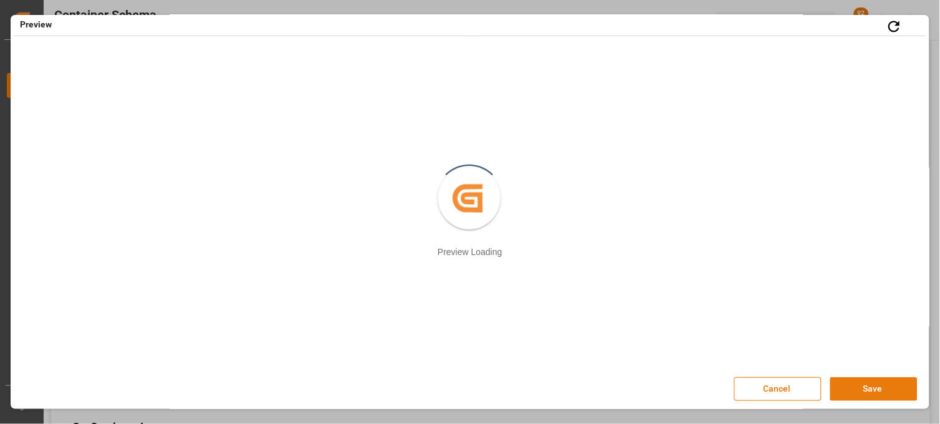
click at [867, 392] on button "Save" at bounding box center [873, 389] width 87 height 24
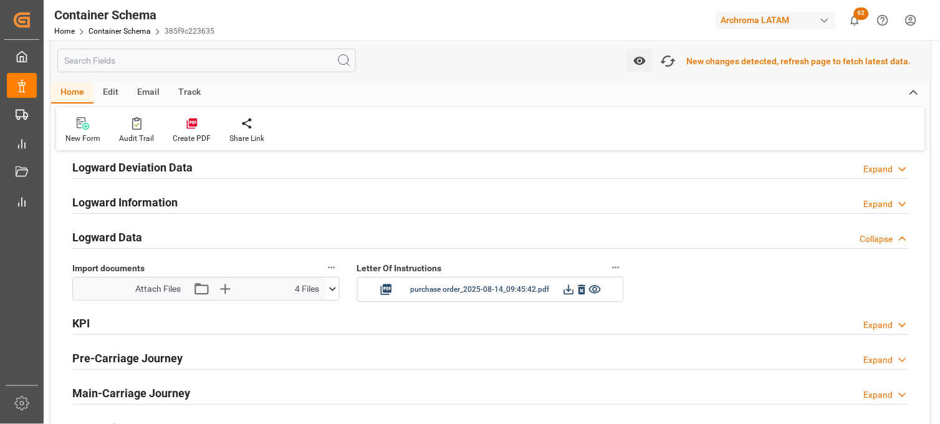
scroll to position [2010, 0]
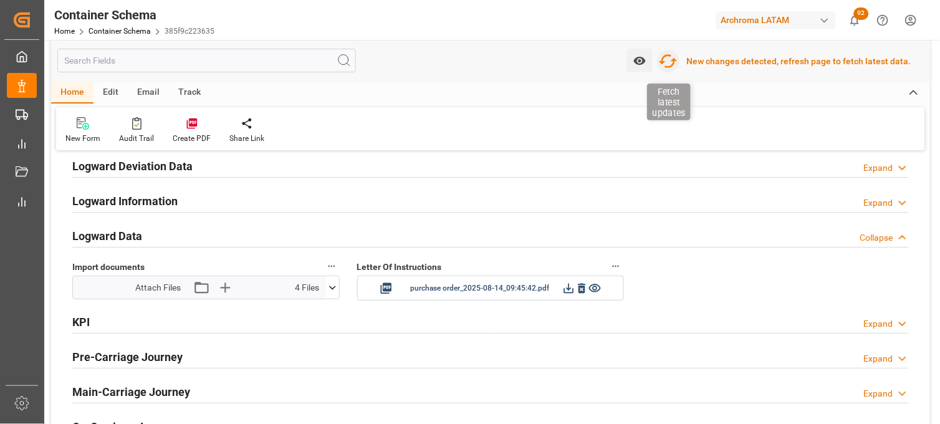
click at [671, 66] on icon "button" at bounding box center [668, 61] width 19 height 14
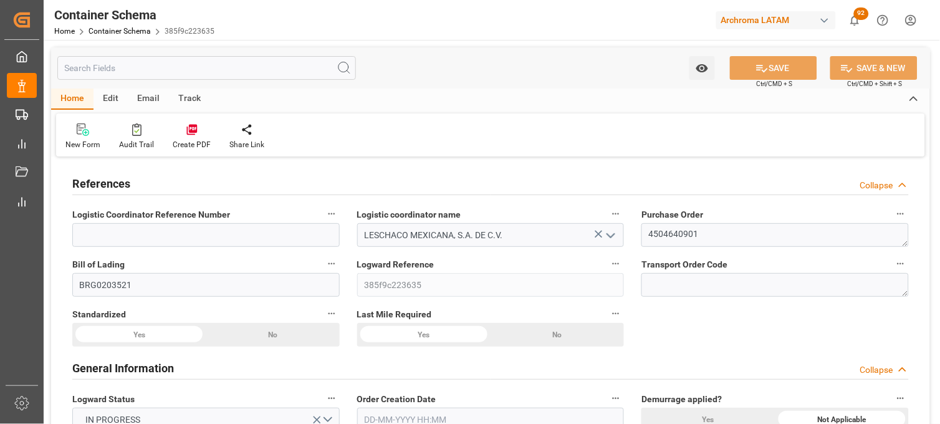
type input "0"
type input "7"
type input "1"
type input "4"
type input "800"
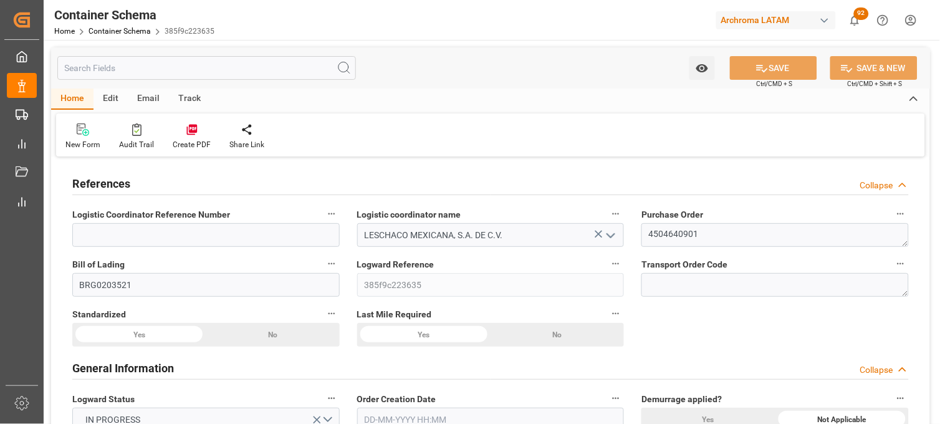
type input "896"
type input "MSC"
type input "Mediterranean Shipping Company"
type input "DEBRV"
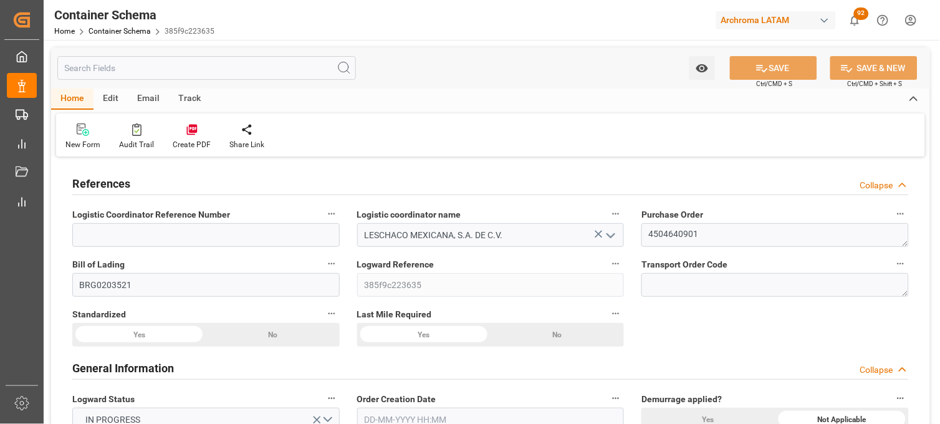
type input "MXVER"
type input "MXATM"
type input "MXVER"
type input "9231822"
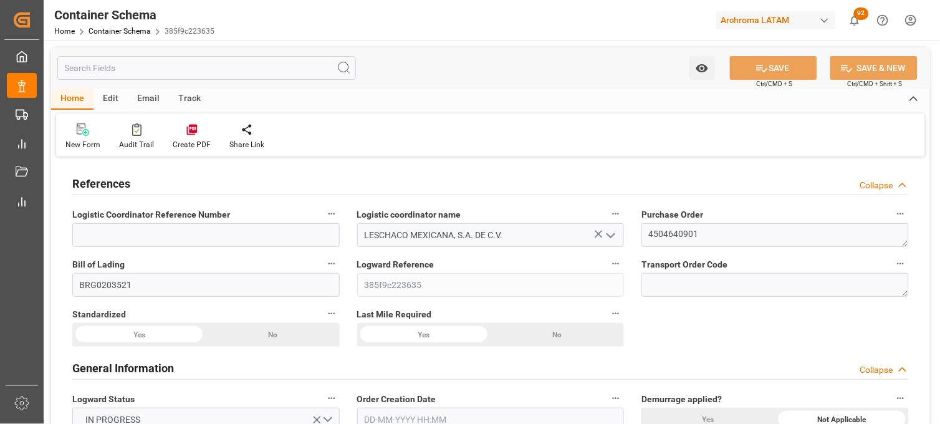
type input "9231822"
type input "[DATE] 19:30"
type input "[DATE]"
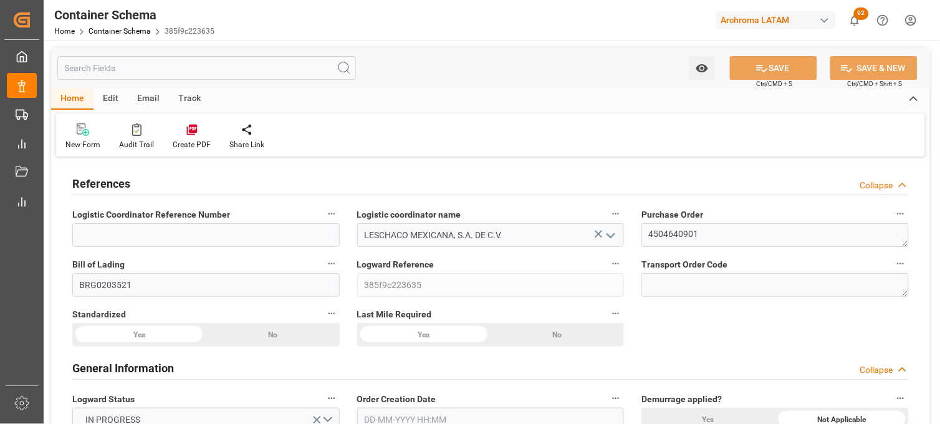
type input "[DATE] 00:00"
type input "[DATE] 00:15"
type input "[DATE] 00:00"
type input "[DATE] 19:45"
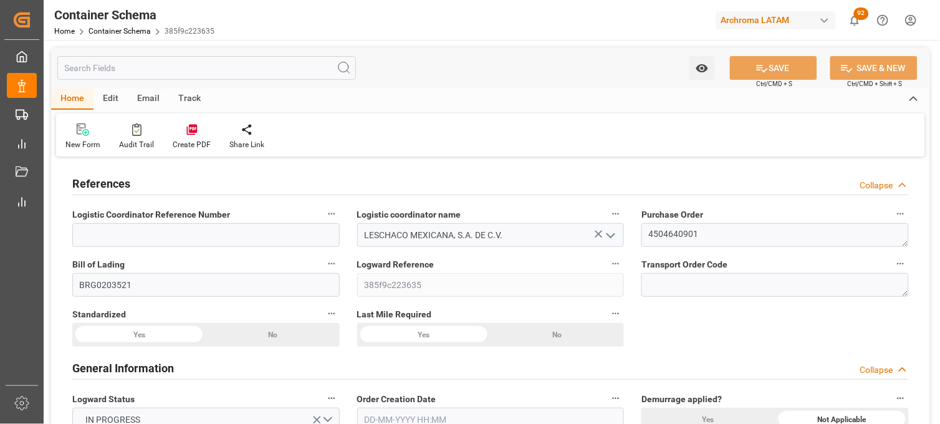
type input "[DATE] 19:45"
type input "[DATE] 00:00"
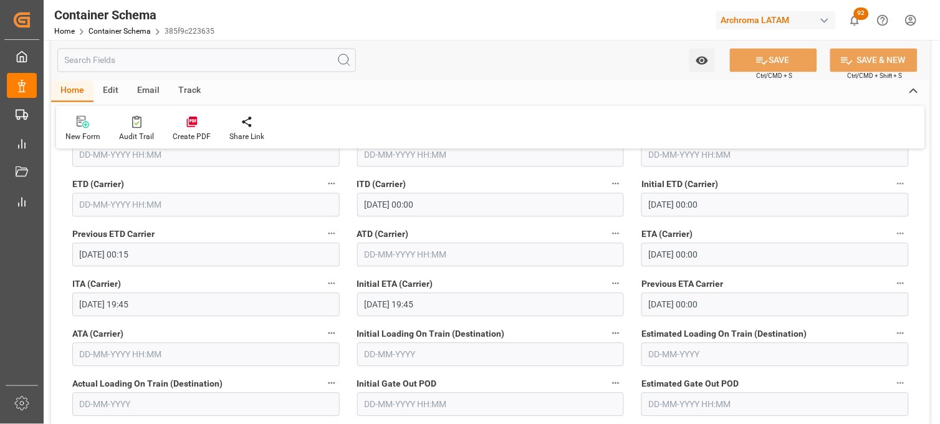
scroll to position [1593, 0]
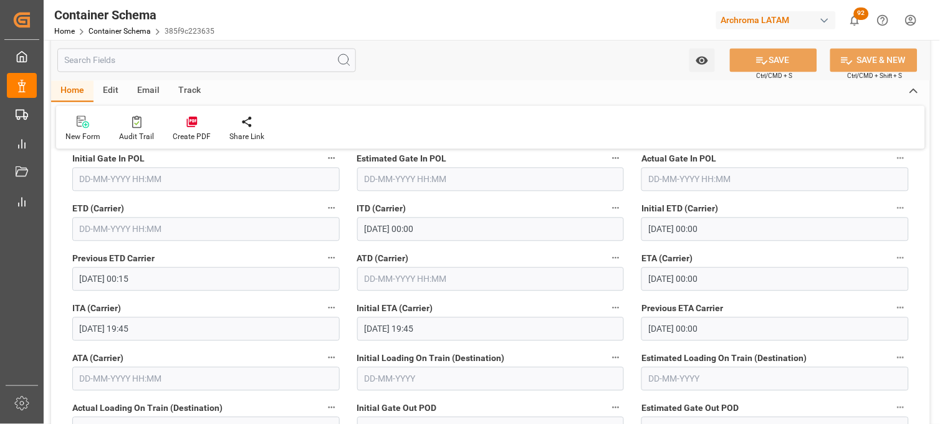
click at [655, 282] on input "[DATE] 00:00" at bounding box center [775, 279] width 267 height 24
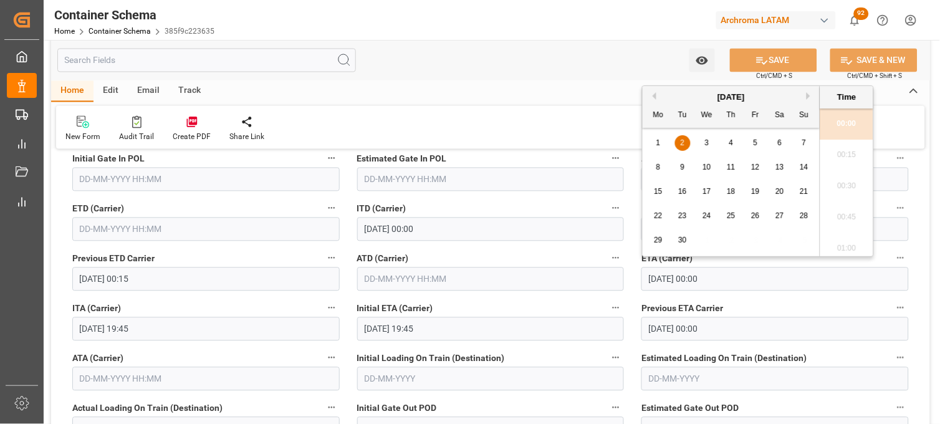
click at [655, 142] on div "1" at bounding box center [659, 143] width 16 height 15
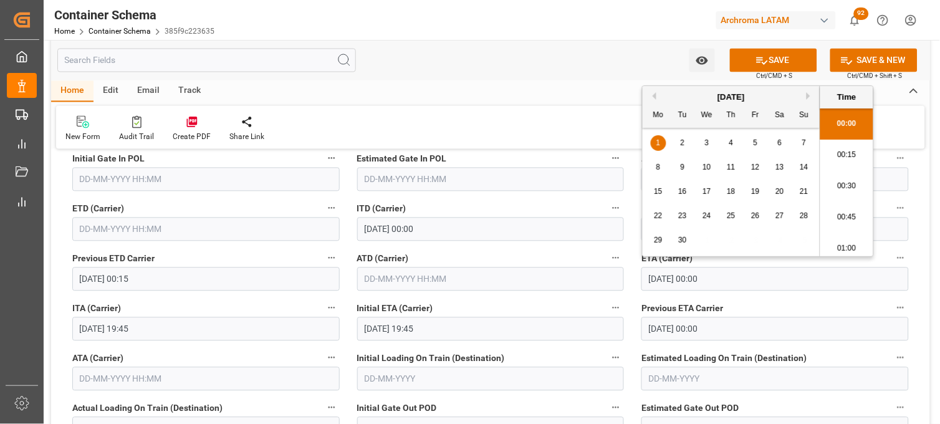
click at [839, 191] on li "00:30" at bounding box center [846, 186] width 53 height 31
type input "[DATE] 00:30"
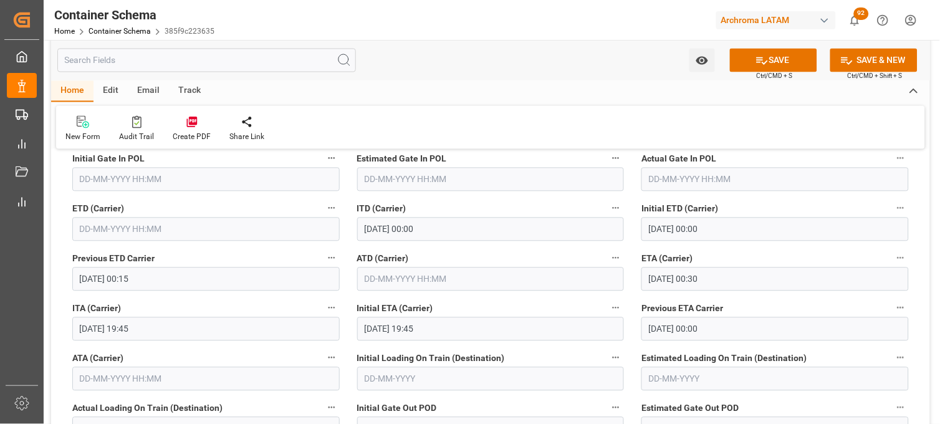
click at [107, 222] on input "text" at bounding box center [205, 230] width 267 height 24
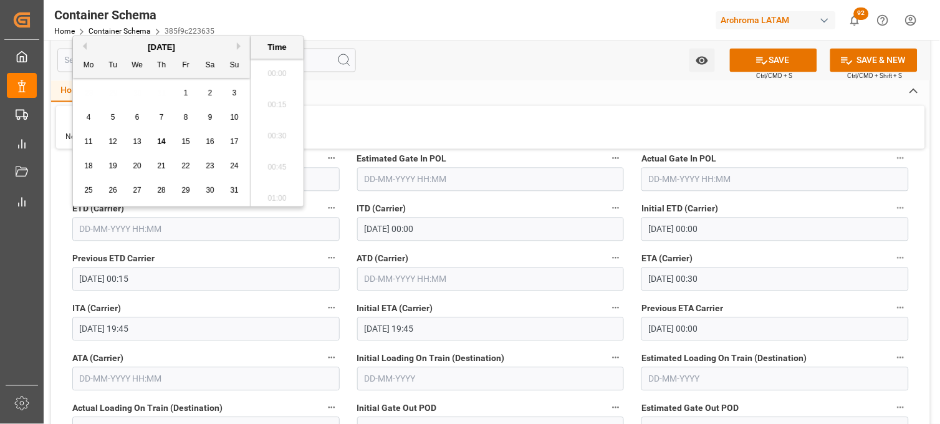
scroll to position [1905, 0]
click at [114, 166] on span "19" at bounding box center [112, 165] width 8 height 9
click at [275, 105] on li "15:30" at bounding box center [277, 101] width 53 height 31
type input "[DATE] 15:30"
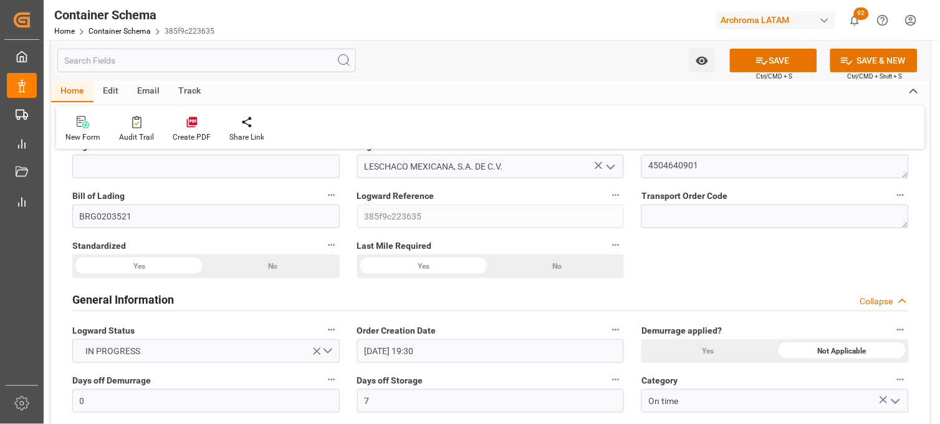
scroll to position [0, 0]
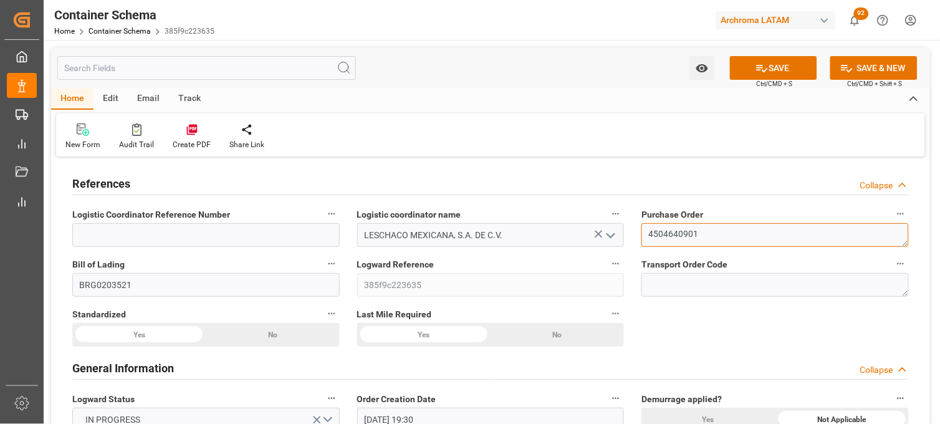
click at [657, 229] on textarea "4504640901" at bounding box center [775, 235] width 267 height 24
click at [779, 64] on button "SAVE" at bounding box center [773, 68] width 87 height 24
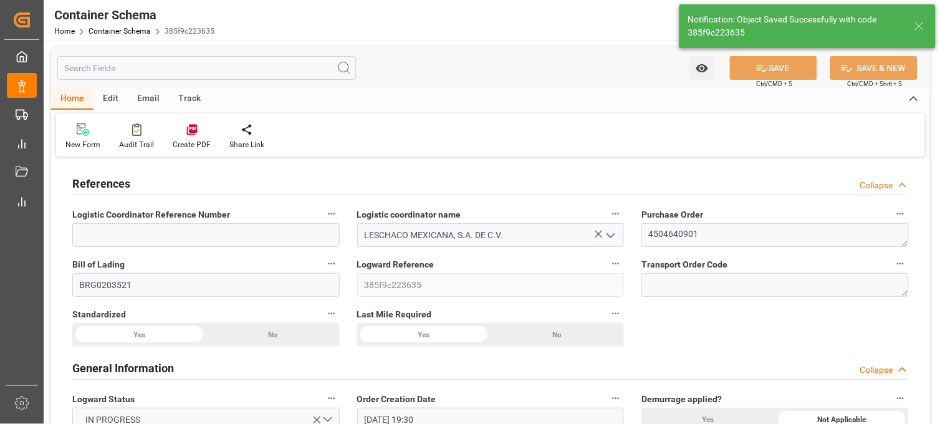
type input "[DATE] 00:00"
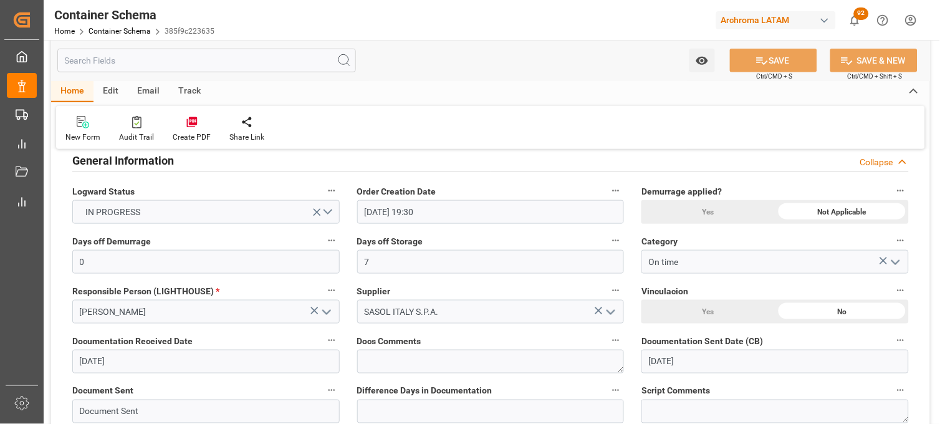
scroll to position [277, 0]
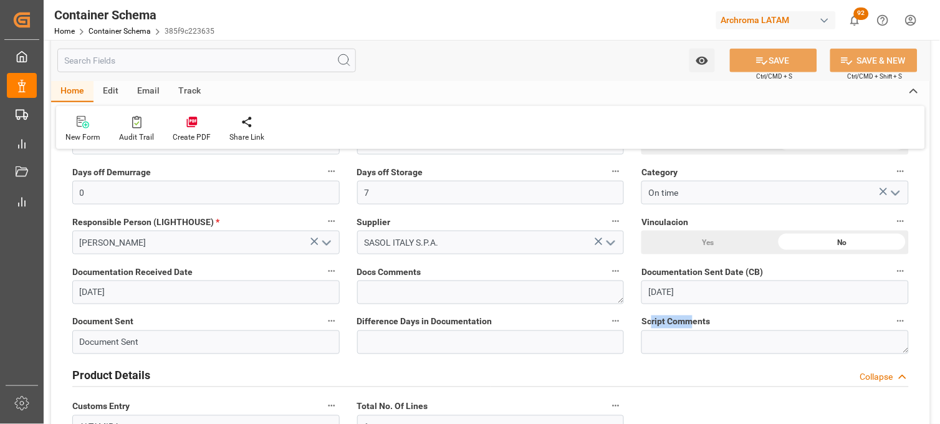
drag, startPoint x: 651, startPoint y: 320, endPoint x: 695, endPoint y: 320, distance: 43.6
click at [695, 320] on span "Script Comments" at bounding box center [676, 321] width 69 height 13
click at [636, 343] on div "Script Comments" at bounding box center [775, 334] width 285 height 50
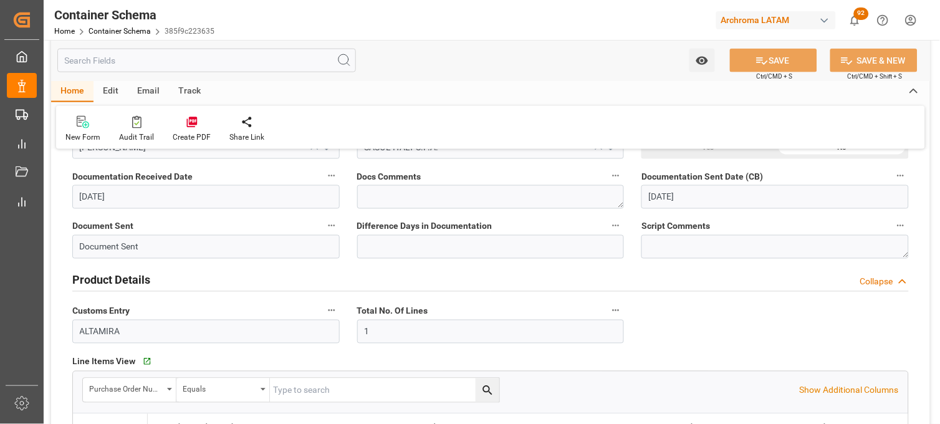
scroll to position [415, 0]
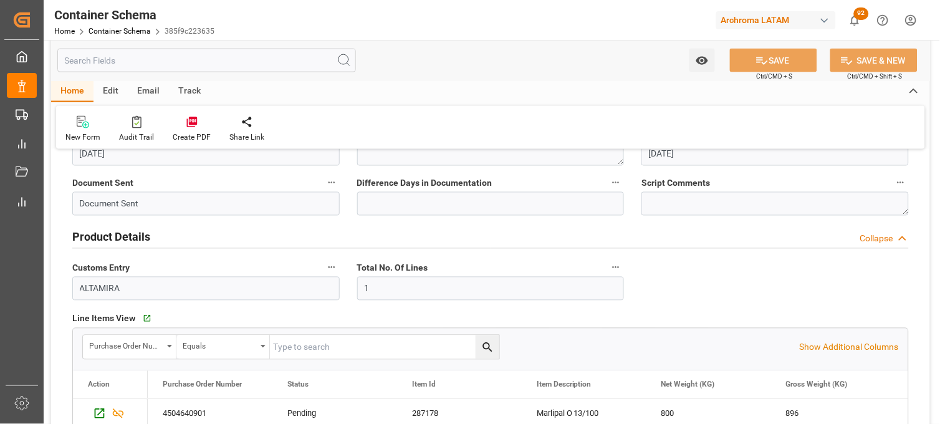
click at [117, 272] on span "Customs Entry" at bounding box center [100, 268] width 57 height 13
click at [324, 272] on button "Customs Entry" at bounding box center [332, 267] width 16 height 16
click at [94, 282] on div at bounding box center [470, 212] width 940 height 424
click at [94, 282] on body "Created by potrace 1.15, written by Peter Selinger 2001-2017 Created by potrace…" at bounding box center [470, 212] width 940 height 424
click at [95, 284] on input "ALTAMIRA" at bounding box center [205, 289] width 267 height 24
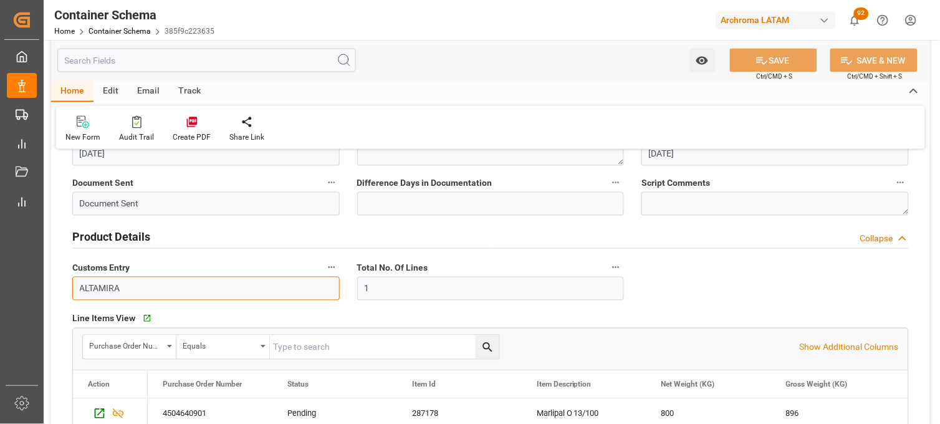
click at [95, 284] on input "ALTAMIRA" at bounding box center [205, 289] width 267 height 24
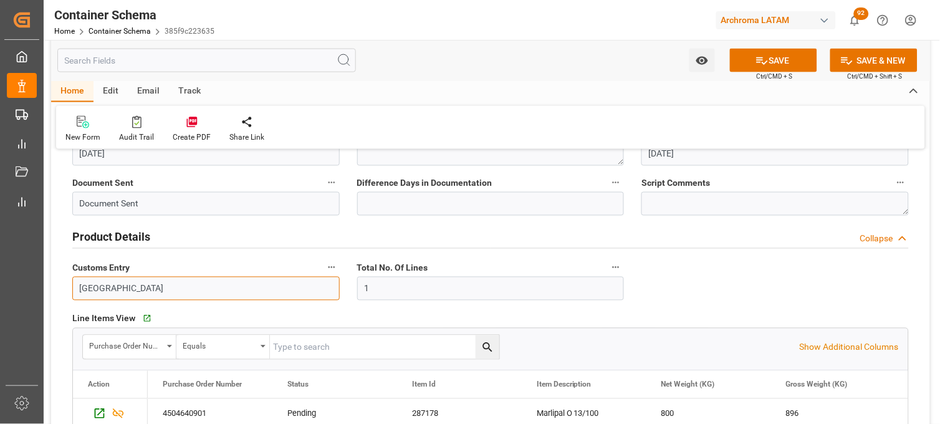
type input "[GEOGRAPHIC_DATA]"
click at [751, 62] on button "SAVE" at bounding box center [773, 61] width 87 height 24
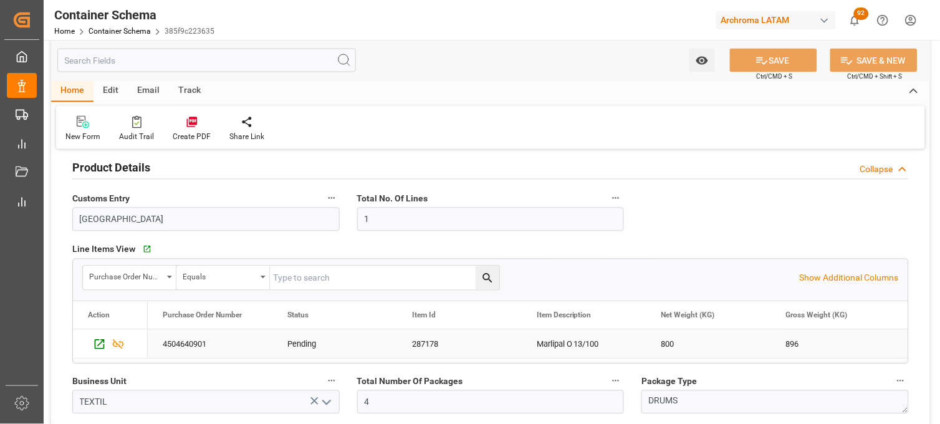
scroll to position [554, 0]
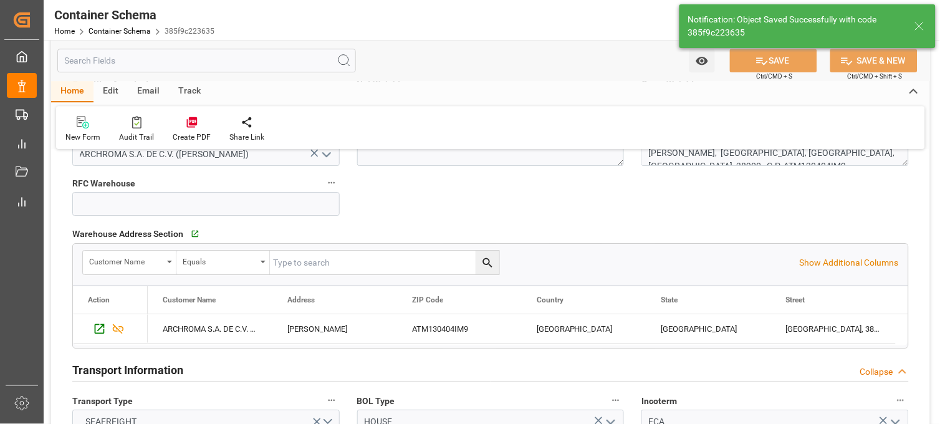
type input "ALTAMIRA"
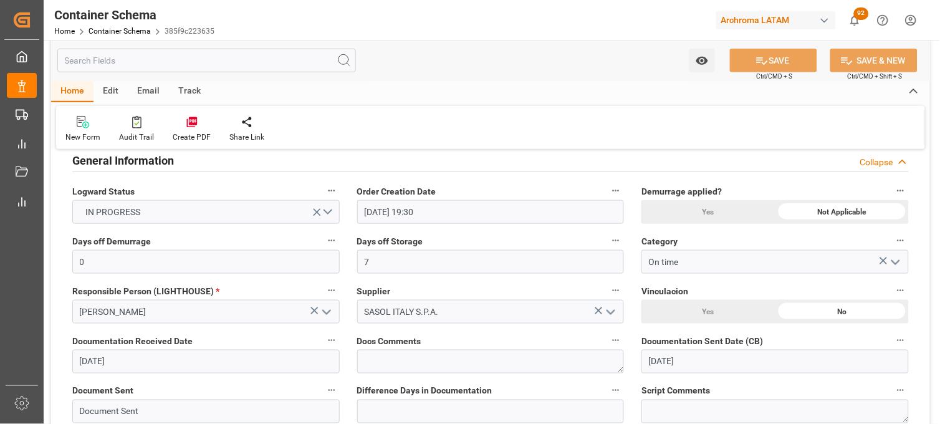
scroll to position [0, 0]
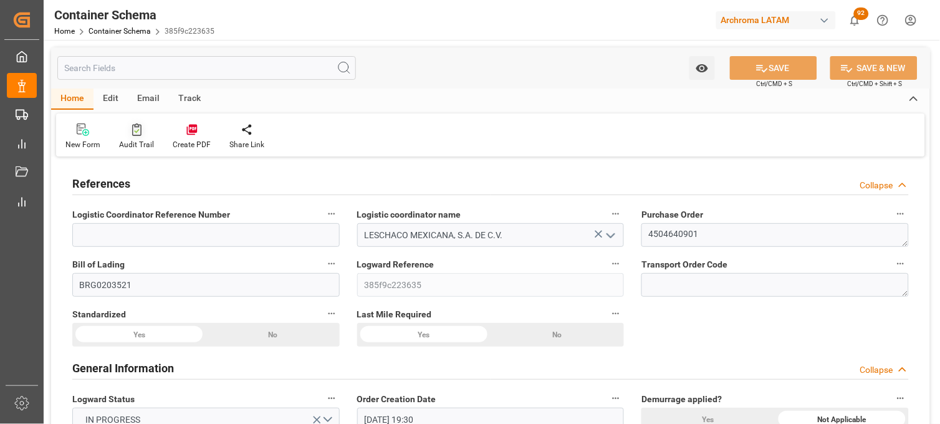
click at [134, 132] on icon at bounding box center [136, 131] width 5 height 4
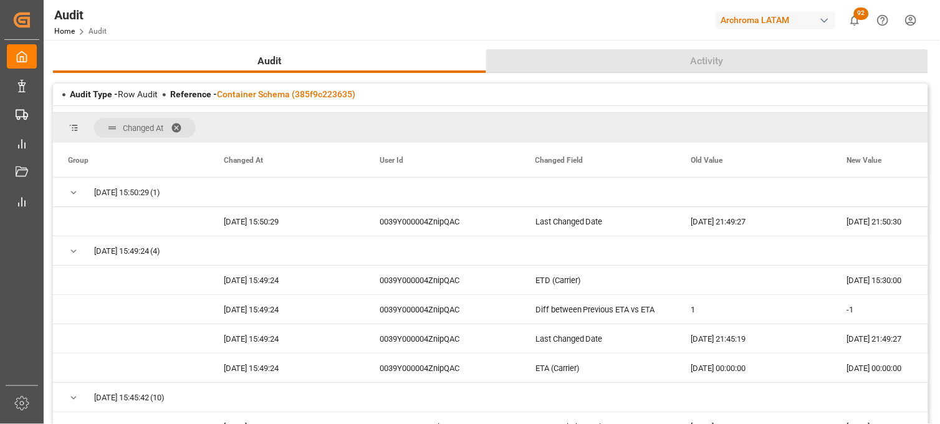
click at [725, 50] on button "Activity" at bounding box center [707, 61] width 443 height 24
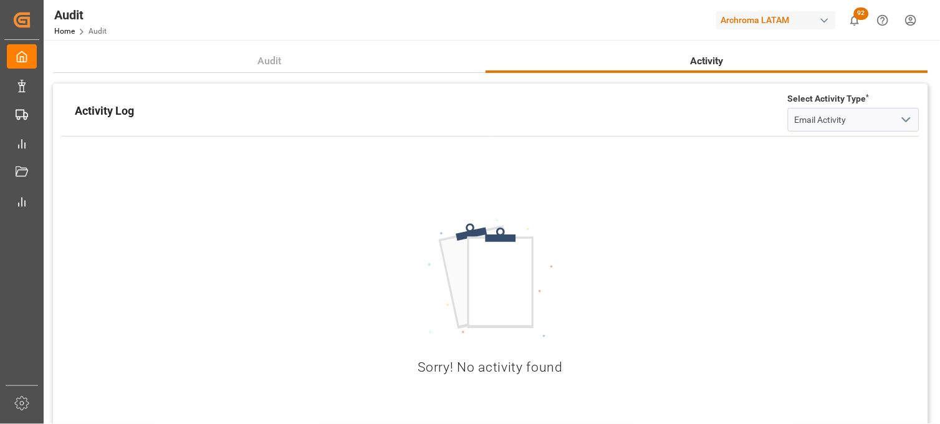
click at [911, 127] on icon "open menu" at bounding box center [906, 119] width 15 height 15
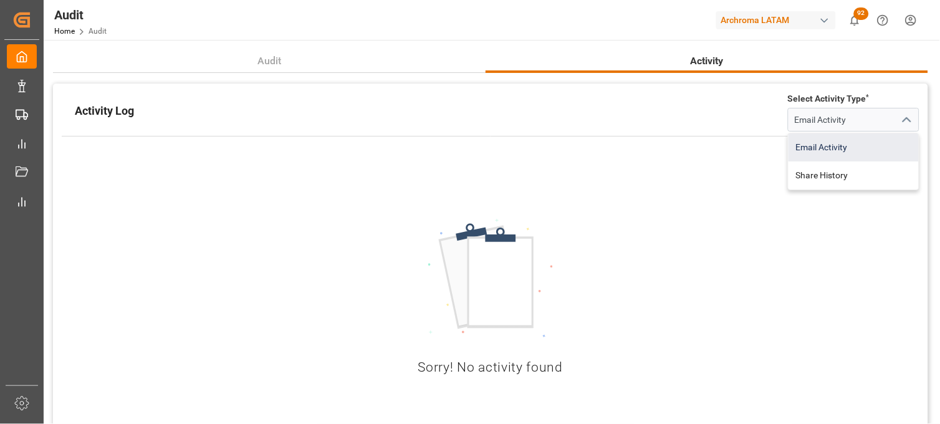
click at [838, 142] on div "Email Activity" at bounding box center [854, 147] width 131 height 28
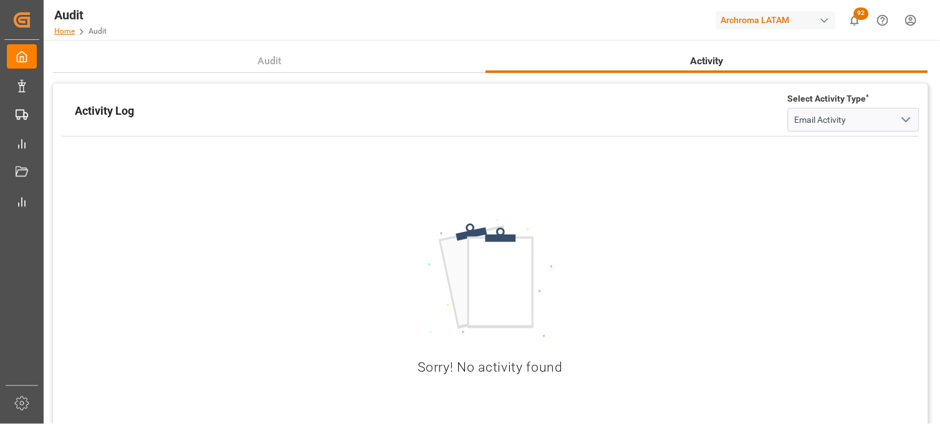
click at [67, 32] on link "Home" at bounding box center [64, 31] width 21 height 9
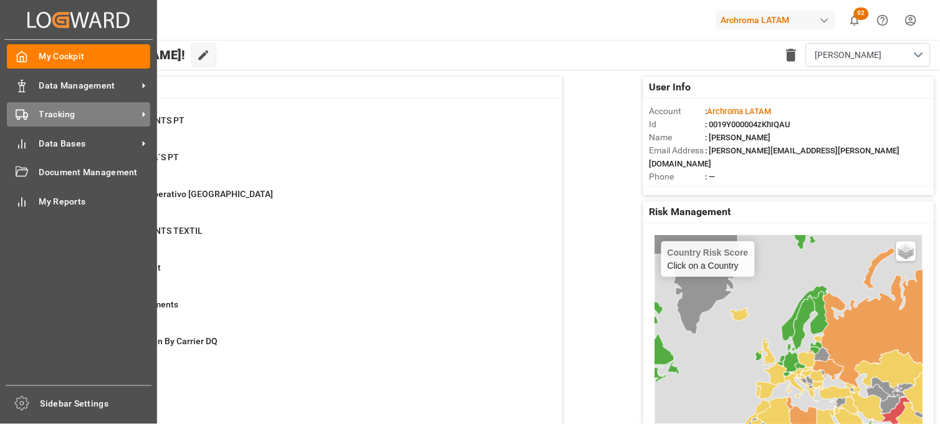
click at [26, 115] on icon at bounding box center [22, 114] width 12 height 12
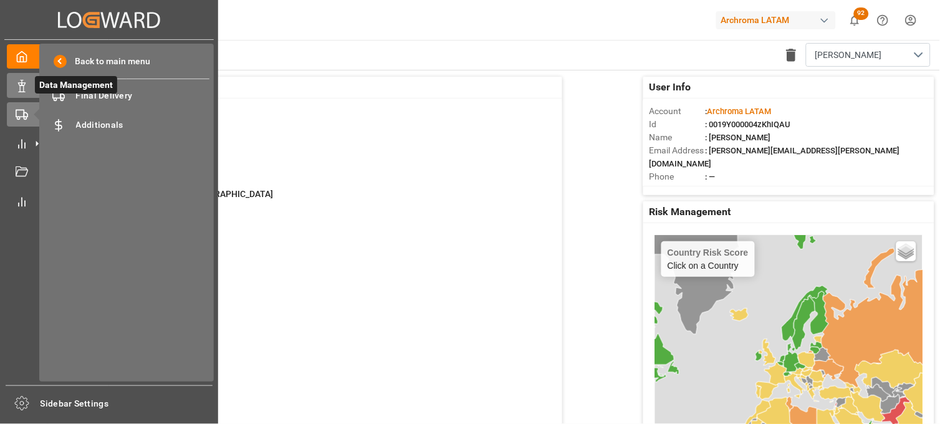
click at [15, 92] on div "Data Management Data Management" at bounding box center [109, 85] width 204 height 24
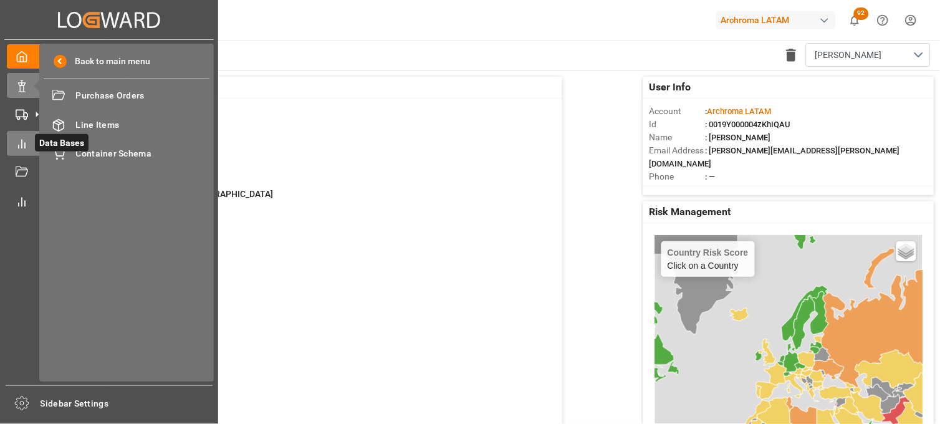
click at [16, 142] on icon at bounding box center [22, 144] width 12 height 12
click at [16, 91] on icon at bounding box center [22, 86] width 12 height 12
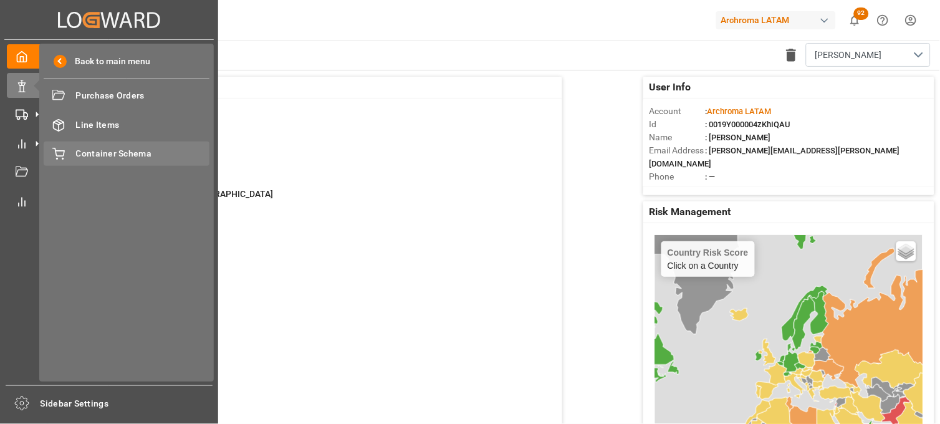
click at [102, 153] on span "Container Schema" at bounding box center [143, 153] width 134 height 13
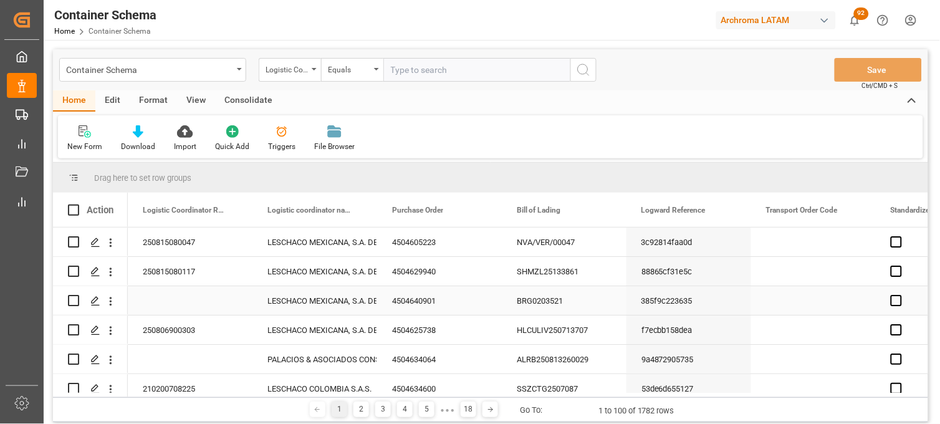
click at [70, 300] on input "Press Space to toggle row selection (unchecked)" at bounding box center [73, 300] width 11 height 11
checkbox input "true"
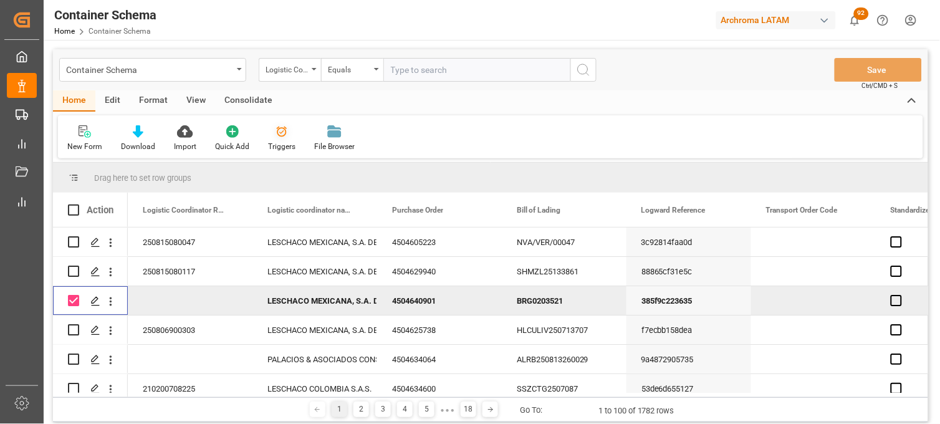
click at [279, 140] on div "Triggers" at bounding box center [282, 138] width 46 height 27
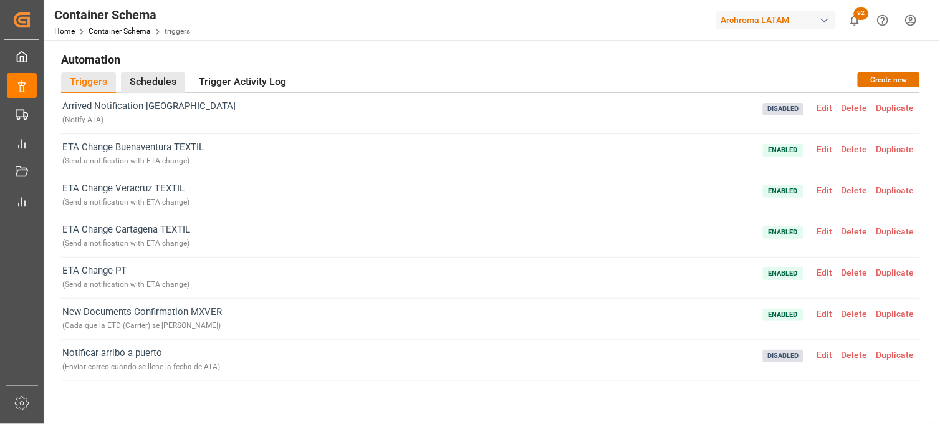
click at [148, 79] on div "Schedules" at bounding box center [153, 82] width 64 height 21
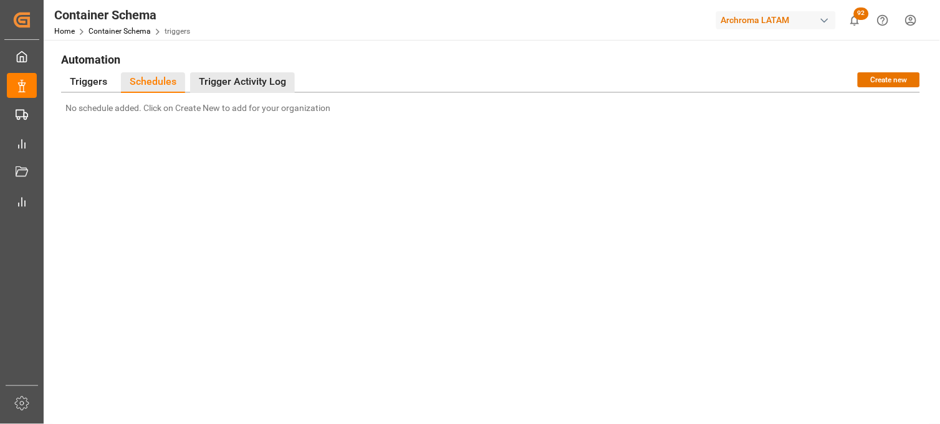
click at [249, 80] on div "Trigger Activity Log" at bounding box center [242, 82] width 105 height 21
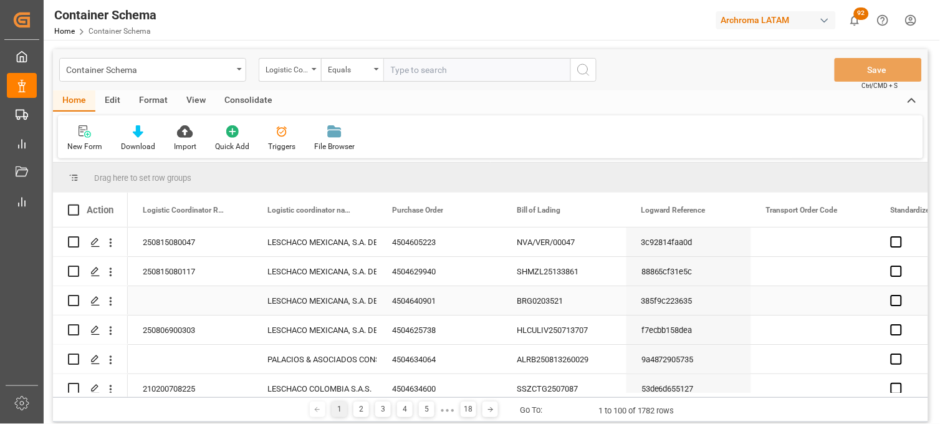
click at [402, 301] on div "4504640901" at bounding box center [439, 300] width 125 height 29
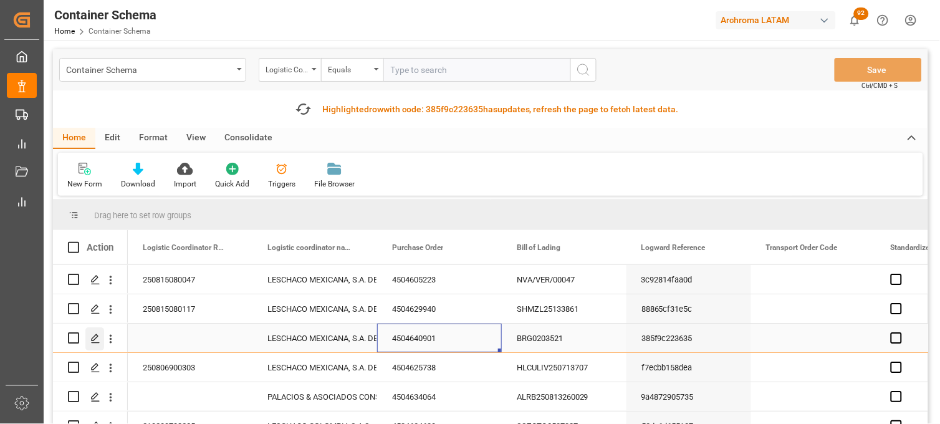
click at [92, 340] on polygon "Press SPACE to select this row." at bounding box center [95, 337] width 6 height 6
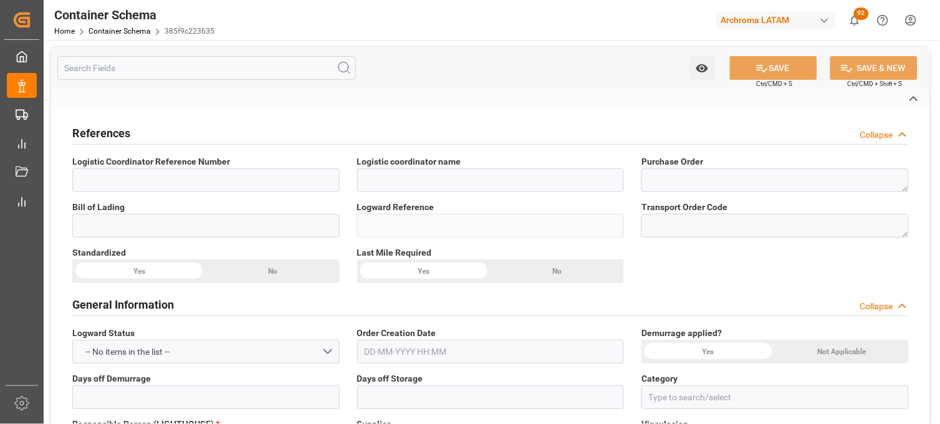
type input "LESCHACO MEXICANA, S.A. DE C.V."
type textarea "4504640901"
type input "BRG0203521"
type input "385f9c223635"
type input "On time"
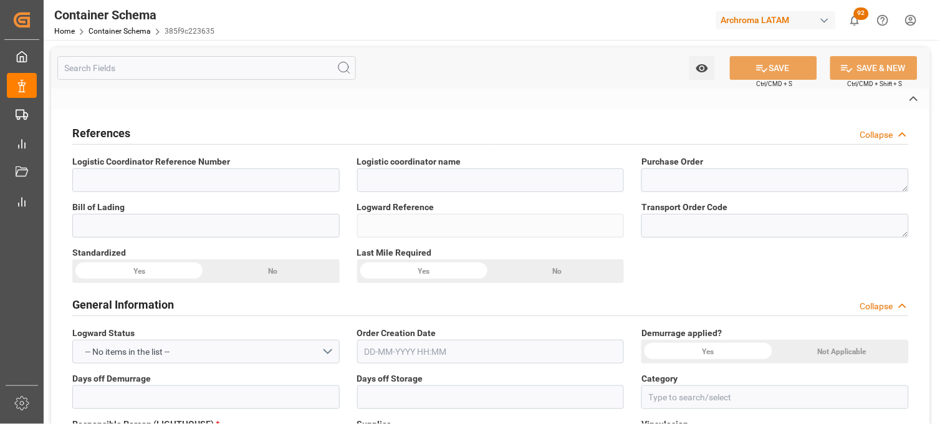
type input "[PERSON_NAME]"
type input "SASOL ITALY S.P.A."
type input "Document Sent"
type input "ALTAMIRA"
type input "TEXTIL"
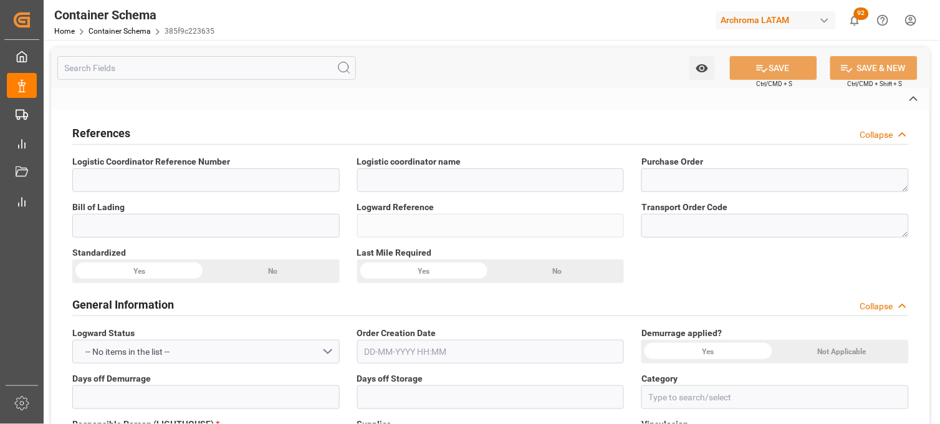
type textarea "DRUMS"
type input "4 DRUMS"
type input "ARCHROMA S.A. DE C.V. ([PERSON_NAME])"
type textarea "[PERSON_NAME], [GEOGRAPHIC_DATA], [GEOGRAPHIC_DATA],[GEOGRAPHIC_DATA], 38900 , …"
type input "HOUSE"
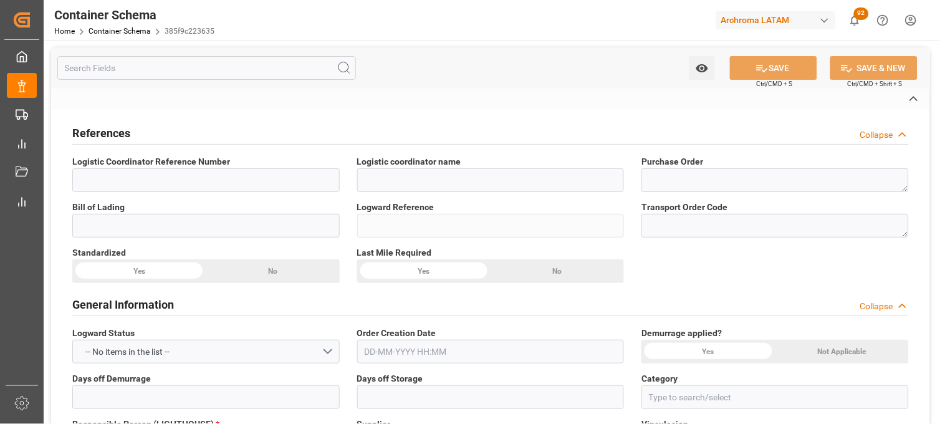
type input "FCA"
type input "Truck"
type input "Sea Ship"
type input "Truck"
type input "LCL"
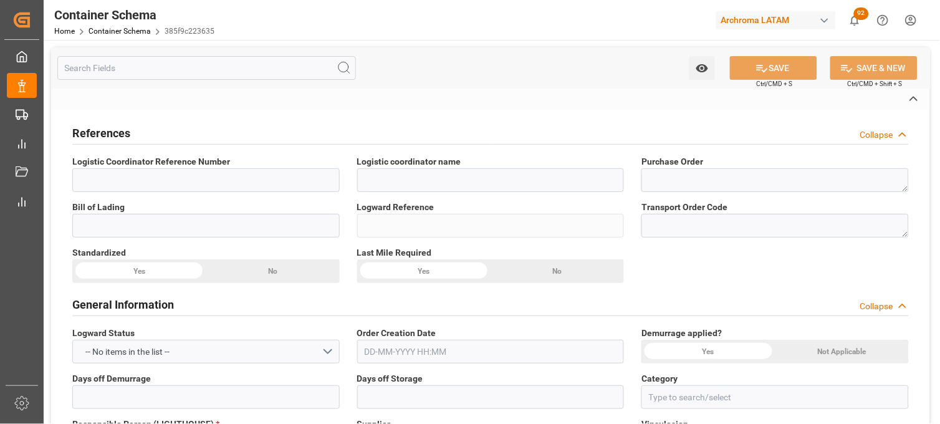
type input "TCNU2015284"
type input "DSV AIR & SEA, S.A. DE C.V."
type input "MSCU"
type input "[GEOGRAPHIC_DATA]"
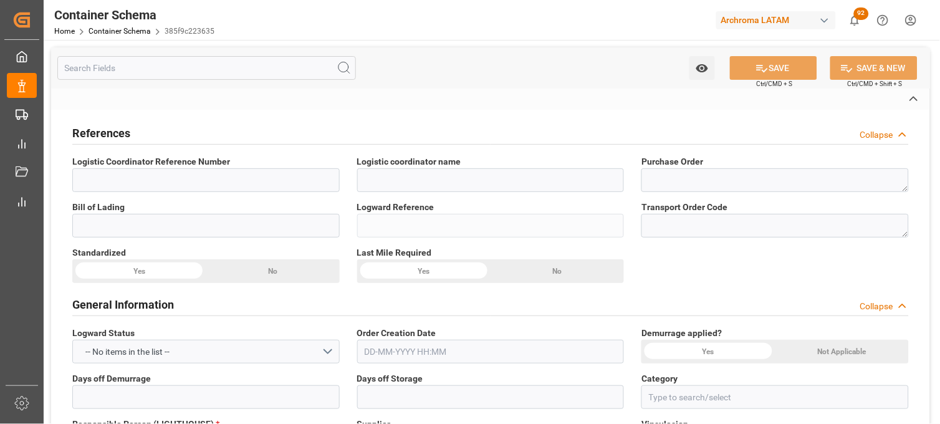
type input "[GEOGRAPHIC_DATA]"
type input "Altamira"
type input "[GEOGRAPHIC_DATA]"
type input "MSC SHANGHAI V"
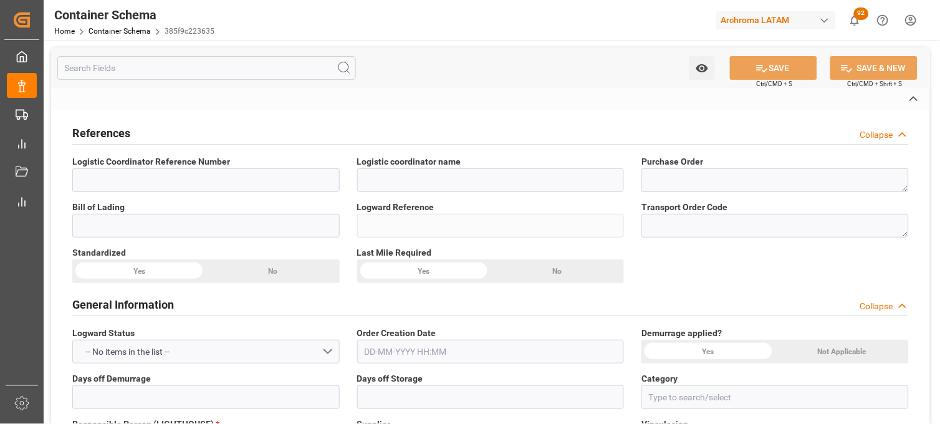
type input "MSC SHANGHAI V"
type input "NH533A"
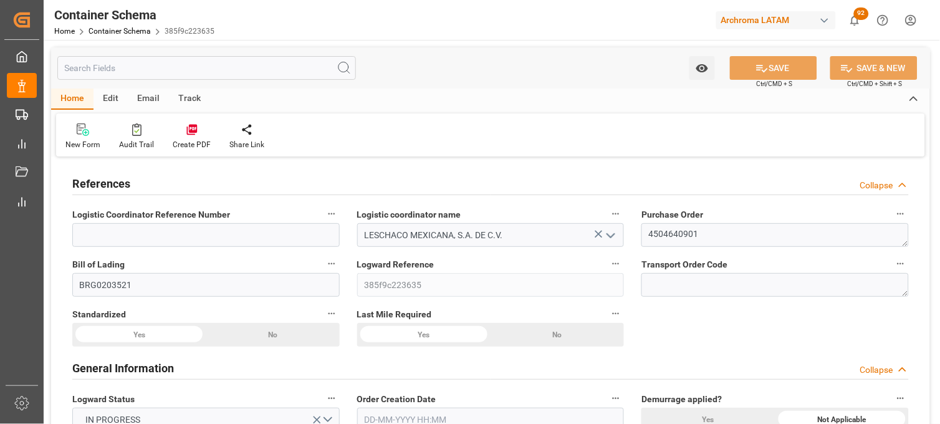
type input "0"
type input "7"
type input "1"
type input "4"
type input "800"
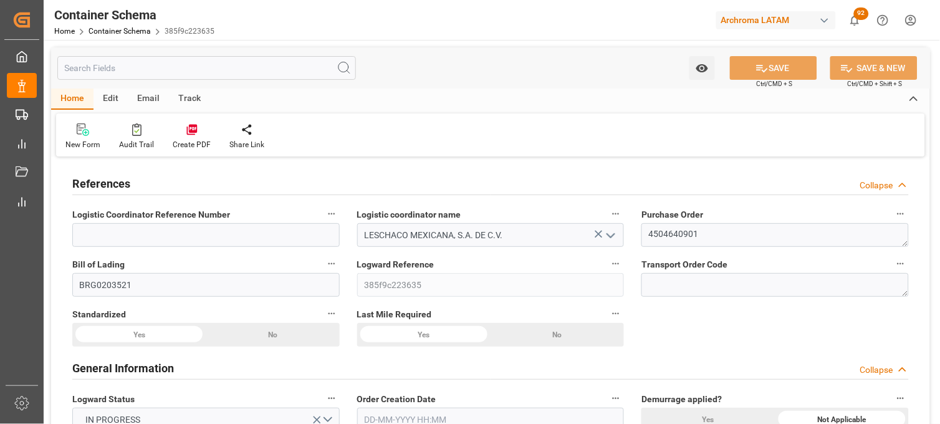
type input "896"
type input "MSC"
type input "Mediterranean Shipping Company"
type input "DEBRV"
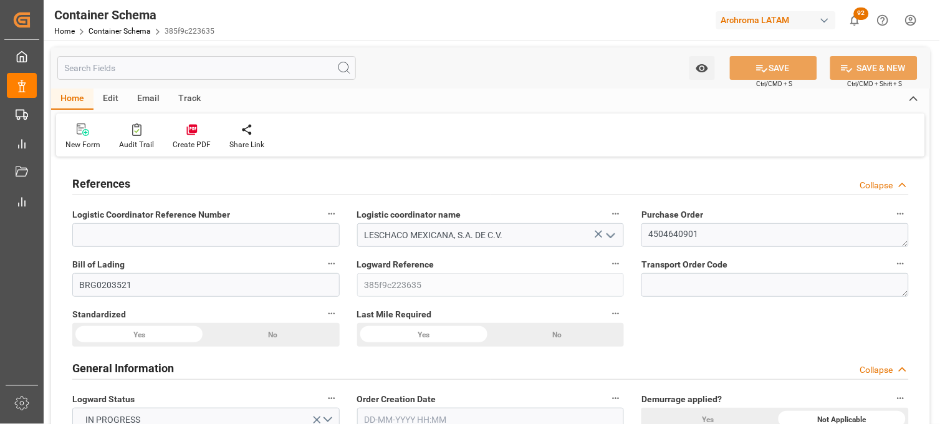
type input "MXVER"
type input "MXATM"
type input "MXVER"
type input "9231822"
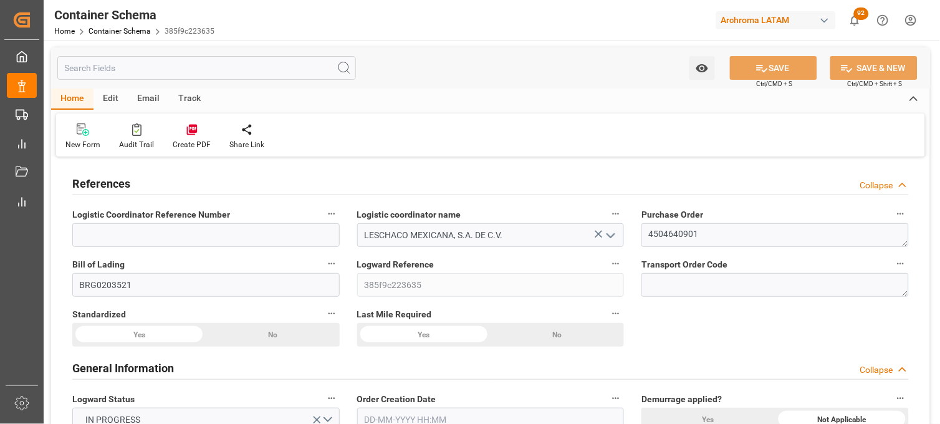
type input "9231822"
type input "[DATE] 19:30"
type input "08-08-2025"
type input "11-08-2025"
type input "[DATE]"
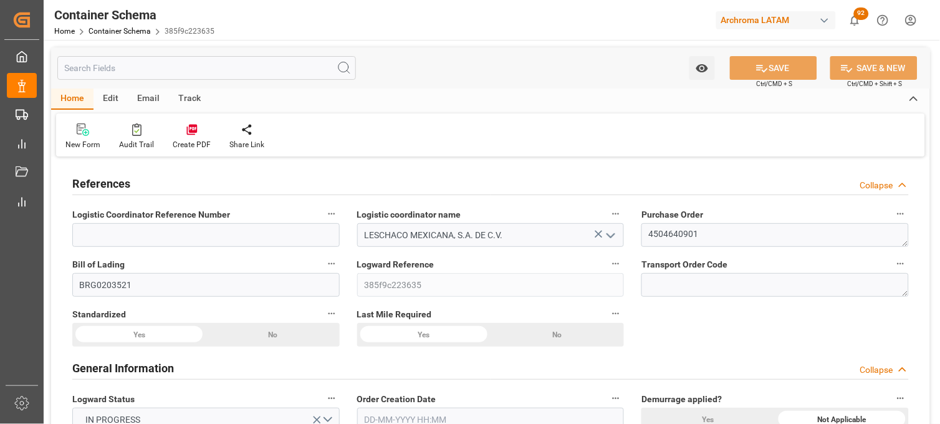
type input "[DATE] 15:30"
type input "[DATE] 00:00"
type input "[DATE] 00:15"
type input "[DATE] 00:00"
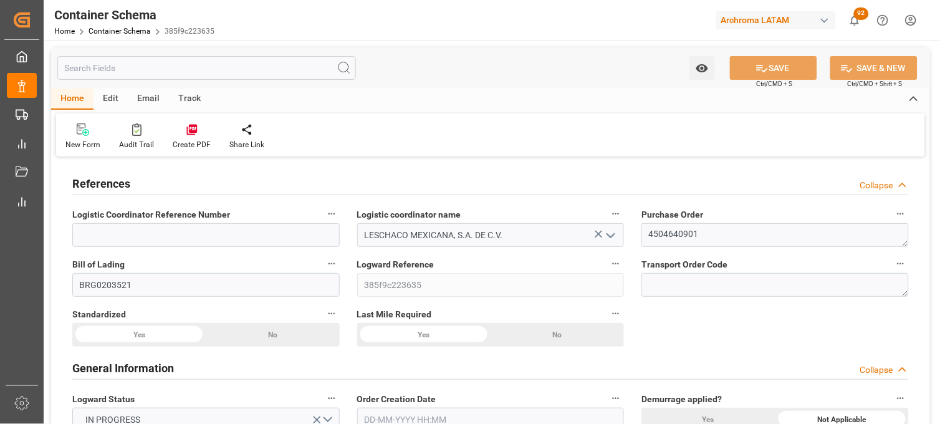
type input "[DATE] 19:45"
type input "[DATE] 00:00"
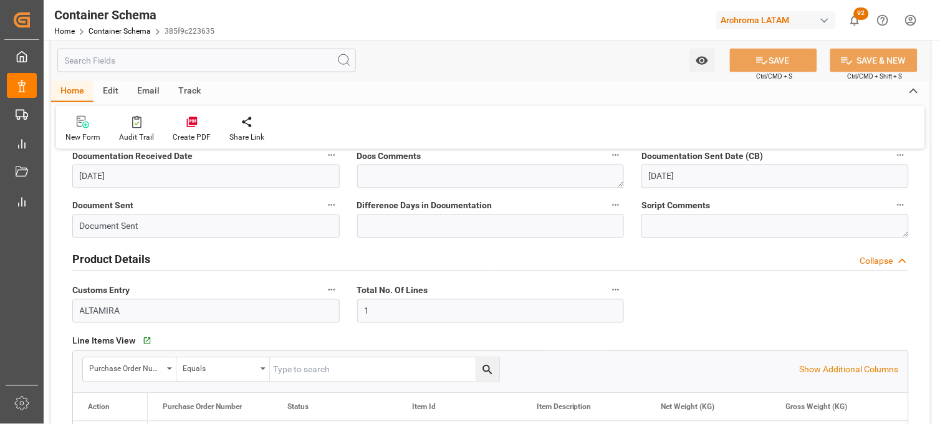
scroll to position [415, 0]
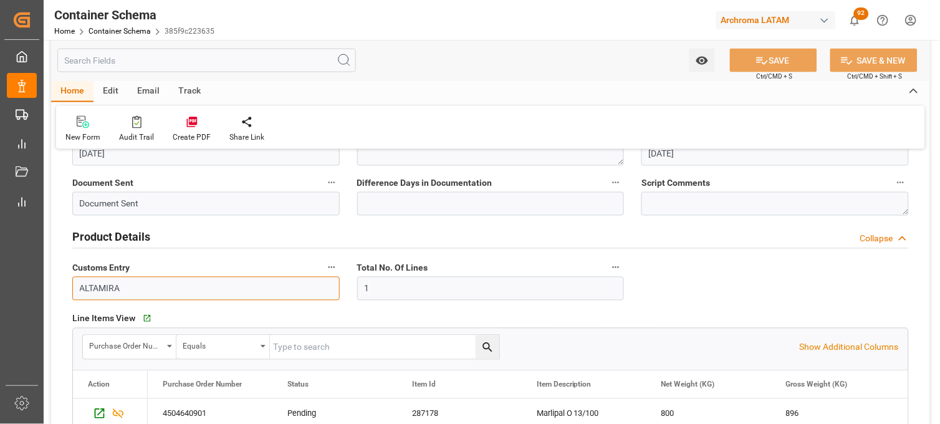
click at [123, 282] on input "ALTAMIRA" at bounding box center [205, 289] width 267 height 24
click at [122, 279] on input "ALTAMIRA" at bounding box center [205, 289] width 267 height 24
drag, startPoint x: 121, startPoint y: 285, endPoint x: 33, endPoint y: 286, distance: 87.9
click at [33, 286] on div "Created by potrace 1.15, written by Peter Selinger 2001-2017 Created by potrace…" at bounding box center [470, 212] width 940 height 424
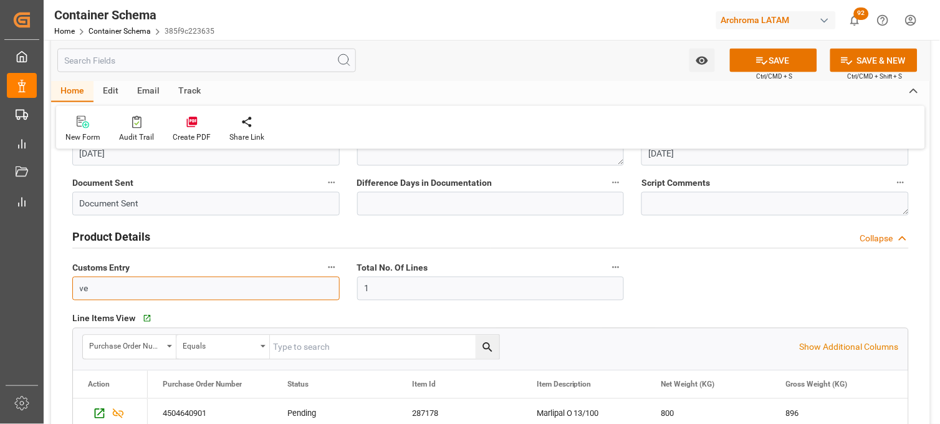
type input "v"
type input "VERACRUZ"
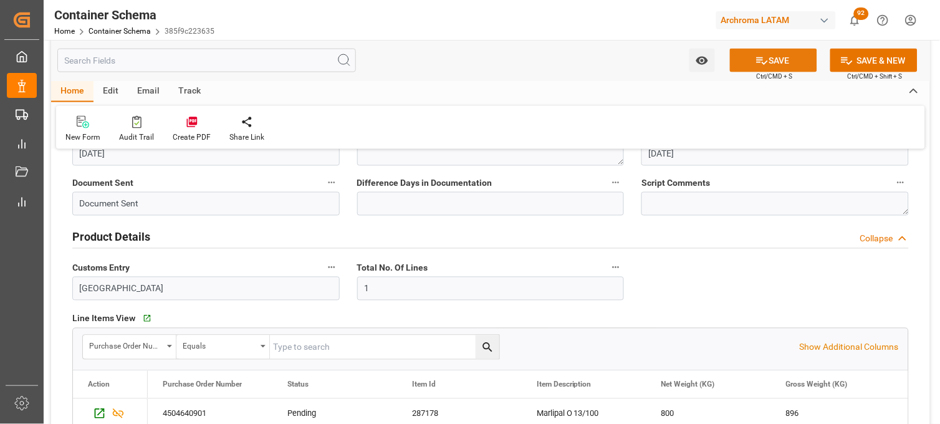
click at [774, 60] on button "SAVE" at bounding box center [773, 61] width 87 height 24
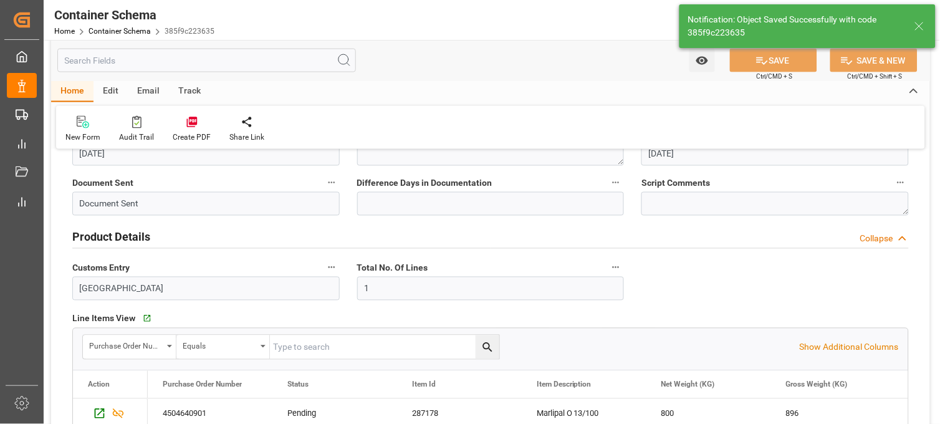
type input "ALTAMIRA"
click at [200, 277] on input "ALTAMIRA" at bounding box center [205, 289] width 267 height 24
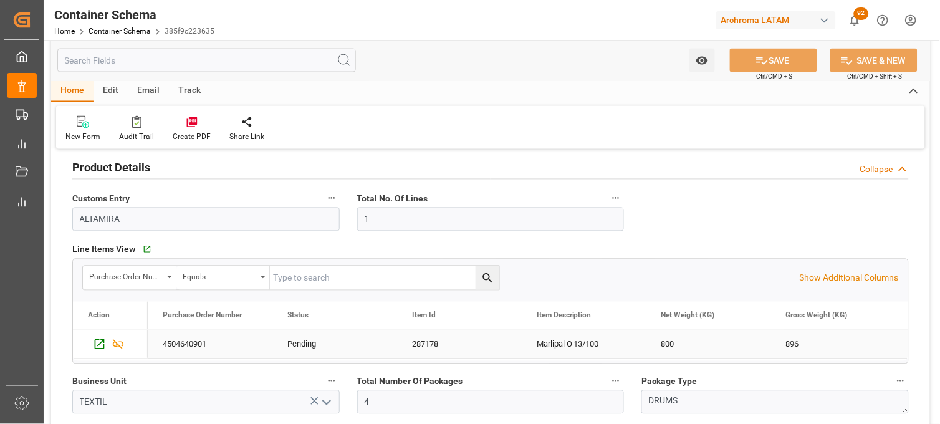
click at [569, 334] on div "Marlipal O 13/100" at bounding box center [584, 344] width 125 height 29
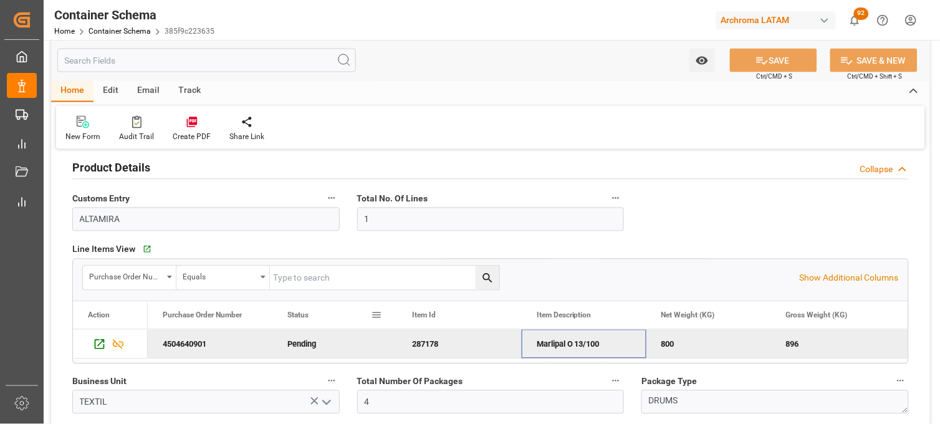
scroll to position [415, 0]
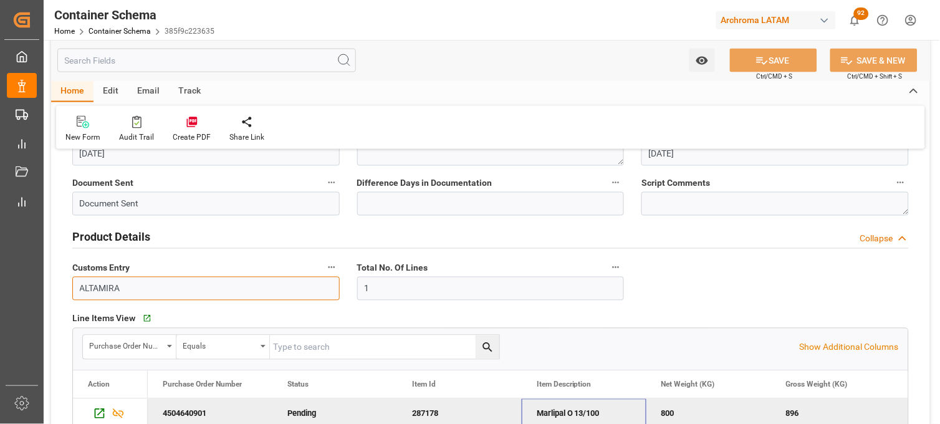
click at [294, 282] on input "ALTAMIRA" at bounding box center [205, 289] width 267 height 24
click at [128, 232] on h2 "Product Details" at bounding box center [111, 237] width 78 height 17
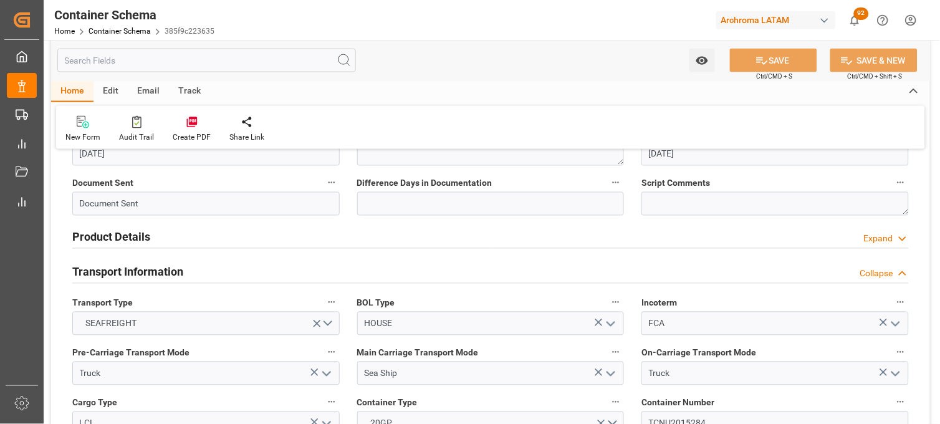
click at [126, 234] on h2 "Product Details" at bounding box center [111, 237] width 78 height 17
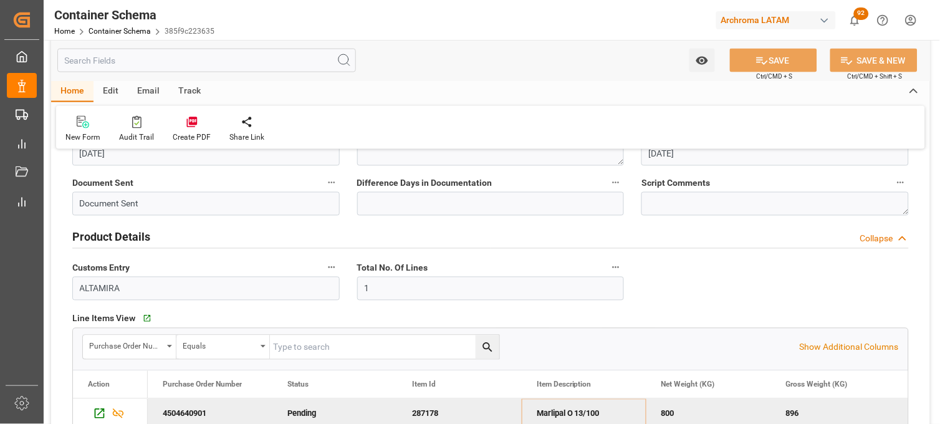
click at [120, 259] on label "Customs Entry" at bounding box center [205, 267] width 267 height 17
click at [324, 259] on button "Customs Entry" at bounding box center [332, 267] width 16 height 16
click at [857, 294] on div at bounding box center [470, 212] width 940 height 424
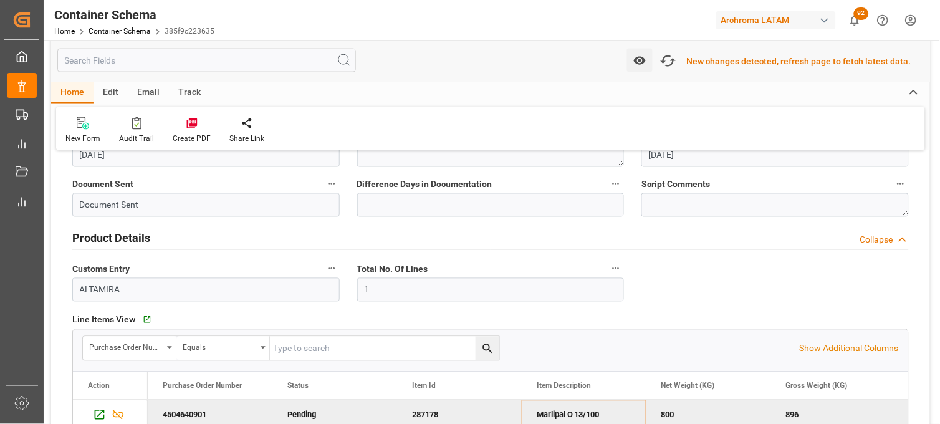
scroll to position [416, 0]
click at [677, 60] on icon "button" at bounding box center [668, 61] width 19 height 14
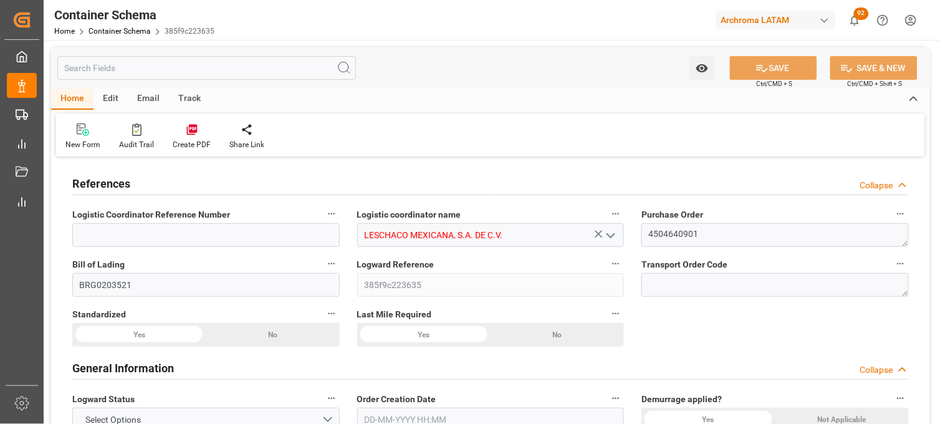
type input "0"
type input "7"
type input "1"
type input "4"
type input "800"
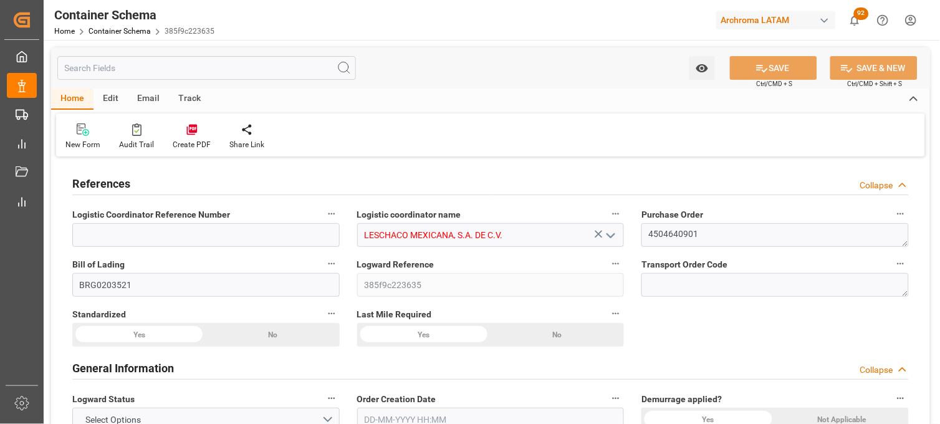
type input "896"
type input "MSC"
type input "Mediterranean Shipping Company"
type input "DEBRV"
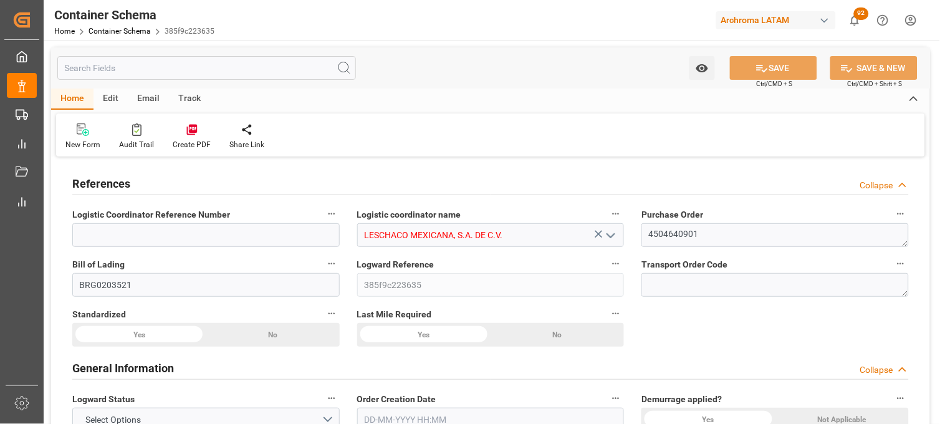
type input "MXVER"
type input "MXATM"
type input "MXVER"
type input "9231822"
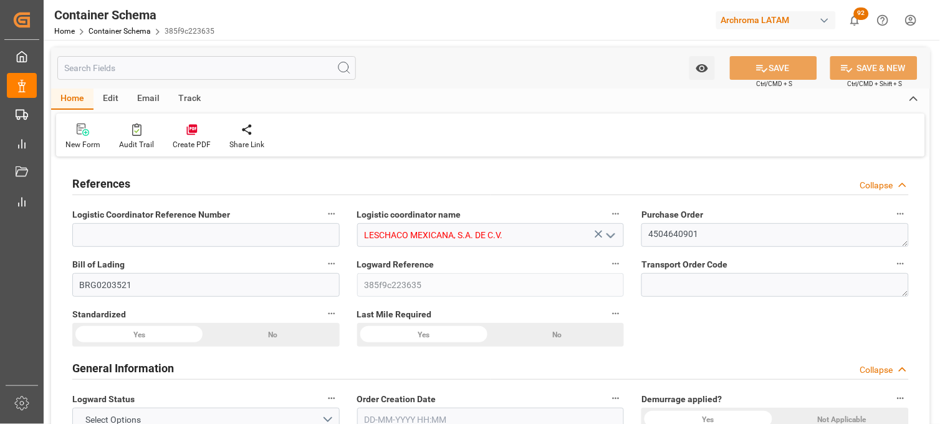
type input "9231822"
type input "[DATE] 19:30"
type input "[DATE]"
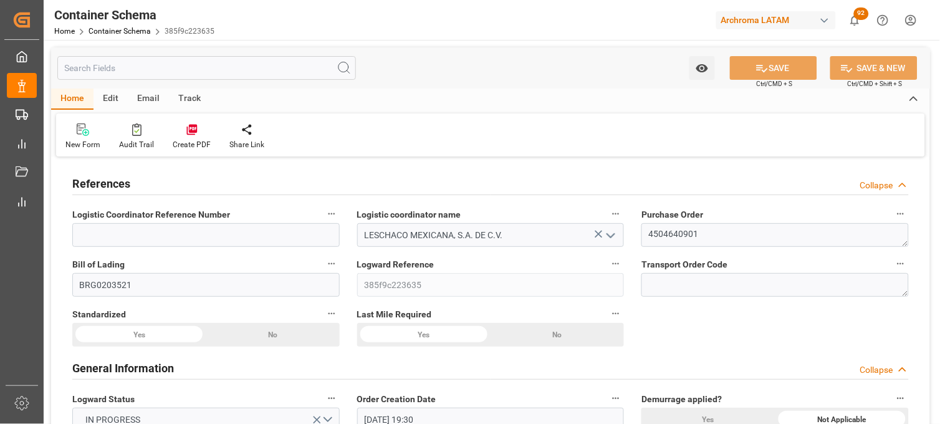
type input "[DATE] 15:30"
type input "[DATE] 00:00"
type input "[DATE] 00:15"
type input "[DATE] 00:00"
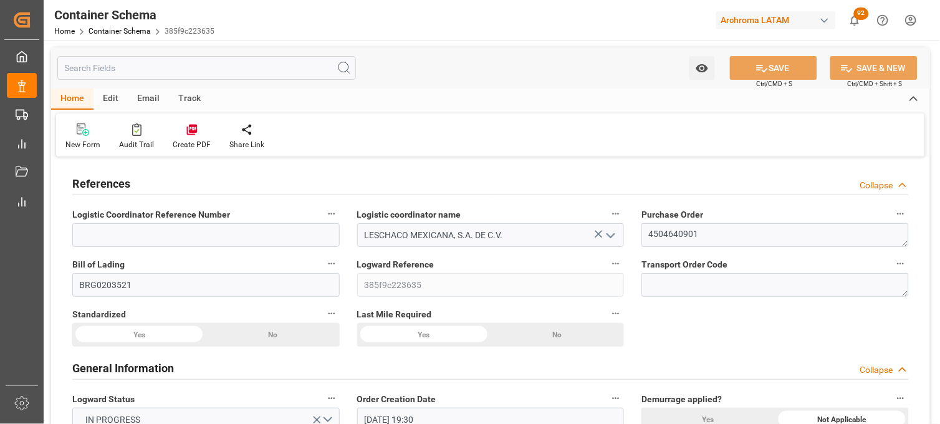
type input "[DATE] 19:45"
type input "[DATE] 00:00"
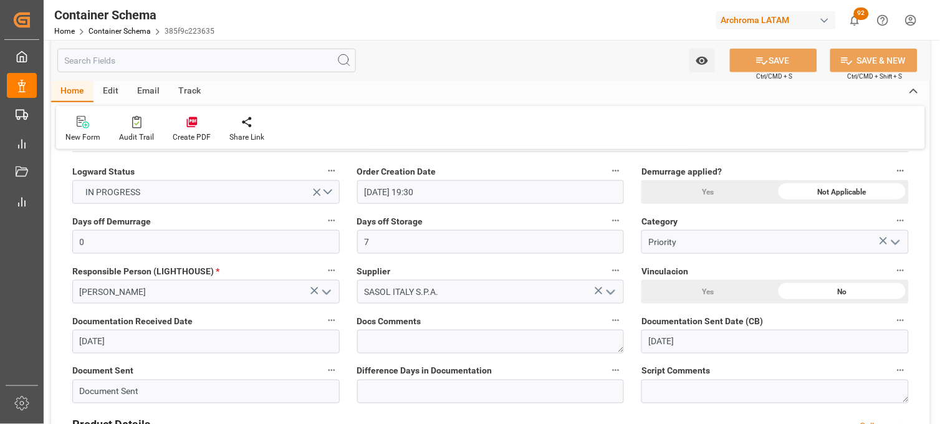
scroll to position [208, 0]
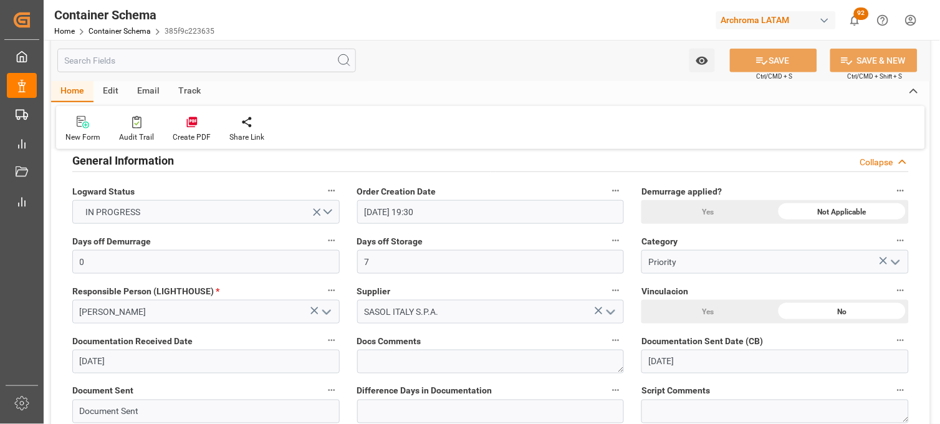
click at [610, 309] on icon "open menu" at bounding box center [610, 312] width 15 height 15
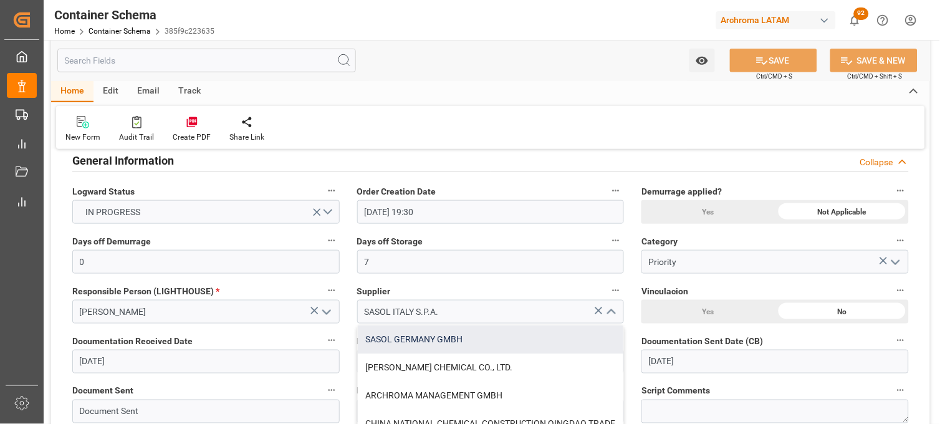
click at [431, 339] on div "SASOL GERMANY GMBH" at bounding box center [491, 339] width 266 height 28
type input "SASOL GERMANY GMBH"
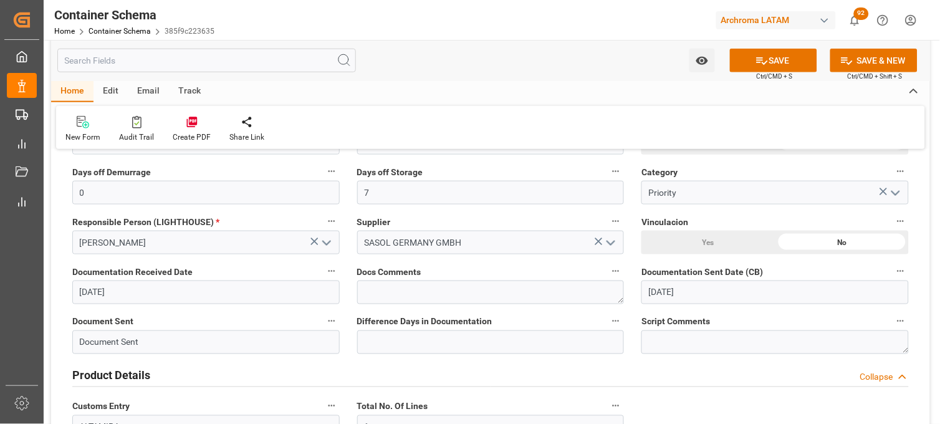
scroll to position [346, 0]
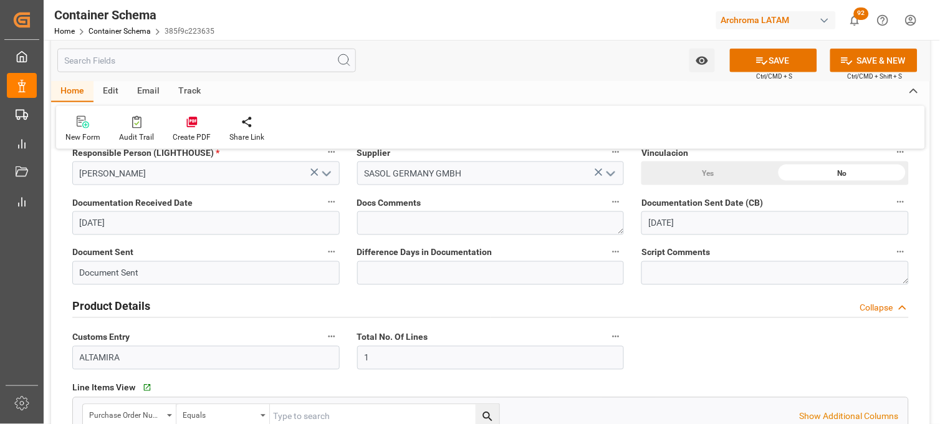
click at [84, 226] on input "[DATE]" at bounding box center [205, 223] width 267 height 24
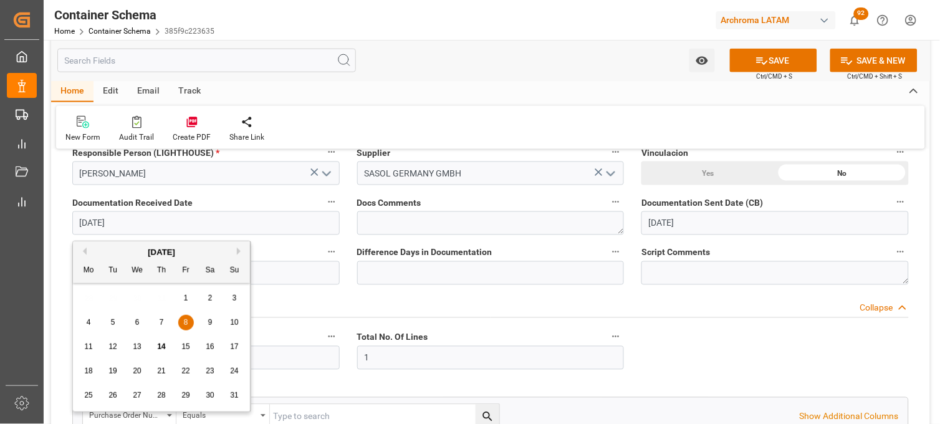
click at [163, 344] on span "14" at bounding box center [161, 346] width 8 height 9
type input "[DATE]"
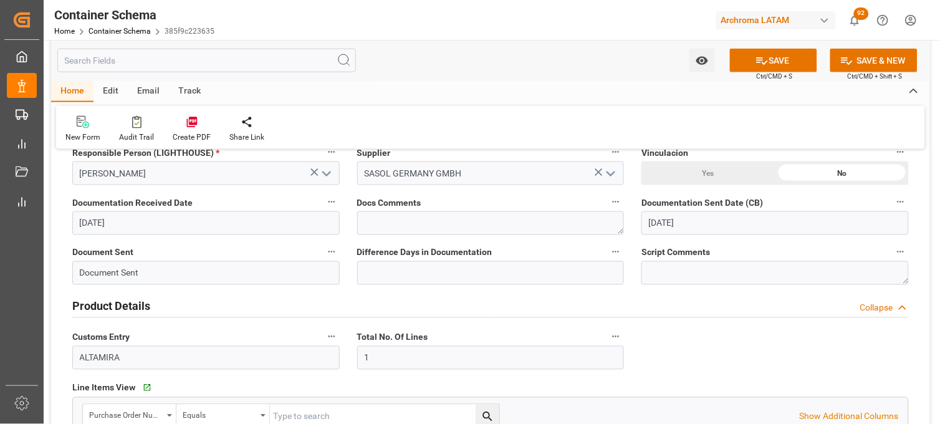
click at [663, 221] on input "[DATE]" at bounding box center [775, 223] width 267 height 24
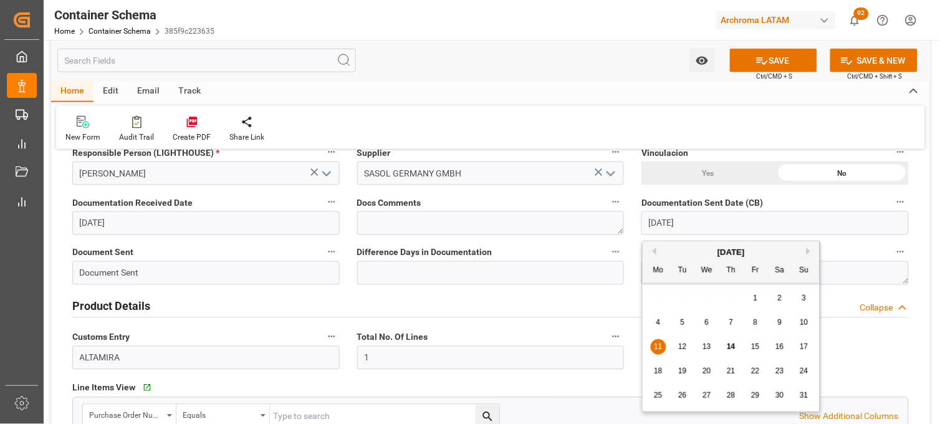
click at [731, 351] on span "14" at bounding box center [731, 346] width 8 height 9
type input "[DATE]"
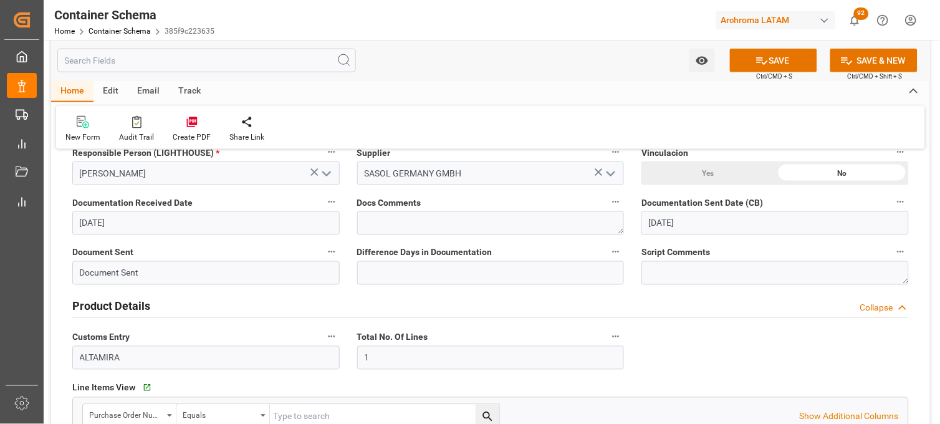
scroll to position [415, 0]
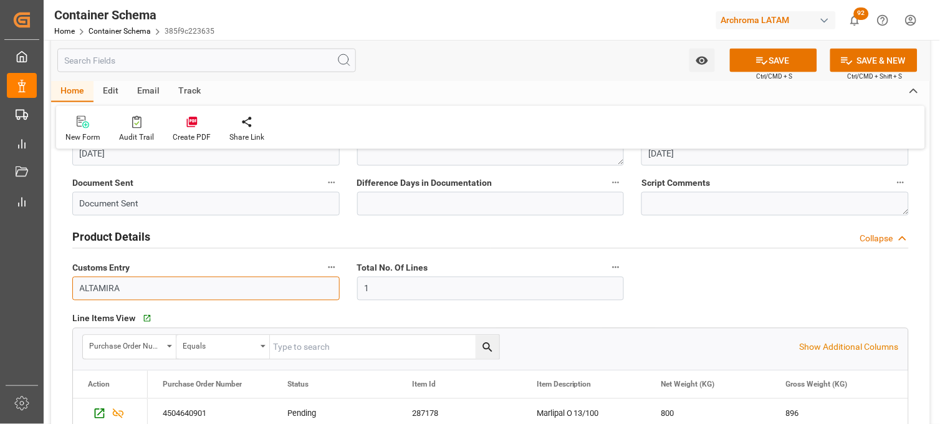
click at [64, 289] on div "Customs Entry [GEOGRAPHIC_DATA]" at bounding box center [206, 280] width 285 height 50
type input "[GEOGRAPHIC_DATA]"
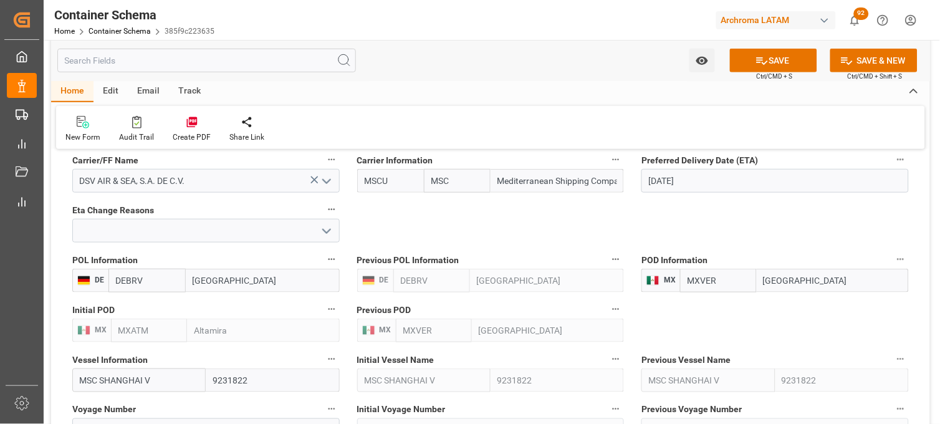
scroll to position [1247, 0]
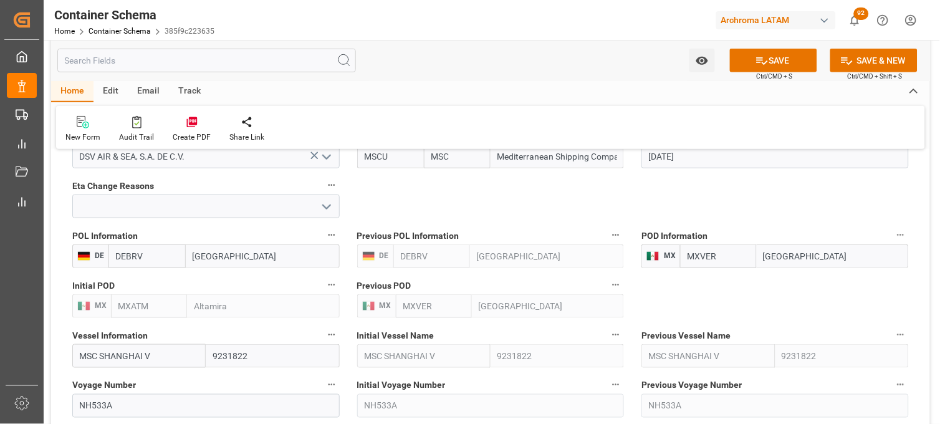
click at [81, 284] on span "Initial POD" at bounding box center [93, 285] width 42 height 13
click at [324, 284] on button "Initial POD" at bounding box center [332, 285] width 16 height 16
click at [240, 304] on div at bounding box center [470, 212] width 940 height 424
click at [655, 257] on img at bounding box center [653, 256] width 13 height 10
click at [672, 256] on span "MX" at bounding box center [668, 255] width 16 height 9
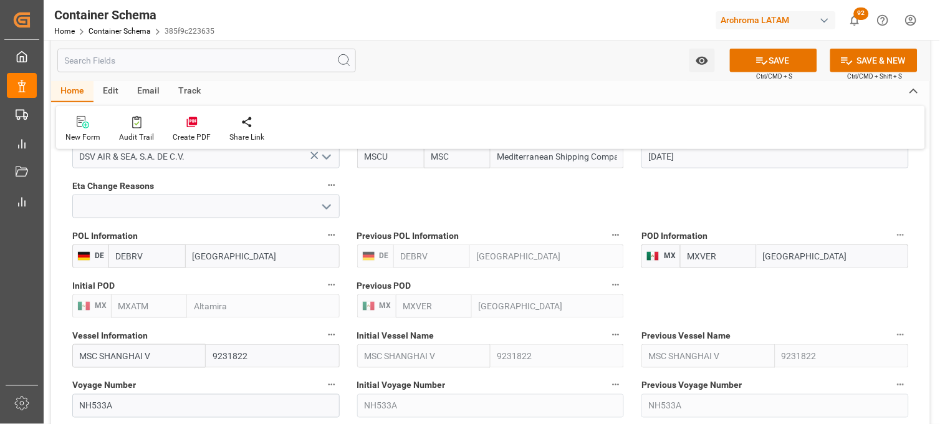
drag, startPoint x: 694, startPoint y: 257, endPoint x: 743, endPoint y: 257, distance: 48.6
click at [695, 257] on input "MXVER" at bounding box center [718, 256] width 76 height 24
drag, startPoint x: 743, startPoint y: 257, endPoint x: 646, endPoint y: 259, distance: 96.7
click at [646, 259] on div "MX MXVER Veracruz" at bounding box center [775, 256] width 267 height 24
click at [663, 257] on span "MX" at bounding box center [668, 255] width 16 height 9
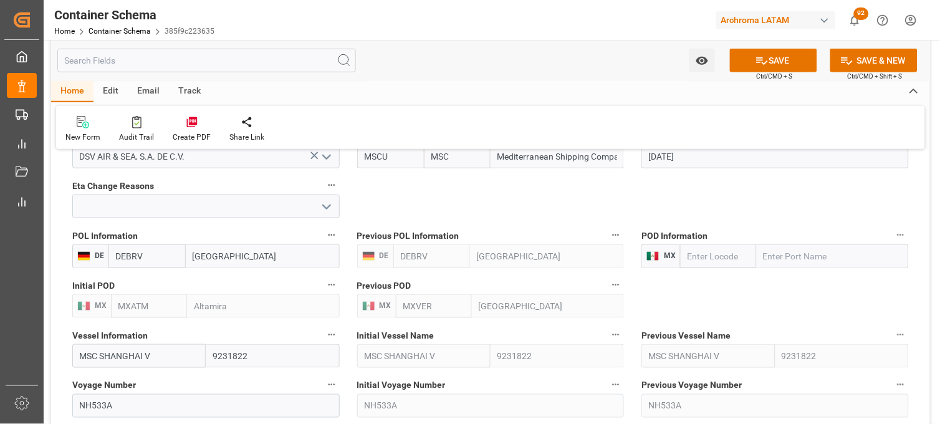
click at [673, 254] on span "MX" at bounding box center [668, 255] width 16 height 9
click at [671, 254] on span "MX" at bounding box center [668, 255] width 16 height 9
drag, startPoint x: 671, startPoint y: 254, endPoint x: 703, endPoint y: 276, distance: 38.7
click at [703, 276] on div "References Collapse Logistic Coordinator Reference Number Logistic coordinator …" at bounding box center [490, 65] width 879 height 2305
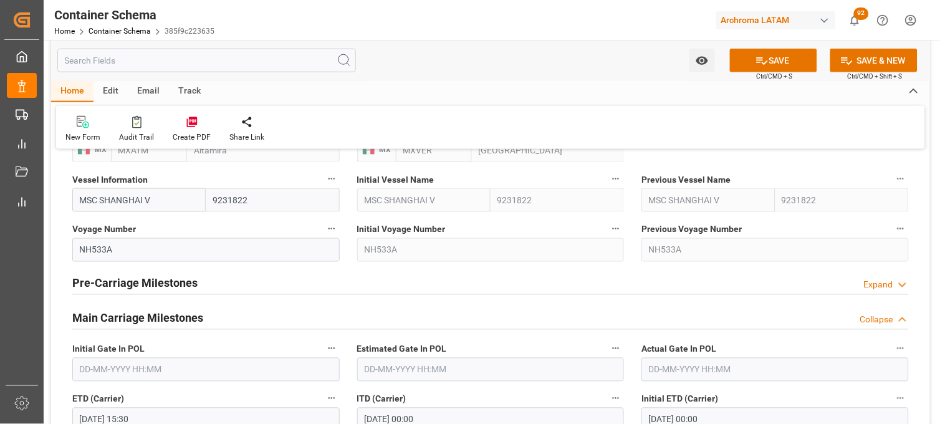
scroll to position [1454, 0]
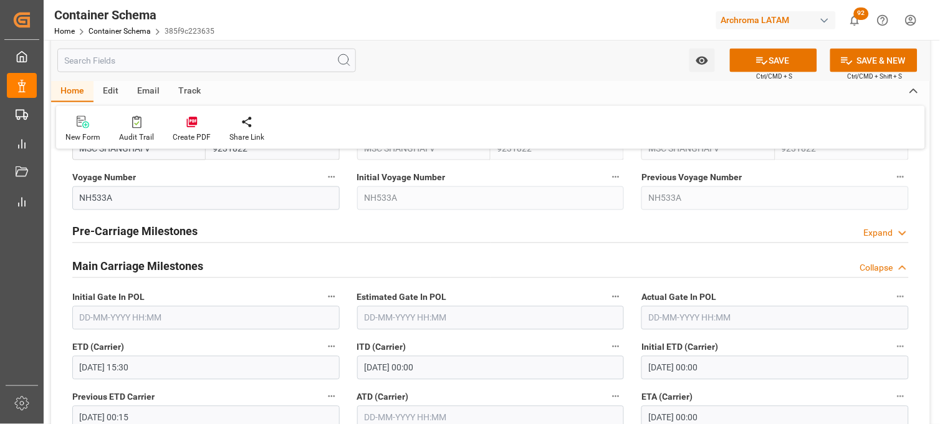
click at [125, 222] on div "Pre-Carriage Milestones" at bounding box center [134, 231] width 125 height 24
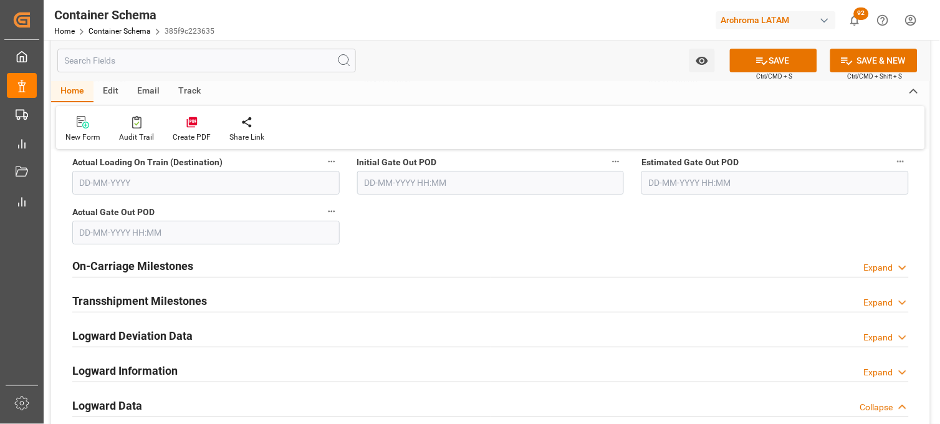
scroll to position [2078, 0]
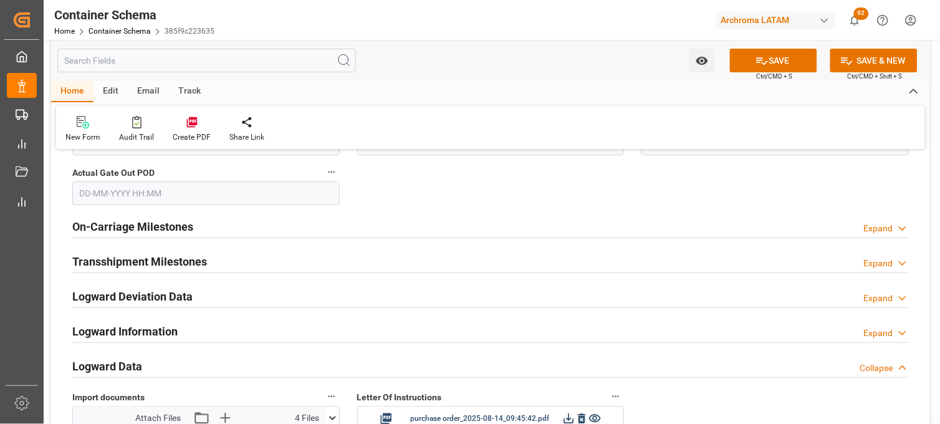
click at [196, 231] on div "On-Carriage Milestones Expand" at bounding box center [490, 226] width 837 height 24
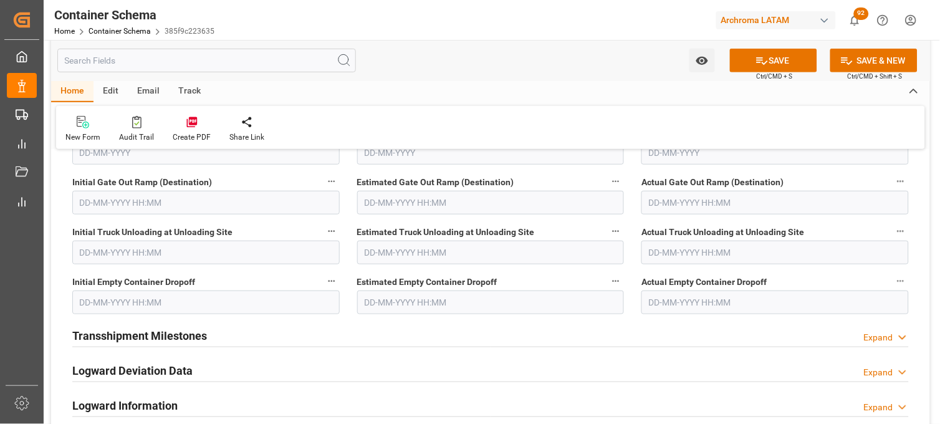
scroll to position [2286, 0]
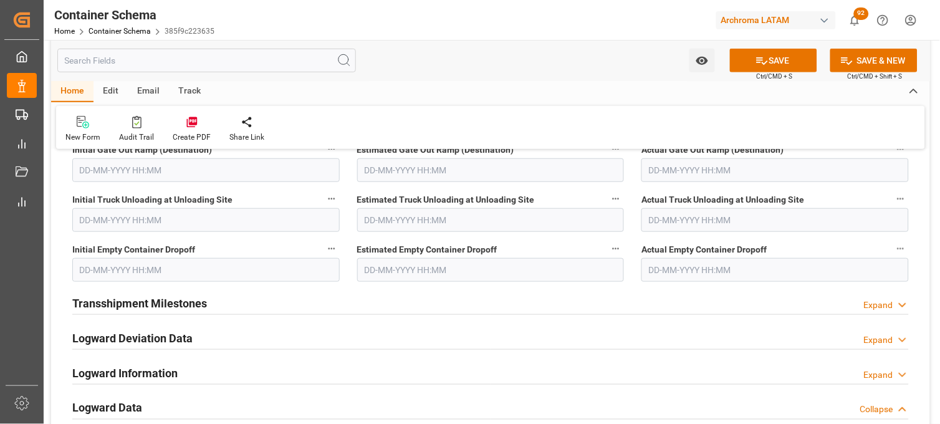
click at [183, 304] on h2 "Transshipment Milestones" at bounding box center [139, 303] width 135 height 17
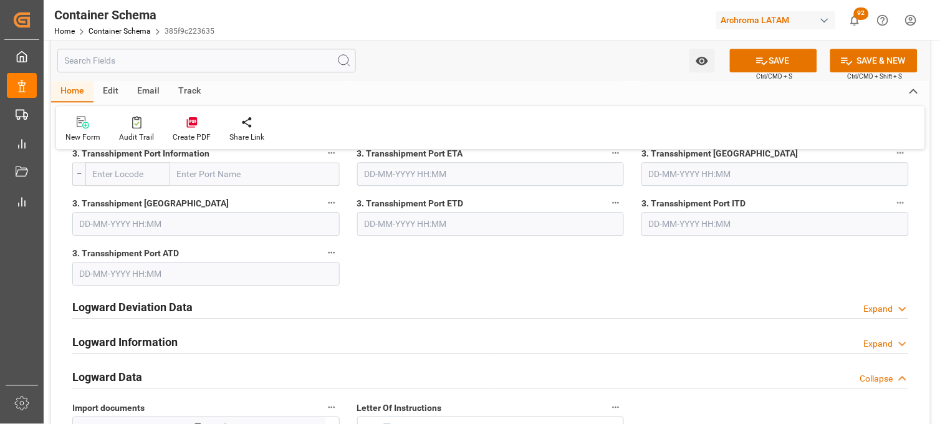
scroll to position [2840, 0]
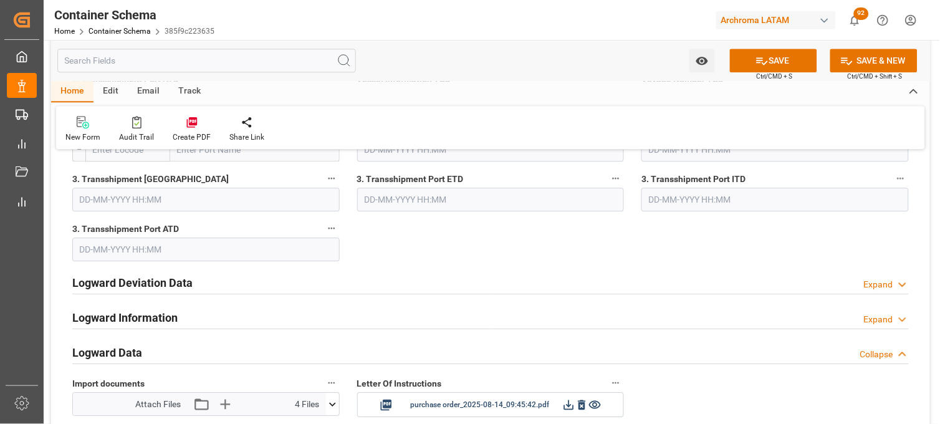
click at [217, 286] on div "Logward Deviation Data Expand" at bounding box center [490, 282] width 837 height 24
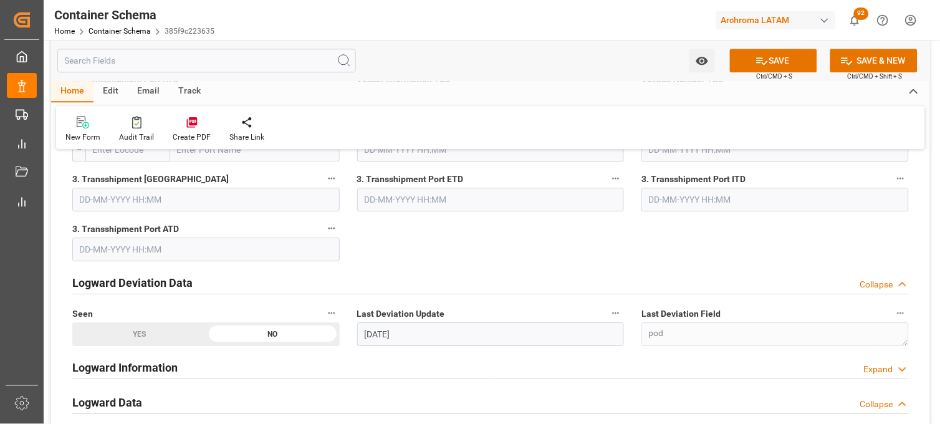
scroll to position [2909, 0]
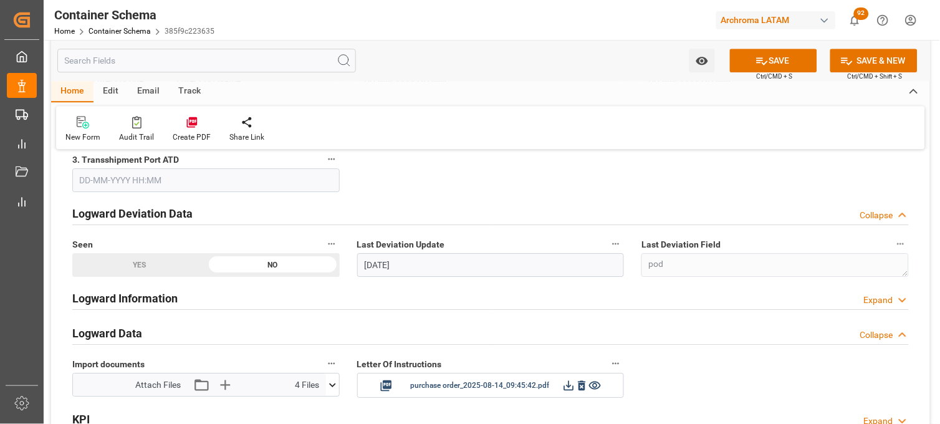
click at [168, 302] on h2 "Logward Information" at bounding box center [124, 298] width 105 height 17
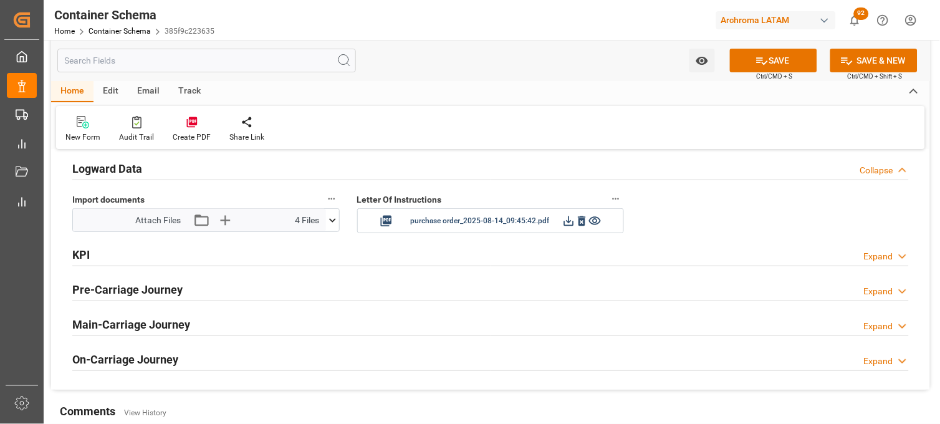
scroll to position [3186, 0]
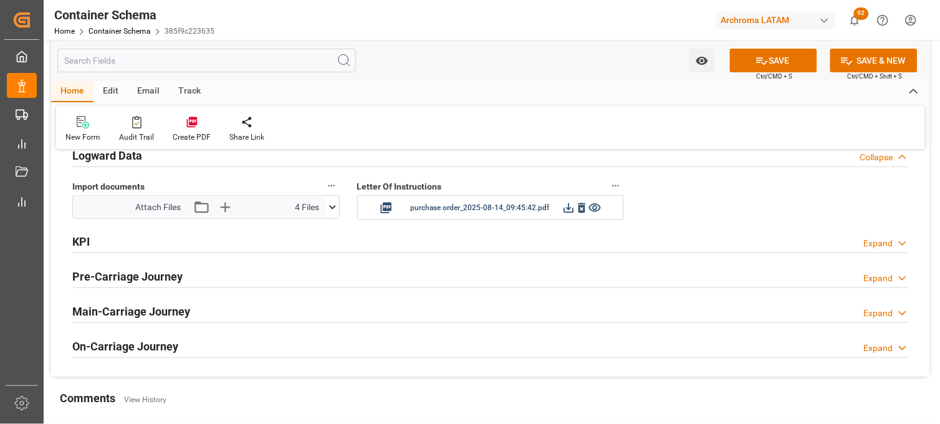
click at [211, 281] on div "Pre-Carriage Journey Expand" at bounding box center [490, 276] width 837 height 24
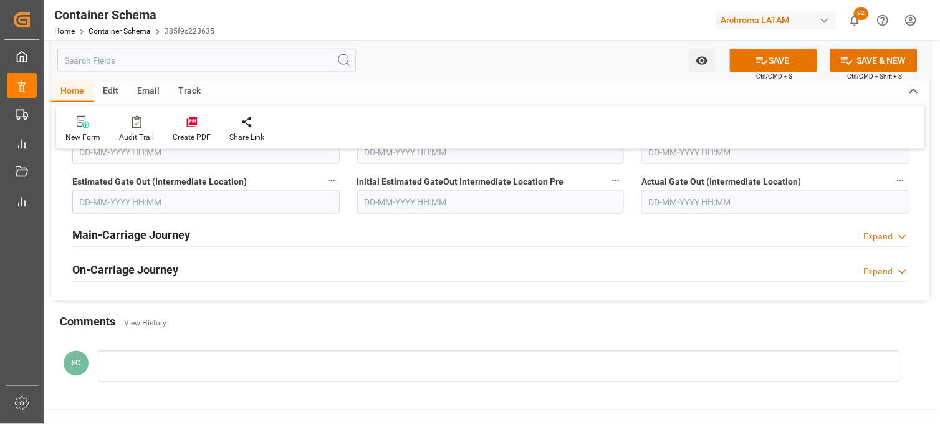
scroll to position [3532, 0]
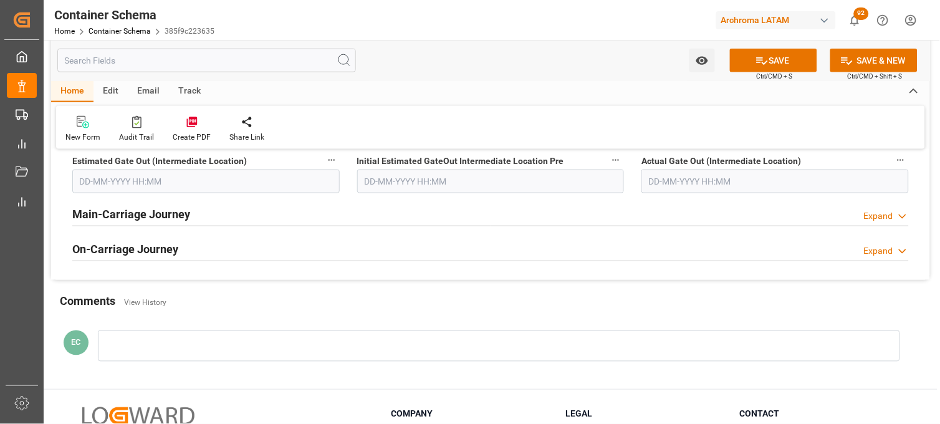
click at [178, 213] on h2 "Main-Carriage Journey" at bounding box center [131, 214] width 118 height 17
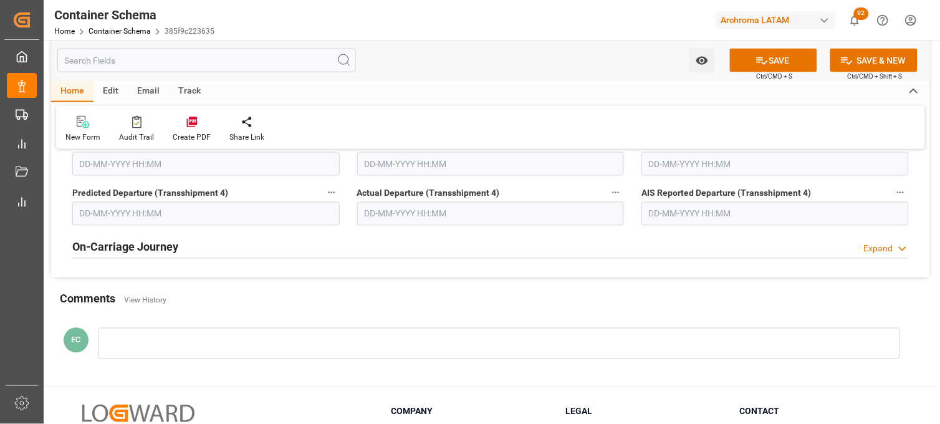
scroll to position [4641, 0]
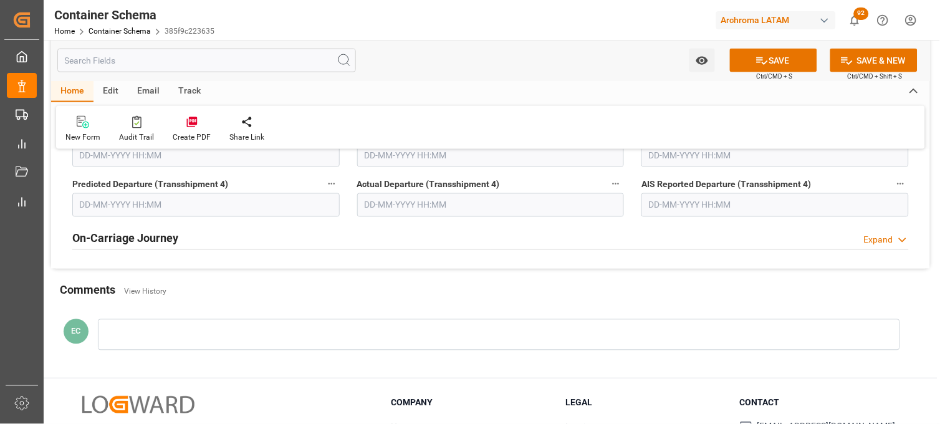
click at [216, 235] on div "On-Carriage Journey Expand" at bounding box center [490, 238] width 837 height 24
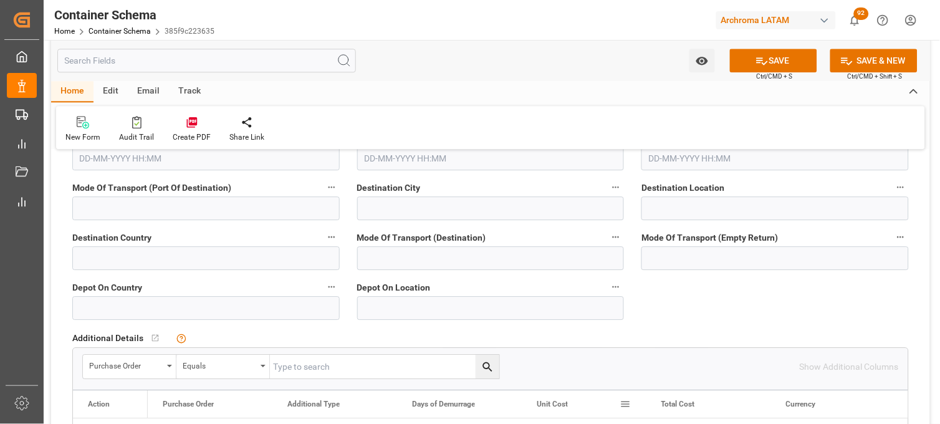
scroll to position [4849, 0]
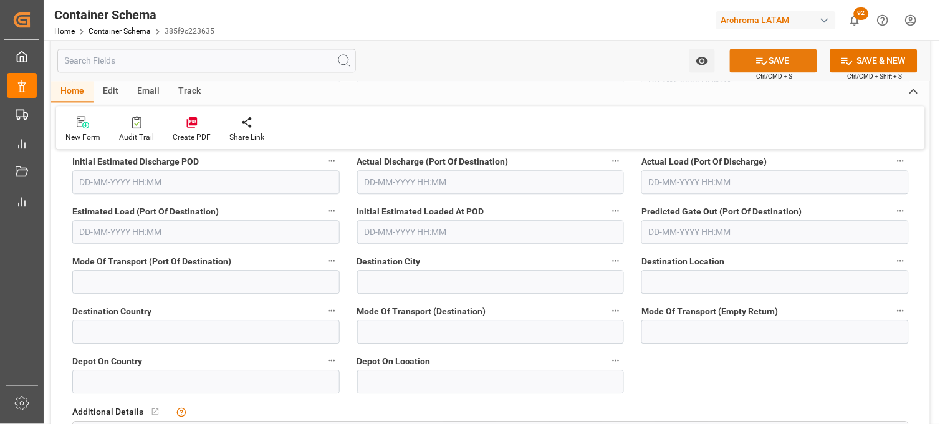
click at [794, 70] on button "SAVE" at bounding box center [773, 61] width 87 height 24
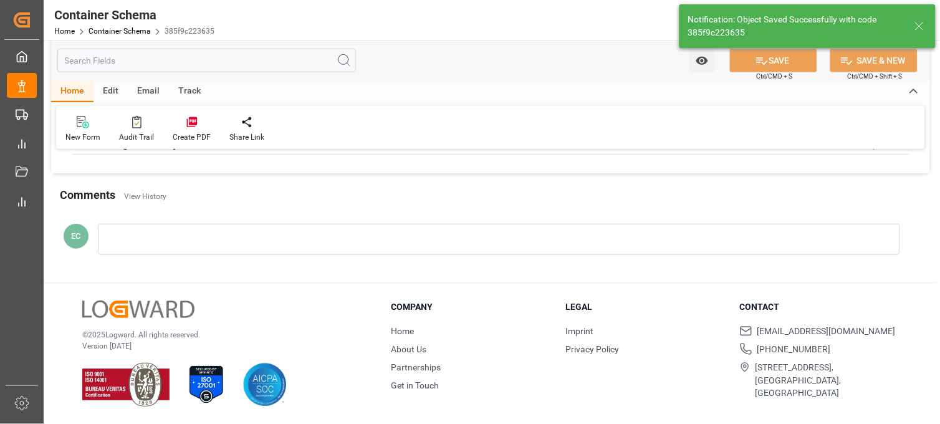
type input "ALTAMIRA"
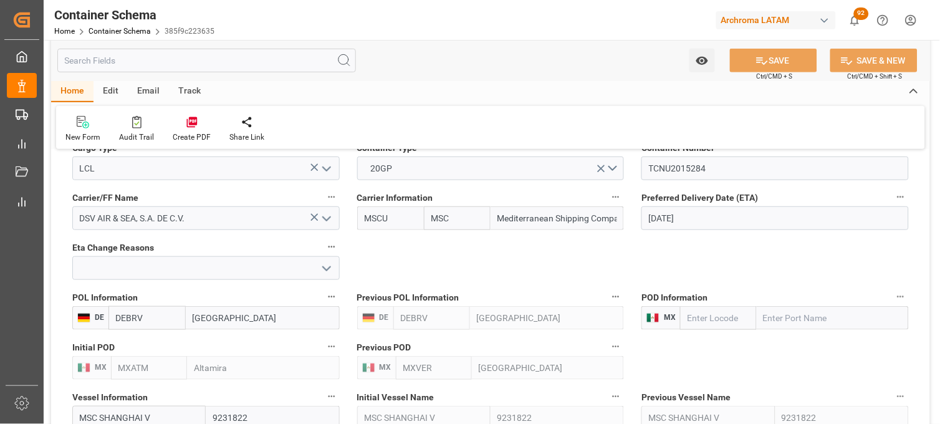
scroll to position [1254, 0]
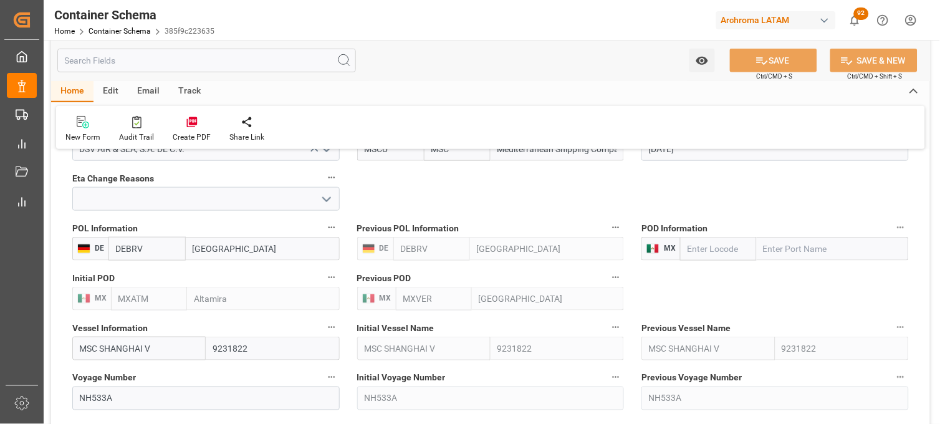
click at [381, 296] on div "MX" at bounding box center [376, 299] width 39 height 24
drag, startPoint x: 374, startPoint y: 279, endPoint x: 401, endPoint y: 279, distance: 27.4
click at [401, 279] on span "Previous POD" at bounding box center [384, 278] width 54 height 13
click at [109, 339] on div "Vessel Information MSC SHANGHAI V 9231822" at bounding box center [206, 340] width 285 height 50
drag, startPoint x: 198, startPoint y: 301, endPoint x: 344, endPoint y: 302, distance: 145.9
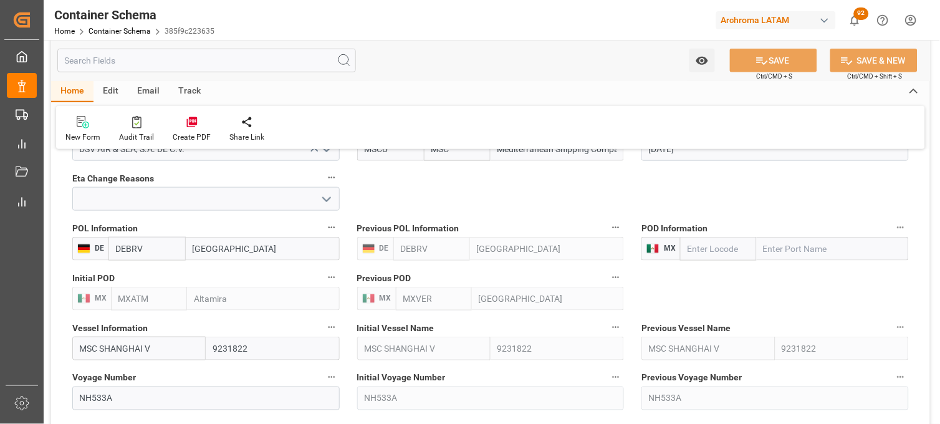
click at [344, 302] on div "Initial POD MX MXATM Altamira" at bounding box center [206, 290] width 285 height 50
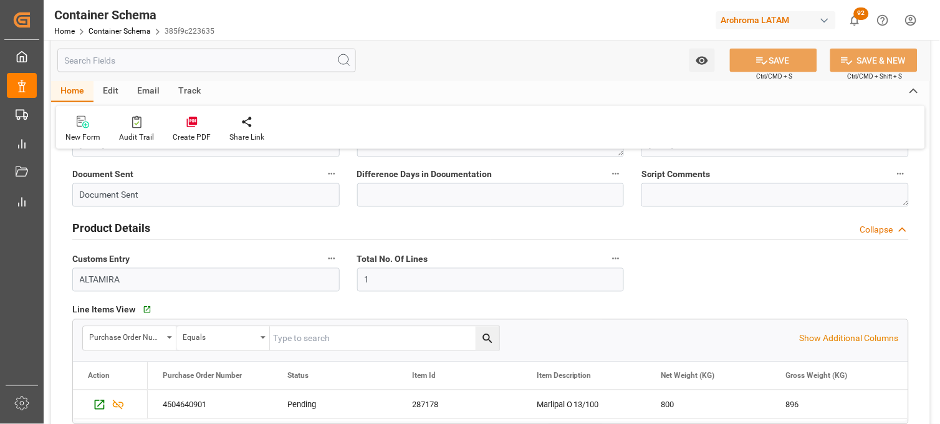
scroll to position [353, 0]
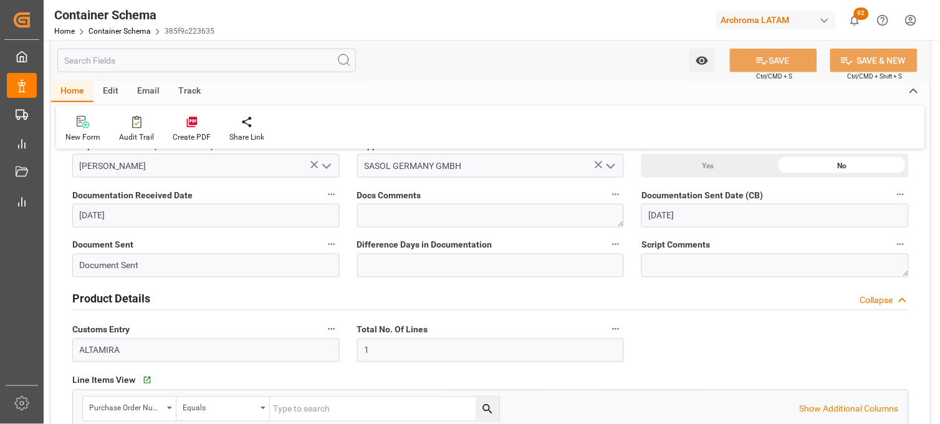
click at [133, 326] on label "Customs Entry" at bounding box center [205, 329] width 267 height 17
click at [324, 326] on button "Customs Entry" at bounding box center [332, 329] width 16 height 16
click at [129, 331] on div at bounding box center [470, 212] width 940 height 424
click at [108, 346] on input "ALTAMIRA" at bounding box center [205, 351] width 267 height 24
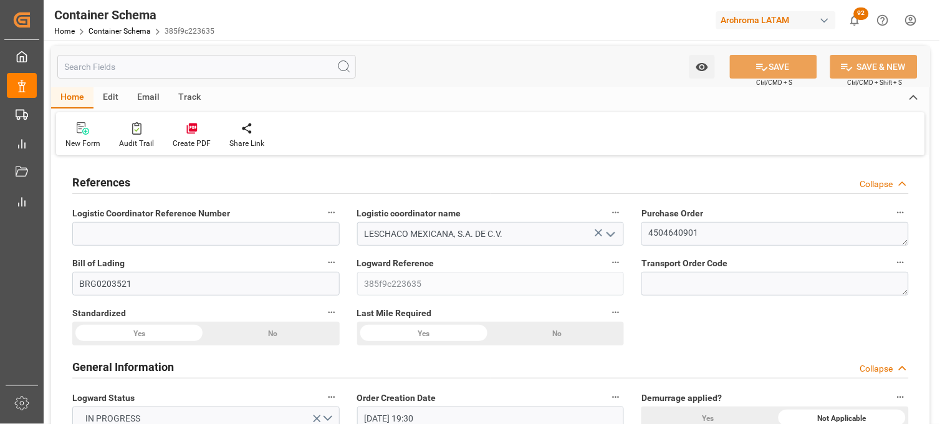
scroll to position [0, 0]
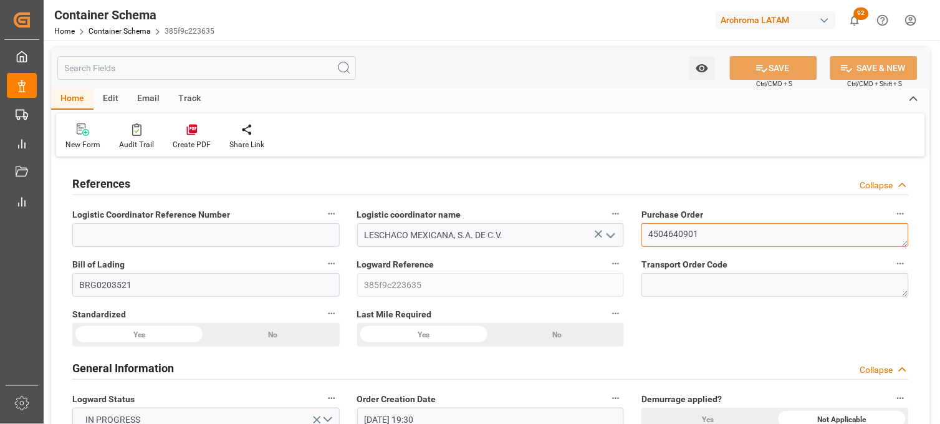
click at [678, 240] on textarea "4504640901" at bounding box center [775, 235] width 267 height 24
click at [115, 27] on link "Container Schema" at bounding box center [120, 31] width 62 height 9
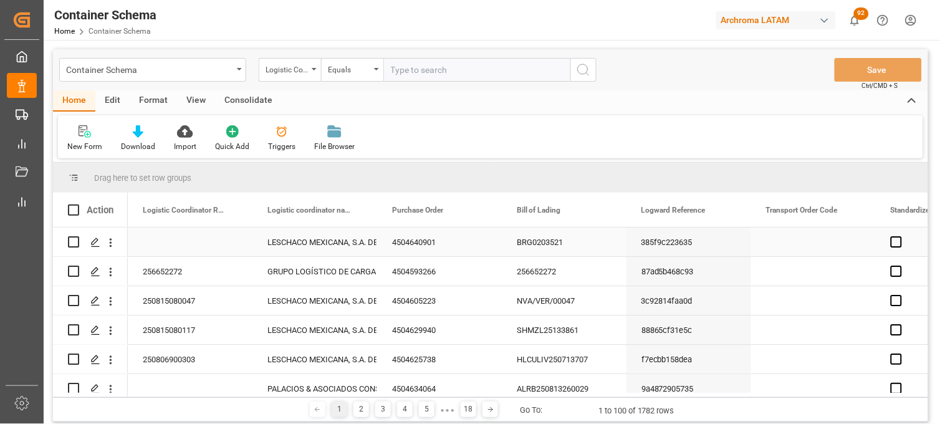
drag, startPoint x: 70, startPoint y: 241, endPoint x: 81, endPoint y: 231, distance: 14.6
click at [71, 241] on input "Press Space to toggle row selection (unchecked)" at bounding box center [73, 241] width 11 height 11
checkbox input "true"
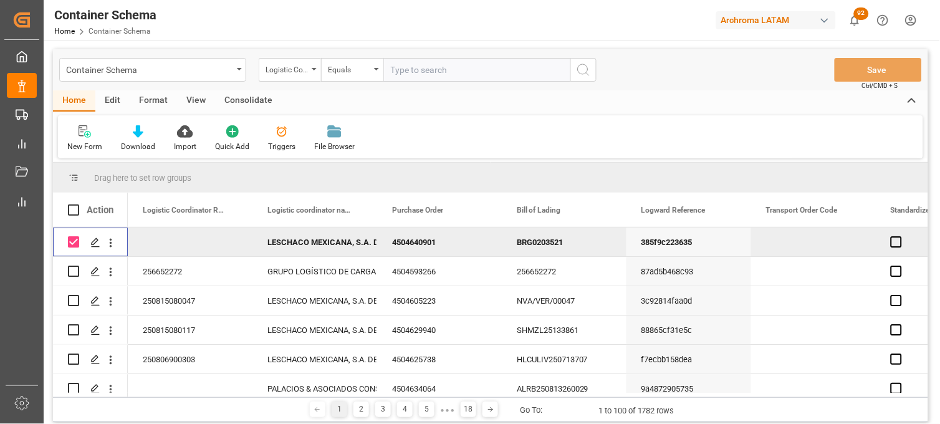
click at [110, 97] on div "Edit" at bounding box center [112, 100] width 34 height 21
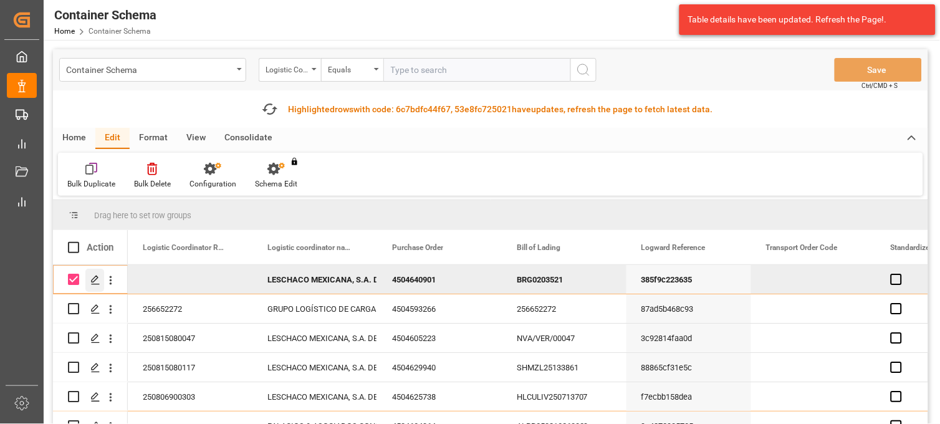
click at [92, 281] on icon "Press SPACE to deselect this row." at bounding box center [95, 280] width 10 height 10
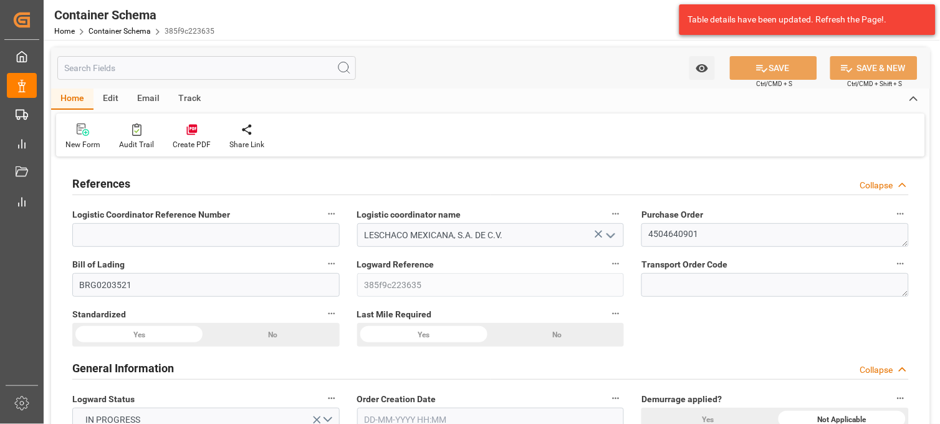
type input "0"
type input "7"
type input "1"
type input "4"
type input "800"
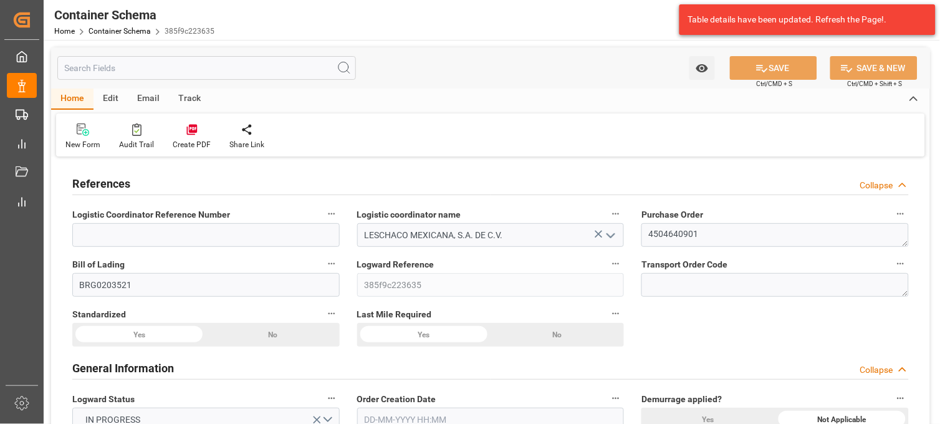
type input "896"
type input "MSC"
type input "Mediterranean Shipping Company"
type input "DEBRV"
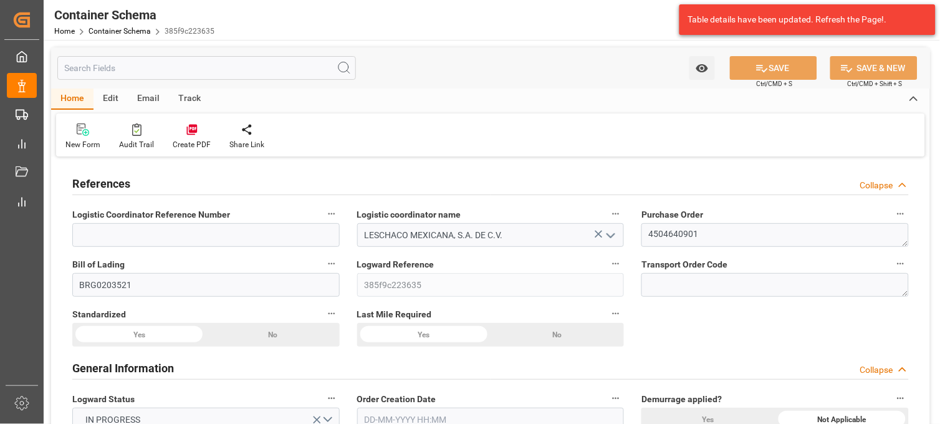
type input "MXATM"
type input "MXVER"
type input "9231822"
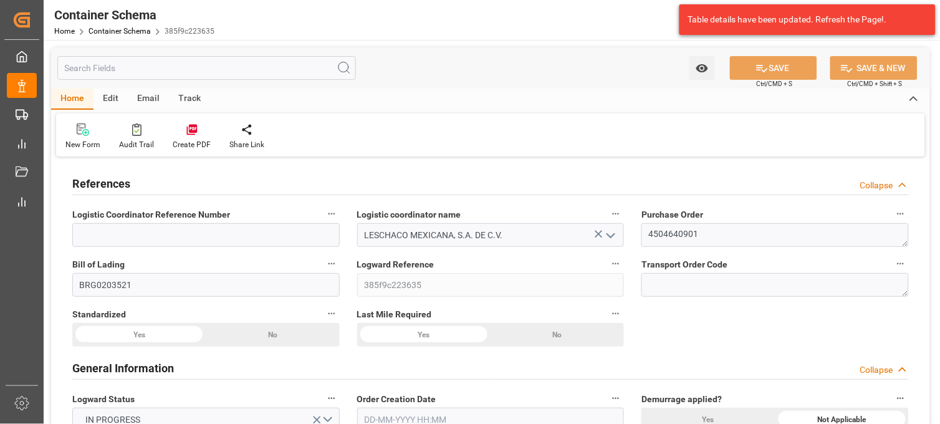
type input "[DATE] 19:30"
type input "[DATE]"
type input "[DATE] 15:30"
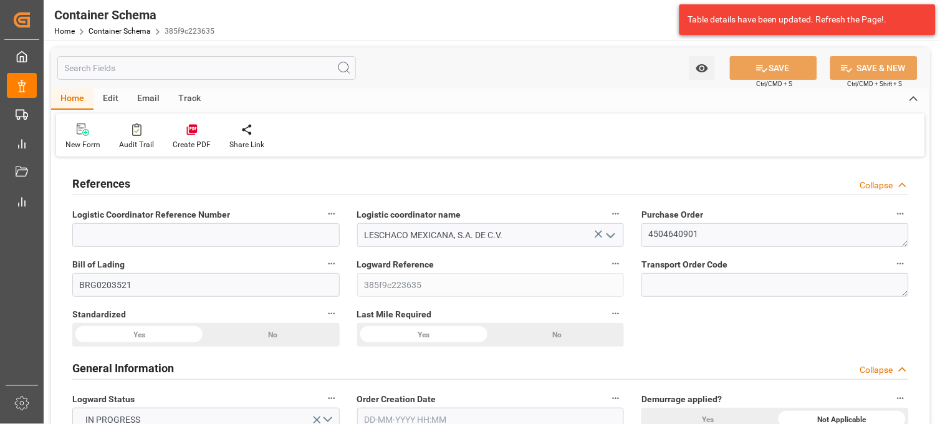
type input "[DATE] 00:00"
type input "[DATE] 00:15"
type input "[DATE] 00:00"
type input "[DATE] 19:45"
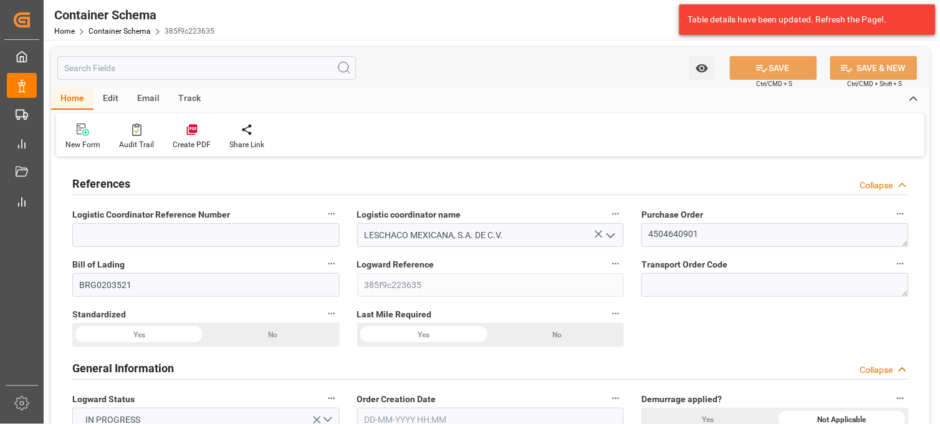
type input "[DATE] 19:45"
type input "[DATE] 00:00"
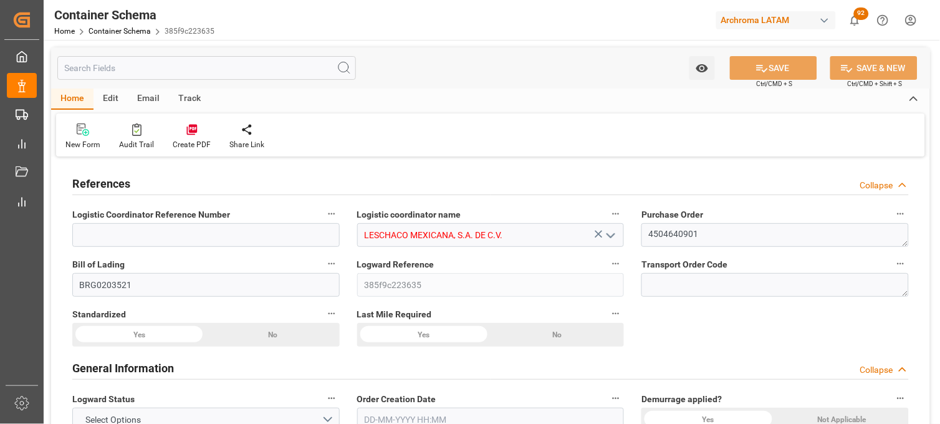
type input "0"
type input "7"
type input "1"
type input "4"
type input "800"
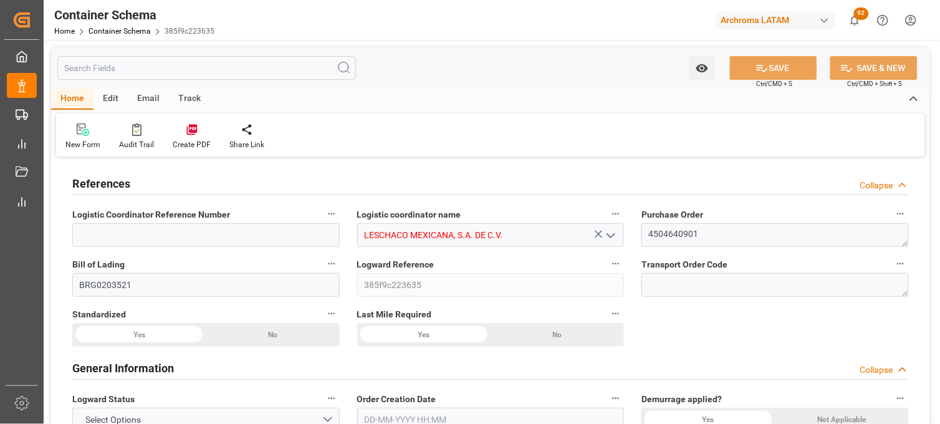
type input "896"
type input "MSC"
type input "Mediterranean Shipping Company"
type input "DEBRV"
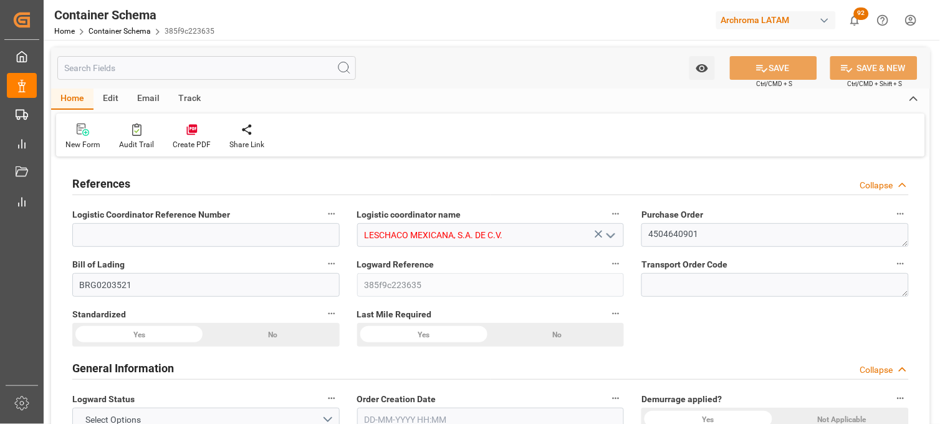
type input "MXATM"
type input "MXVER"
type input "9231822"
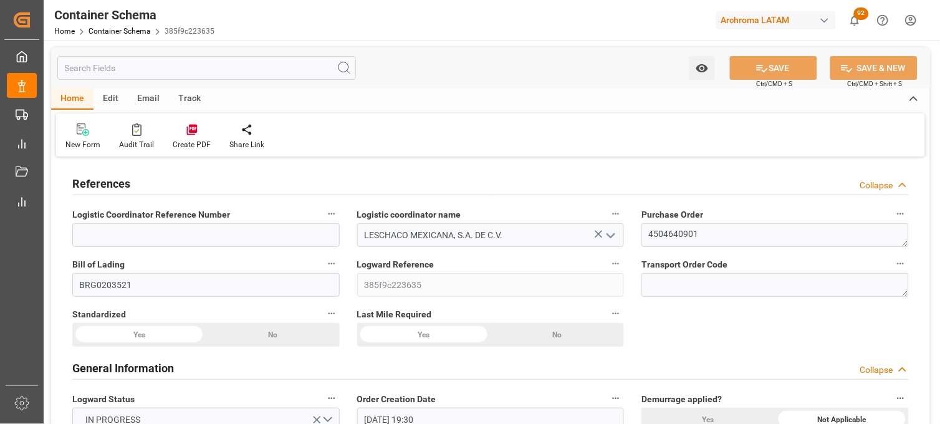
type input "[DATE] 19:30"
type input "[DATE]"
type input "[DATE] 15:30"
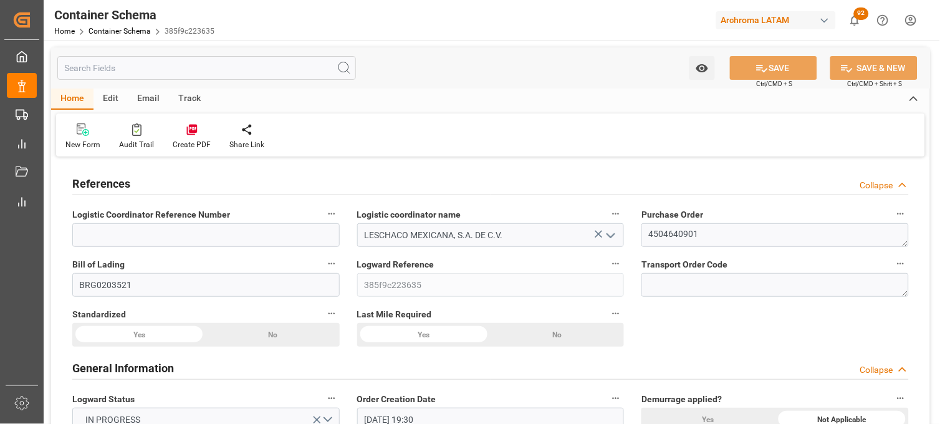
type input "[DATE] 00:00"
type input "[DATE] 00:15"
type input "[DATE] 00:00"
type input "[DATE] 19:45"
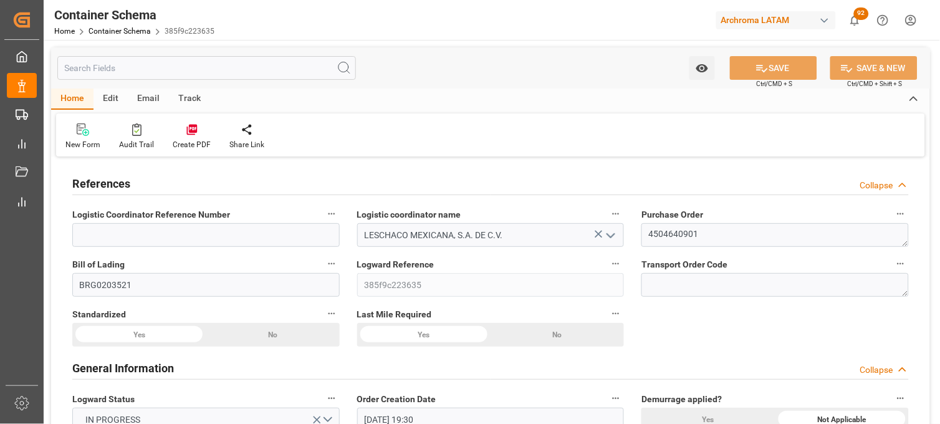
type input "[DATE] 19:45"
type input "[DATE] 00:00"
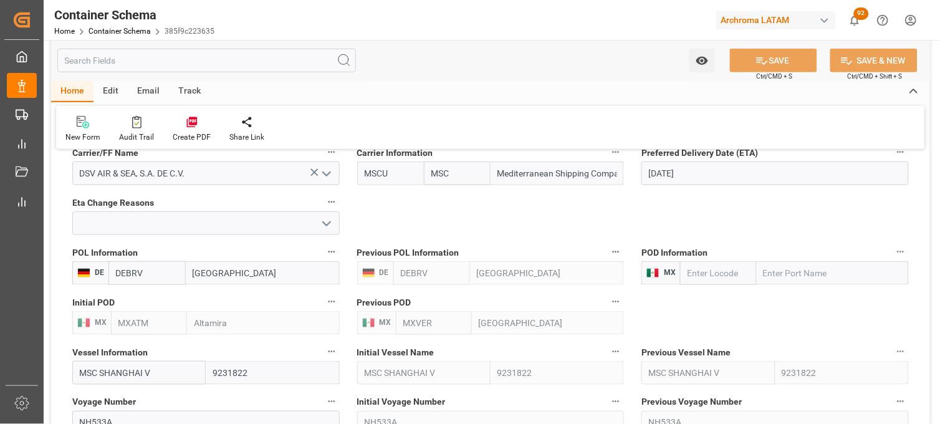
scroll to position [1247, 0]
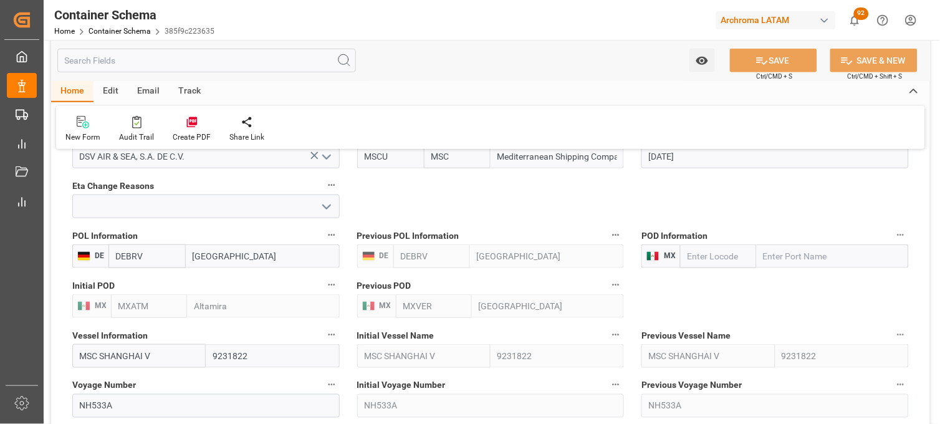
click at [783, 252] on input "text" at bounding box center [833, 256] width 152 height 24
type input "mxver"
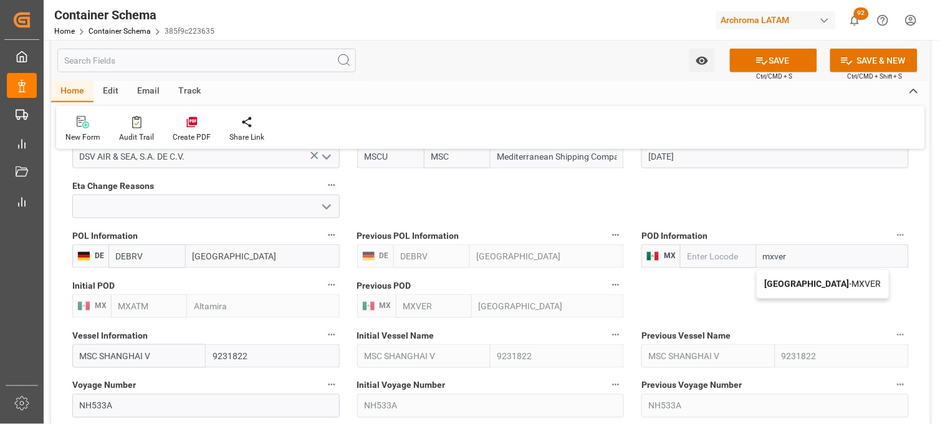
click at [780, 284] on b "[GEOGRAPHIC_DATA]" at bounding box center [807, 284] width 85 height 10
type input "MXVER"
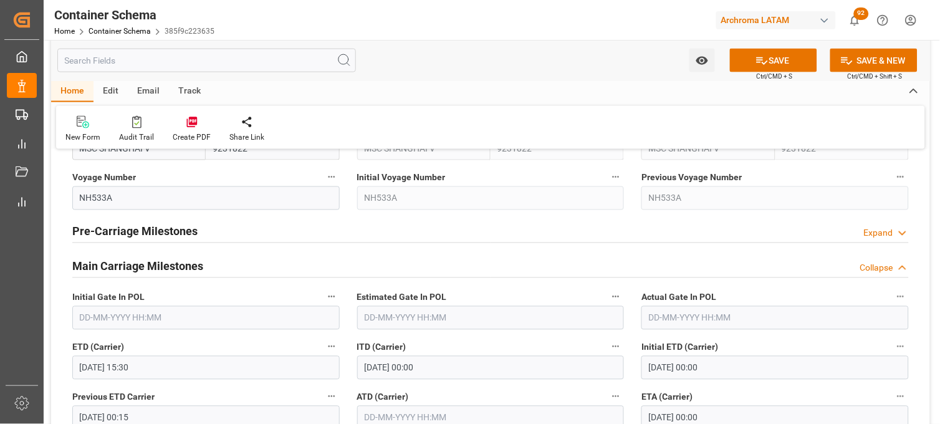
scroll to position [1524, 0]
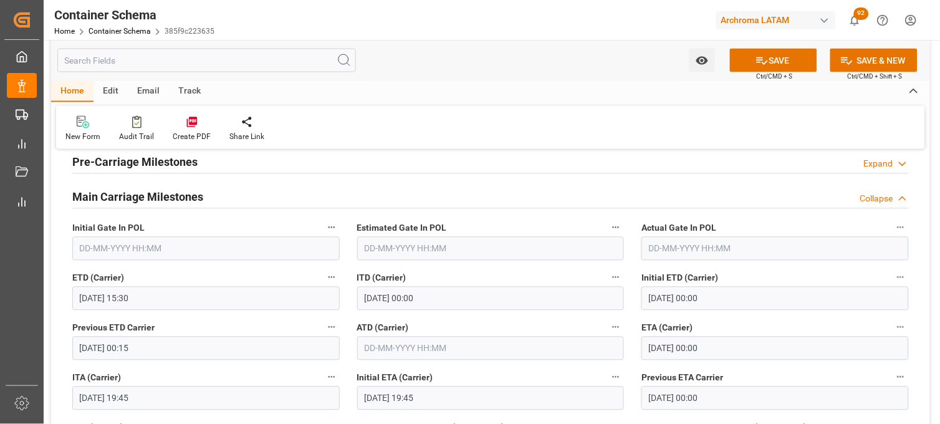
type input "[GEOGRAPHIC_DATA]"
click at [162, 288] on input "[DATE] 15:30" at bounding box center [205, 299] width 267 height 24
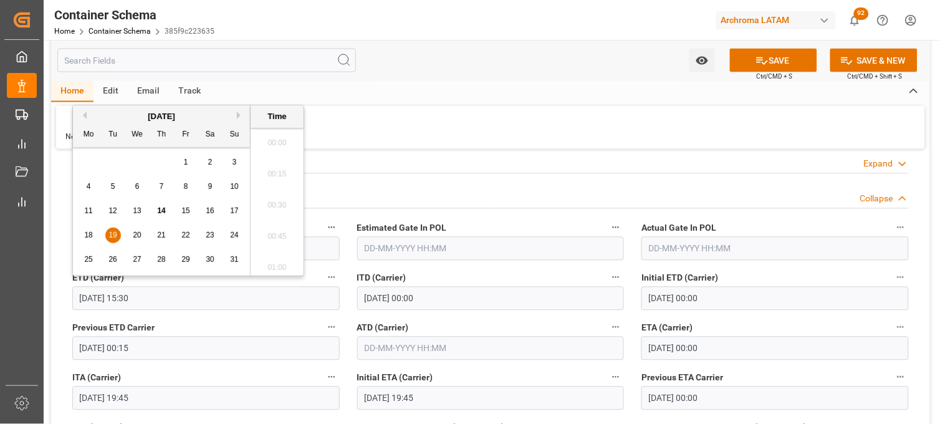
scroll to position [1874, 0]
click at [109, 233] on span "19" at bounding box center [112, 235] width 8 height 9
click at [281, 159] on li "09:00" at bounding box center [277, 153] width 53 height 31
type input "[DATE] 09:00"
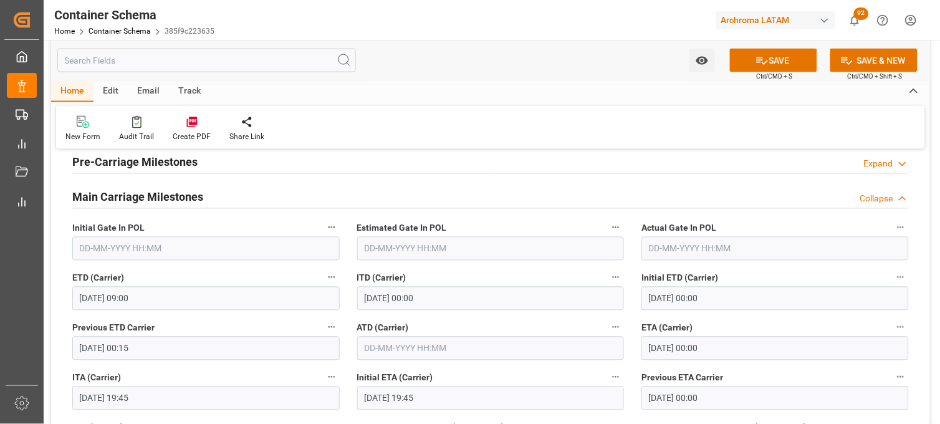
scroll to position [102, 0]
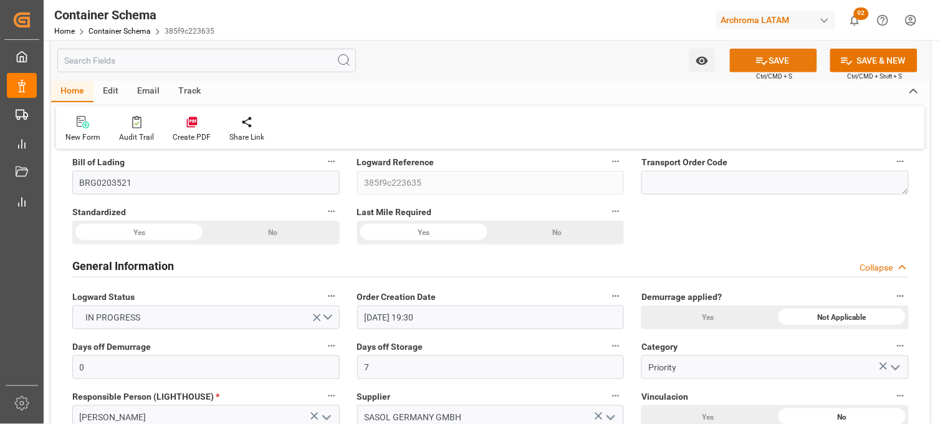
click at [767, 60] on button "SAVE" at bounding box center [773, 61] width 87 height 24
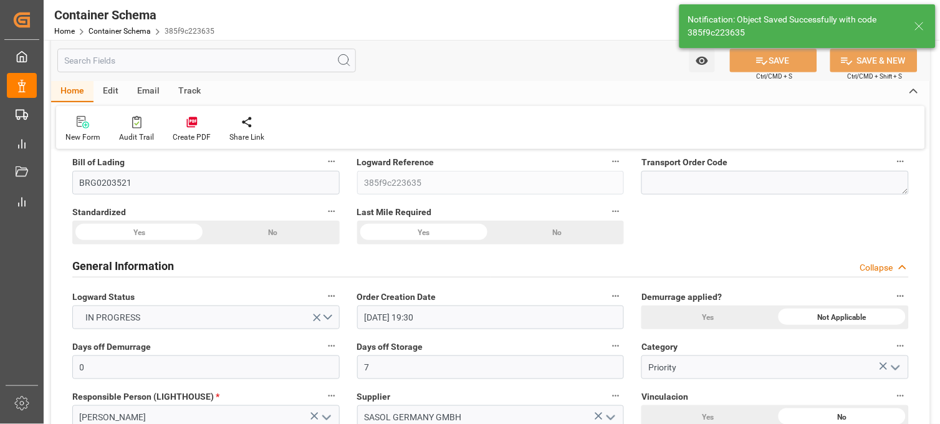
type input "[DATE] 15:30"
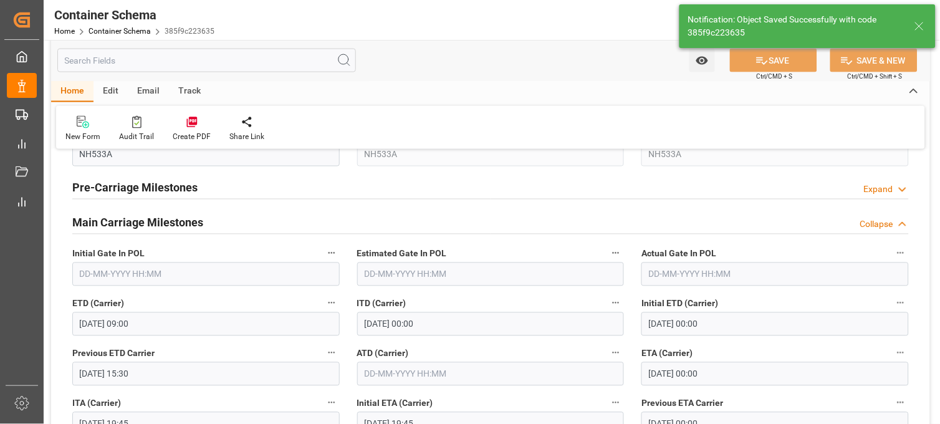
scroll to position [1557, 0]
